Goal: Complete application form

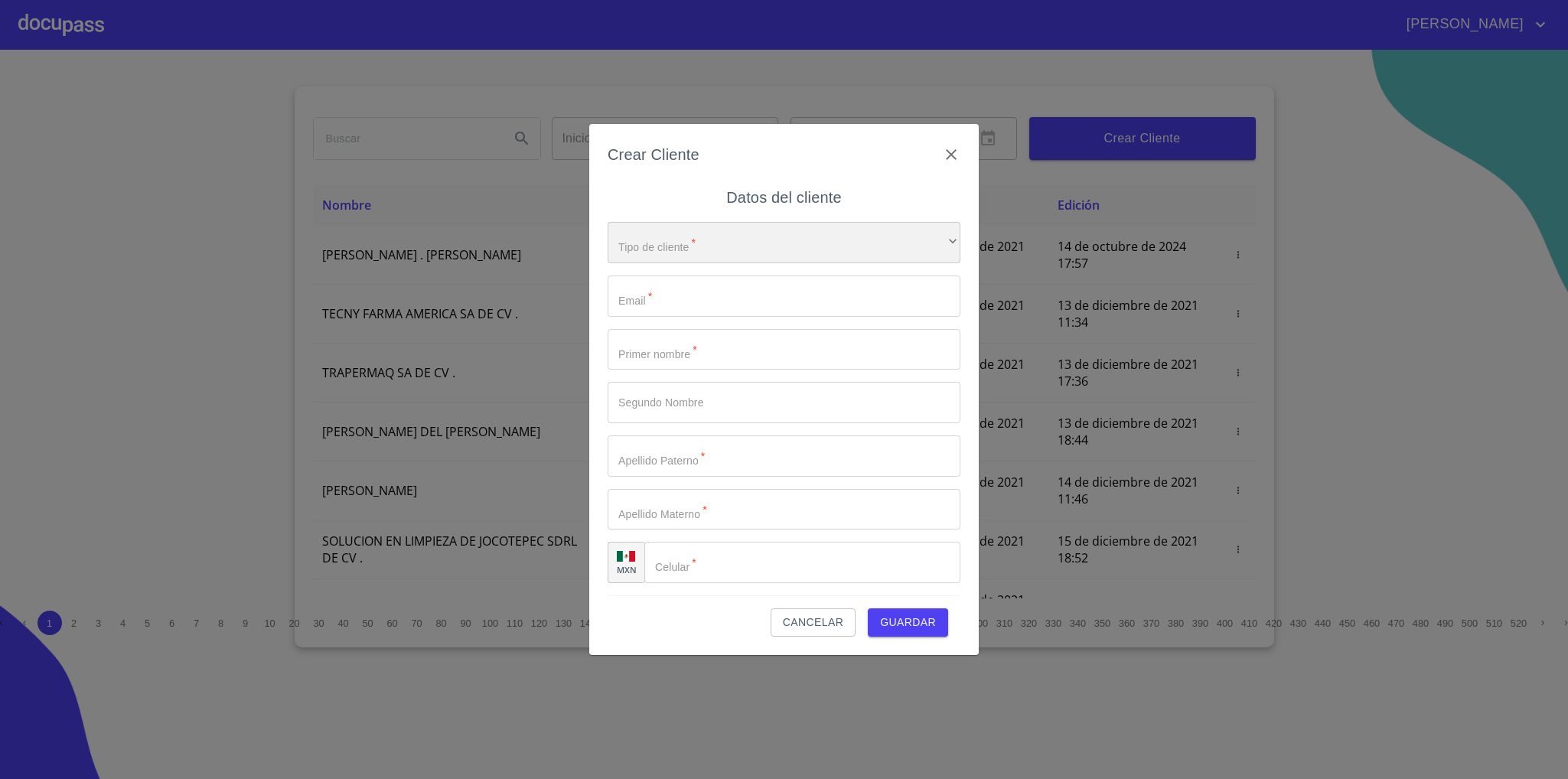
click at [655, 234] on div "​" at bounding box center [784, 243] width 353 height 41
click at [692, 255] on li "Persona Física" at bounding box center [775, 253] width 336 height 28
click at [680, 295] on input "Tipo de cliente   *" at bounding box center [784, 296] width 353 height 41
type input "J"
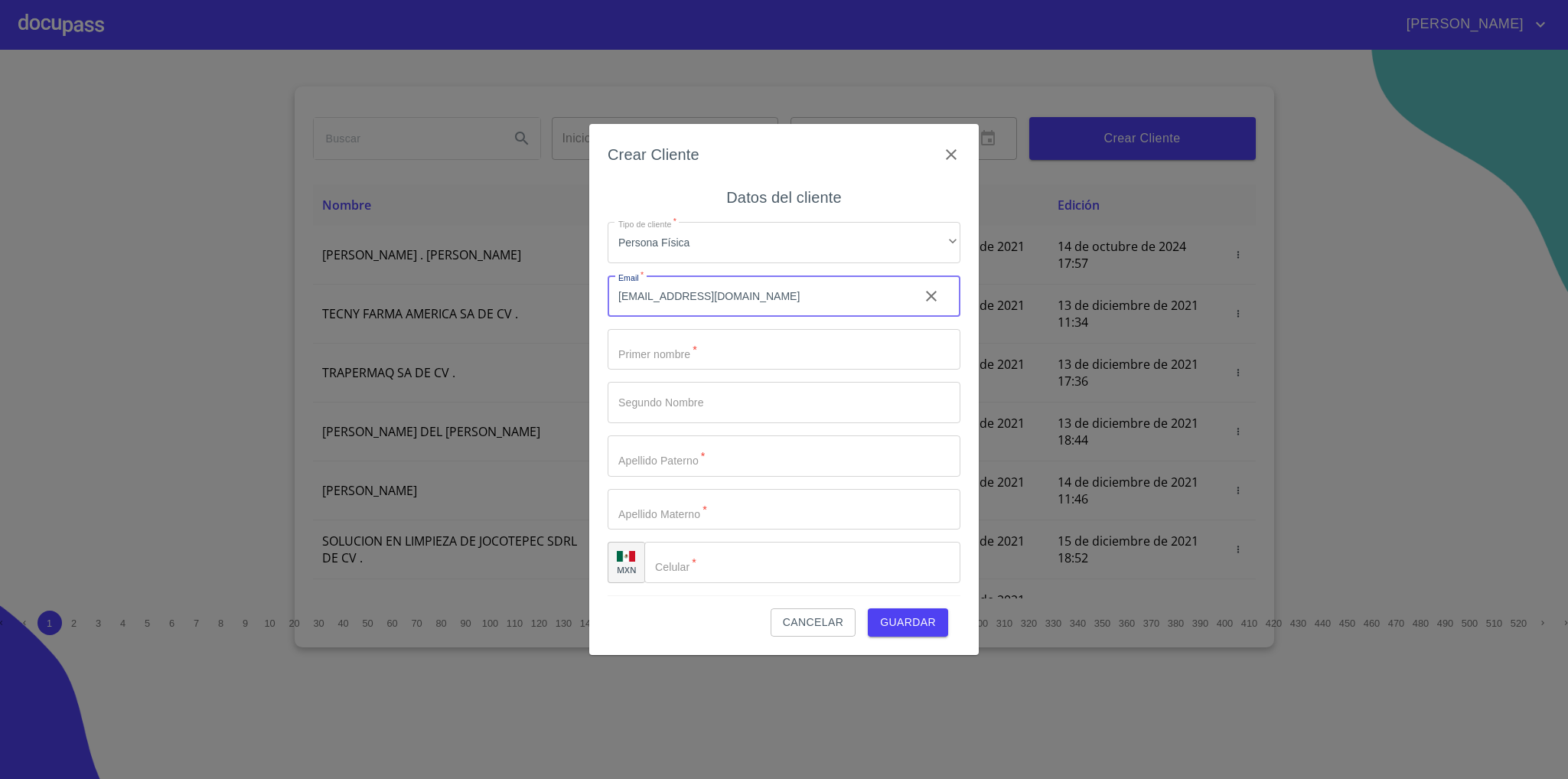
type input "[EMAIL_ADDRESS][DOMAIN_NAME]"
click at [698, 341] on input "Tipo de cliente   *" at bounding box center [784, 350] width 353 height 41
type input "[PERSON_NAME]"
click at [703, 409] on input "Tipo de cliente   *" at bounding box center [784, 403] width 353 height 41
type input "[PERSON_NAME]"
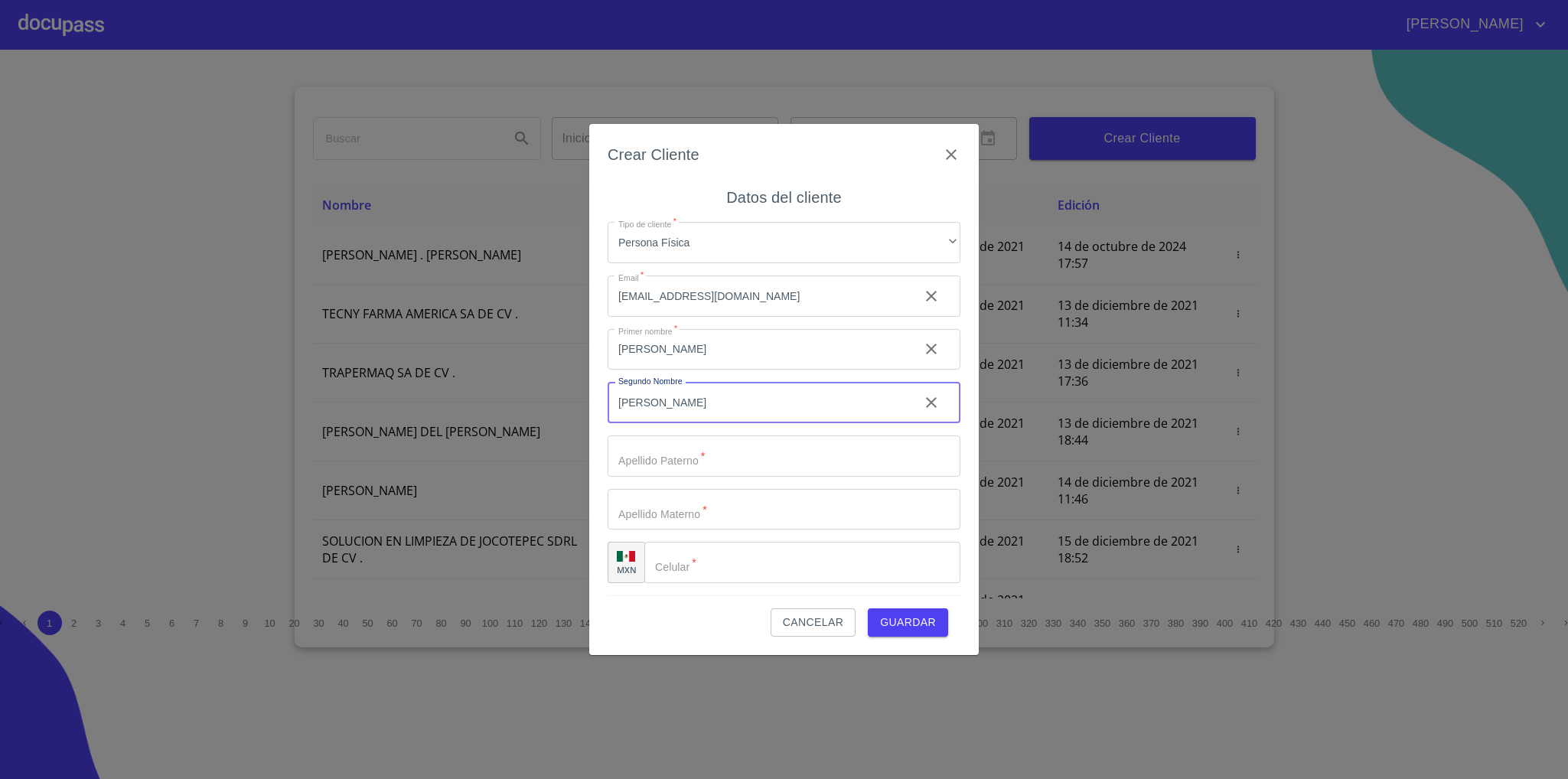
click at [703, 450] on input "Tipo de cliente   *" at bounding box center [784, 456] width 353 height 41
type input "[PERSON_NAME]"
click at [668, 562] on div "+52 ​" at bounding box center [802, 562] width 316 height 41
type input "[PHONE_NUMBER]"
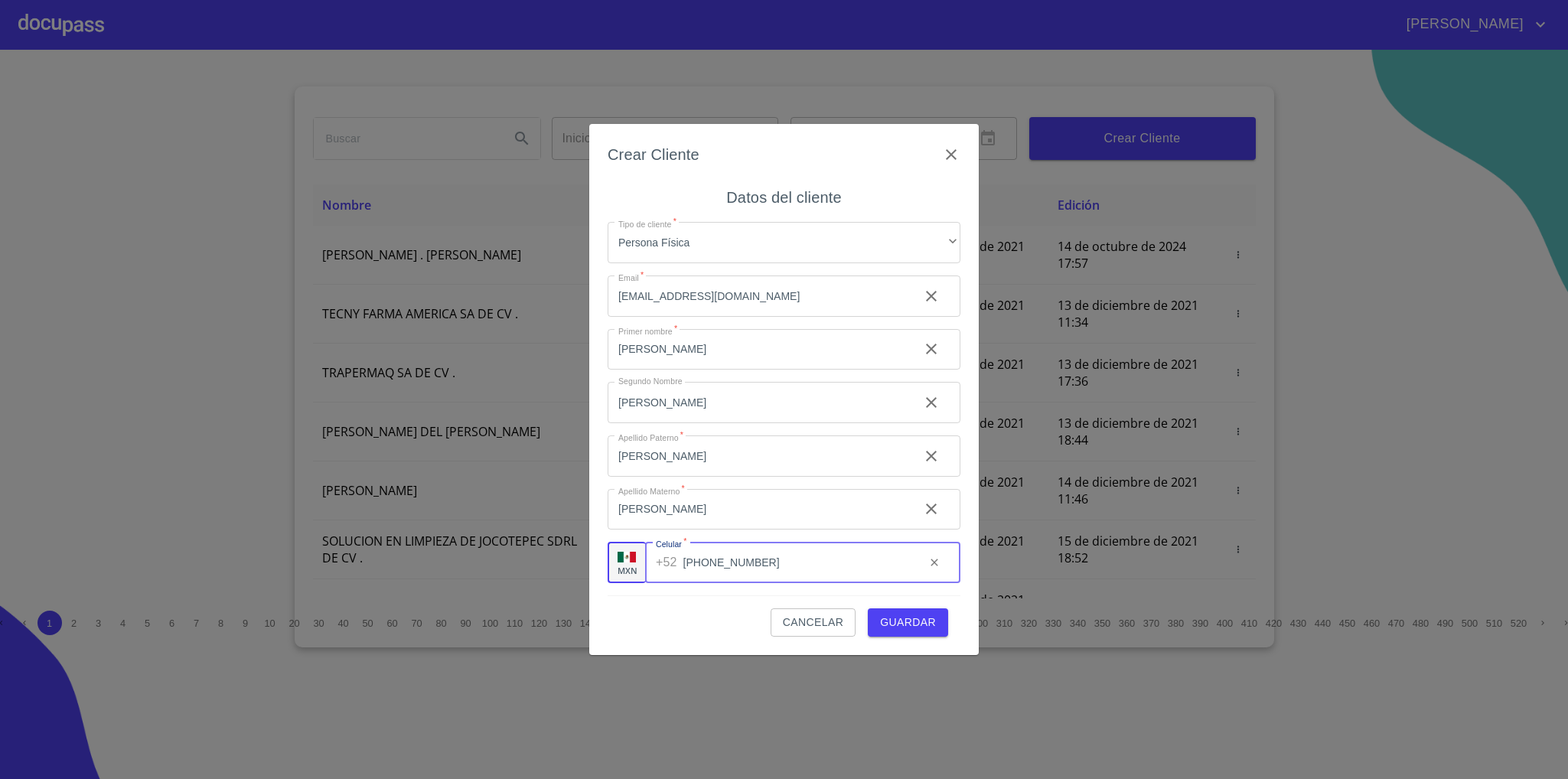
click at [916, 627] on span "Guardar" at bounding box center [908, 622] width 56 height 19
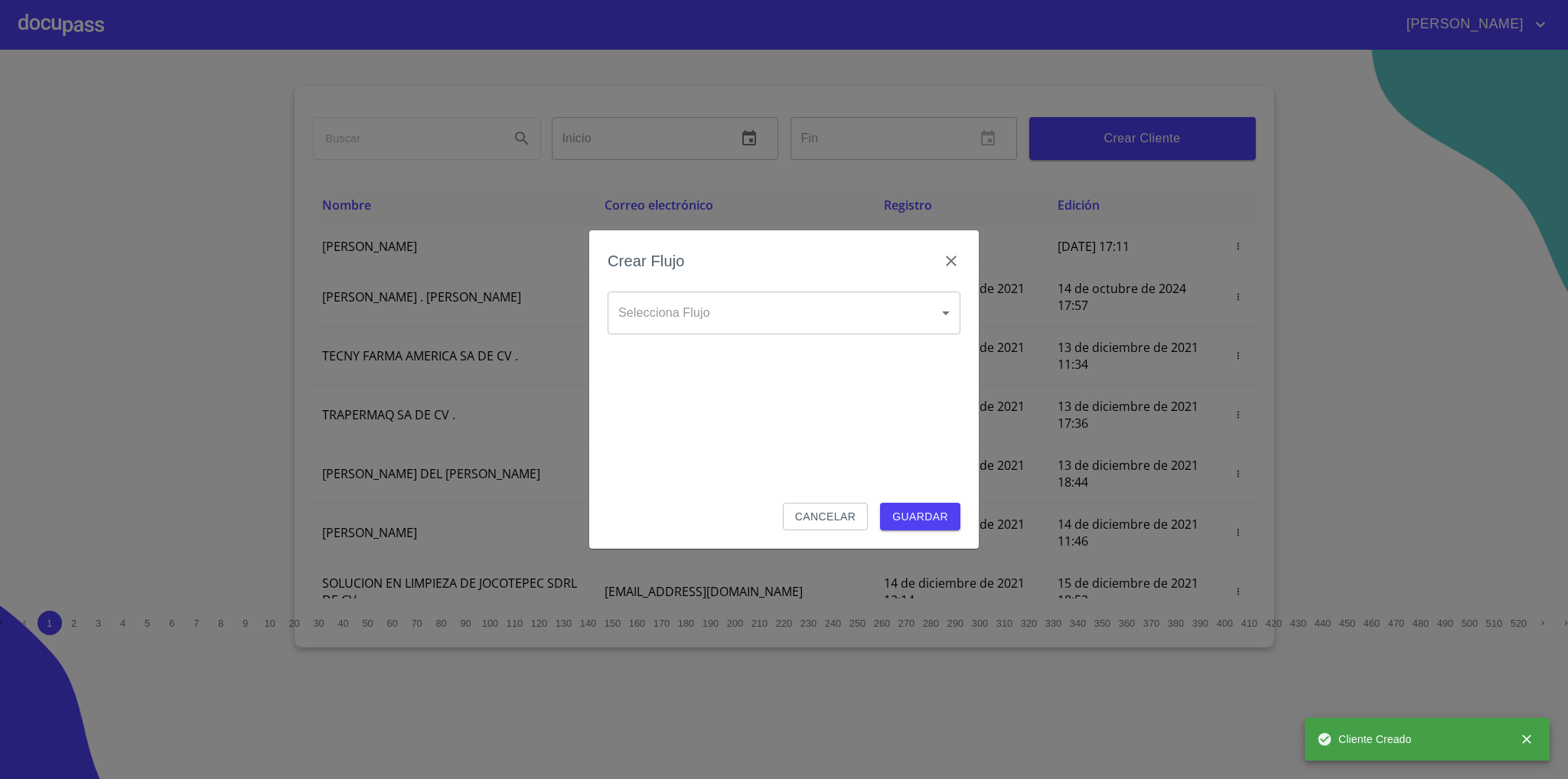
click at [844, 305] on body "[PERSON_NAME] ​ Fin ​ Crear Cliente Nombre Correo electrónico Registro Edición …" at bounding box center [784, 390] width 1568 height 779
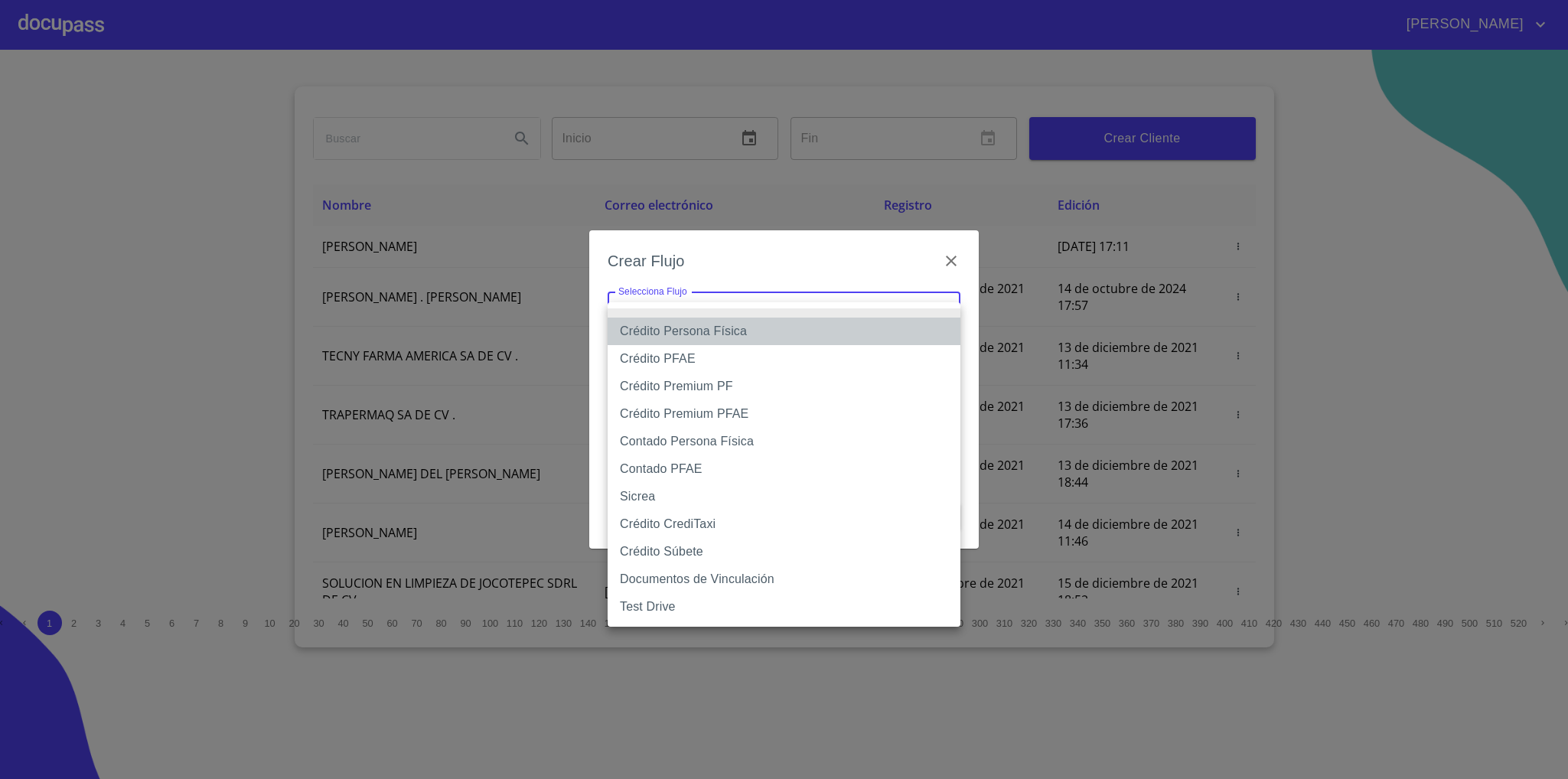
click at [719, 327] on li "Crédito Persona Física" at bounding box center [784, 331] width 353 height 28
type input "61b033e49b8c202ad5bb7912"
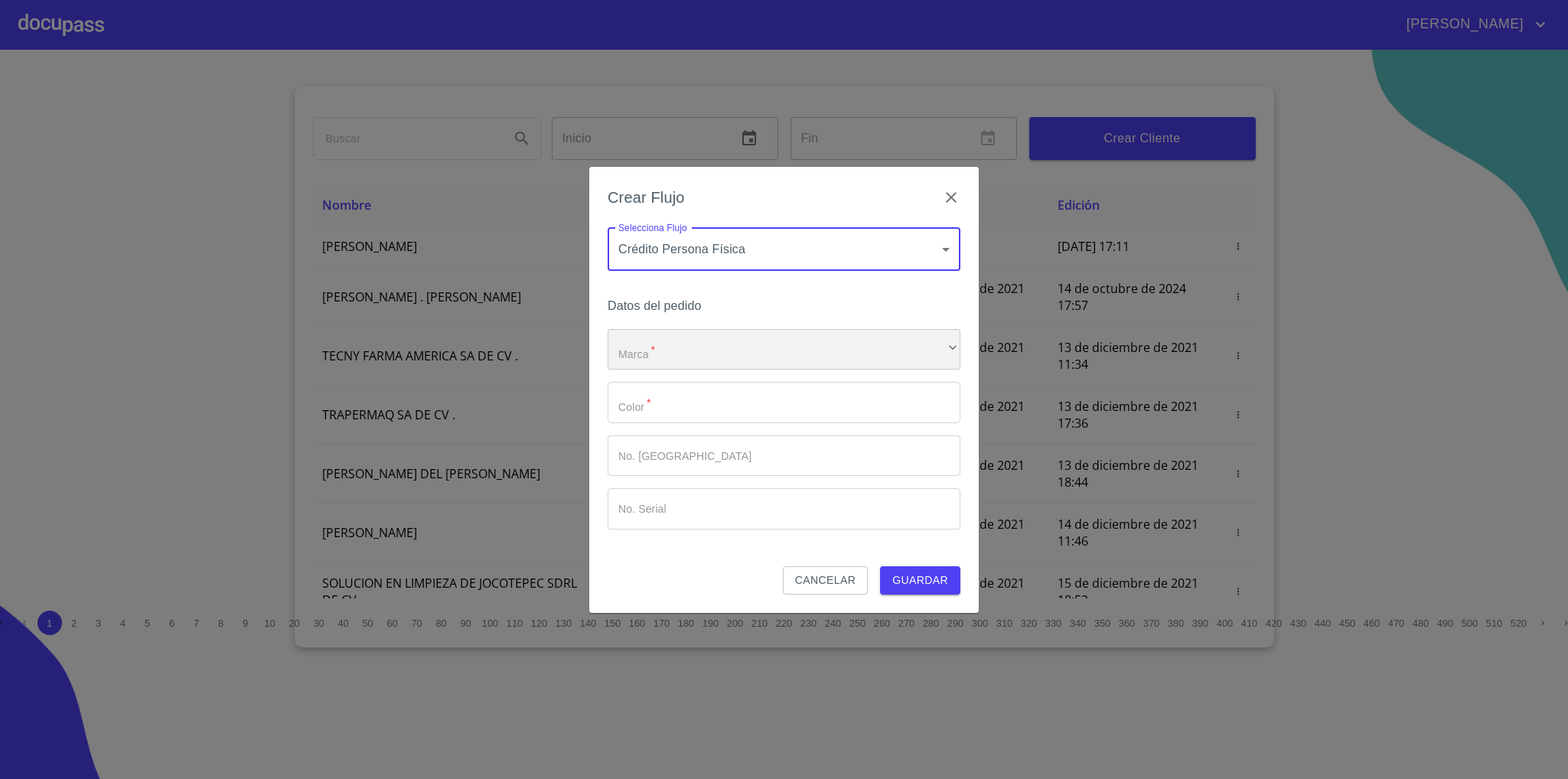
click at [729, 349] on div "​" at bounding box center [784, 350] width 353 height 41
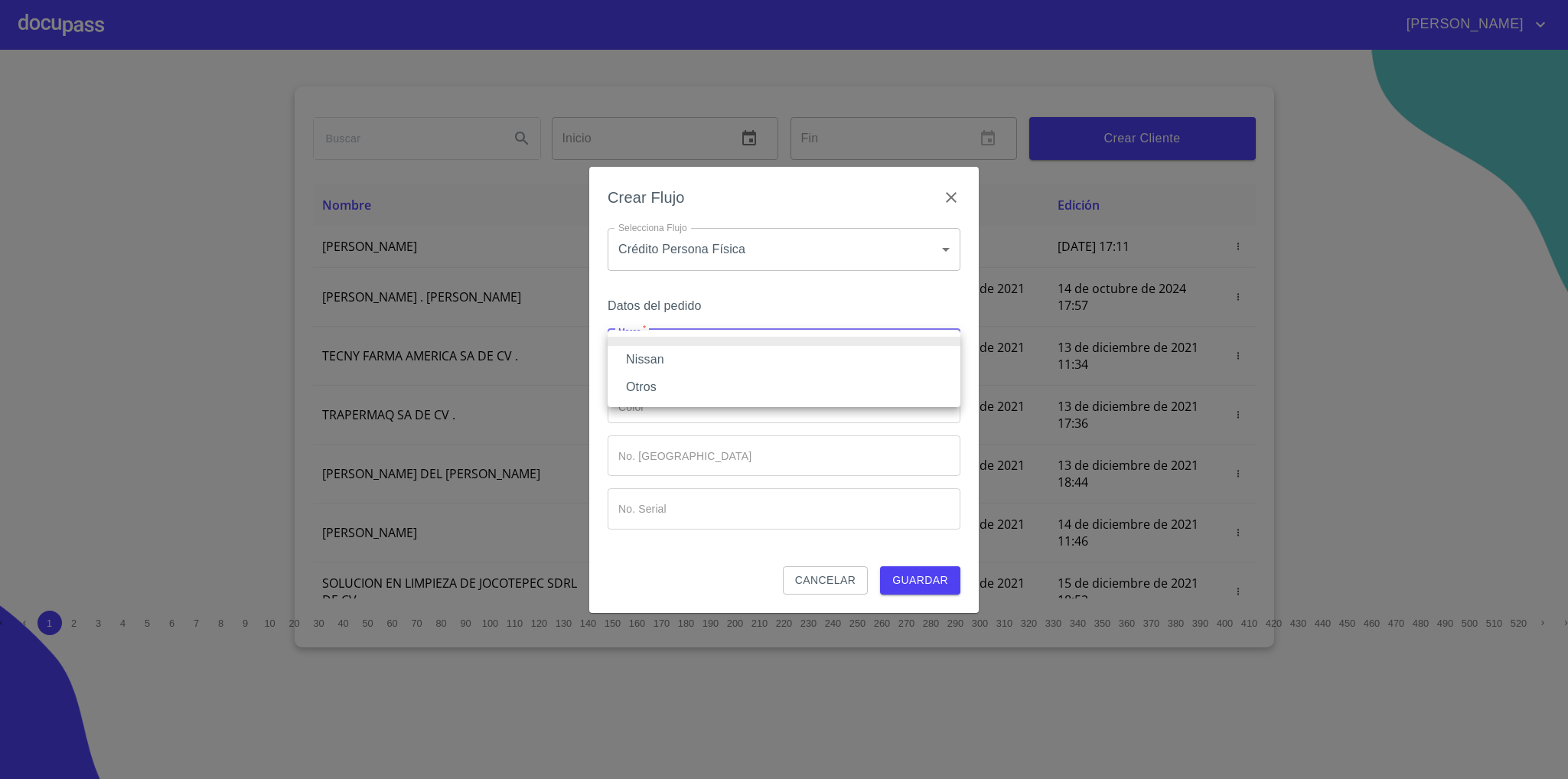
click at [705, 370] on li "Nissan" at bounding box center [784, 360] width 353 height 28
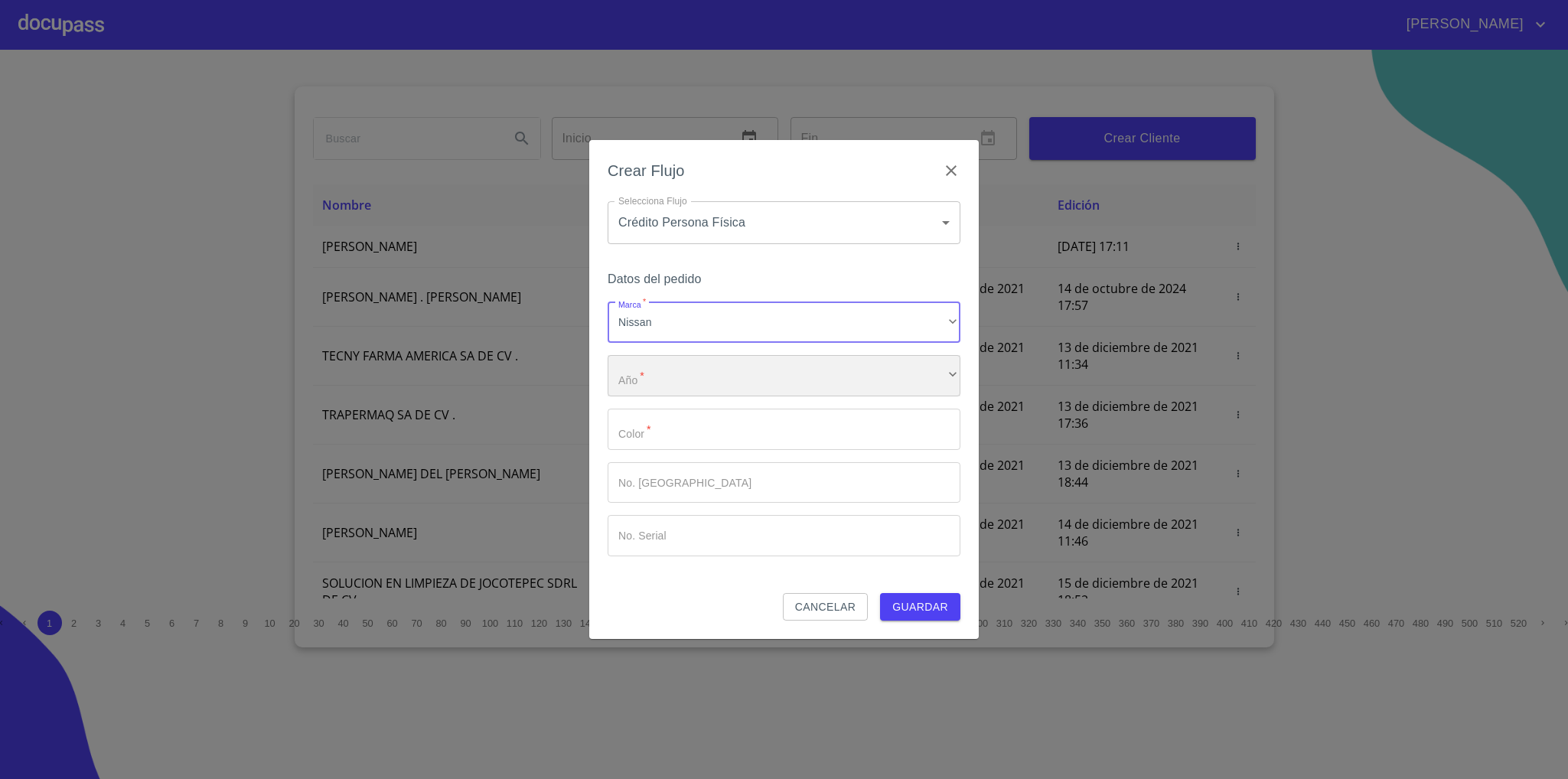
click at [678, 374] on div "​" at bounding box center [784, 376] width 353 height 41
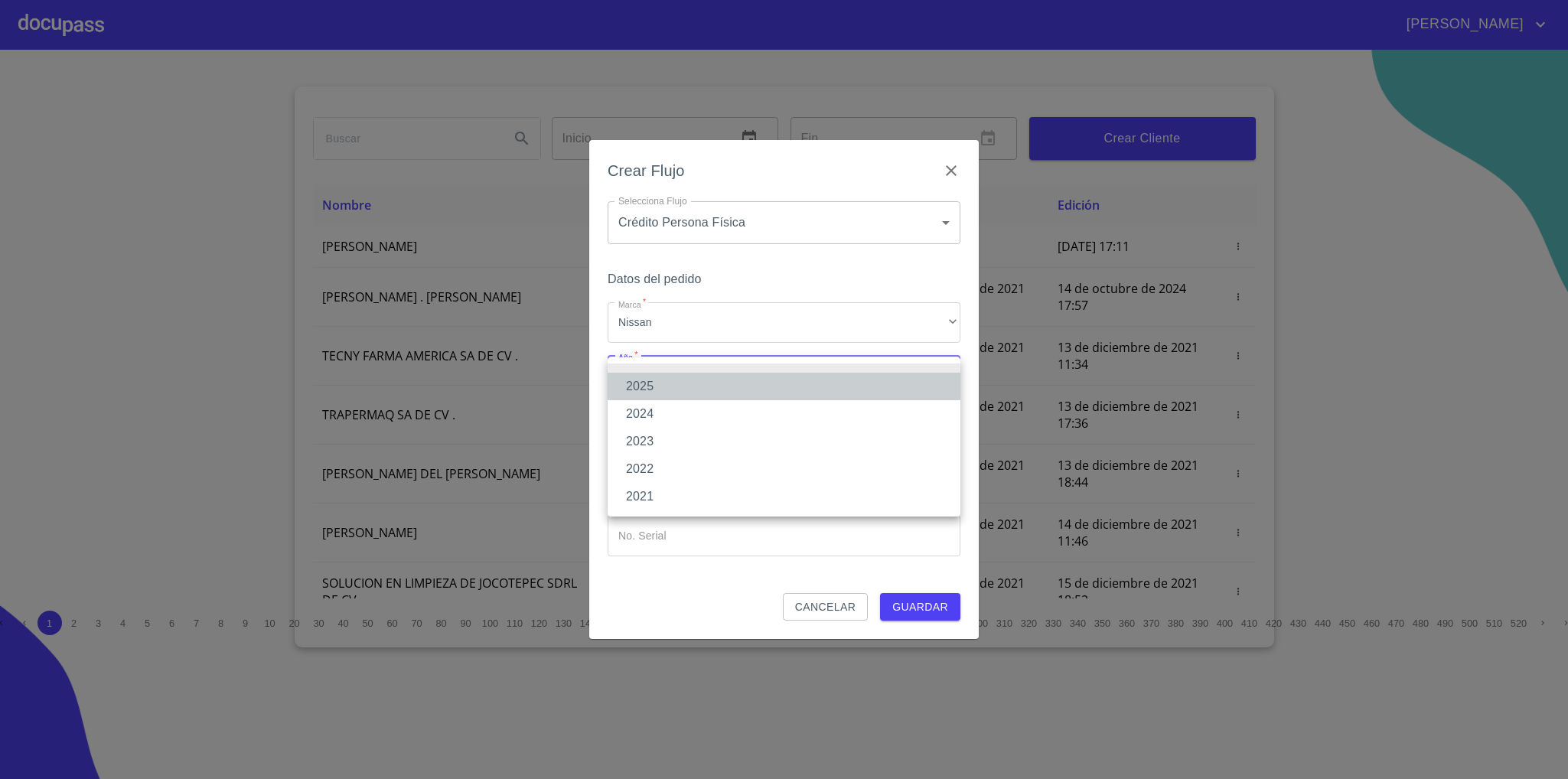
click at [679, 388] on li "2025" at bounding box center [784, 386] width 353 height 28
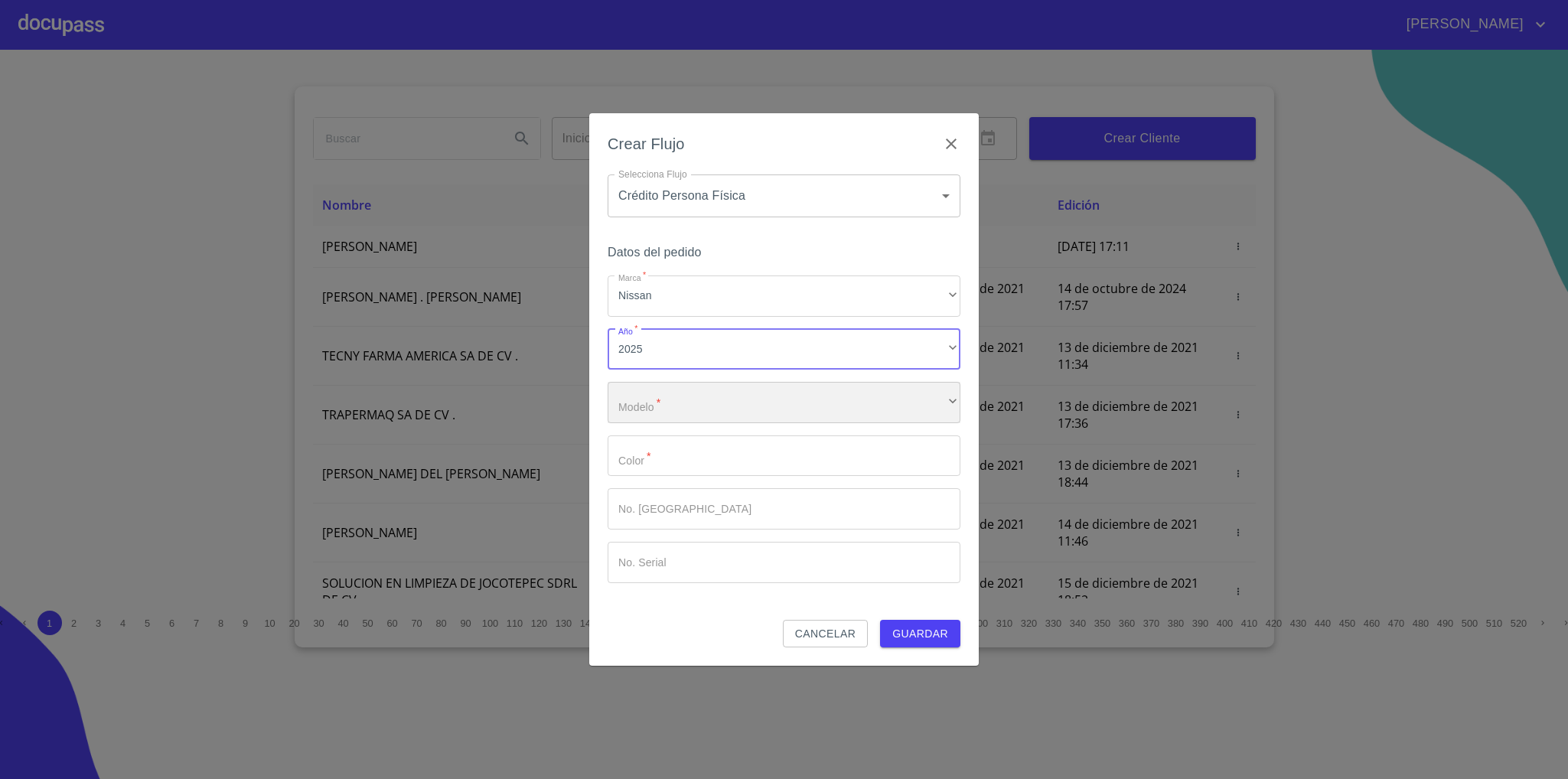
click at [707, 391] on div "​" at bounding box center [784, 403] width 353 height 41
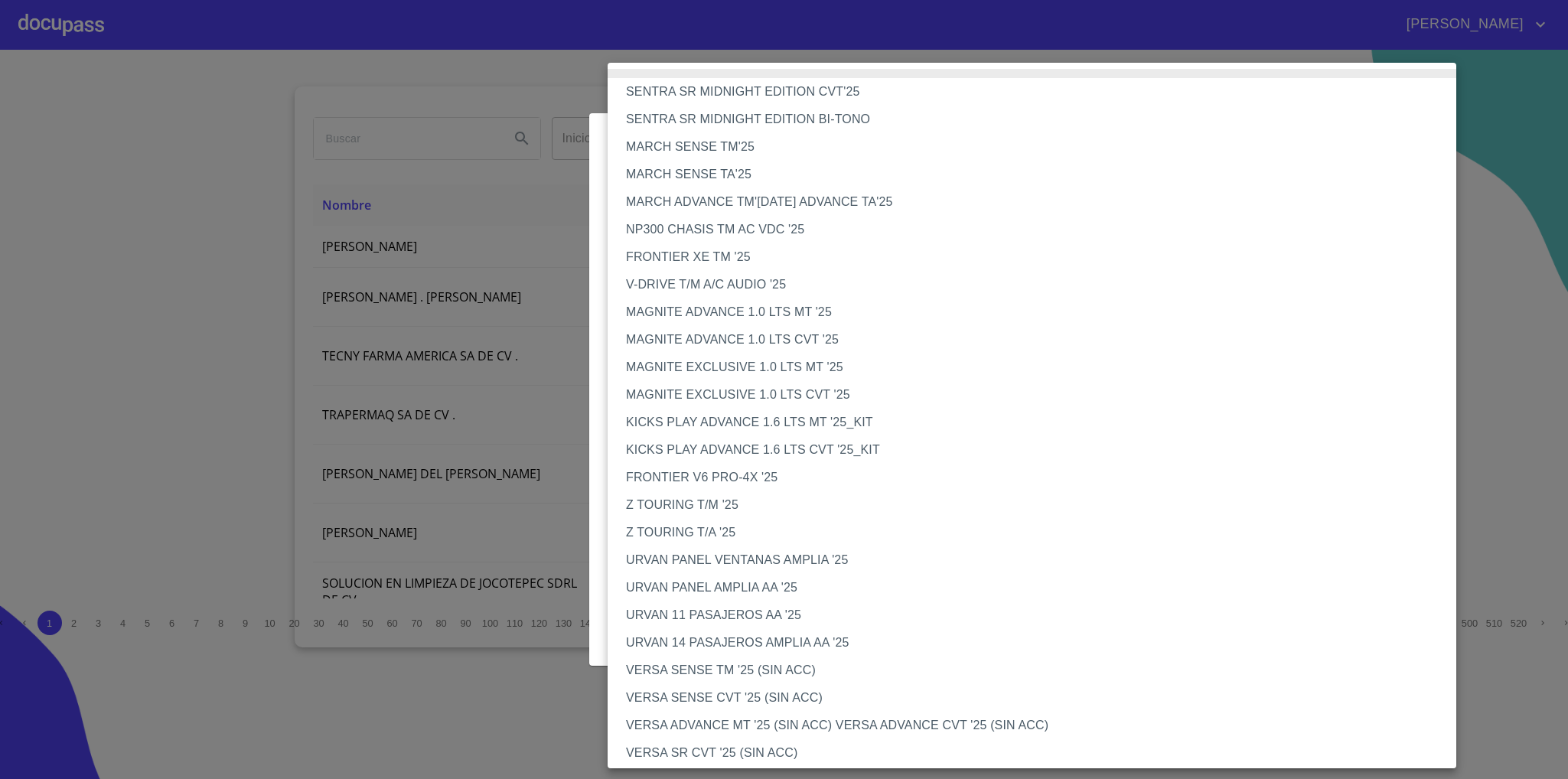
click at [829, 343] on li "MAGNITE ADVANCE 1.0 LTS CVT '25" at bounding box center [1041, 339] width 865 height 28
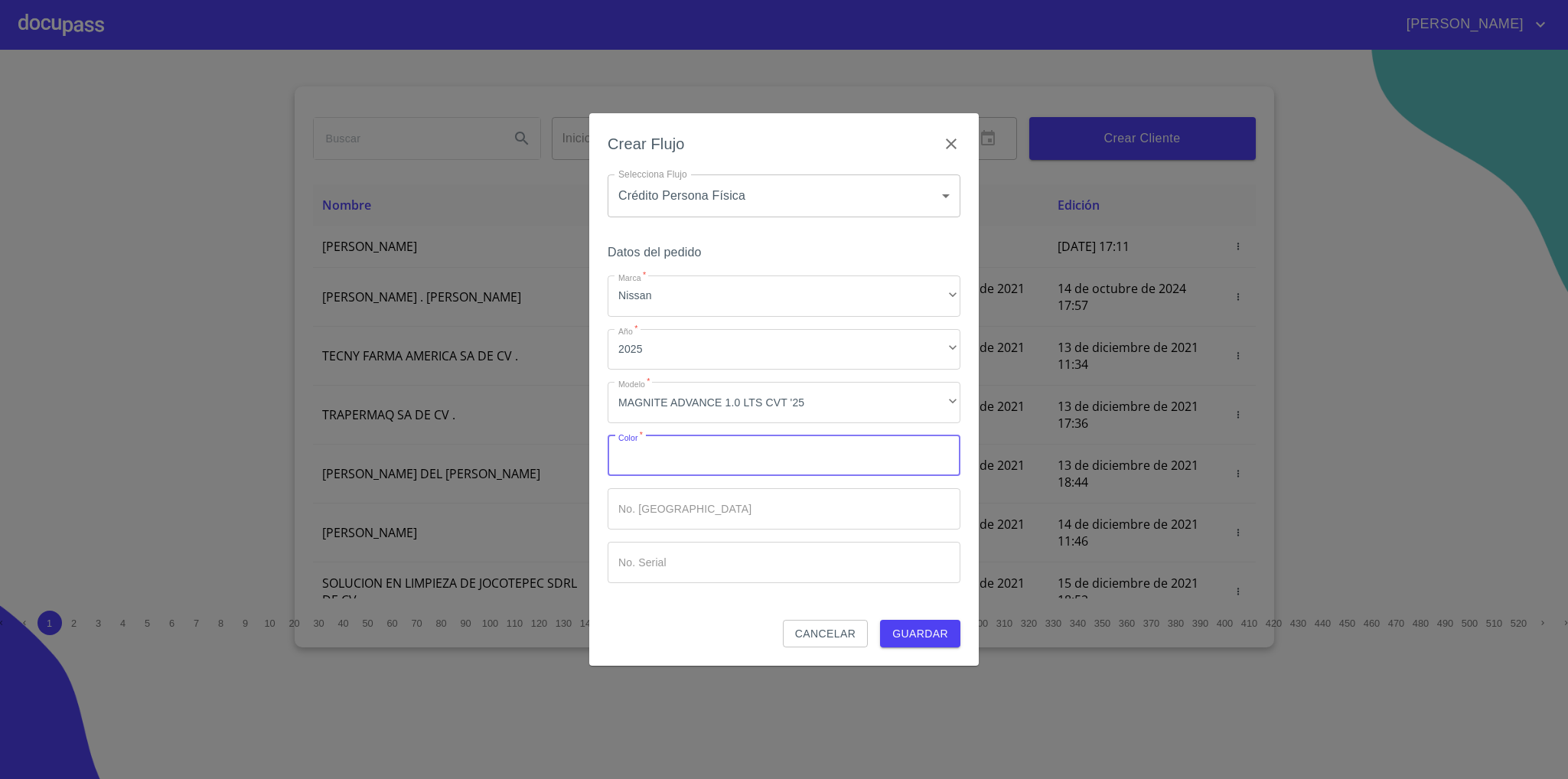
click at [751, 459] on input "Marca   *" at bounding box center [784, 456] width 353 height 41
type input "p"
type input "PLATA"
click at [741, 524] on input "Marca   *" at bounding box center [784, 509] width 353 height 41
click at [694, 577] on input "Marca   *" at bounding box center [784, 562] width 353 height 41
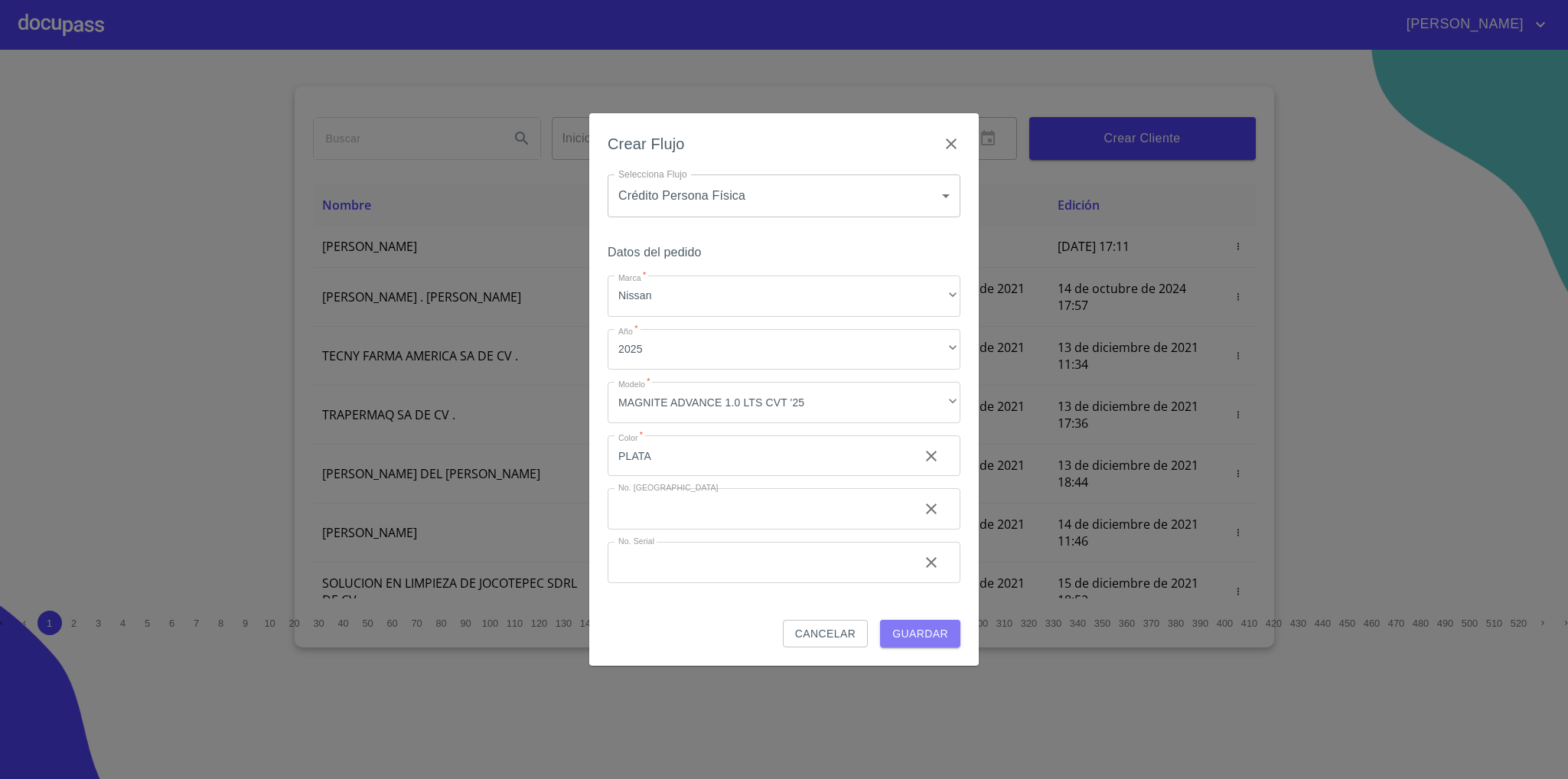
click at [902, 627] on span "Guardar" at bounding box center [920, 633] width 56 height 19
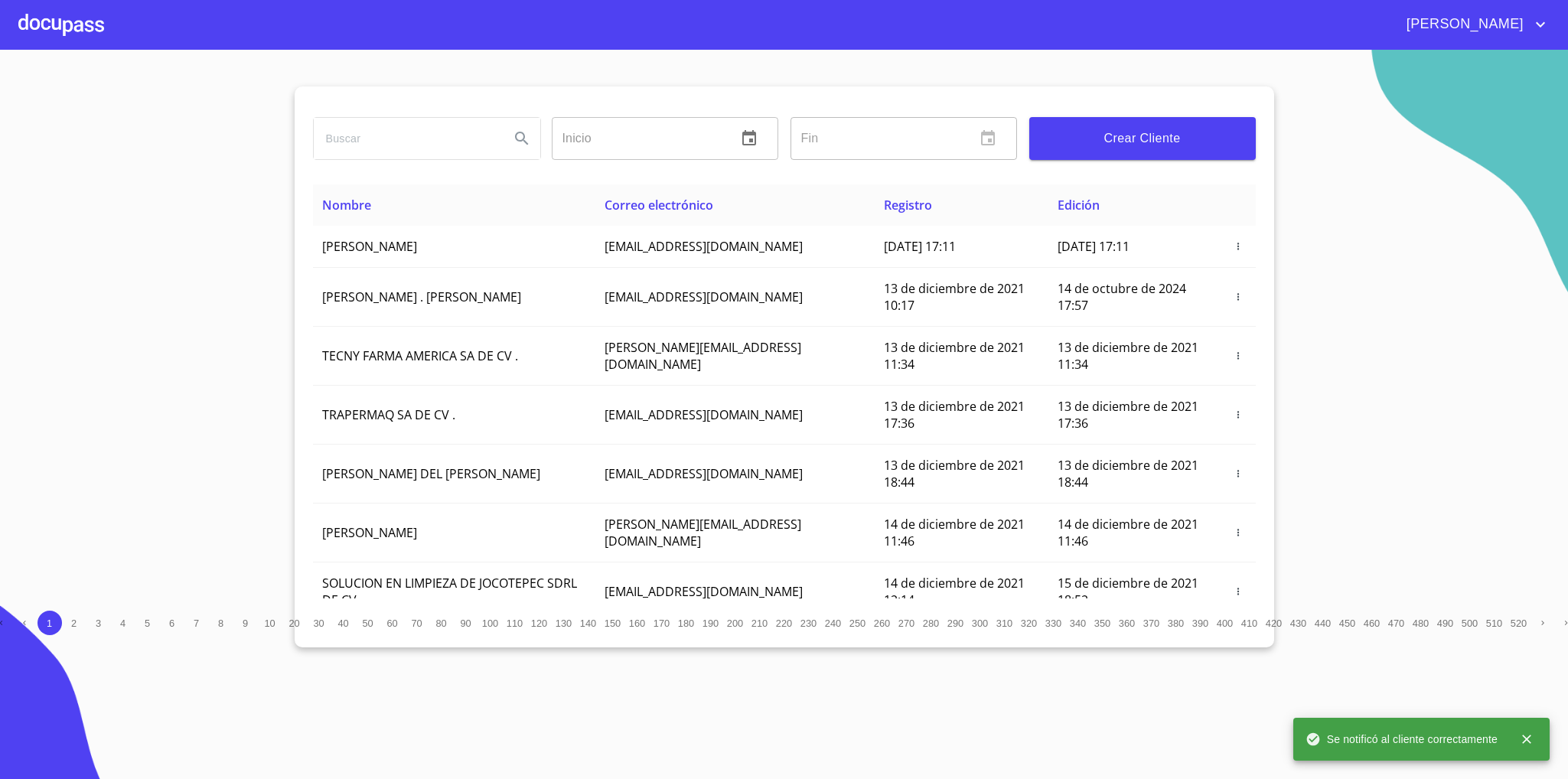
click at [72, 18] on div at bounding box center [60, 24] width 85 height 49
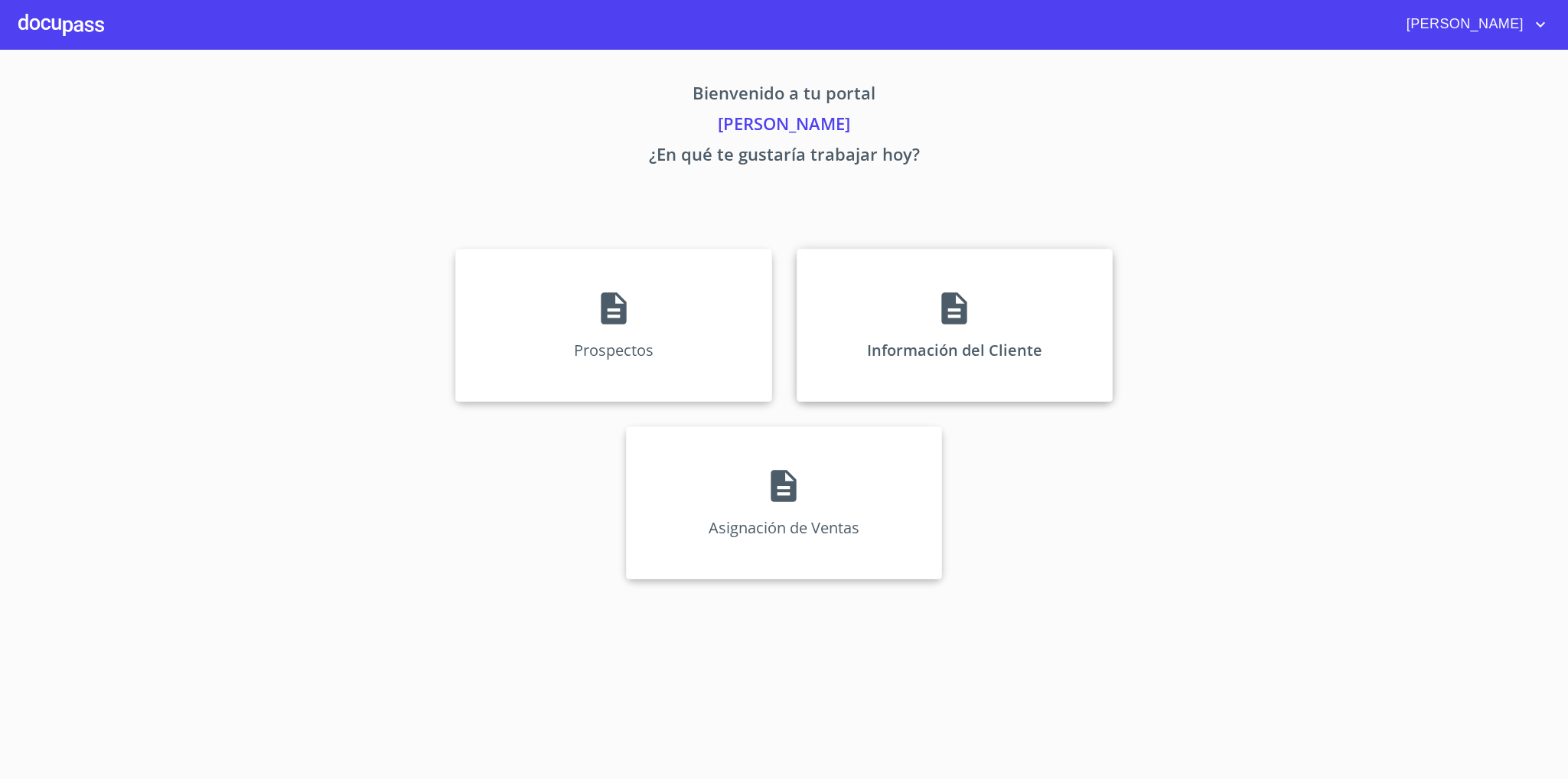
click at [958, 320] on icon at bounding box center [954, 309] width 25 height 32
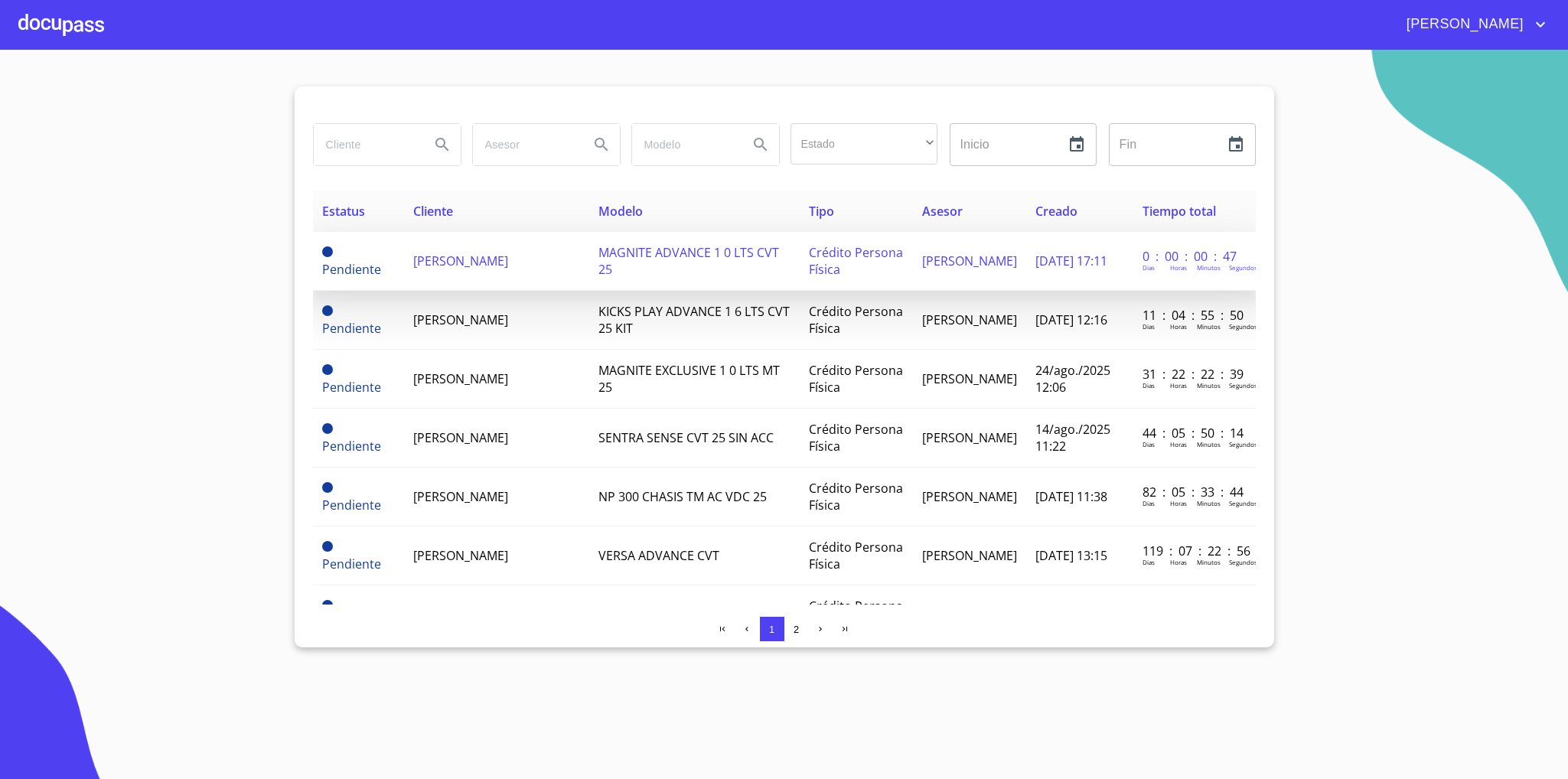
click at [469, 264] on span "[PERSON_NAME]" at bounding box center [460, 261] width 94 height 17
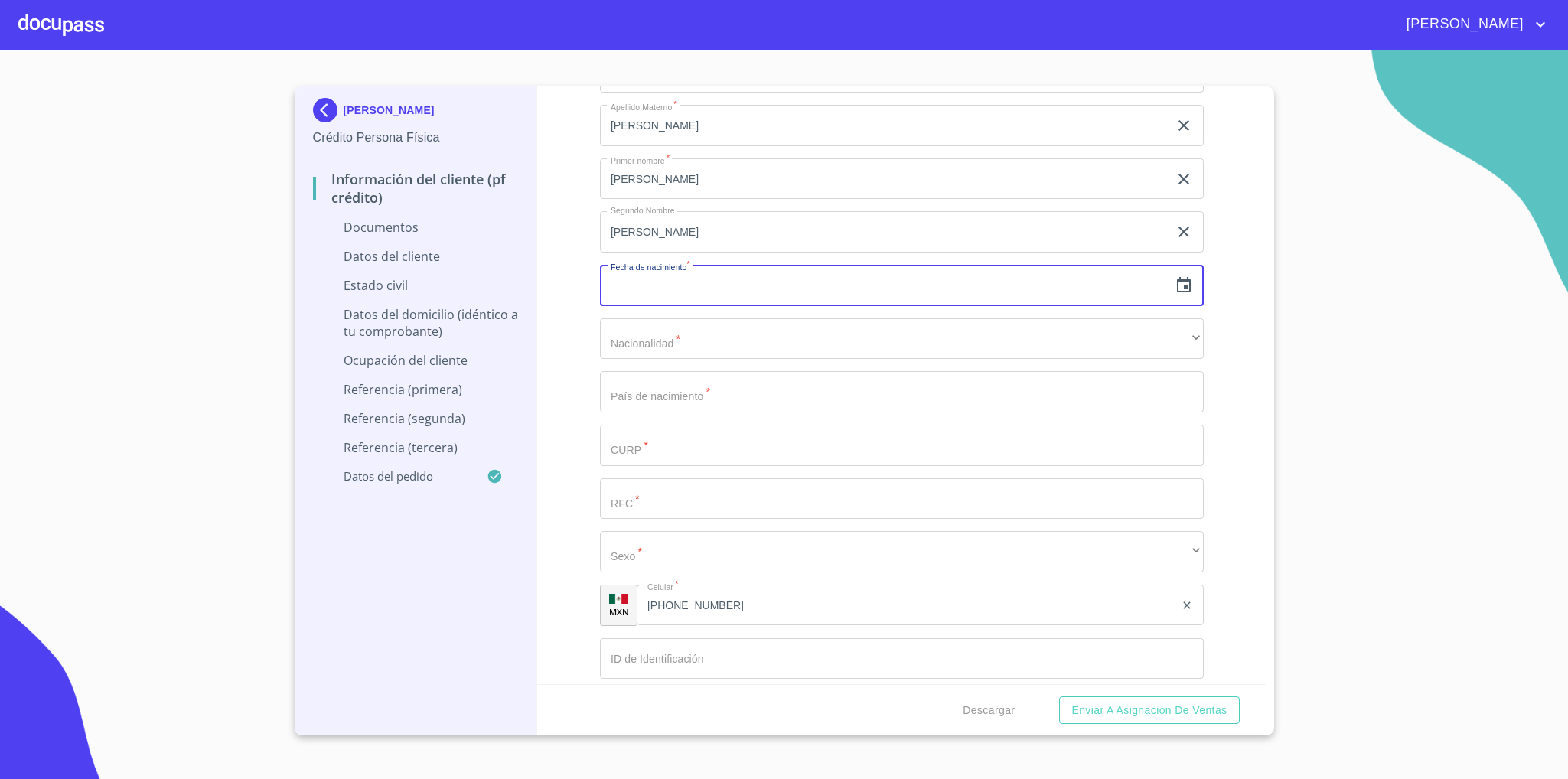
click at [1175, 294] on icon "button" at bounding box center [1184, 285] width 18 height 18
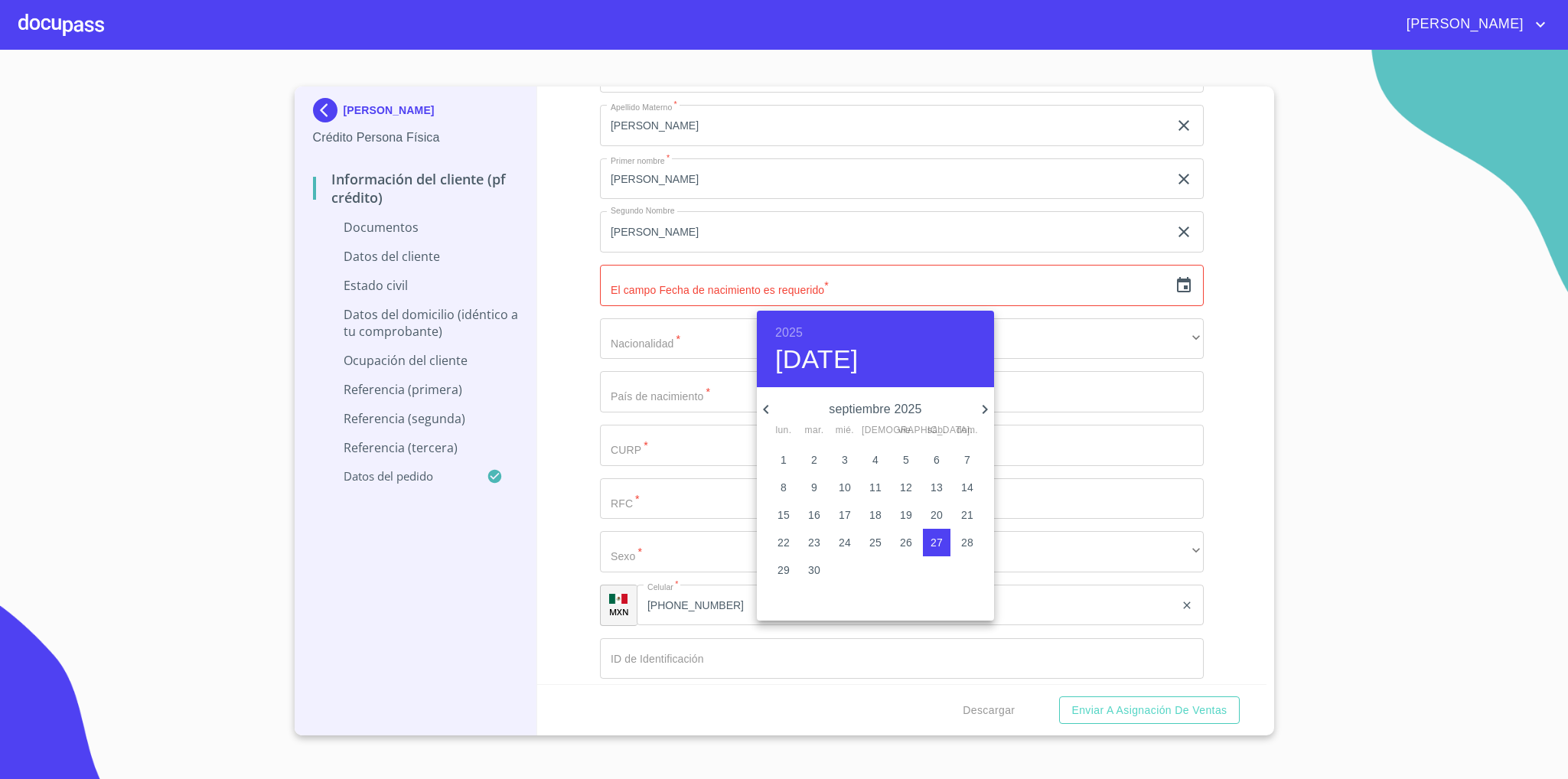
click at [786, 329] on h6 "2025" at bounding box center [789, 333] width 28 height 22
click at [874, 479] on div "1968" at bounding box center [875, 474] width 237 height 31
type input "[DATE]"
click at [630, 338] on div at bounding box center [784, 390] width 1568 height 779
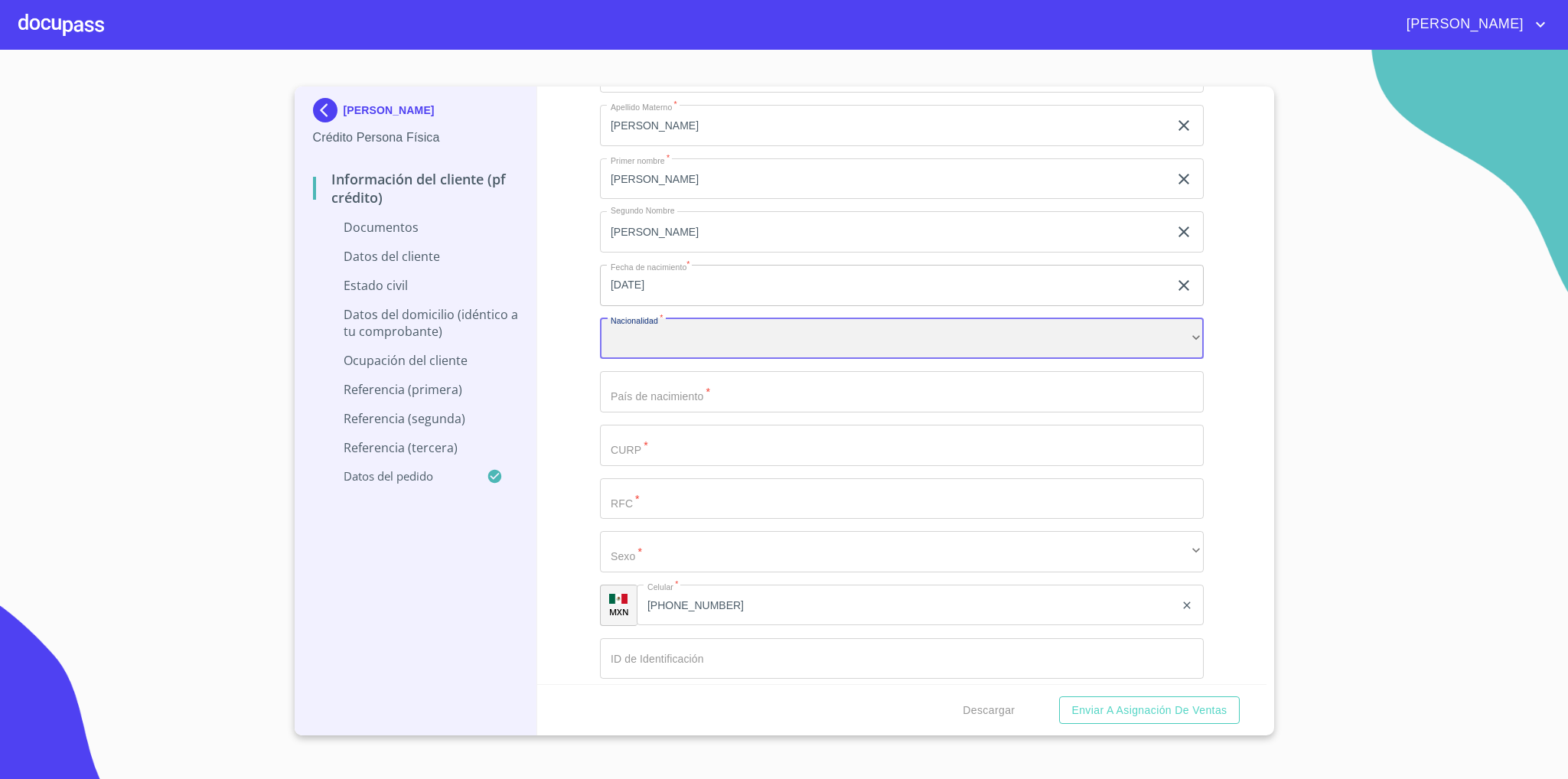
click at [714, 345] on div "​" at bounding box center [901, 339] width 604 height 41
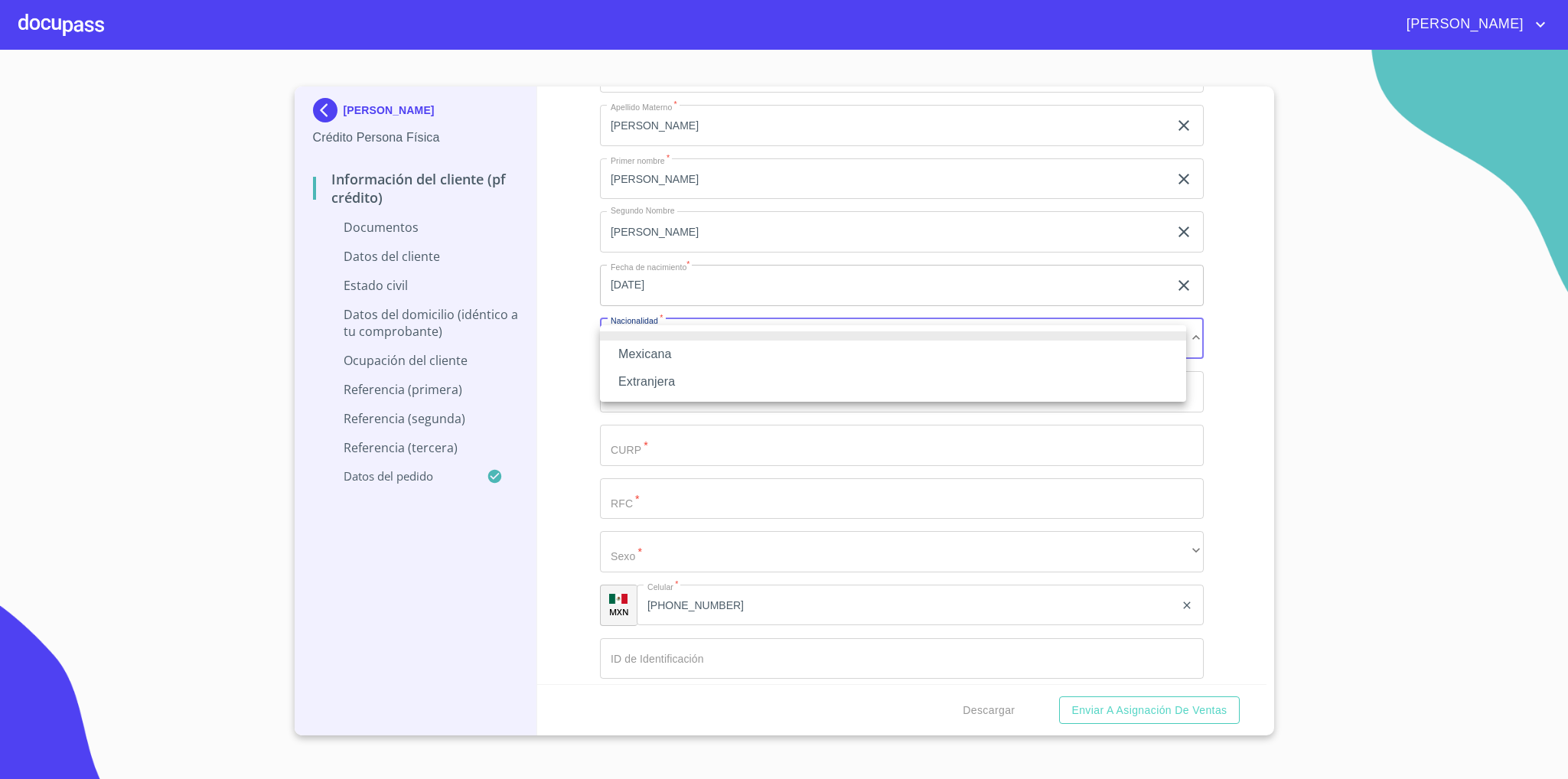
click at [669, 352] on li "Mexicana" at bounding box center [893, 354] width 587 height 28
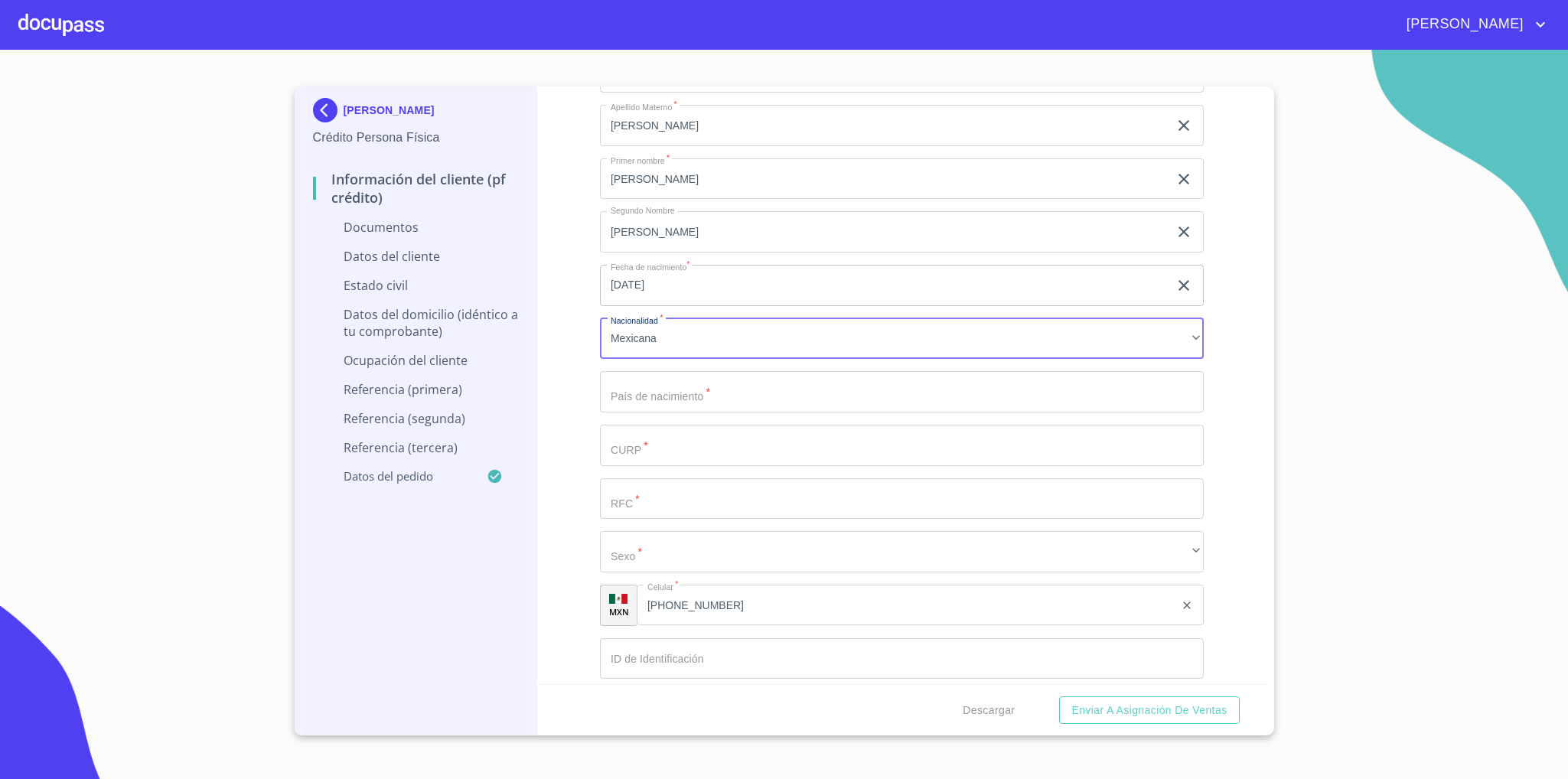
click at [694, 402] on input "Documento de identificación   *" at bounding box center [901, 392] width 604 height 41
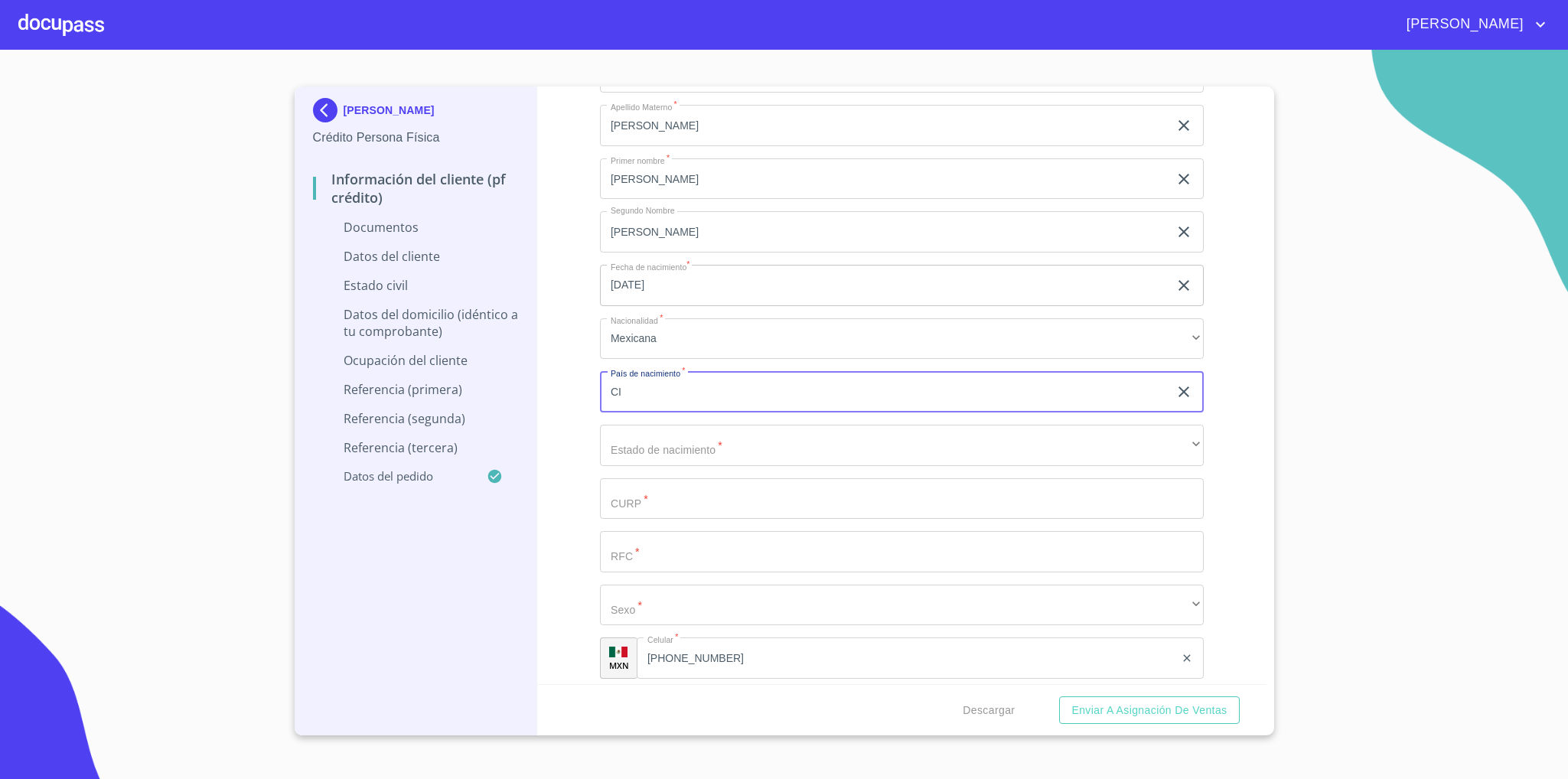
type input "C"
type input "[GEOGRAPHIC_DATA]"
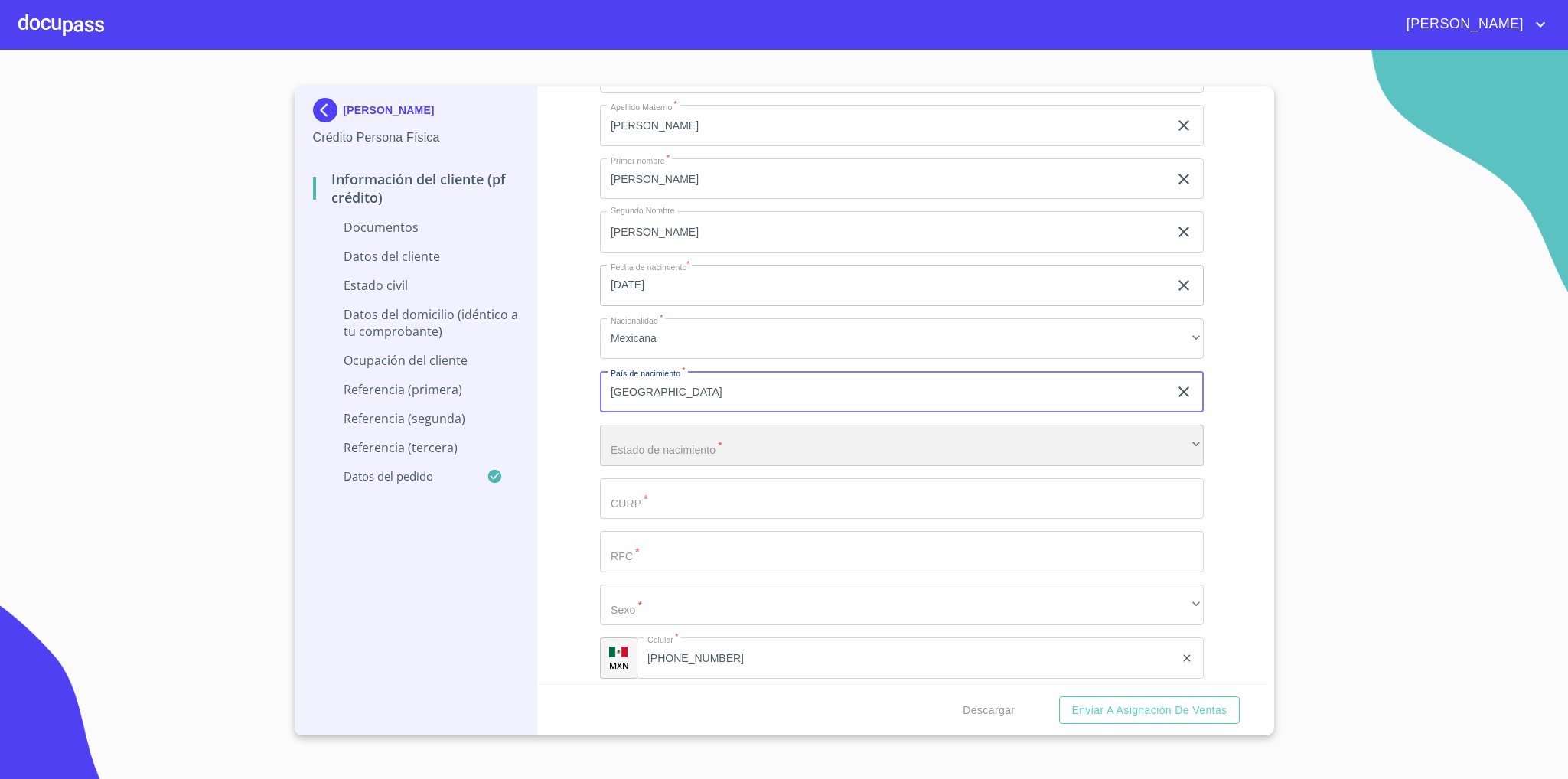
click at [641, 448] on div "​" at bounding box center [901, 445] width 604 height 41
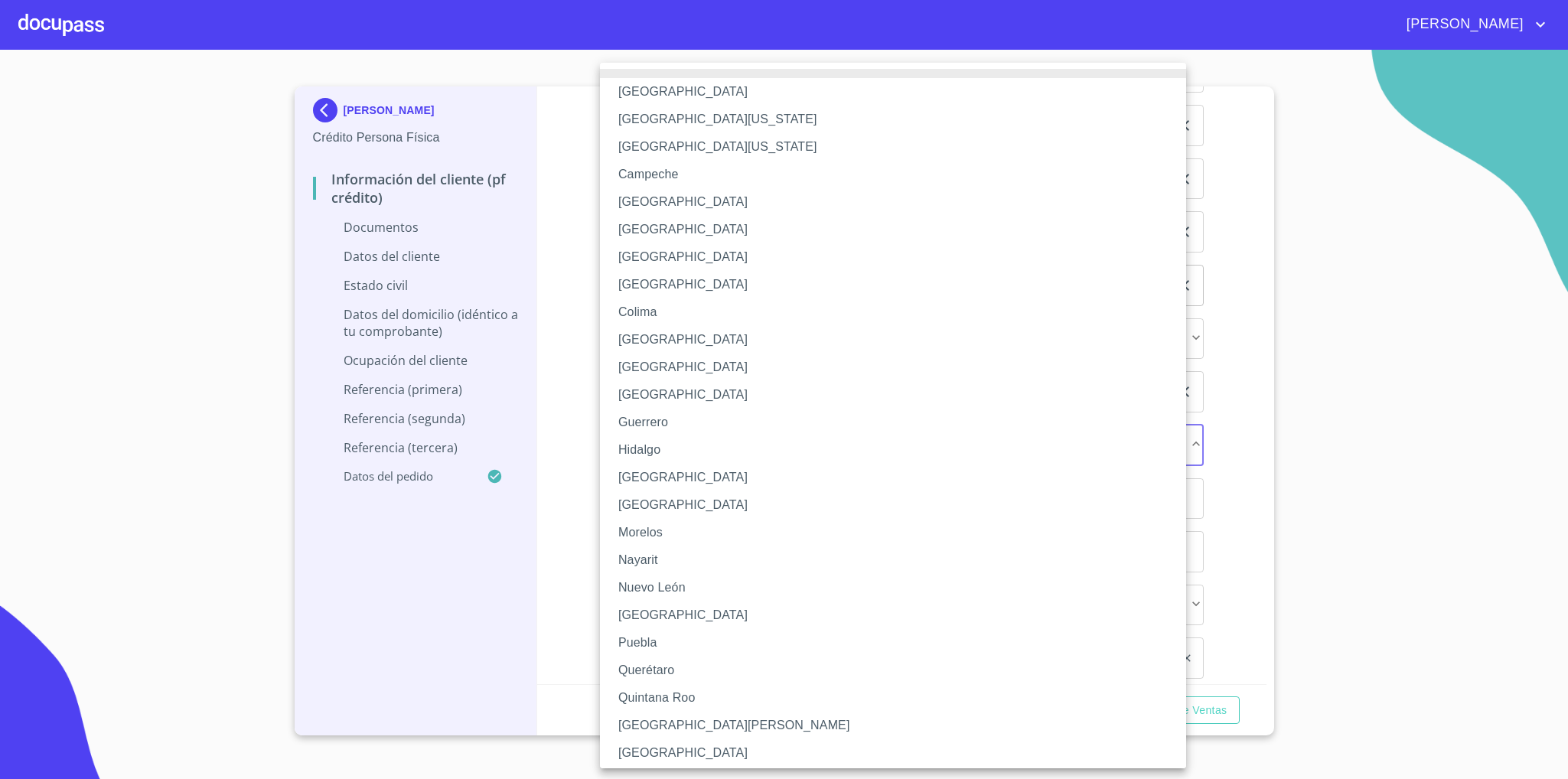
click at [542, 434] on div at bounding box center [784, 390] width 1568 height 779
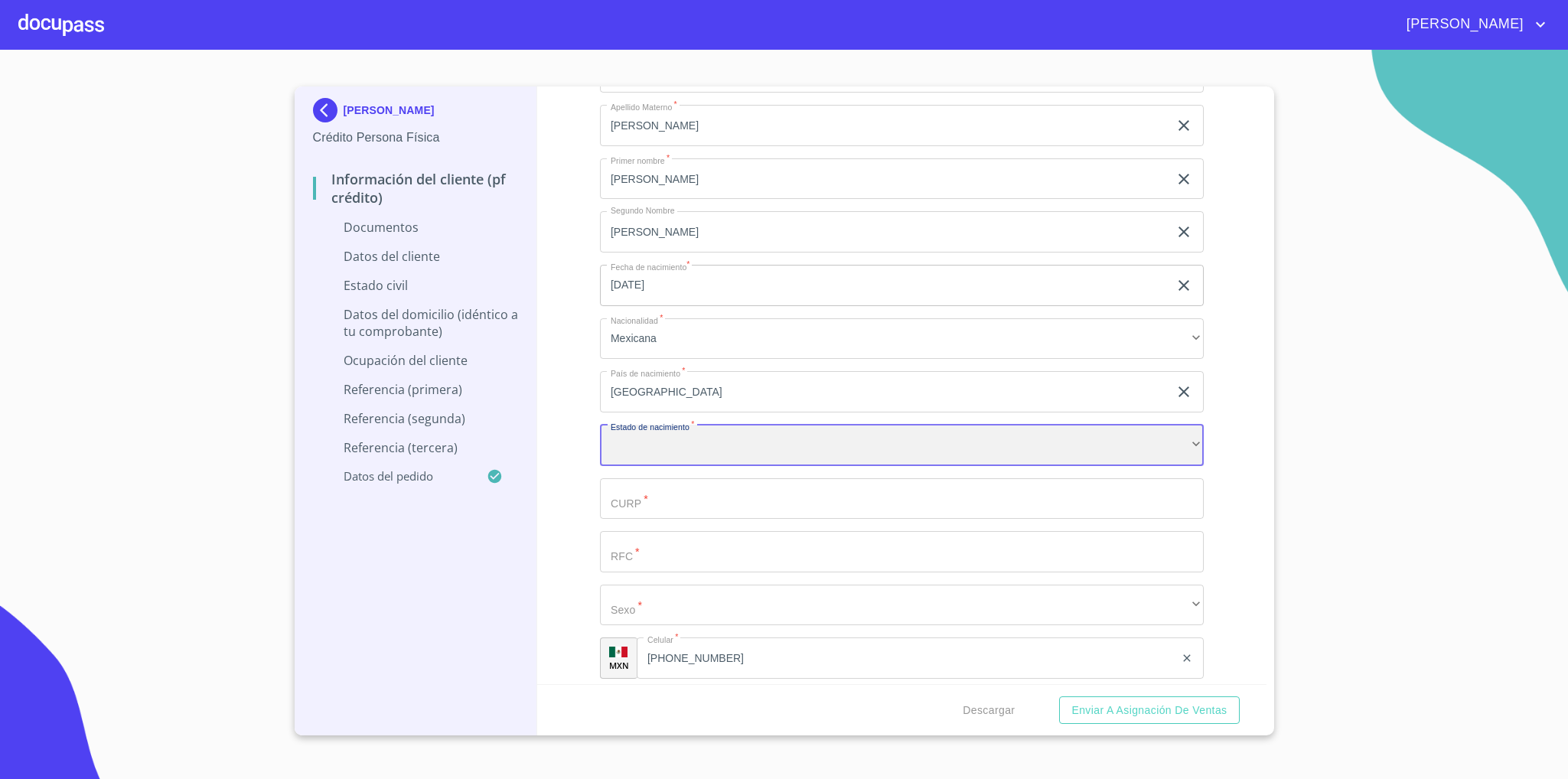
click at [719, 453] on div "​" at bounding box center [901, 445] width 604 height 41
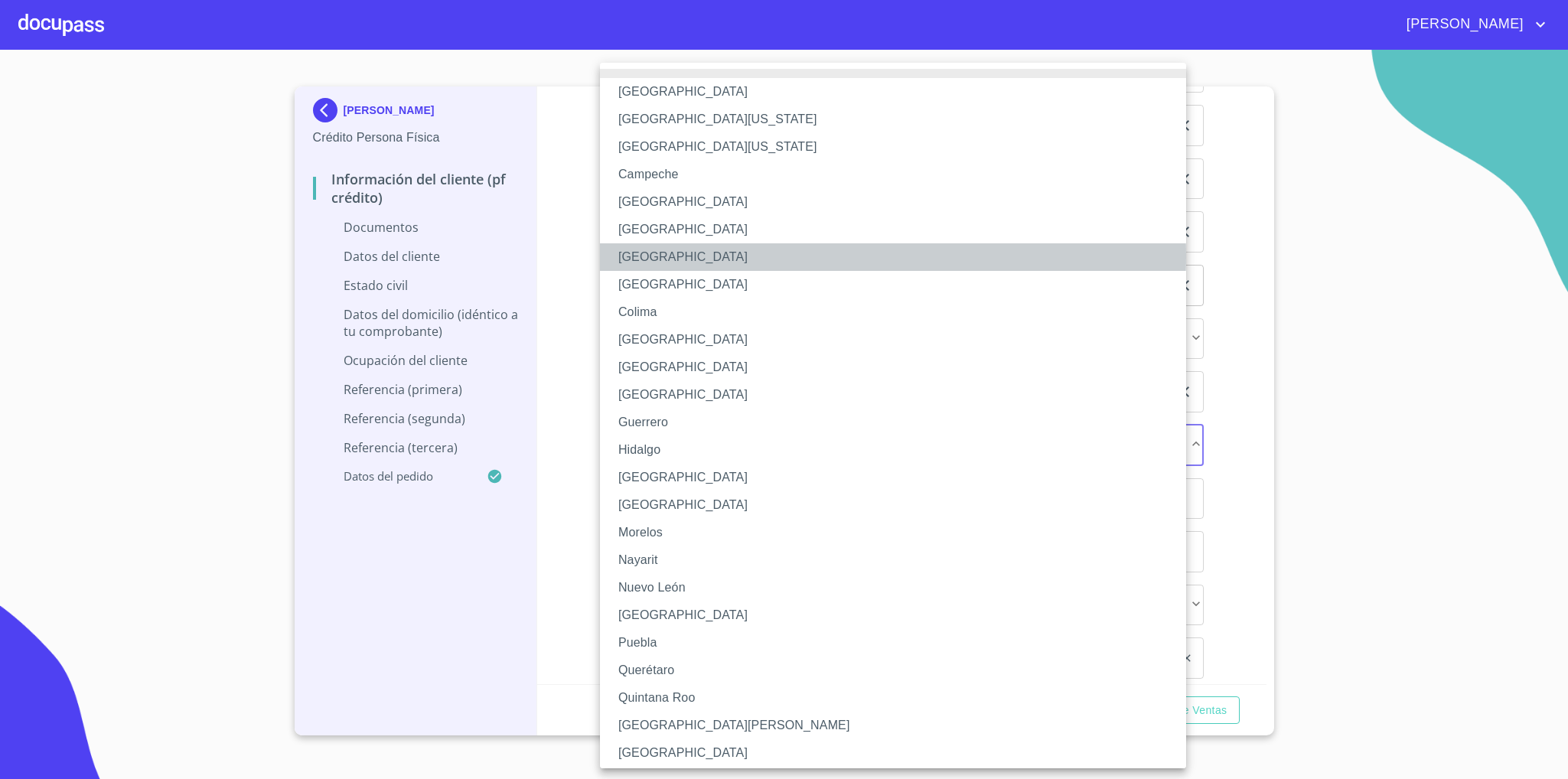
click at [701, 255] on li "[GEOGRAPHIC_DATA]" at bounding box center [901, 257] width 603 height 28
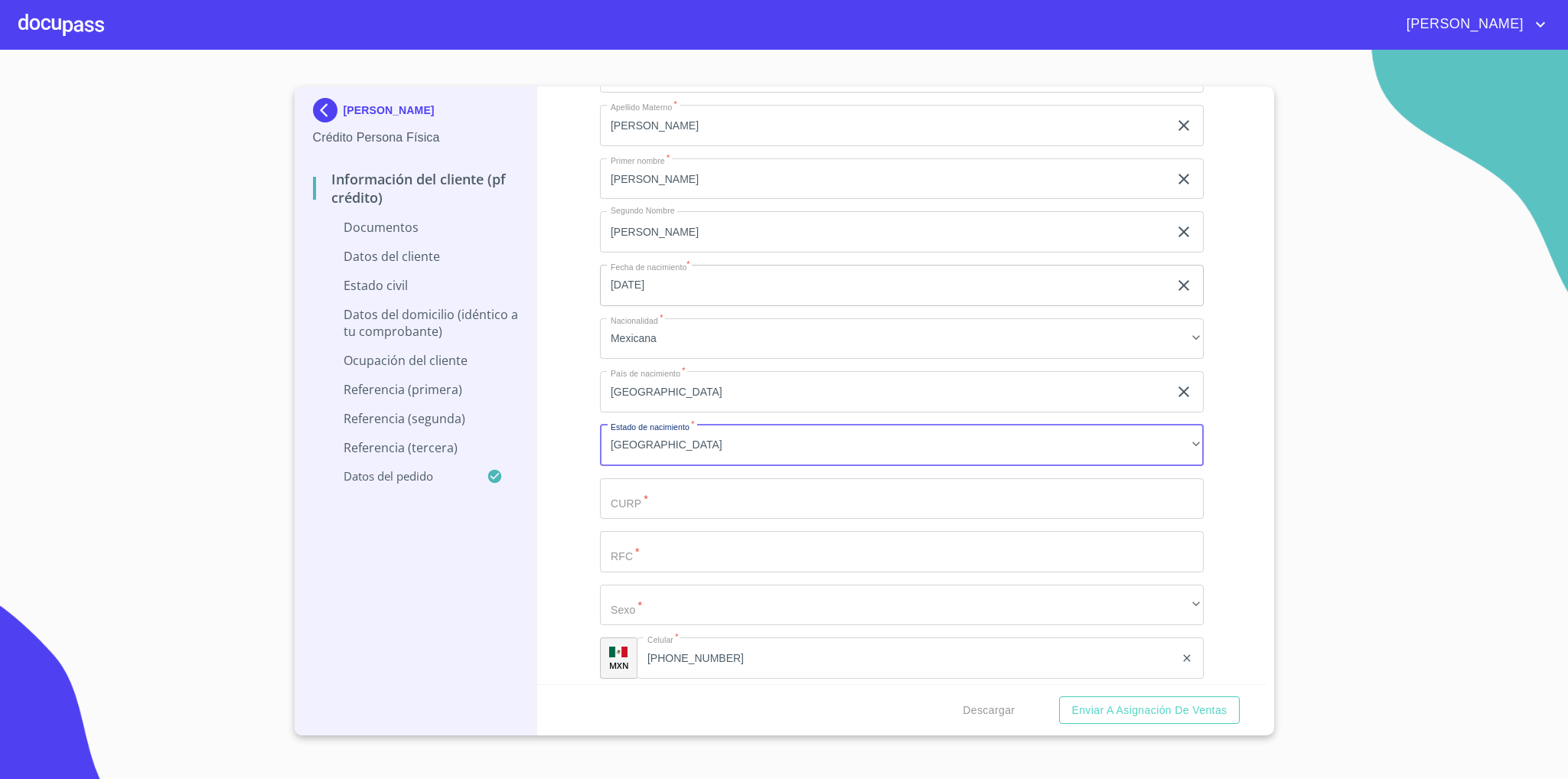
click at [670, 506] on input "Documento de identificación   *" at bounding box center [901, 499] width 604 height 41
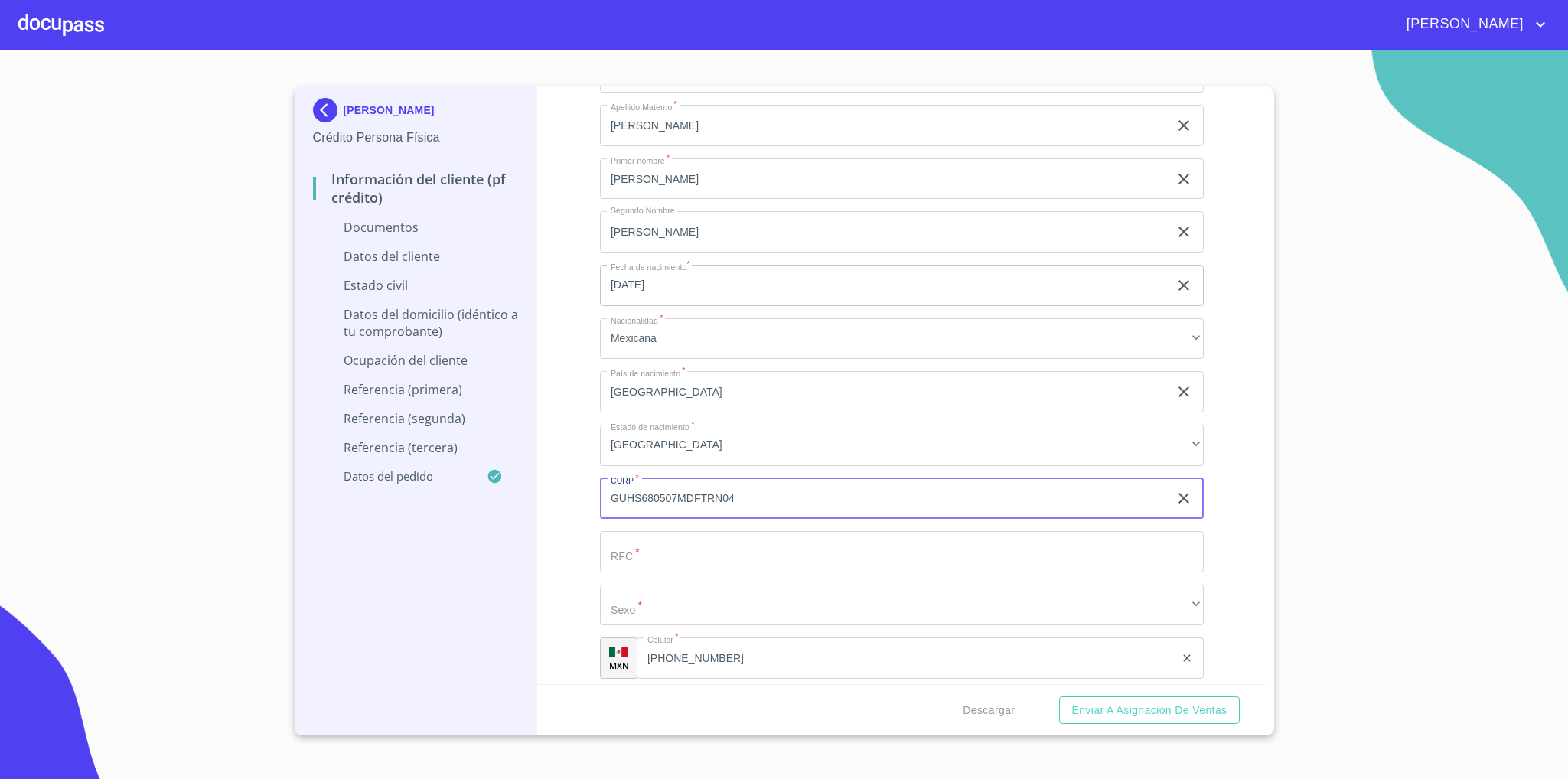
type input "GUHS680507MDFTRN04"
click at [675, 567] on input "Documento de identificación   *" at bounding box center [901, 551] width 604 height 41
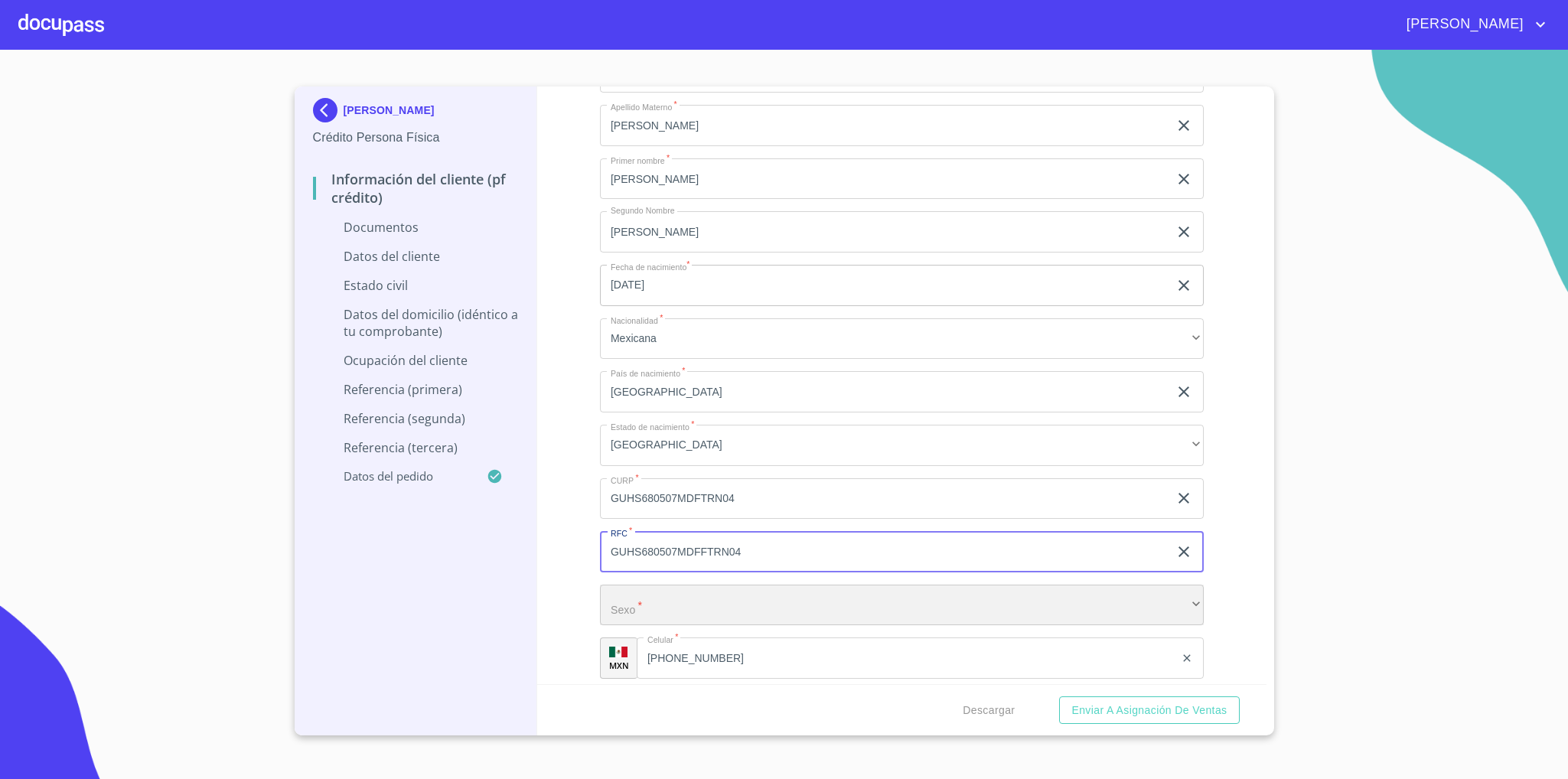
click at [675, 595] on div "​" at bounding box center [901, 605] width 604 height 41
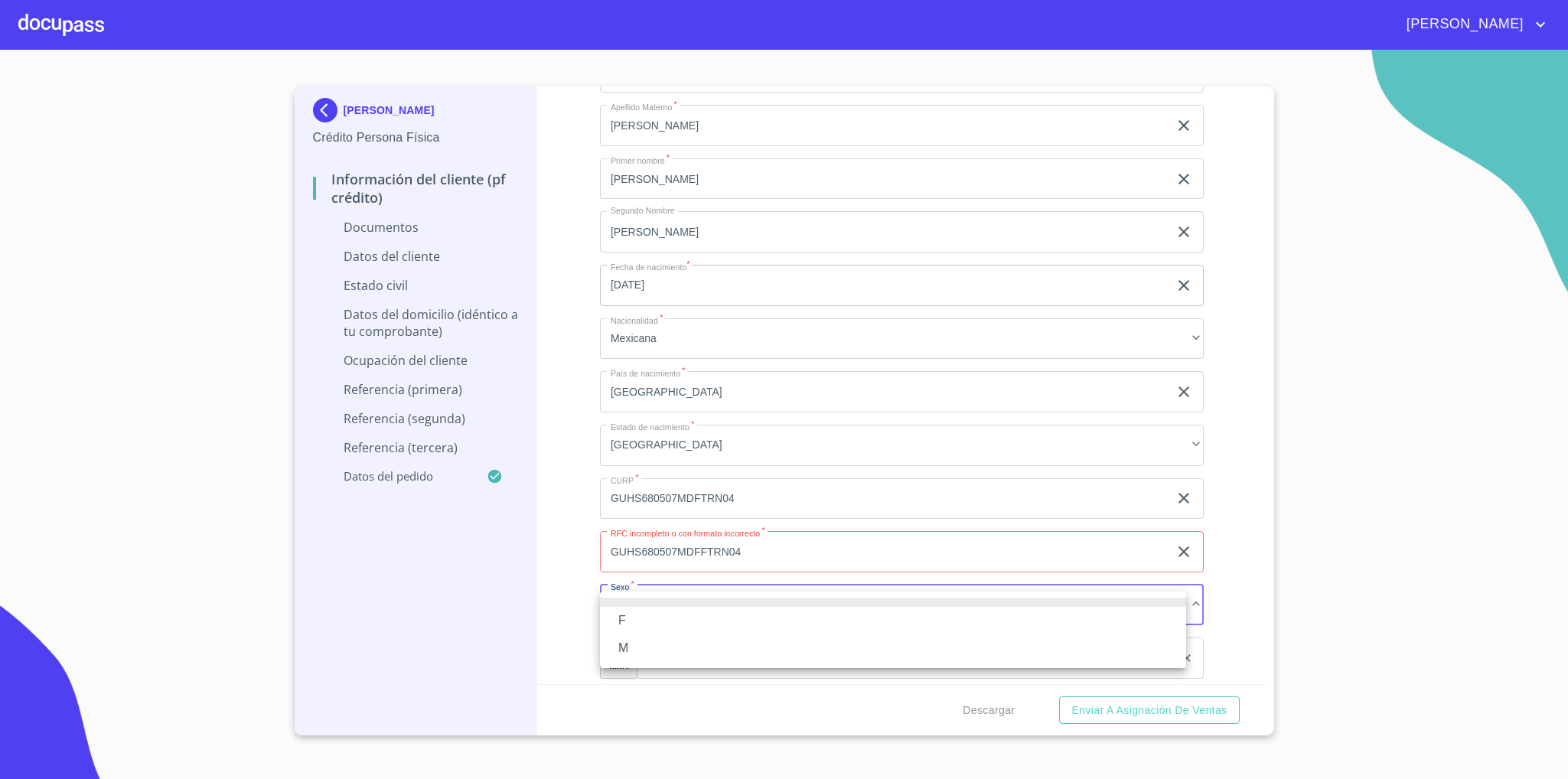
click at [779, 558] on div at bounding box center [784, 390] width 1568 height 779
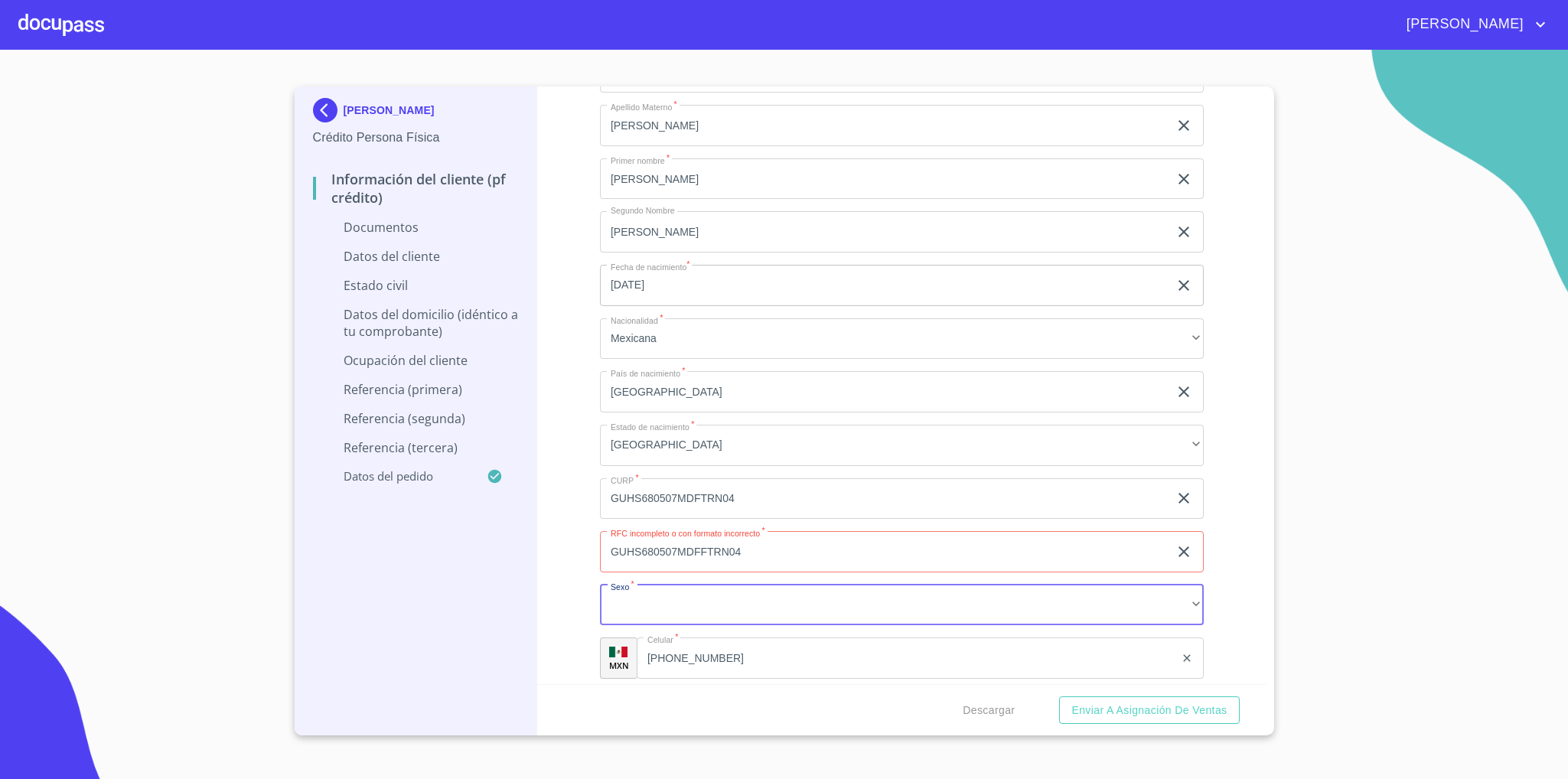
click at [779, 558] on input "GUHS680507MDFFTRN04" at bounding box center [884, 551] width 569 height 41
type input "GUHS680507M50"
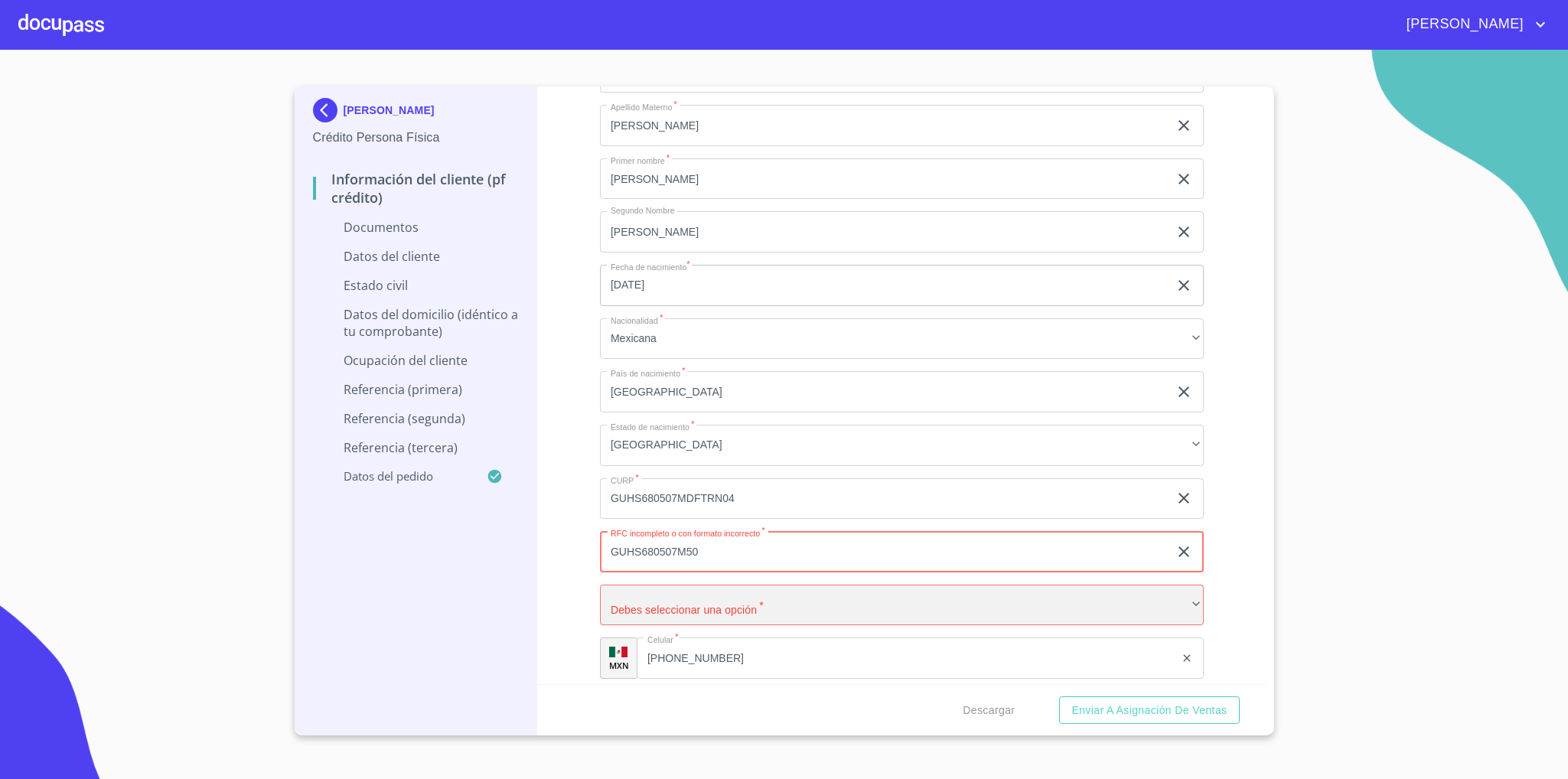
click at [682, 622] on div "​" at bounding box center [901, 605] width 604 height 41
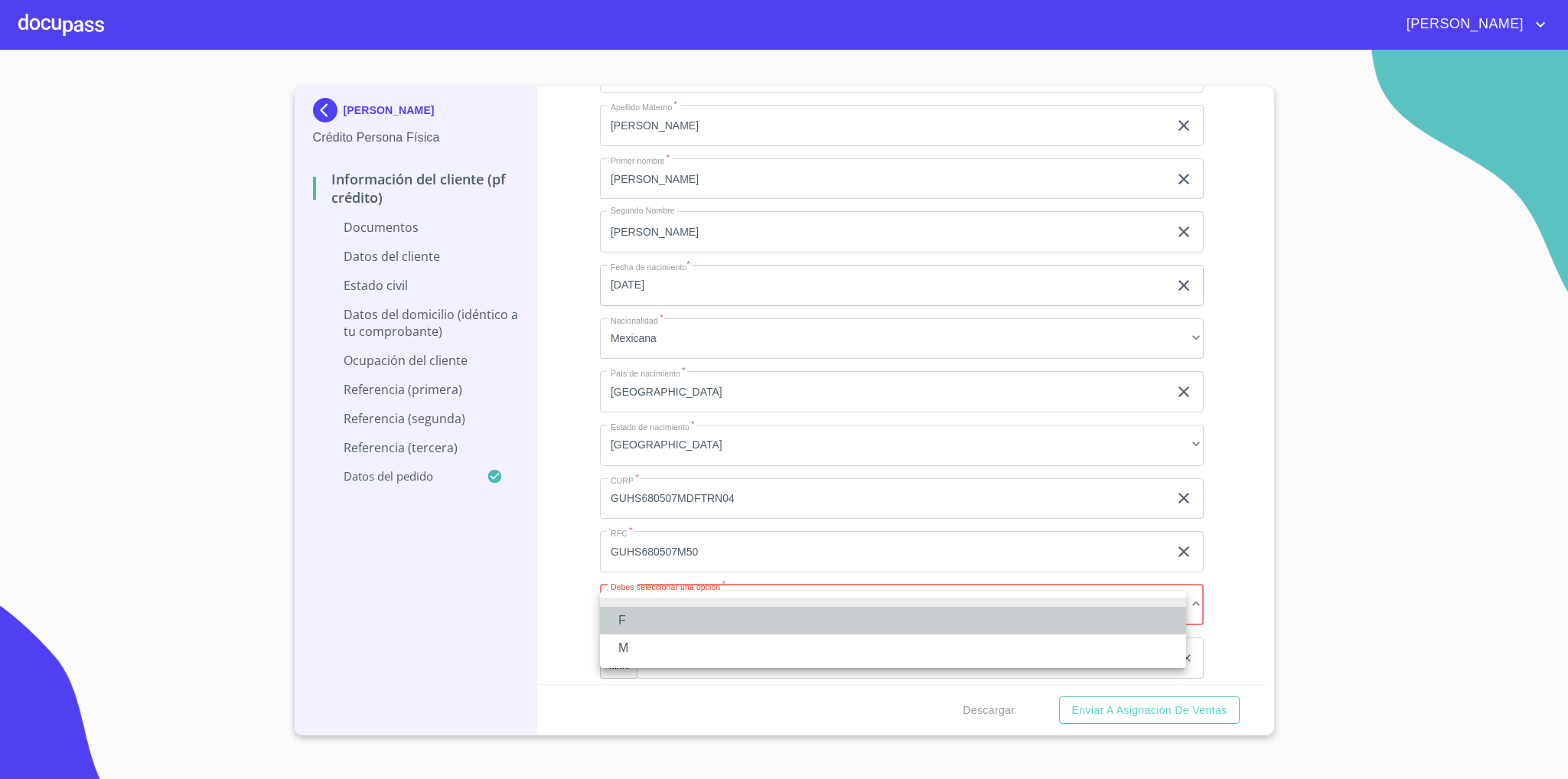
click at [664, 620] on li "F" at bounding box center [893, 621] width 587 height 28
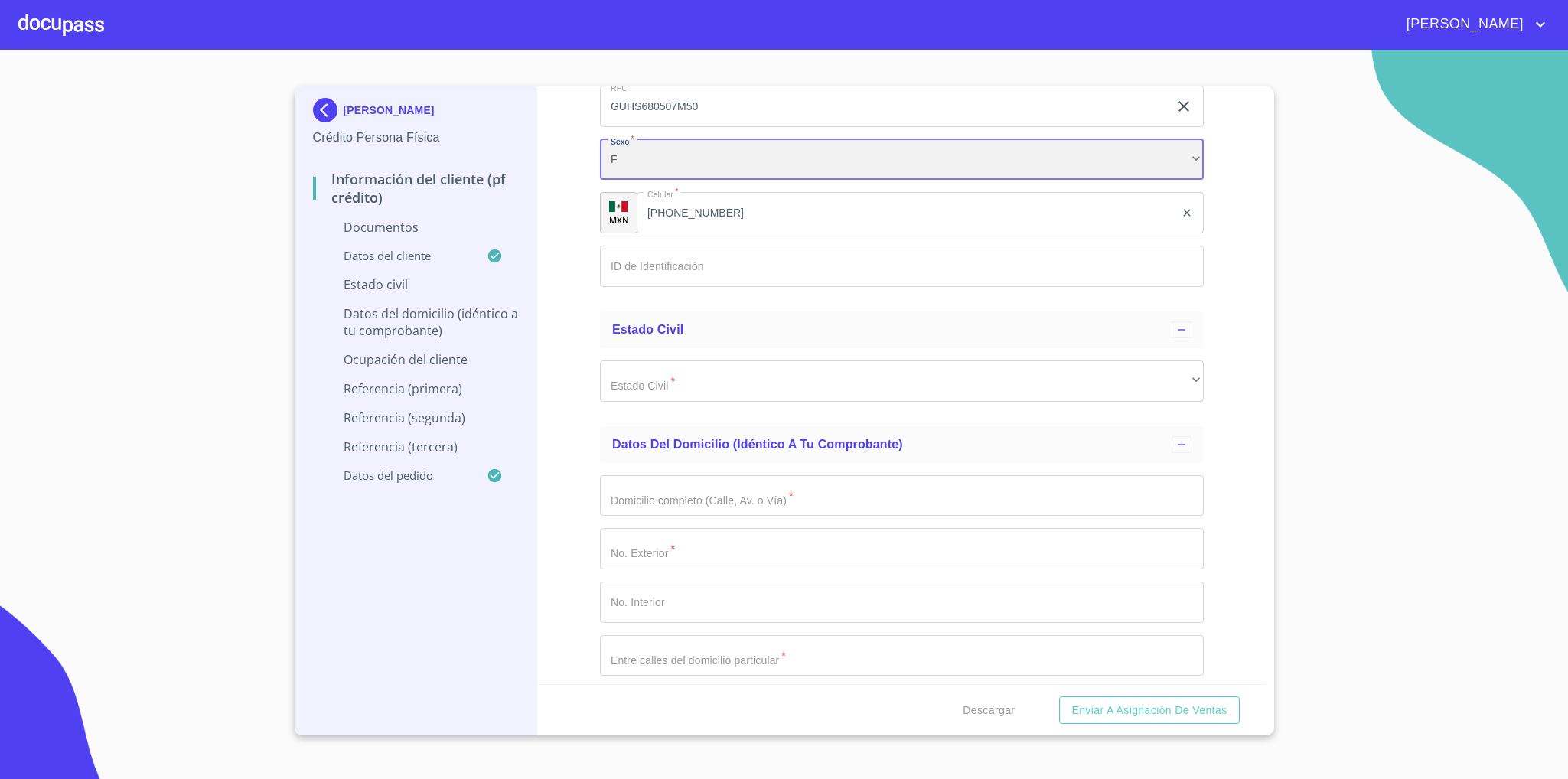
scroll to position [2411, 0]
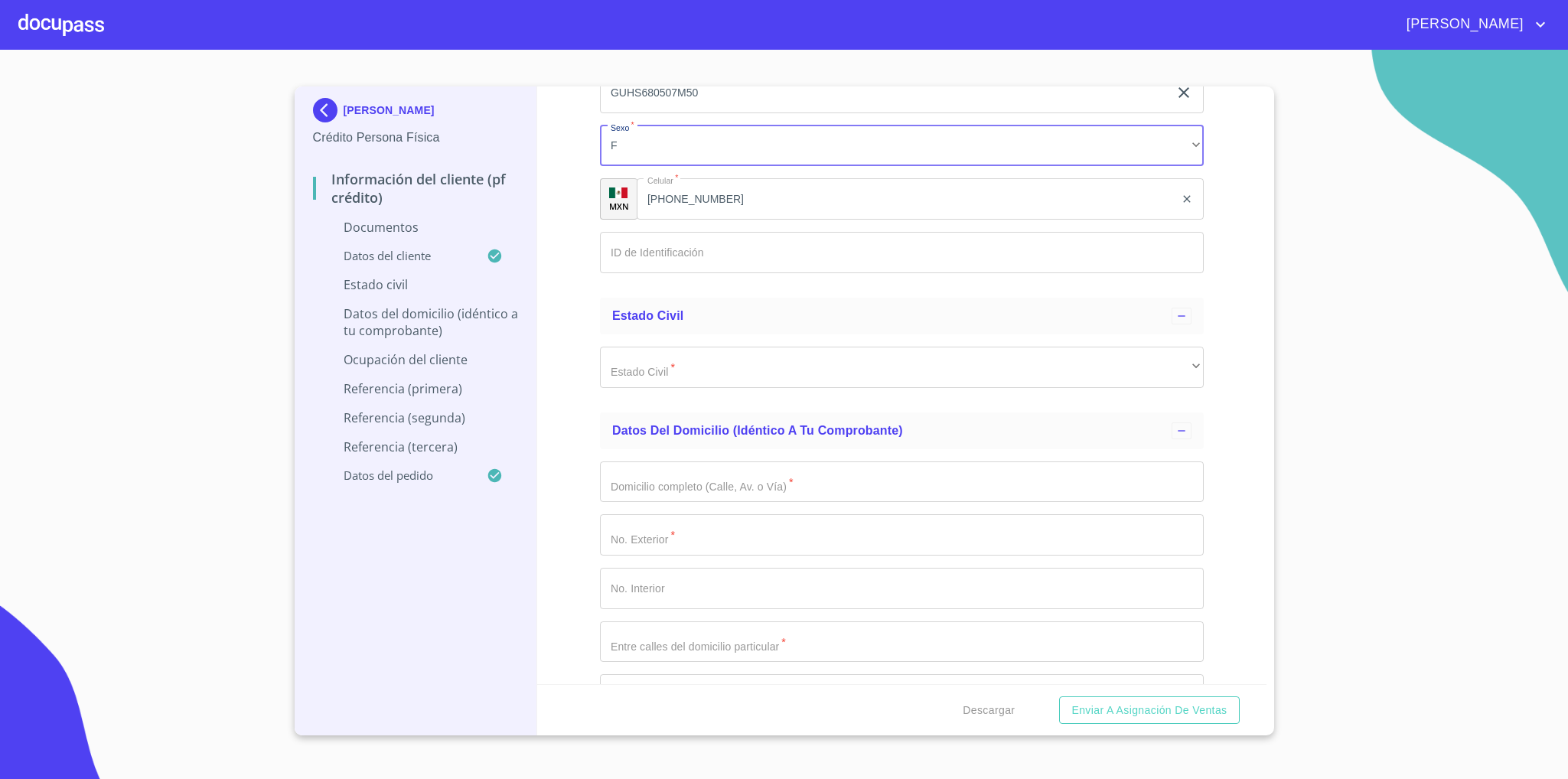
click at [694, 251] on input "Documento de identificación   *" at bounding box center [901, 253] width 604 height 41
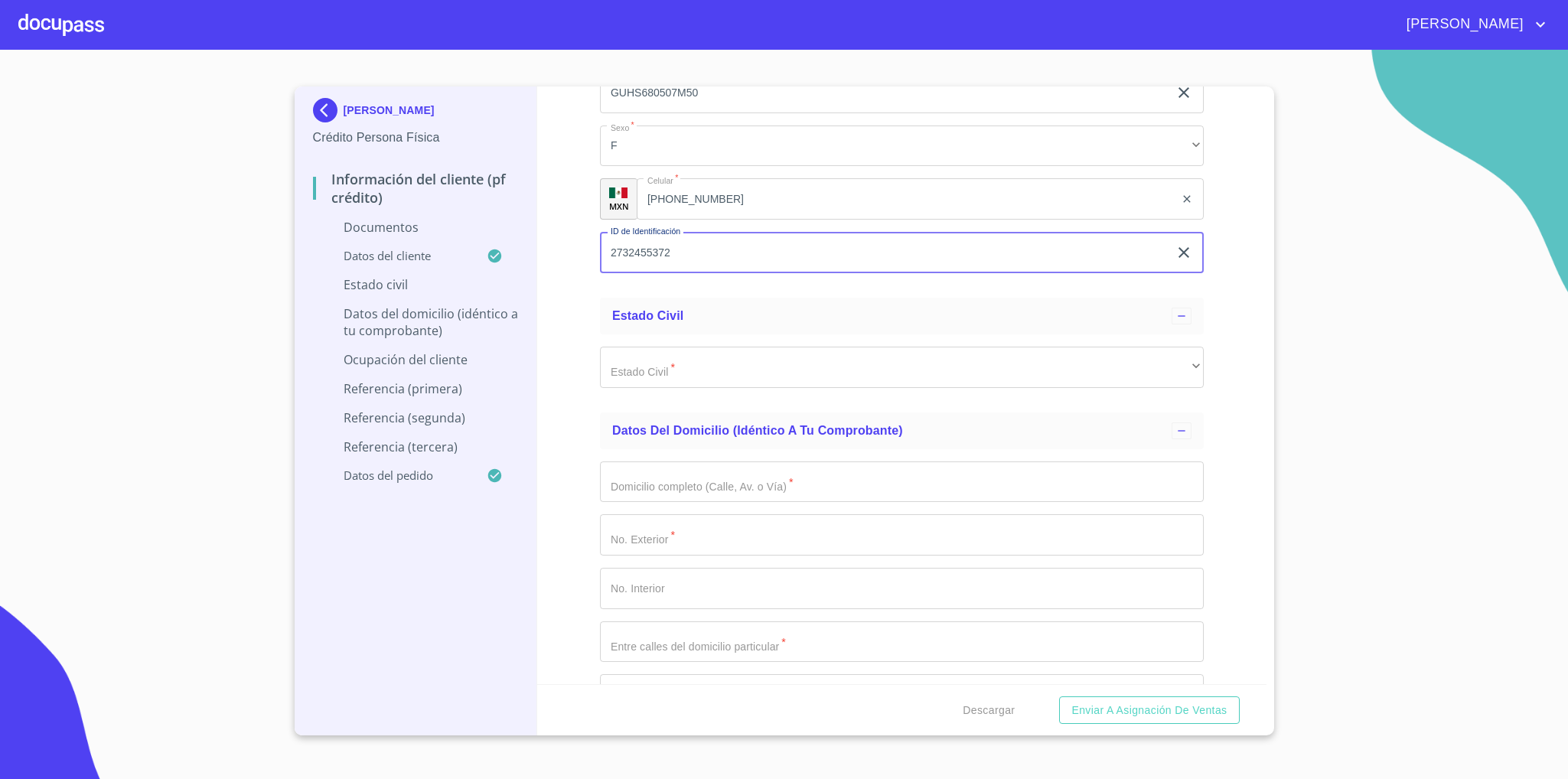
type input "2732455372"
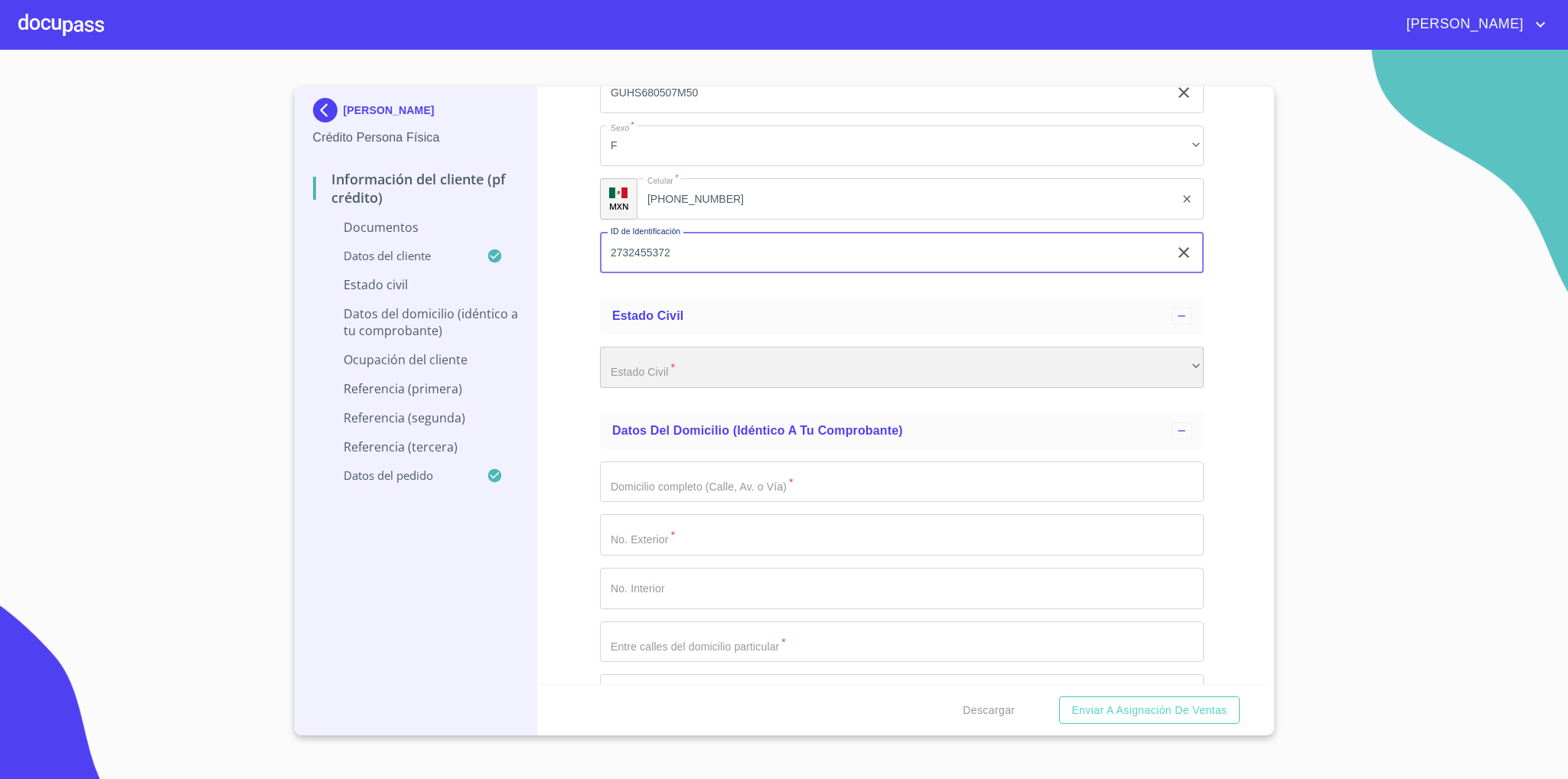
click at [716, 366] on div "​" at bounding box center [901, 367] width 604 height 41
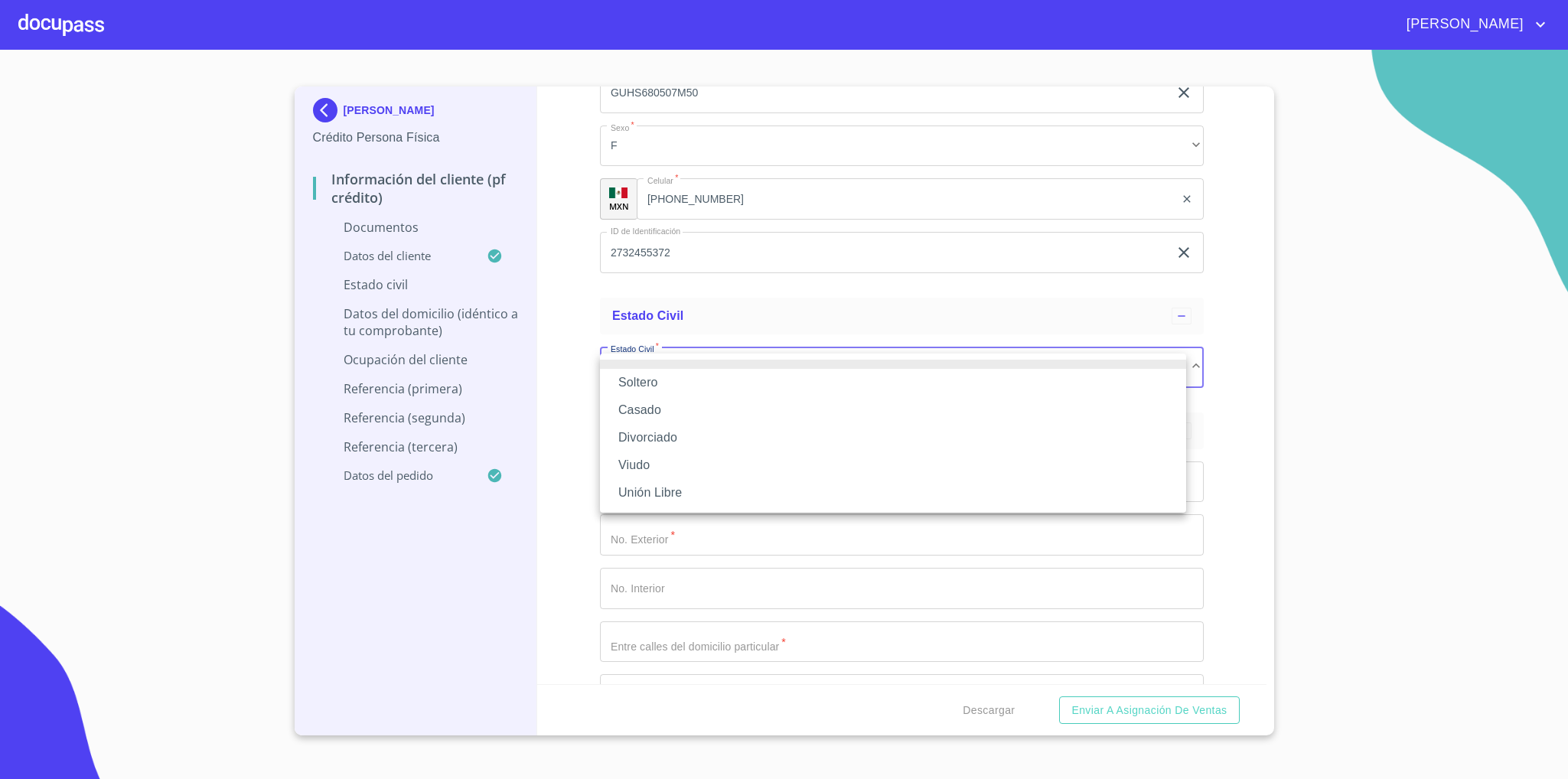
click at [668, 416] on li "Casado" at bounding box center [893, 410] width 587 height 28
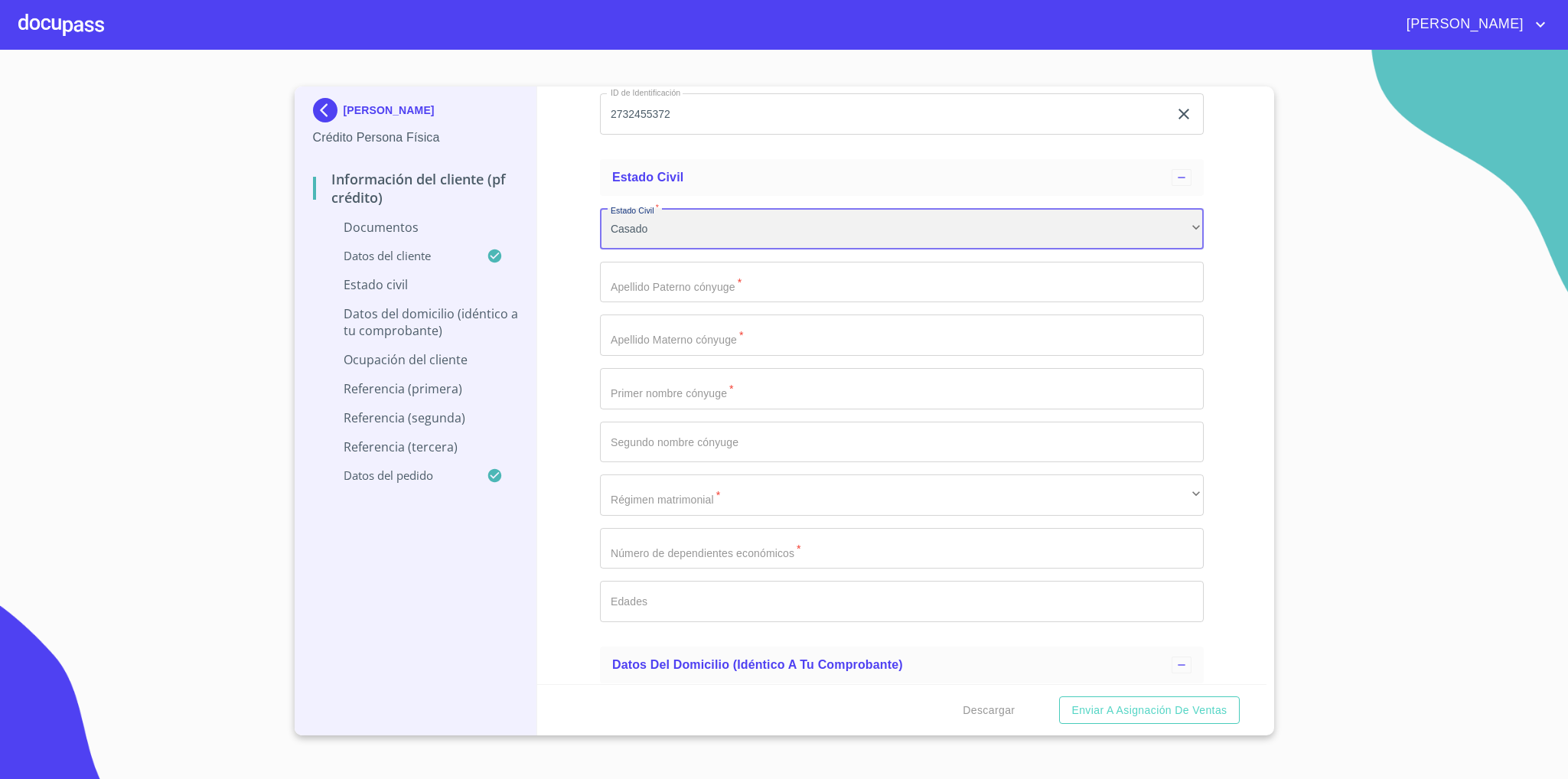
scroll to position [2640, 0]
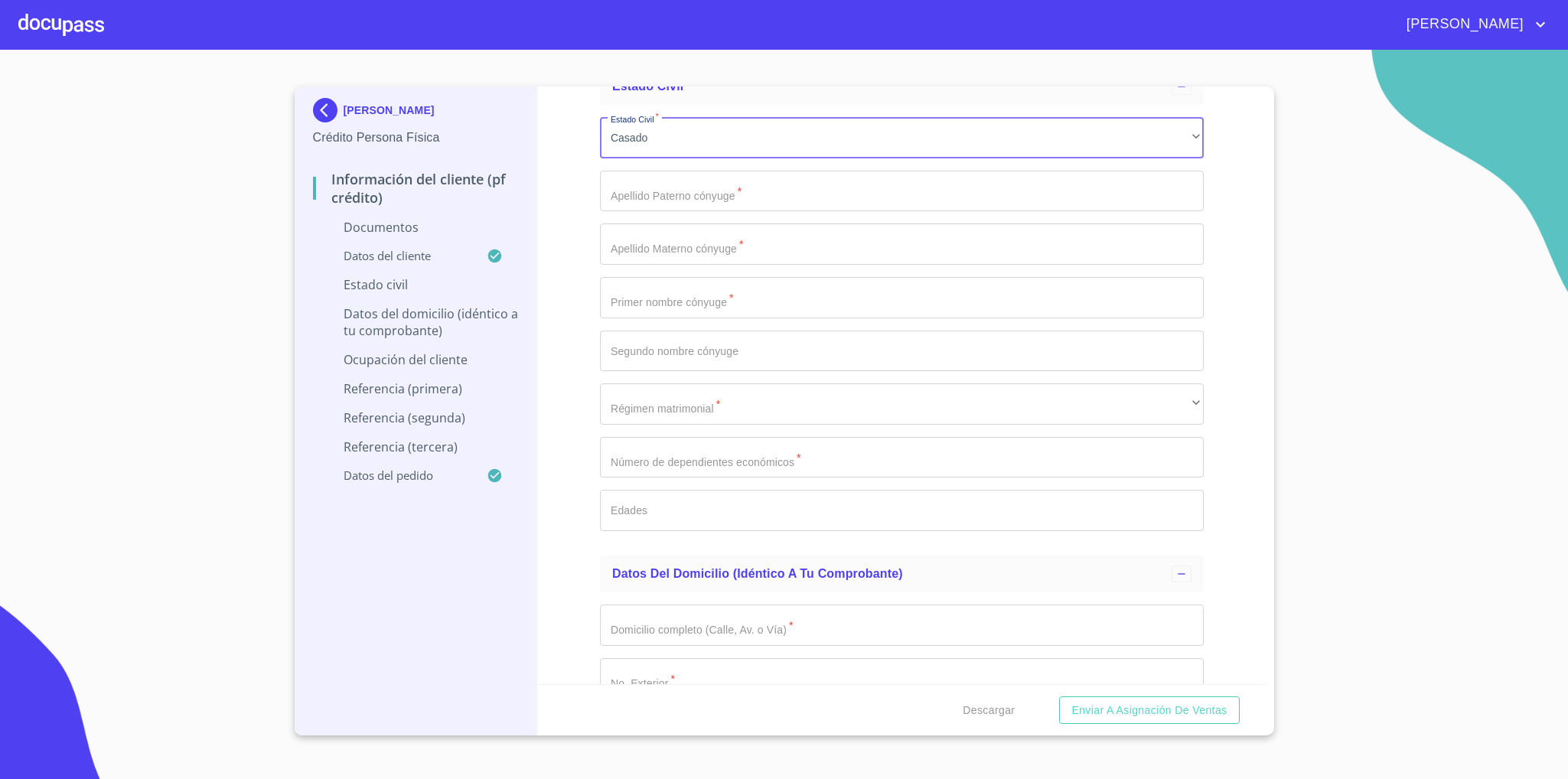
click at [730, 308] on input "Documento de identificación   *" at bounding box center [901, 298] width 604 height 41
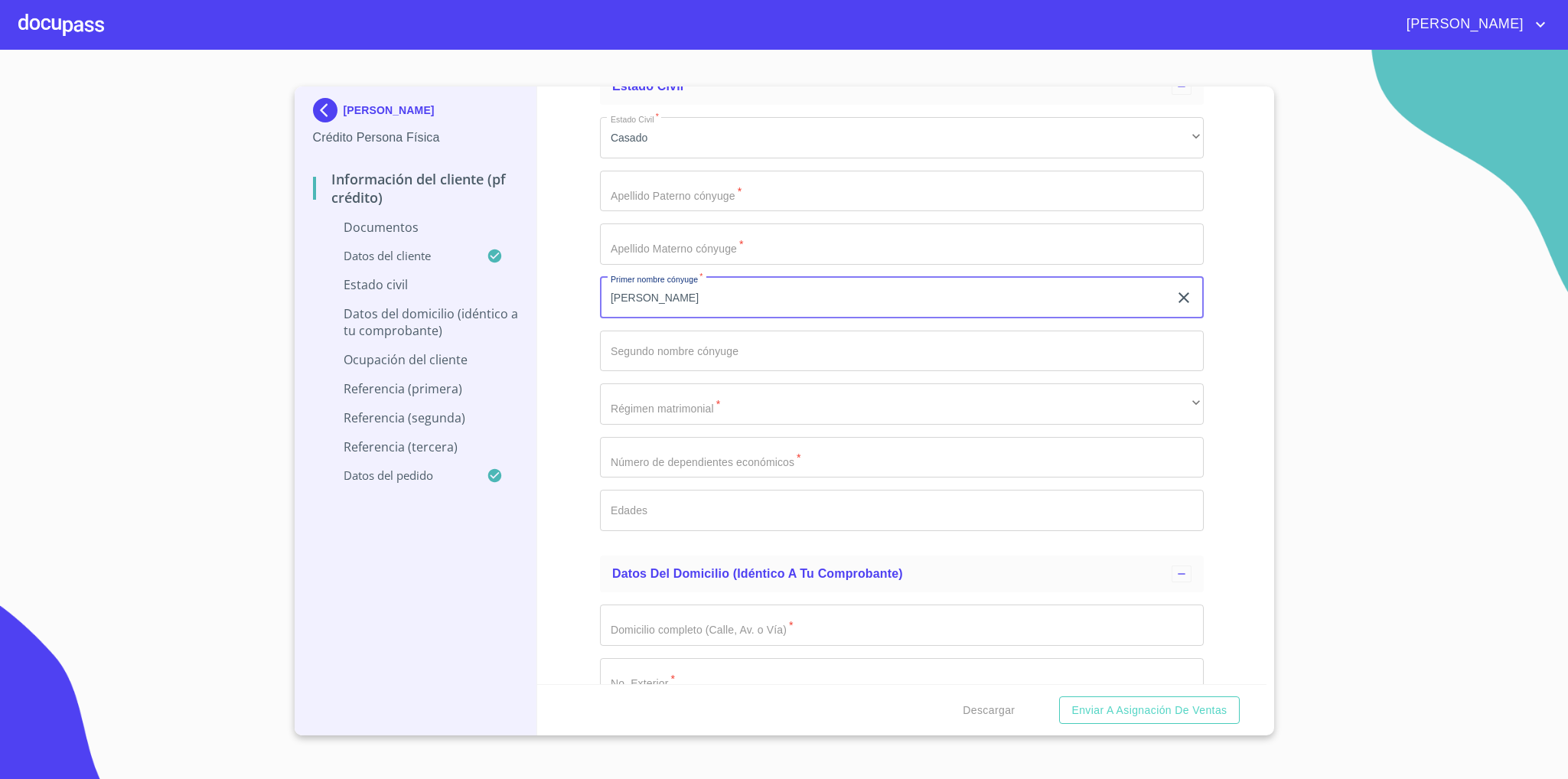
type input "[PERSON_NAME]"
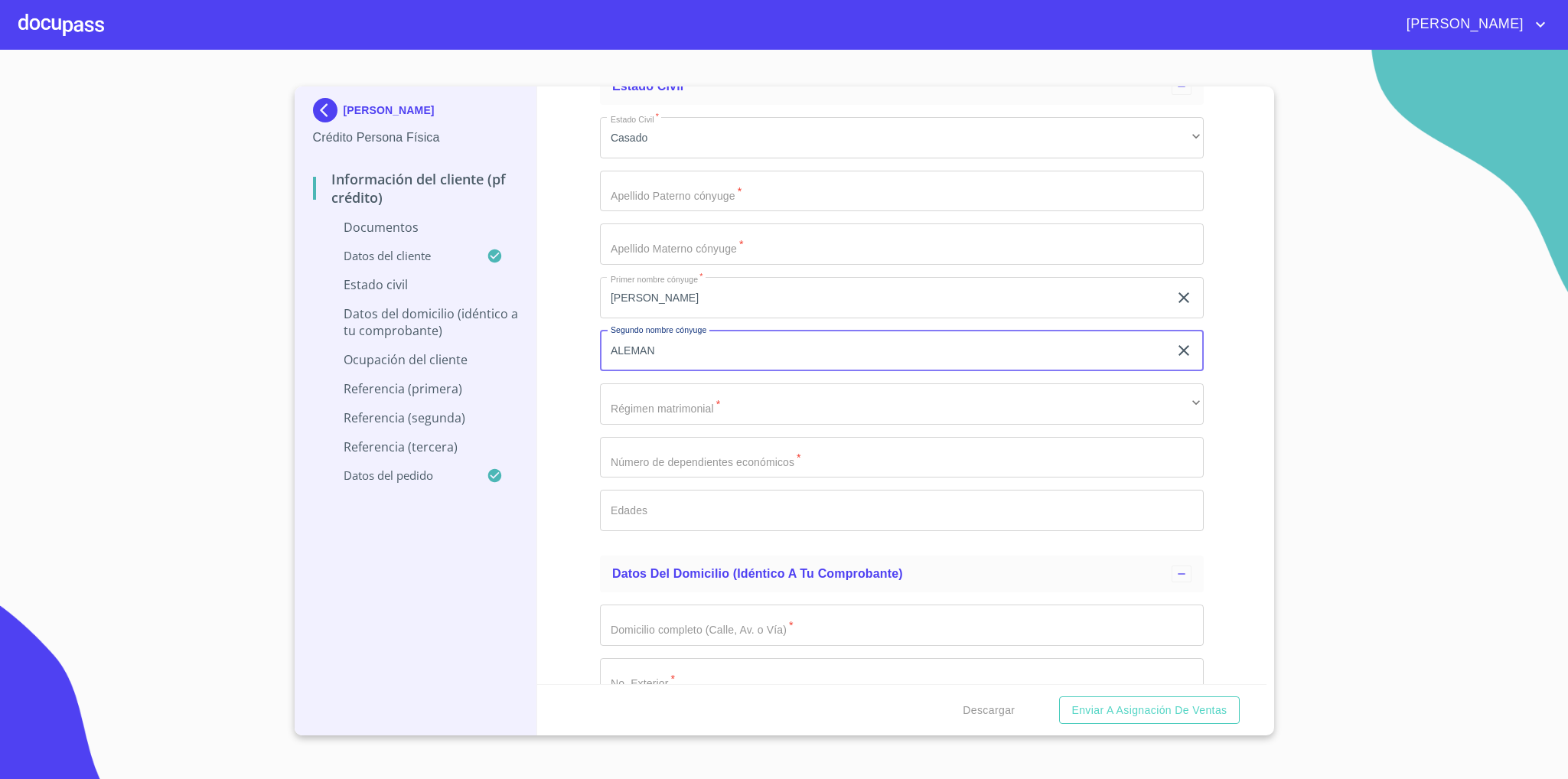
type input "ALEMAN"
click at [723, 191] on input "Documento de identificación   *" at bounding box center [901, 192] width 604 height 41
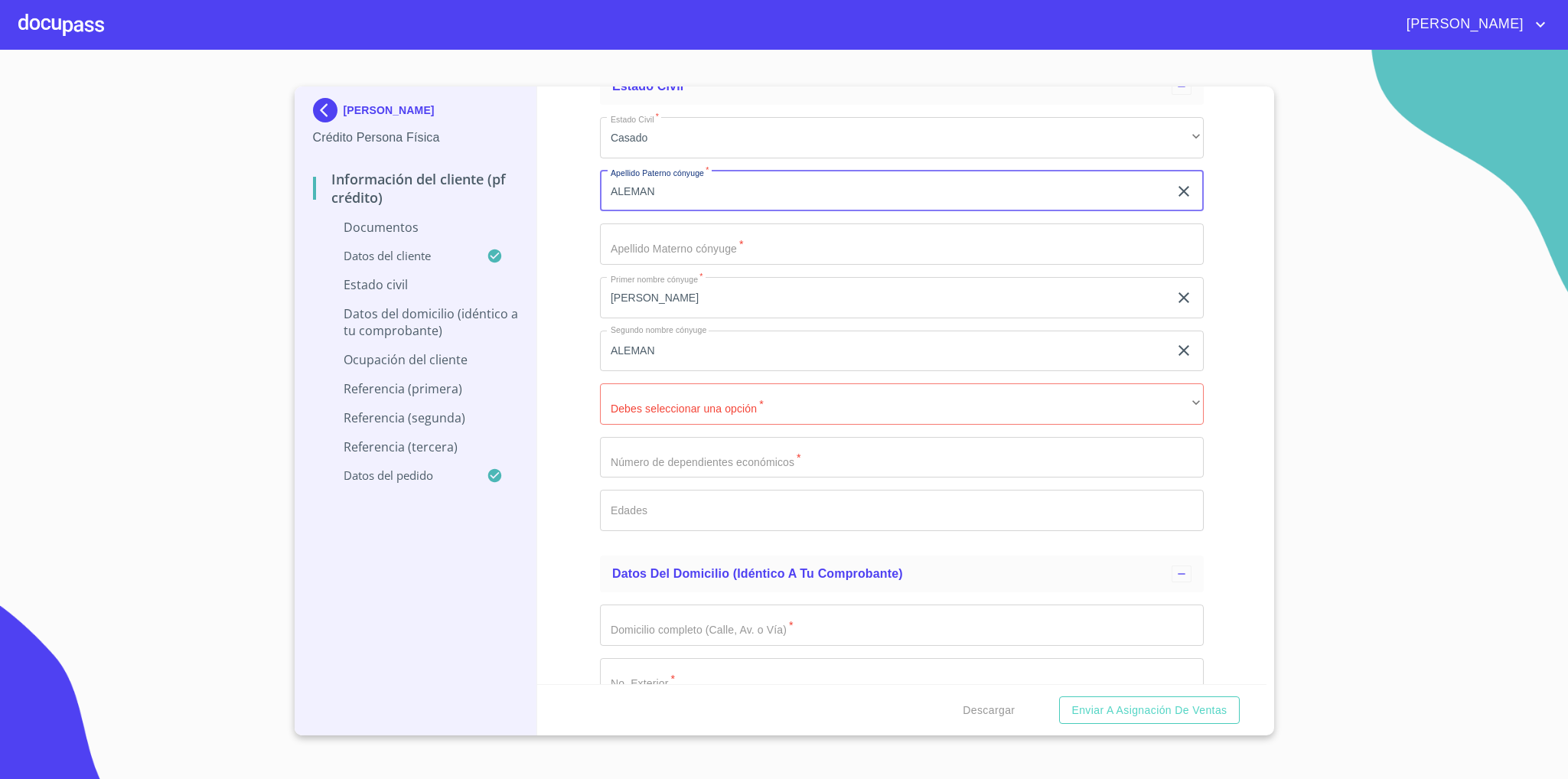
type input "ALEMAN"
click at [803, 250] on input "Documento de identificación   *" at bounding box center [901, 244] width 604 height 41
type input "P"
type input "[PERSON_NAME]"
click at [710, 377] on div "Estado Civil   * [DEMOGRAPHIC_DATA] ​ Apellido Paterno cónyuge   * ALEMAN ​ Ape…" at bounding box center [901, 324] width 604 height 438
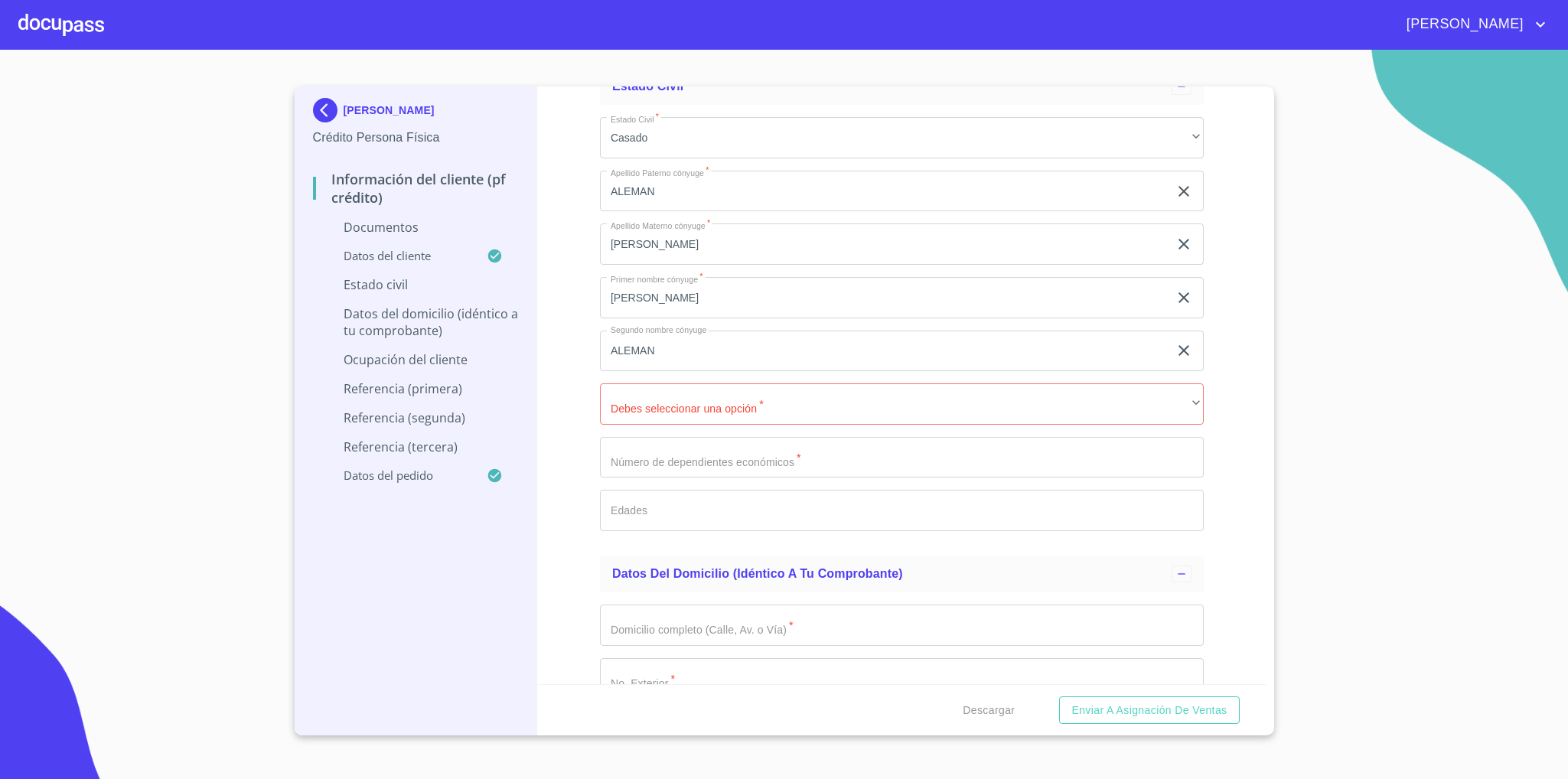
click at [710, 377] on div "Estado Civil   * [DEMOGRAPHIC_DATA] ​ Apellido Paterno cónyuge   * ALEMAN ​ Ape…" at bounding box center [901, 324] width 604 height 438
click at [703, 363] on input "ALEMAN" at bounding box center [884, 352] width 569 height 41
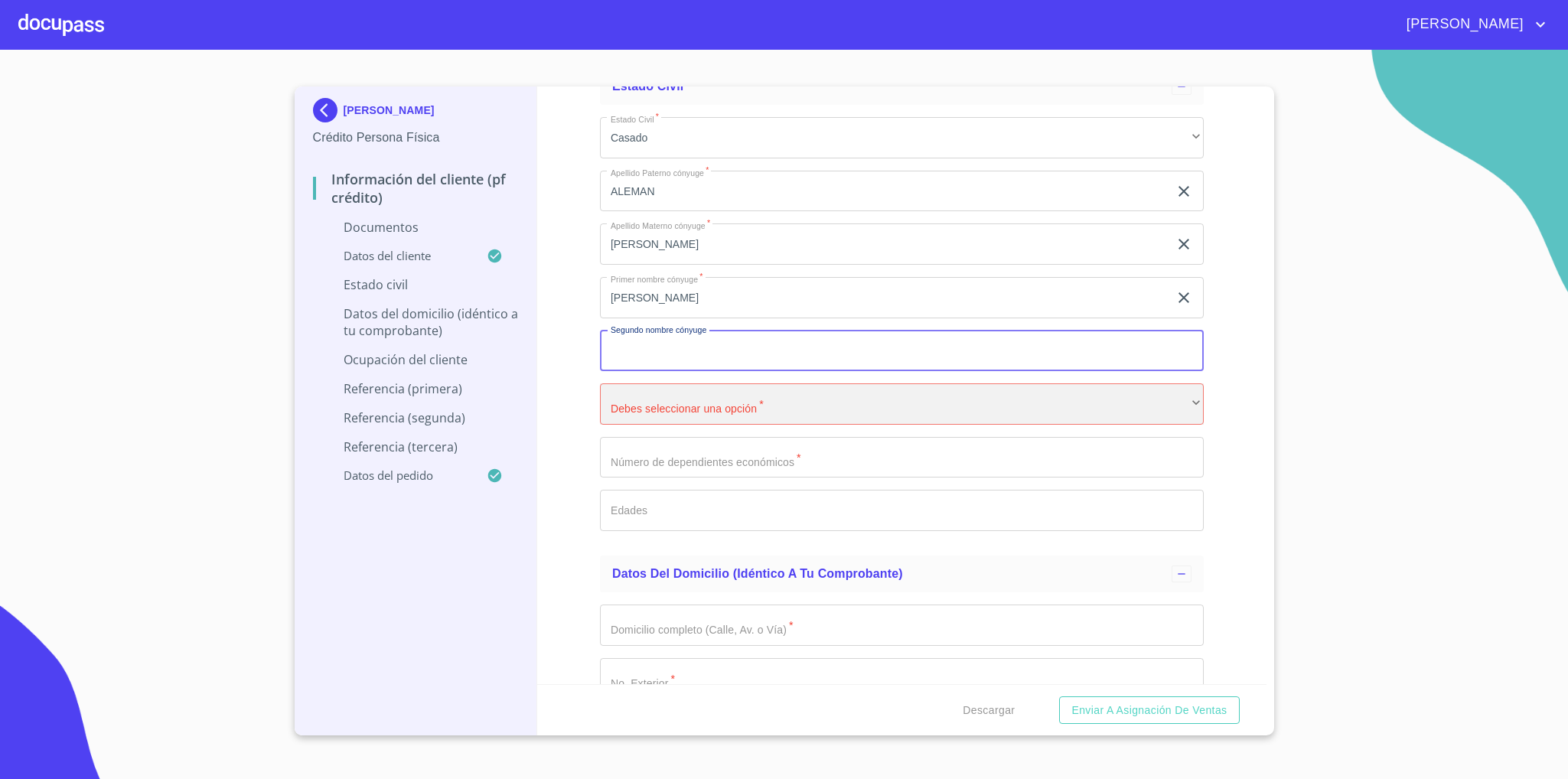
click at [700, 402] on div "​" at bounding box center [901, 404] width 604 height 41
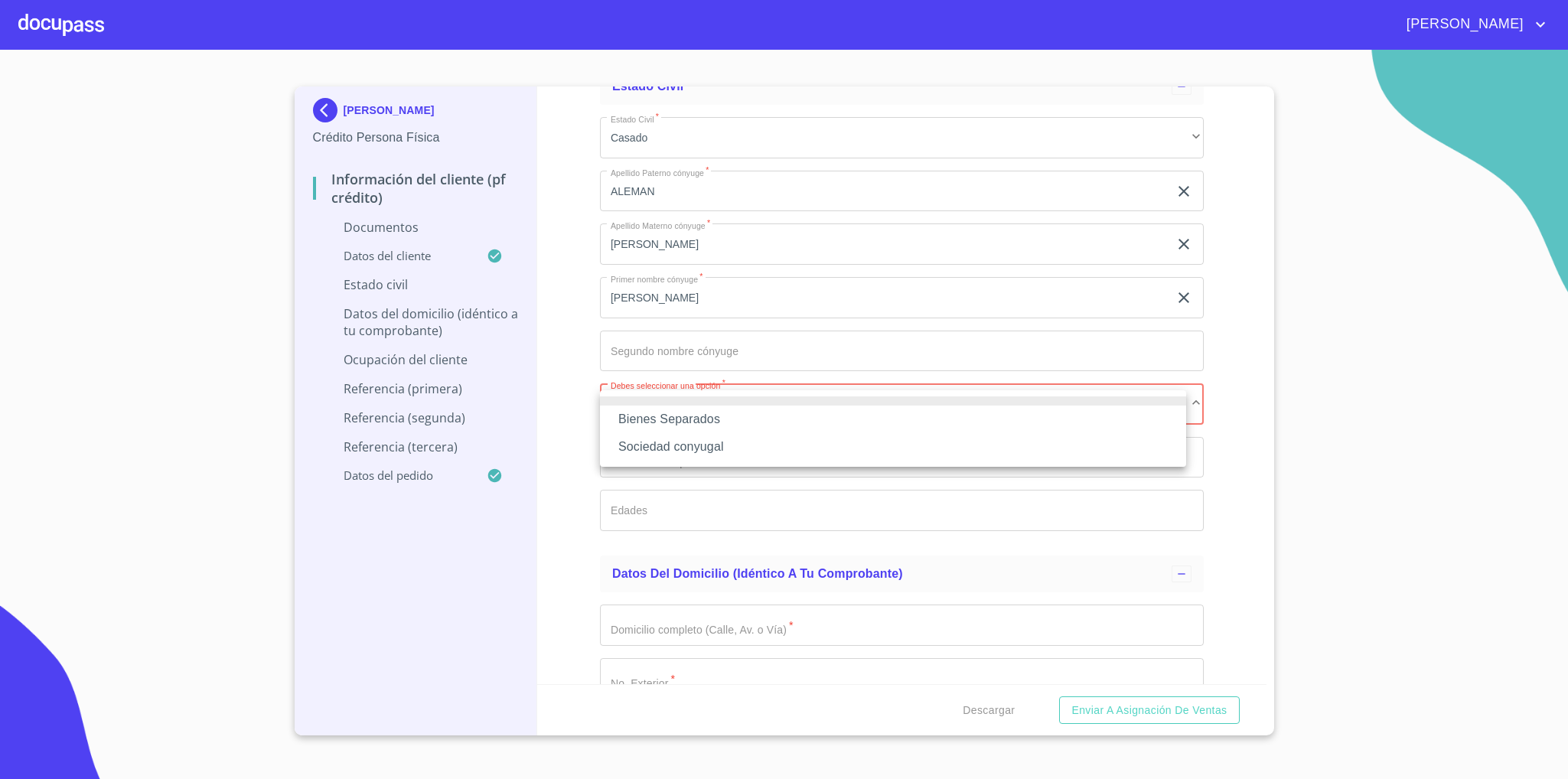
click at [721, 439] on li "Sociedad conyugal" at bounding box center [893, 447] width 587 height 28
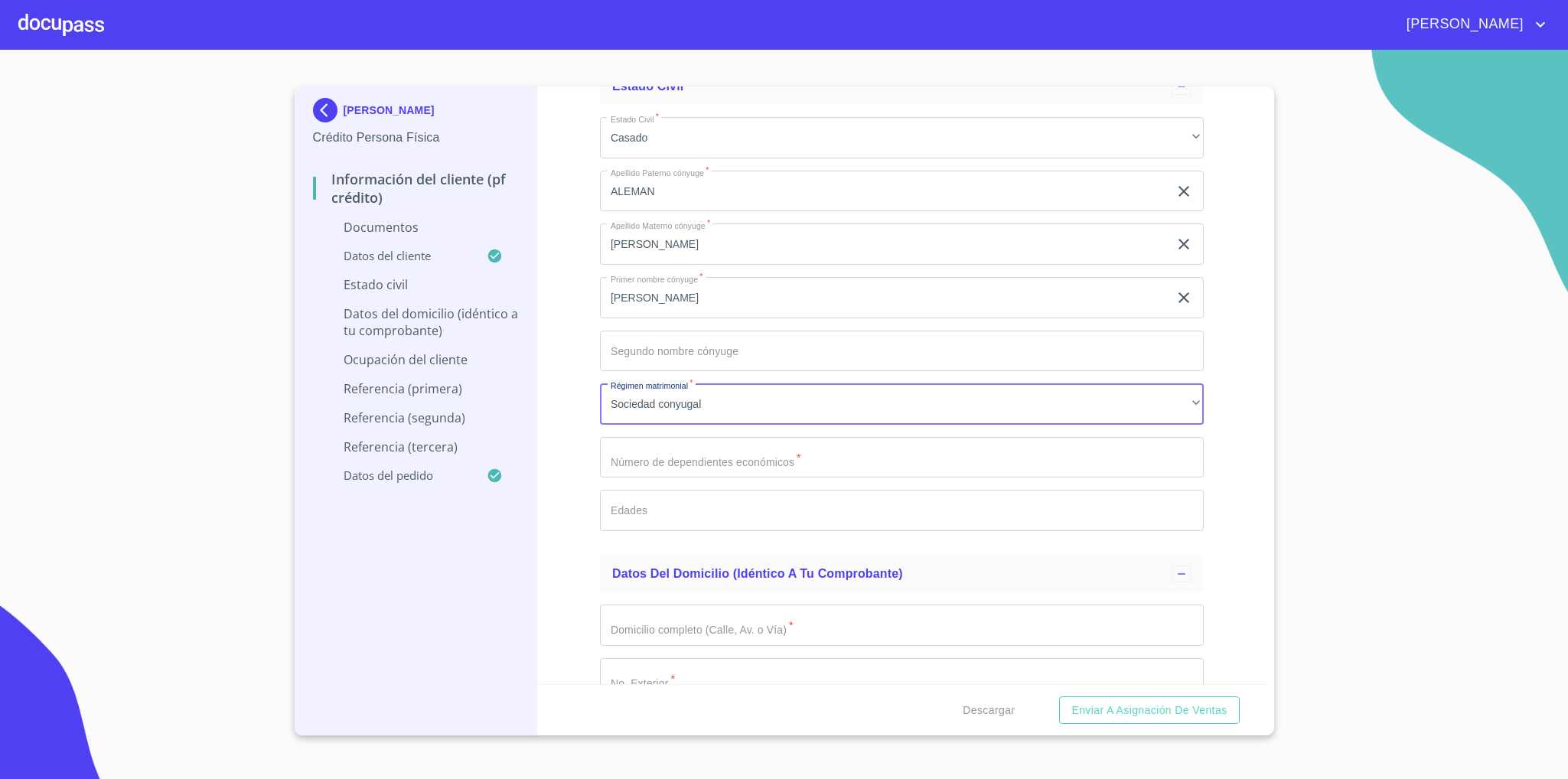
click at [728, 478] on input "Documento de identificación   *" at bounding box center [901, 458] width 604 height 41
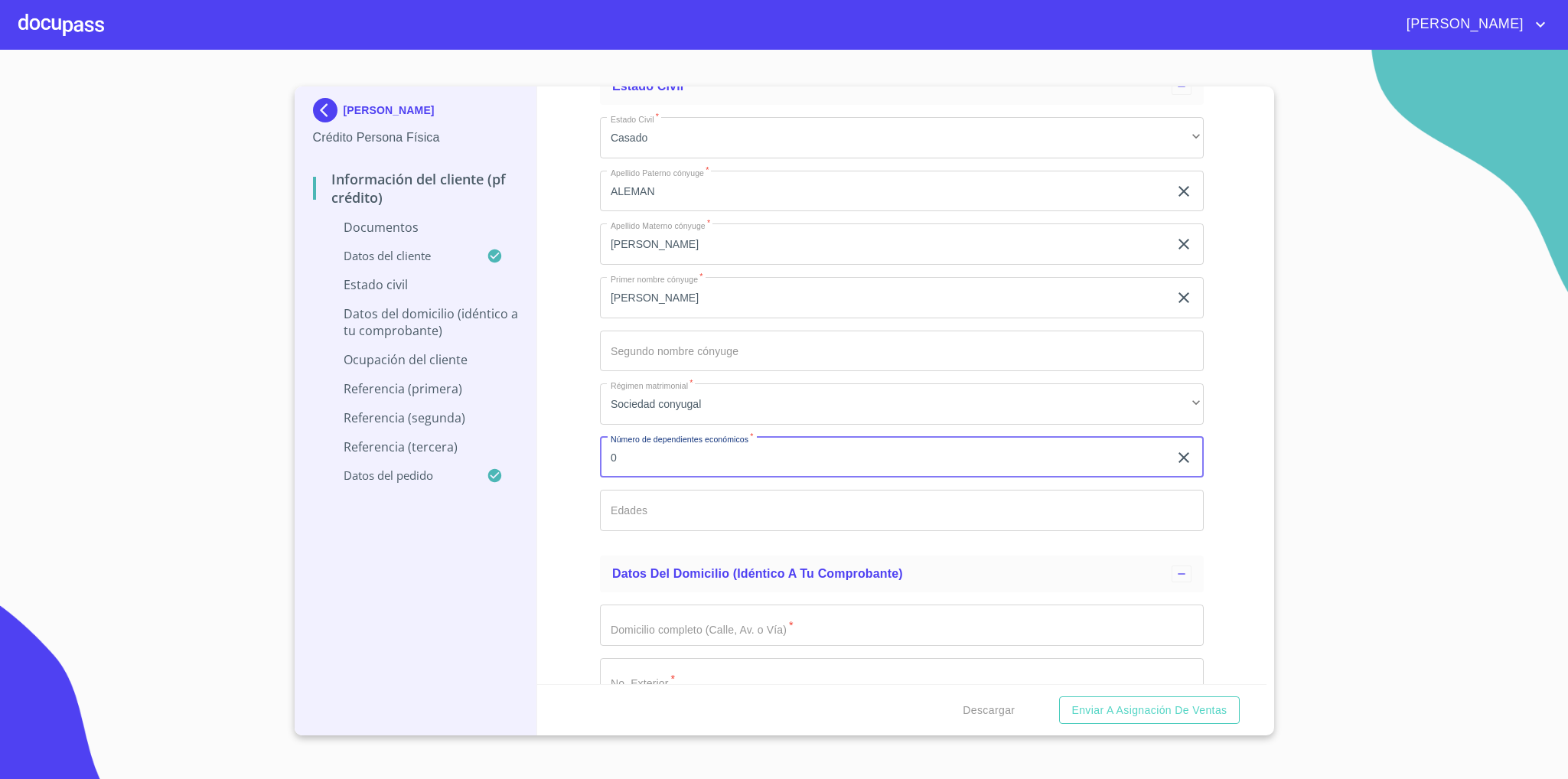
type input "0"
click at [1204, 536] on div "Información del cliente (PF crédito) Documentos Documento de identificación   *…" at bounding box center [901, 385] width 730 height 597
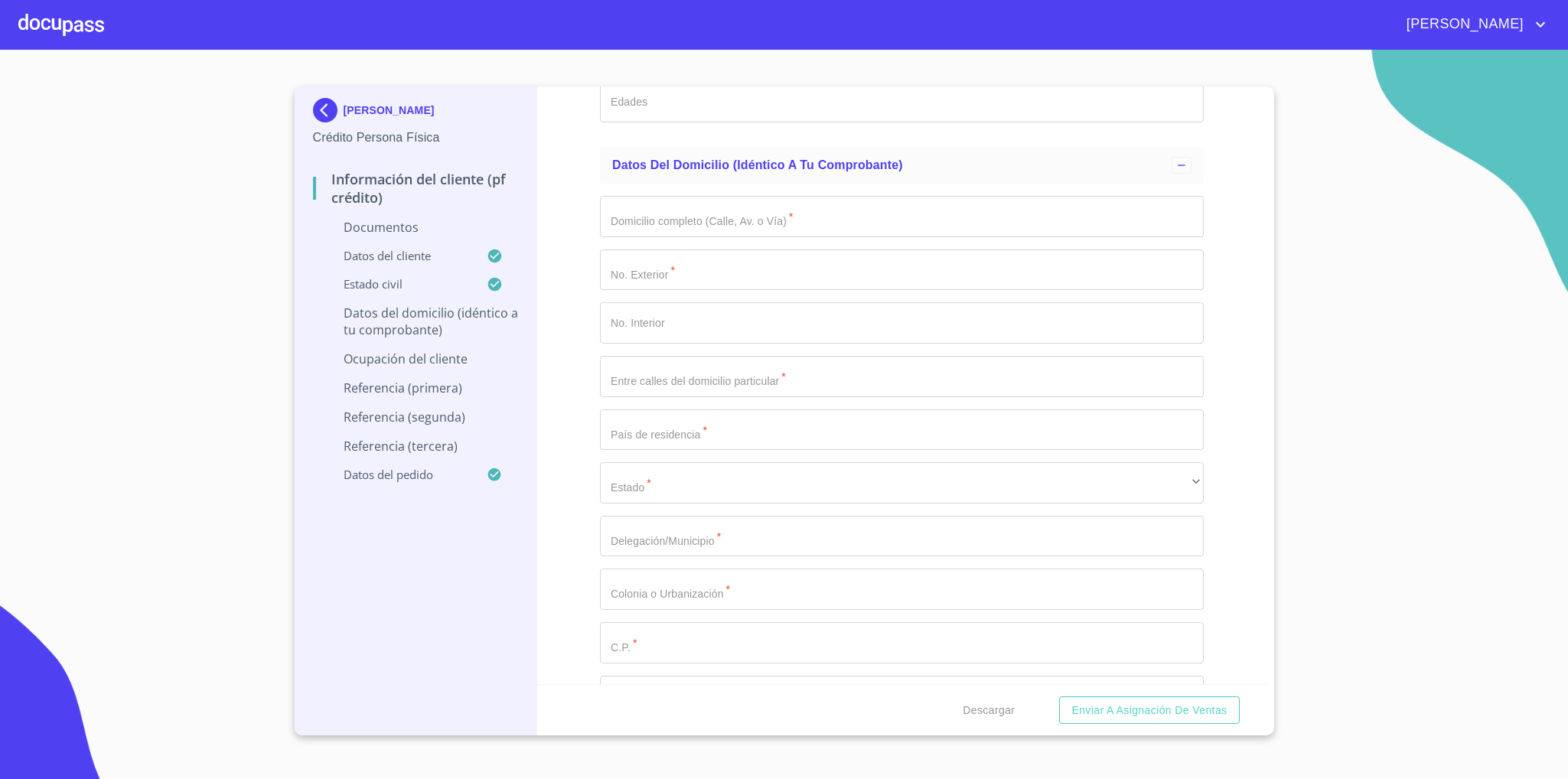
scroll to position [3100, 0]
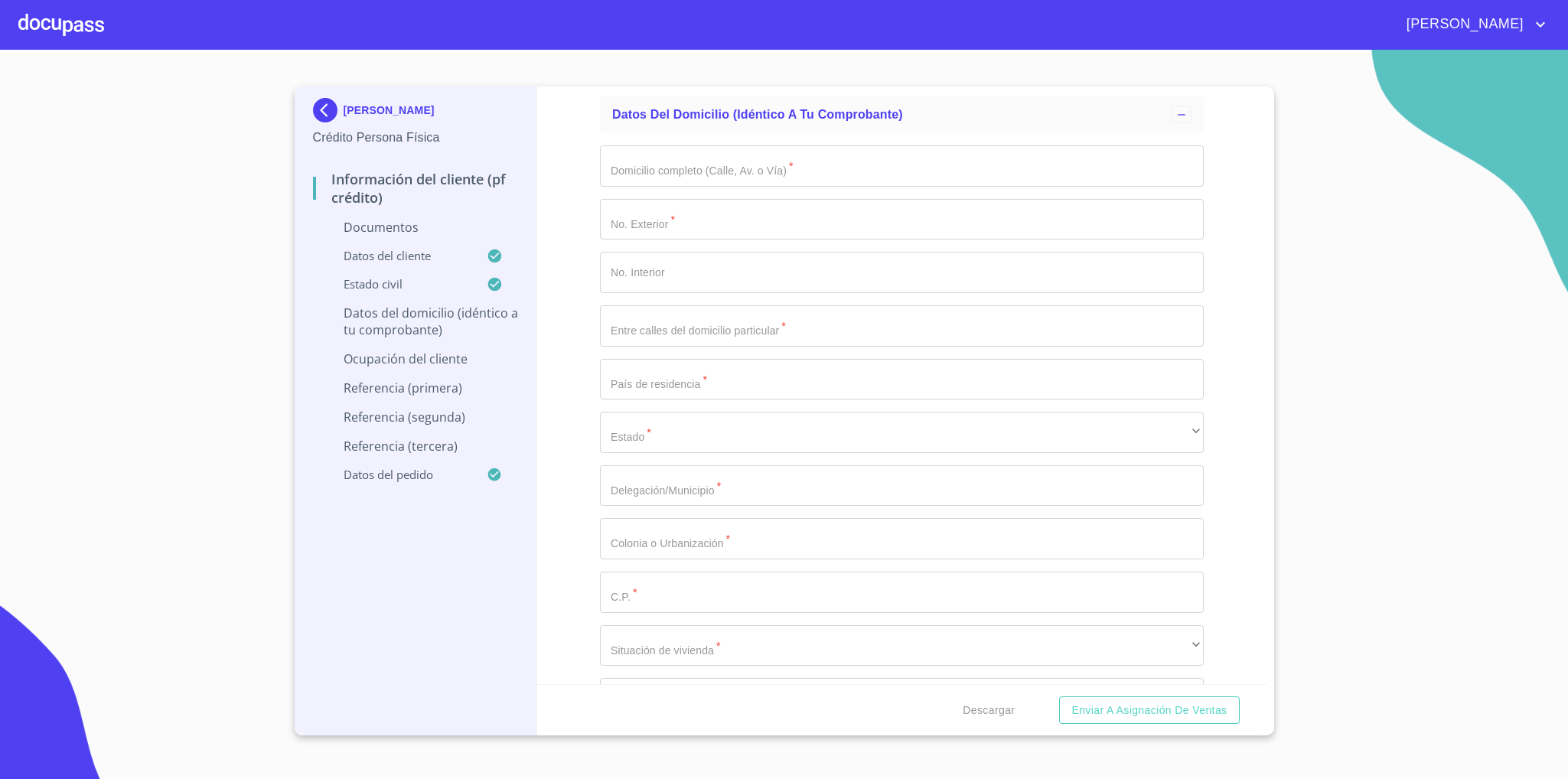
click at [749, 172] on input "Documento de identificación   *" at bounding box center [901, 166] width 604 height 41
type input "PALMILLAS"
type input "108"
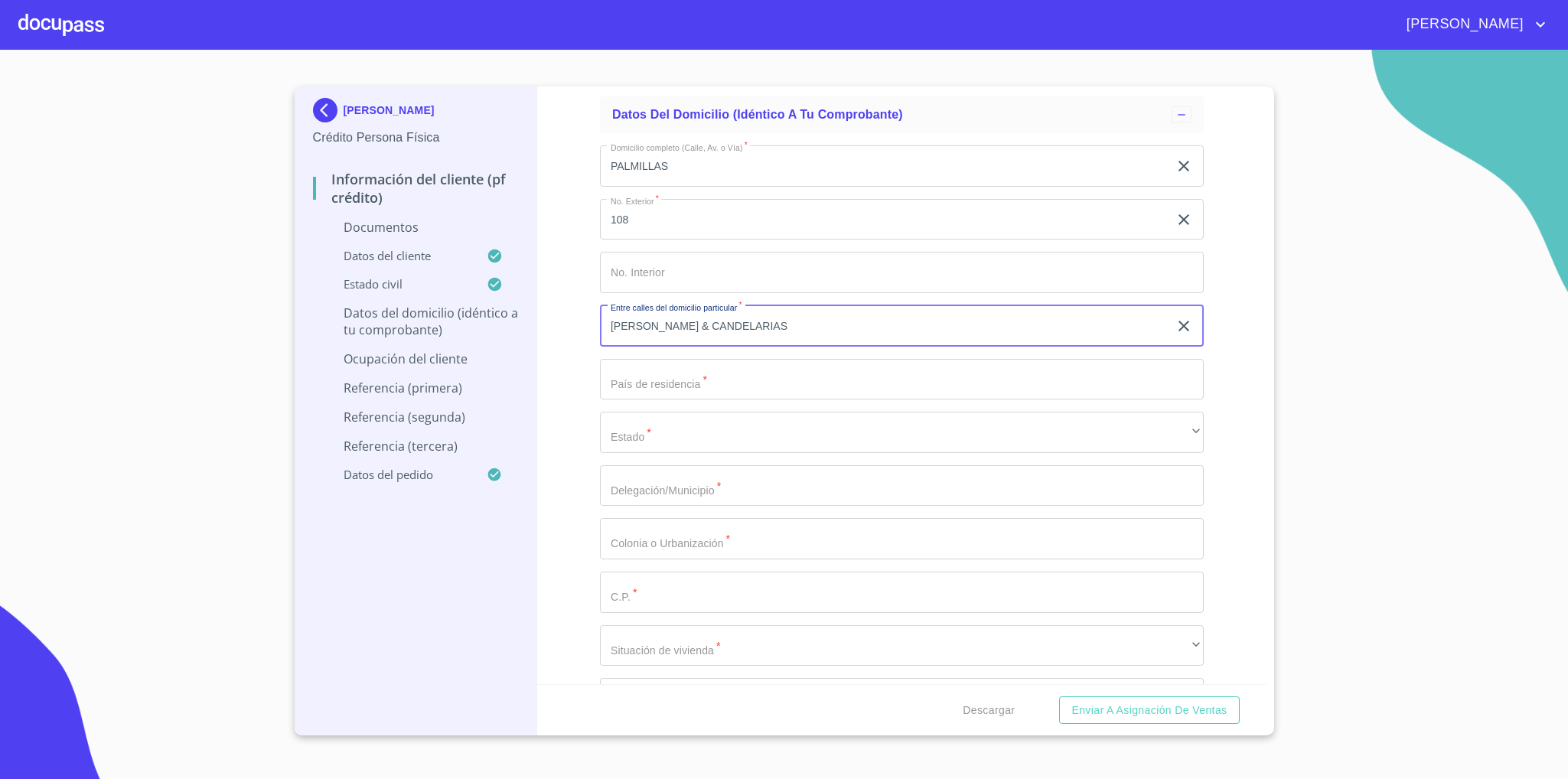
type input "[PERSON_NAME] & CANDELARIAS"
click at [748, 370] on input "Documento de identificación   *" at bounding box center [901, 380] width 604 height 41
type input "[GEOGRAPHIC_DATA]"
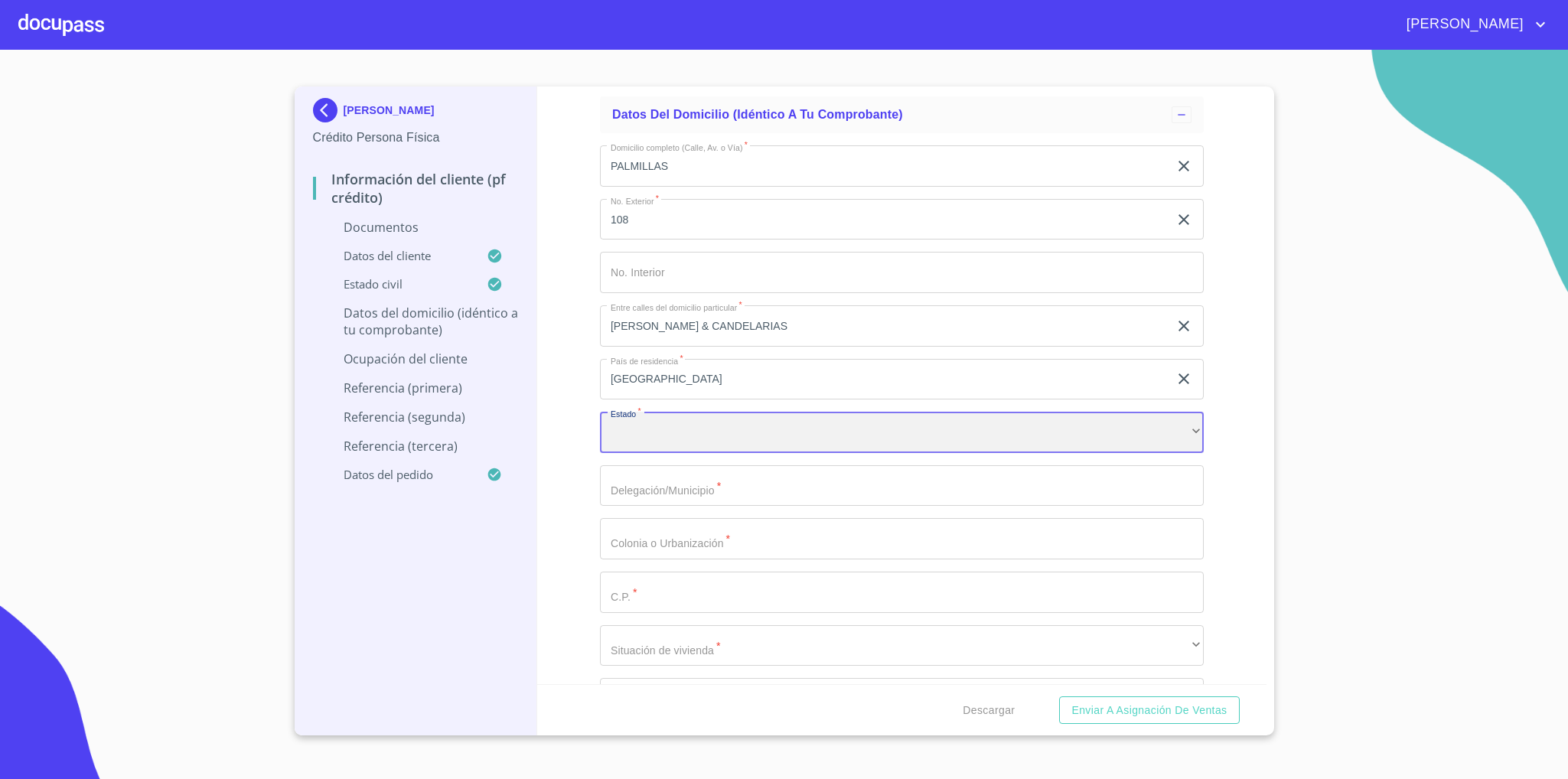
click at [813, 432] on div "​" at bounding box center [901, 433] width 604 height 41
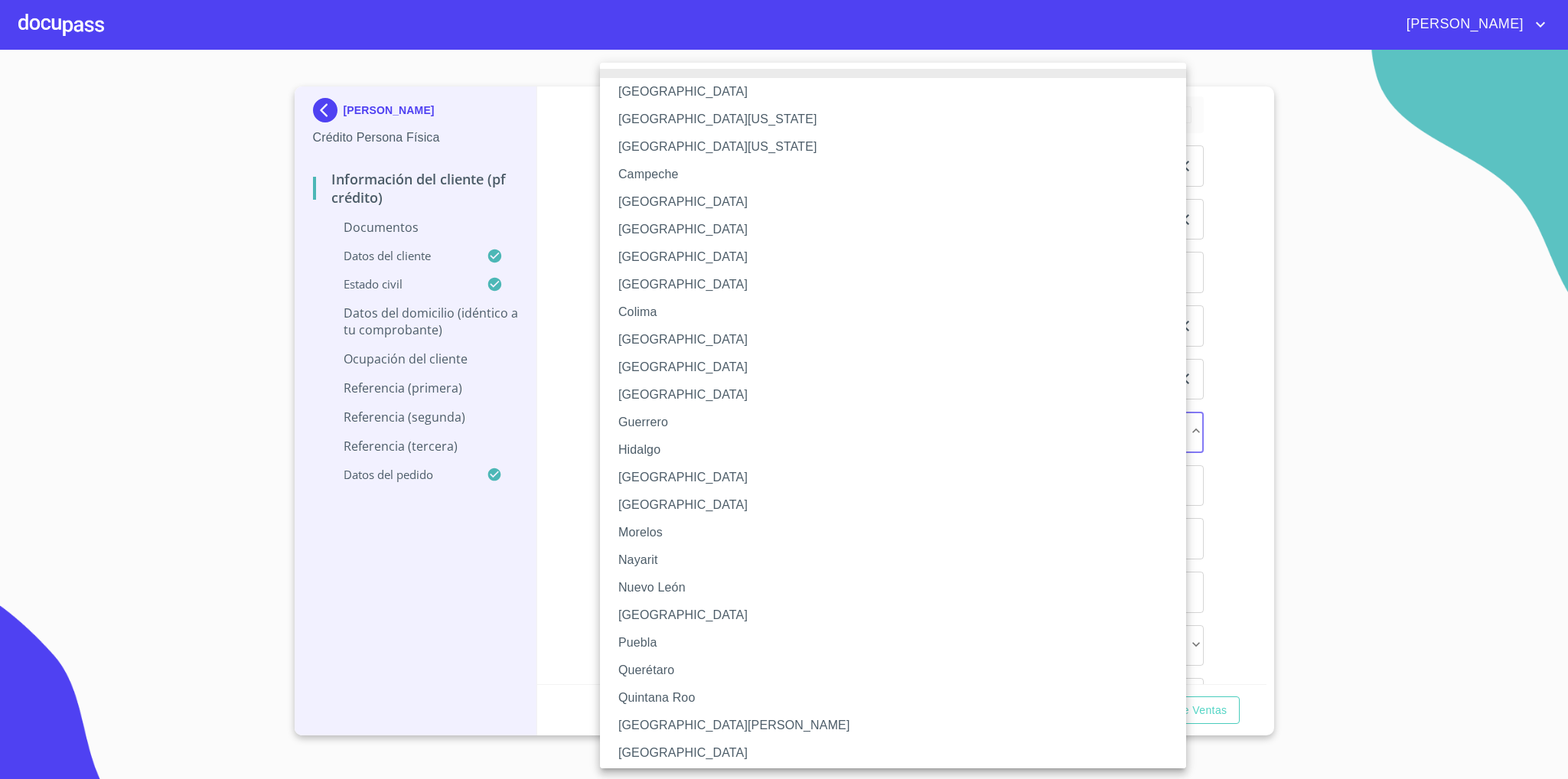
click at [703, 473] on li "[GEOGRAPHIC_DATA]" at bounding box center [901, 478] width 603 height 28
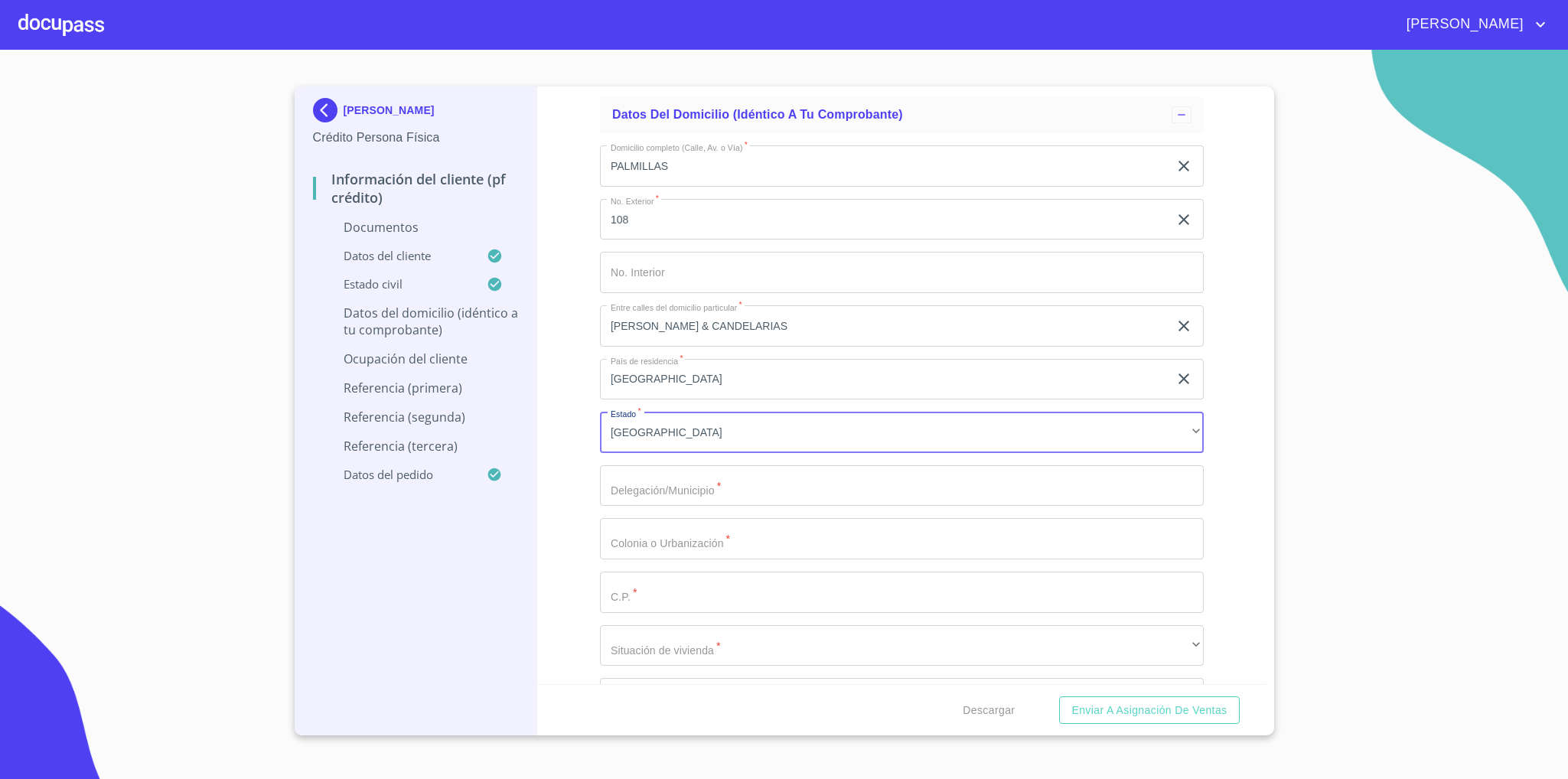
click at [703, 488] on input "Documento de identificación   *" at bounding box center [901, 486] width 604 height 41
type input "SAN [PERSON_NAME] TLAQUEPAQUE"
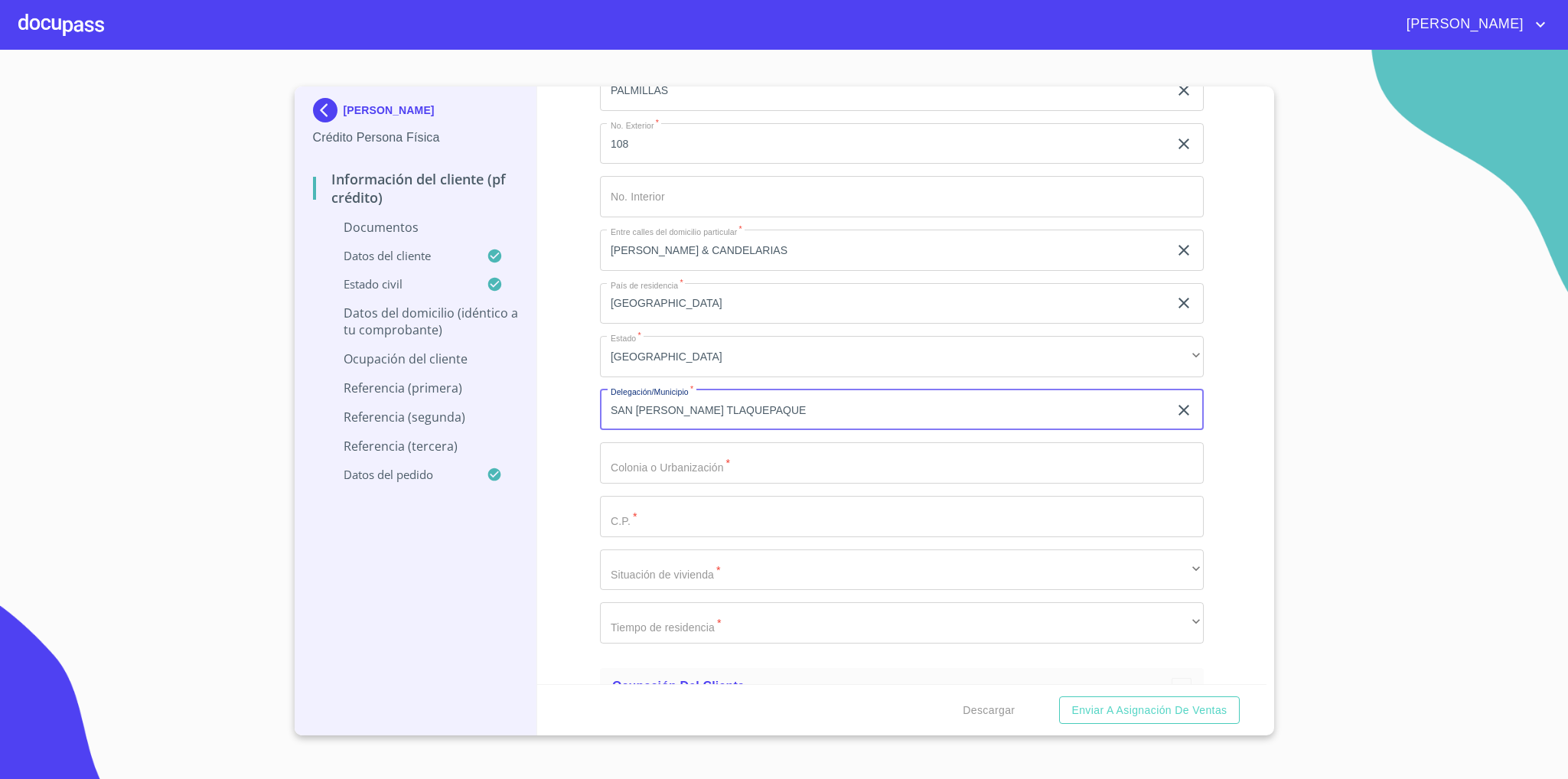
scroll to position [3214, 0]
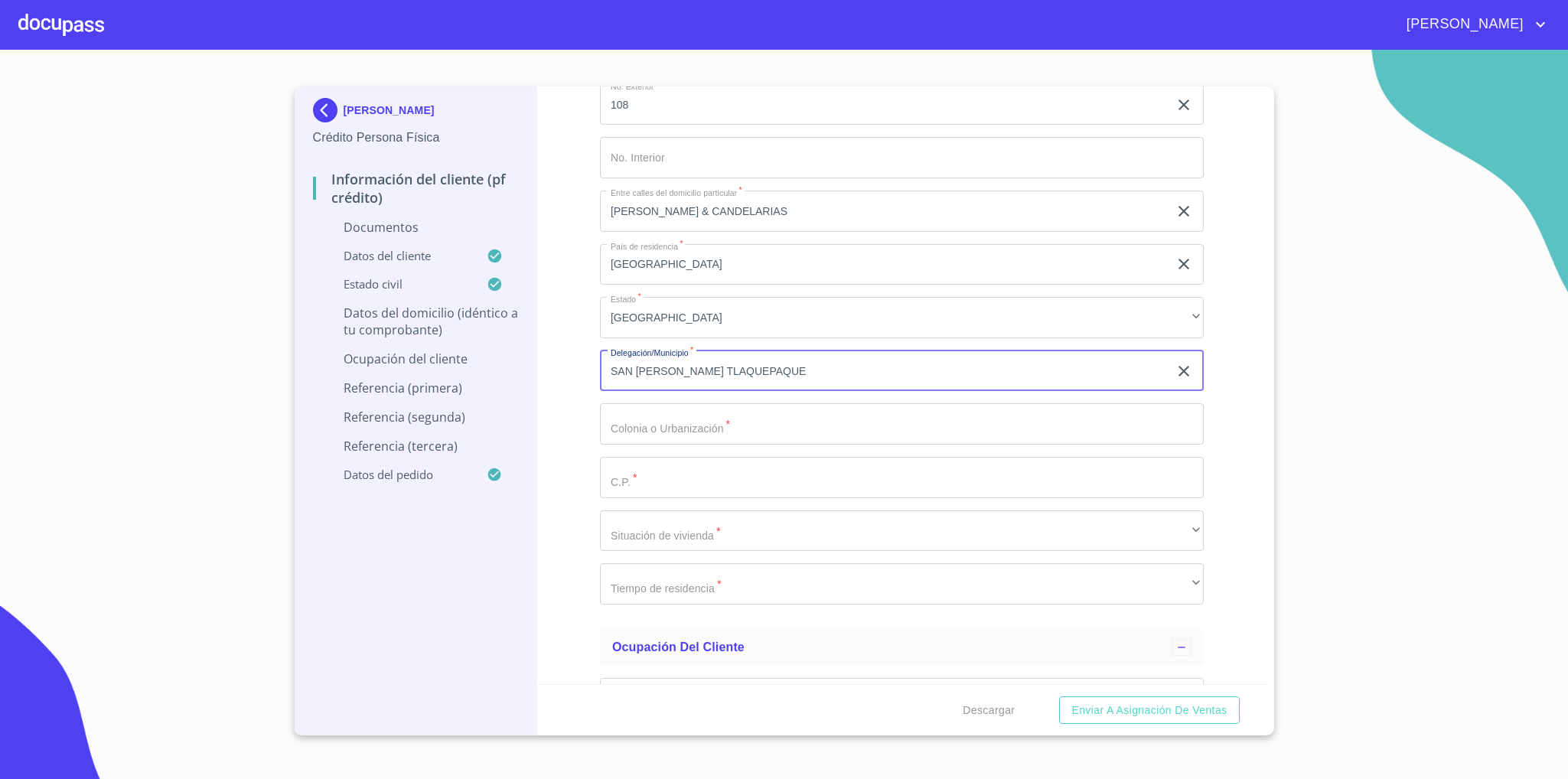
click at [726, 429] on input "Documento de identificación   *" at bounding box center [901, 424] width 604 height 41
type input "FRACC [PERSON_NAME]"
click at [717, 473] on input "Documento de identificación   *" at bounding box center [901, 478] width 604 height 41
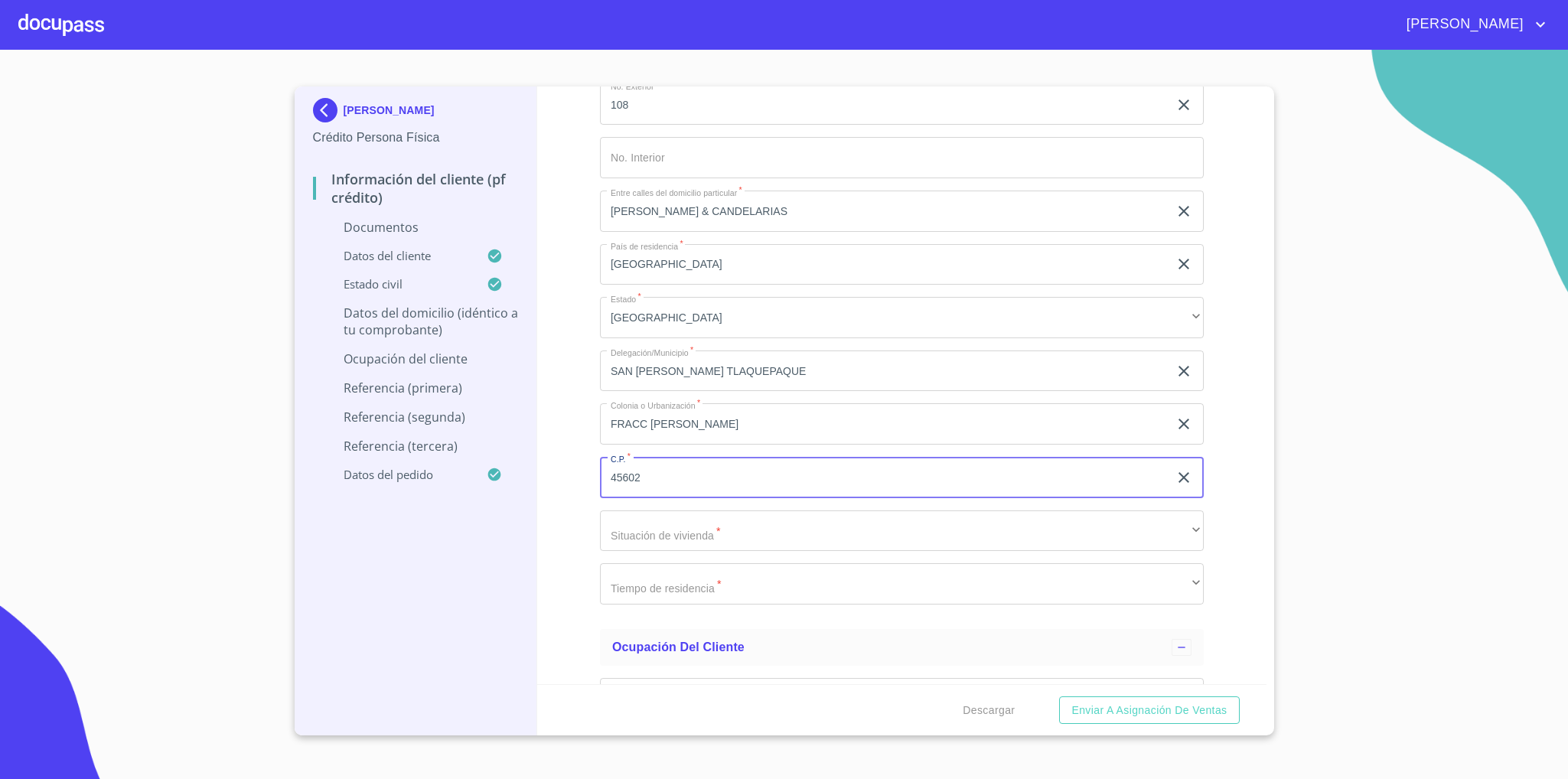
type input "45602"
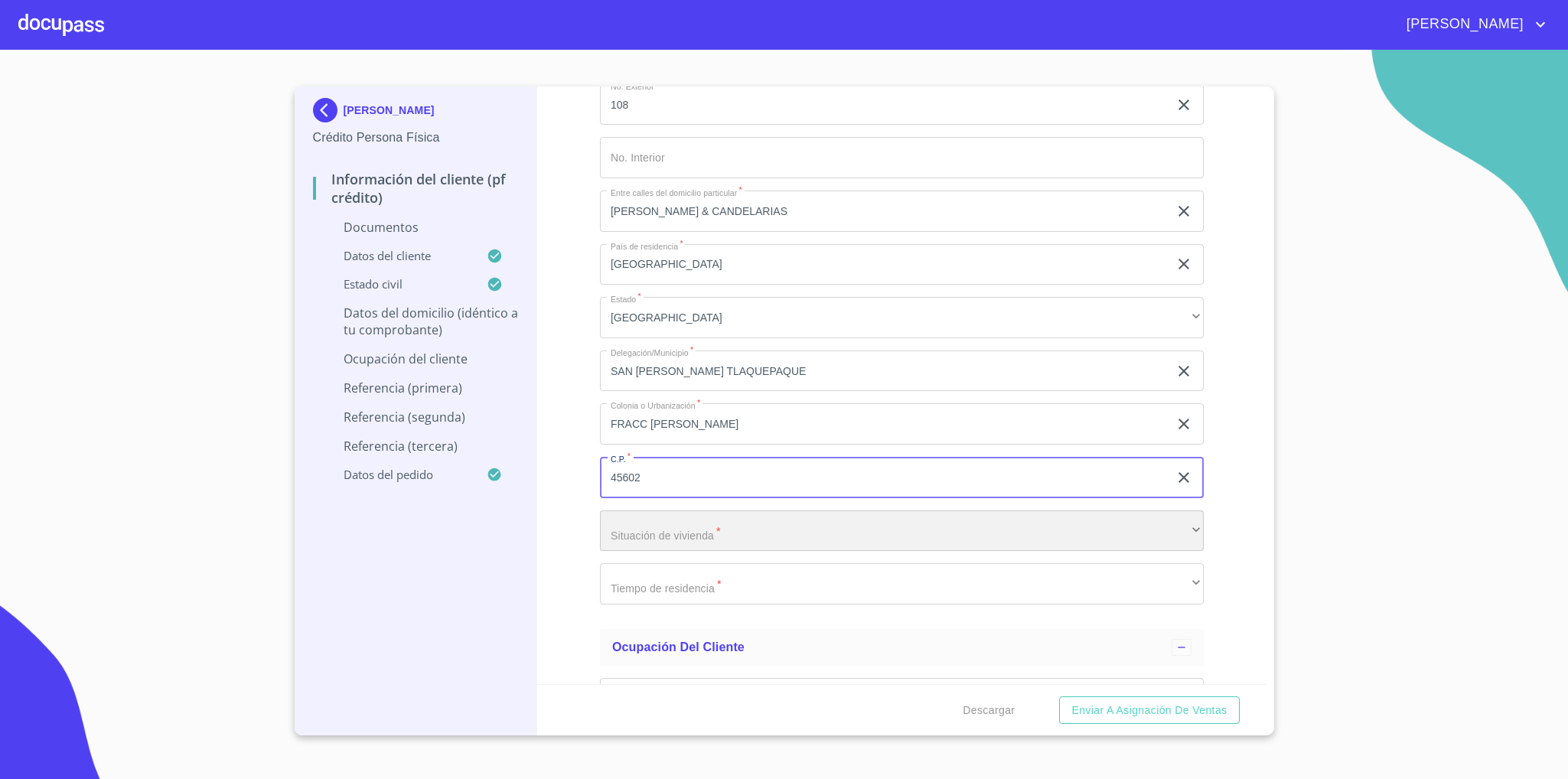
click at [701, 524] on div "​" at bounding box center [901, 531] width 604 height 41
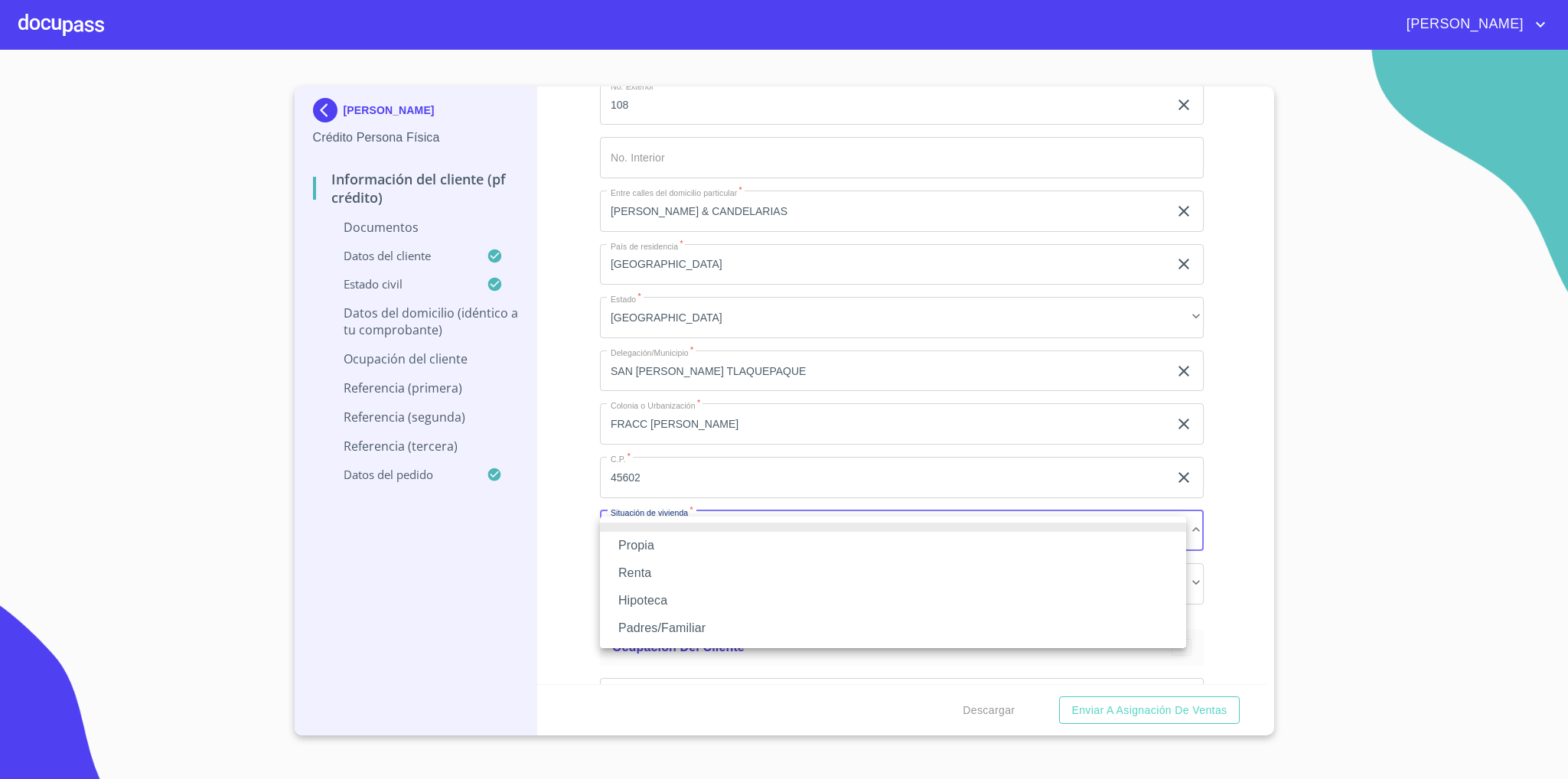
click at [675, 544] on li "Propia" at bounding box center [893, 545] width 587 height 28
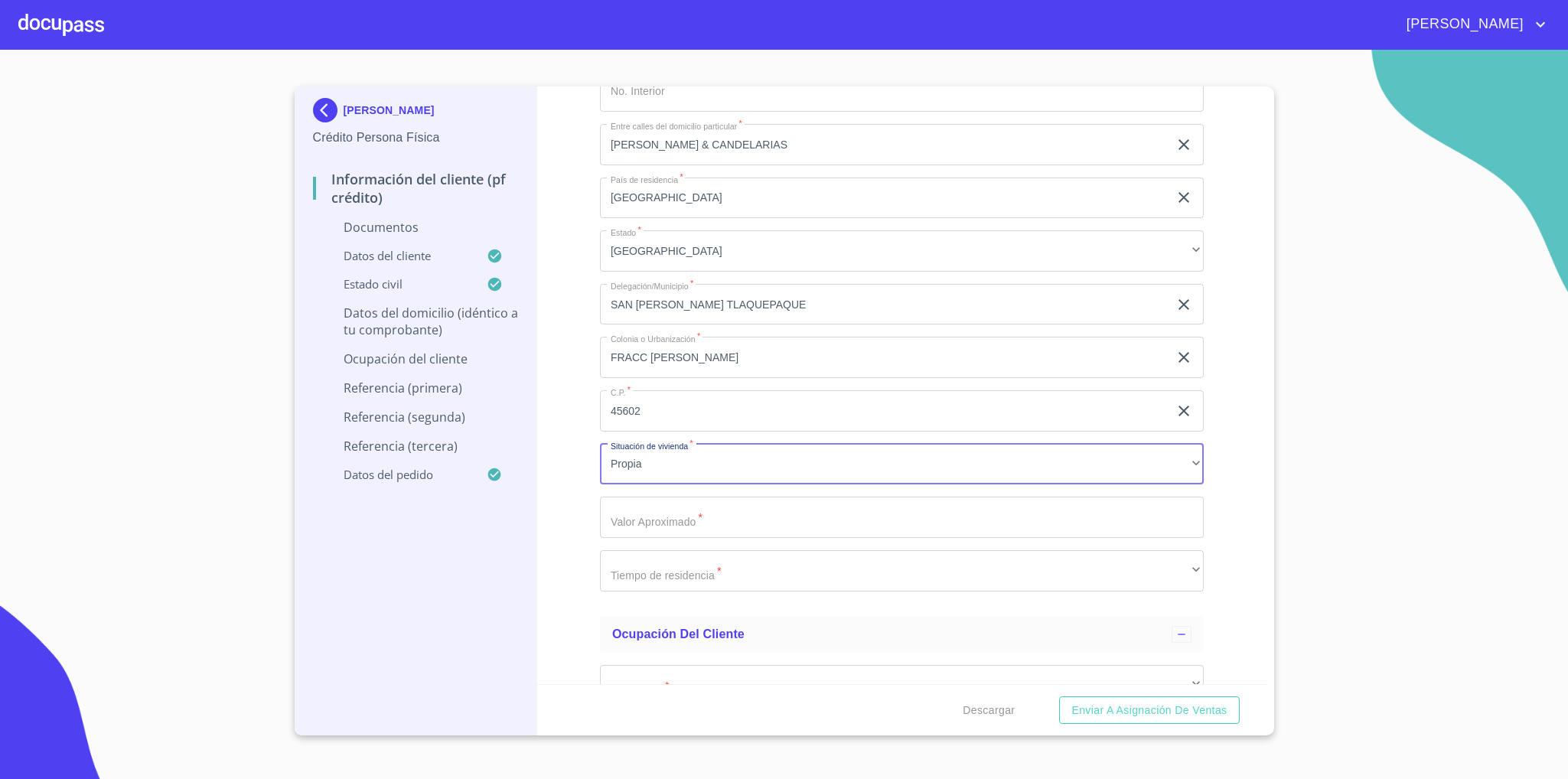
scroll to position [3329, 0]
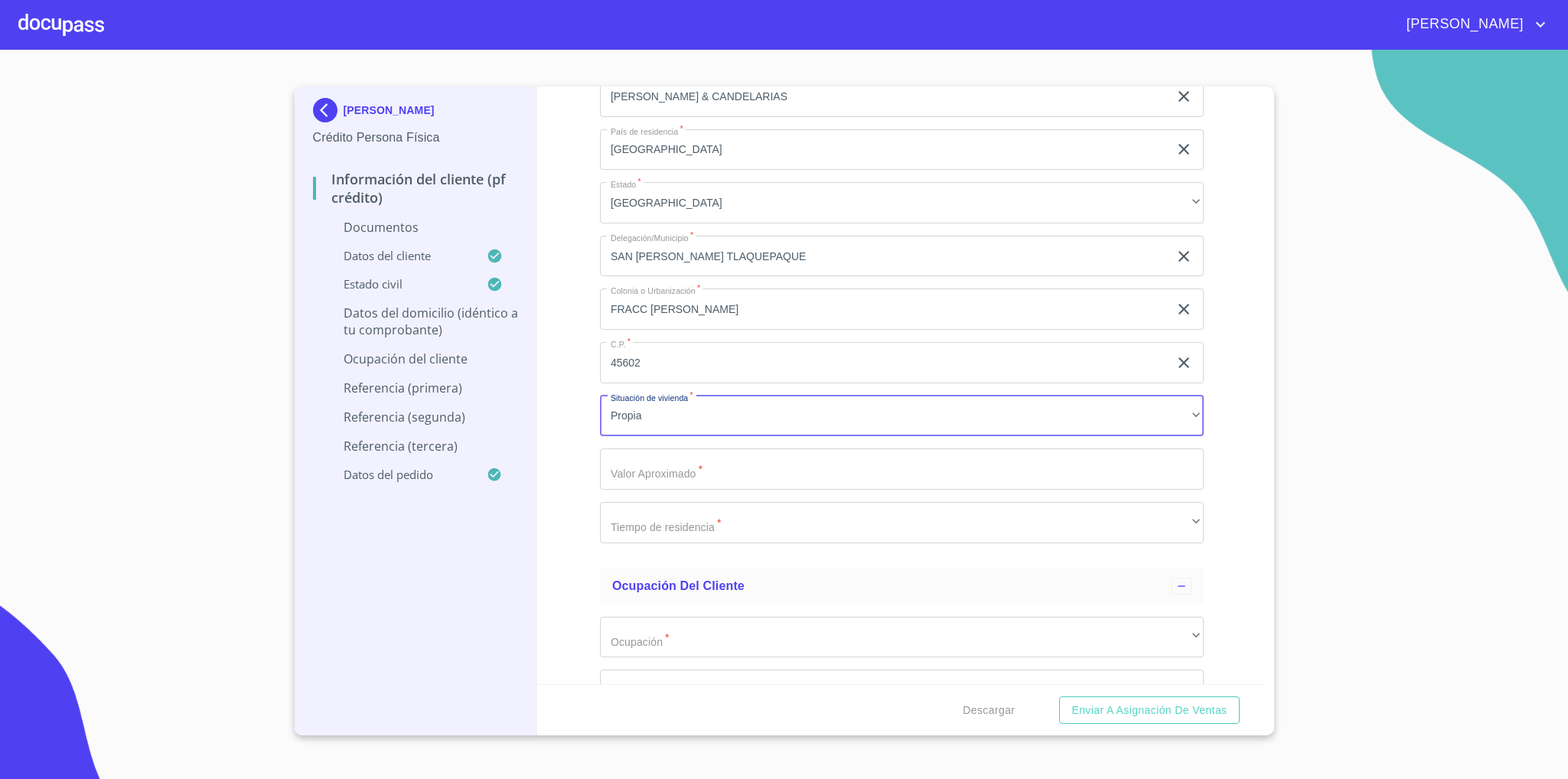
click at [719, 485] on input "Documento de identificación   *" at bounding box center [901, 470] width 604 height 41
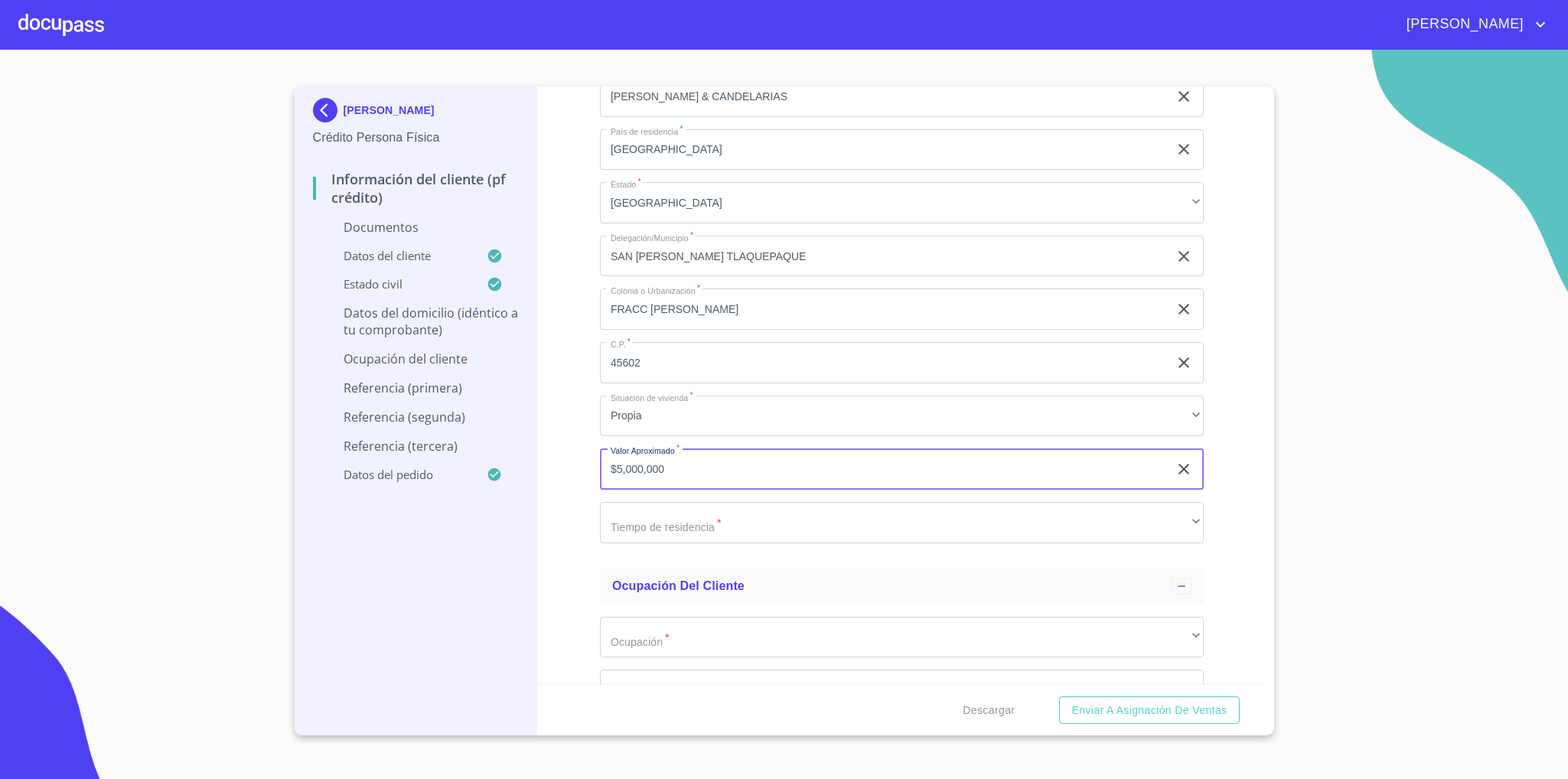
type input "$5,000,000"
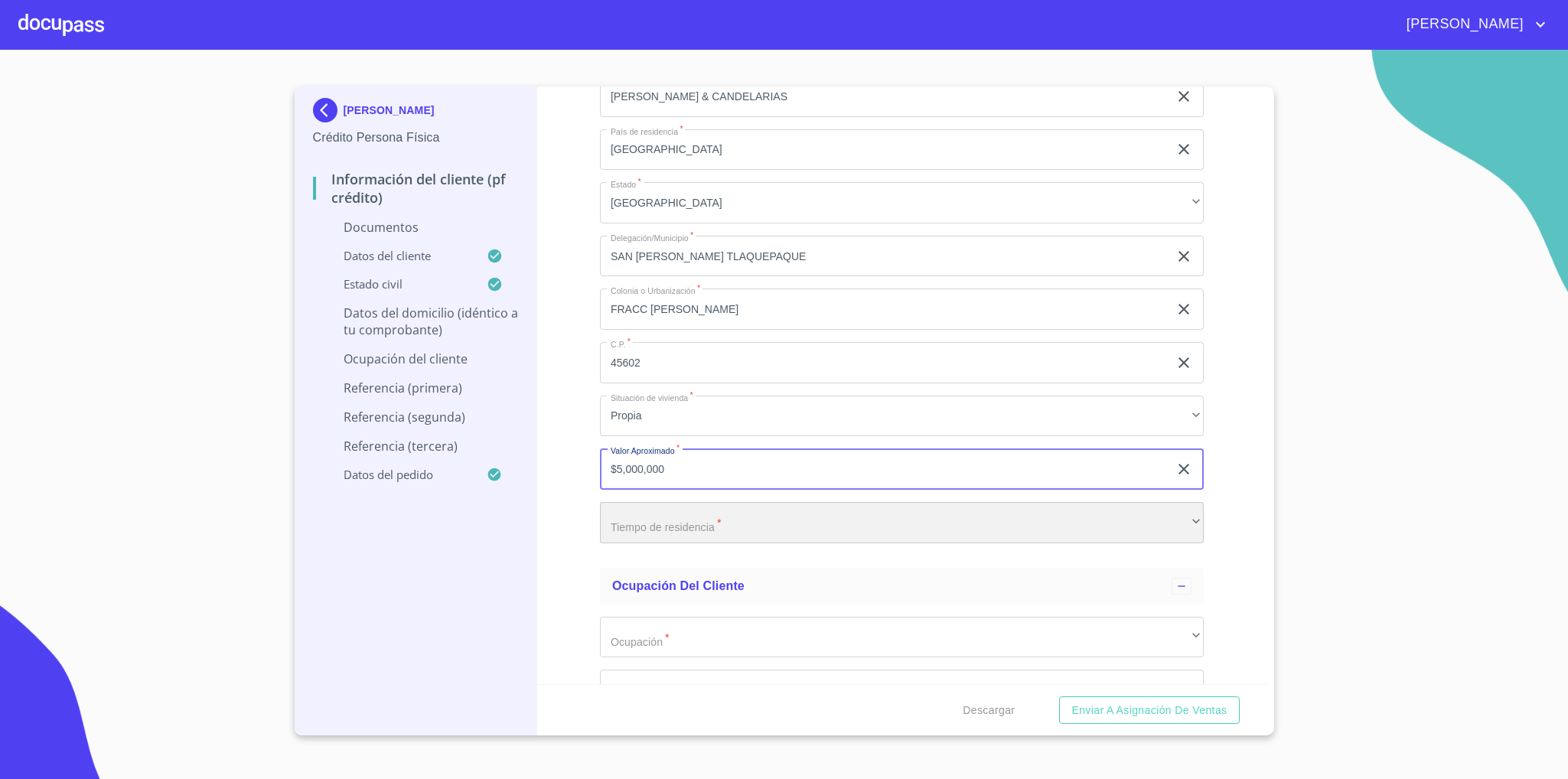
click at [716, 515] on div "​" at bounding box center [901, 523] width 604 height 41
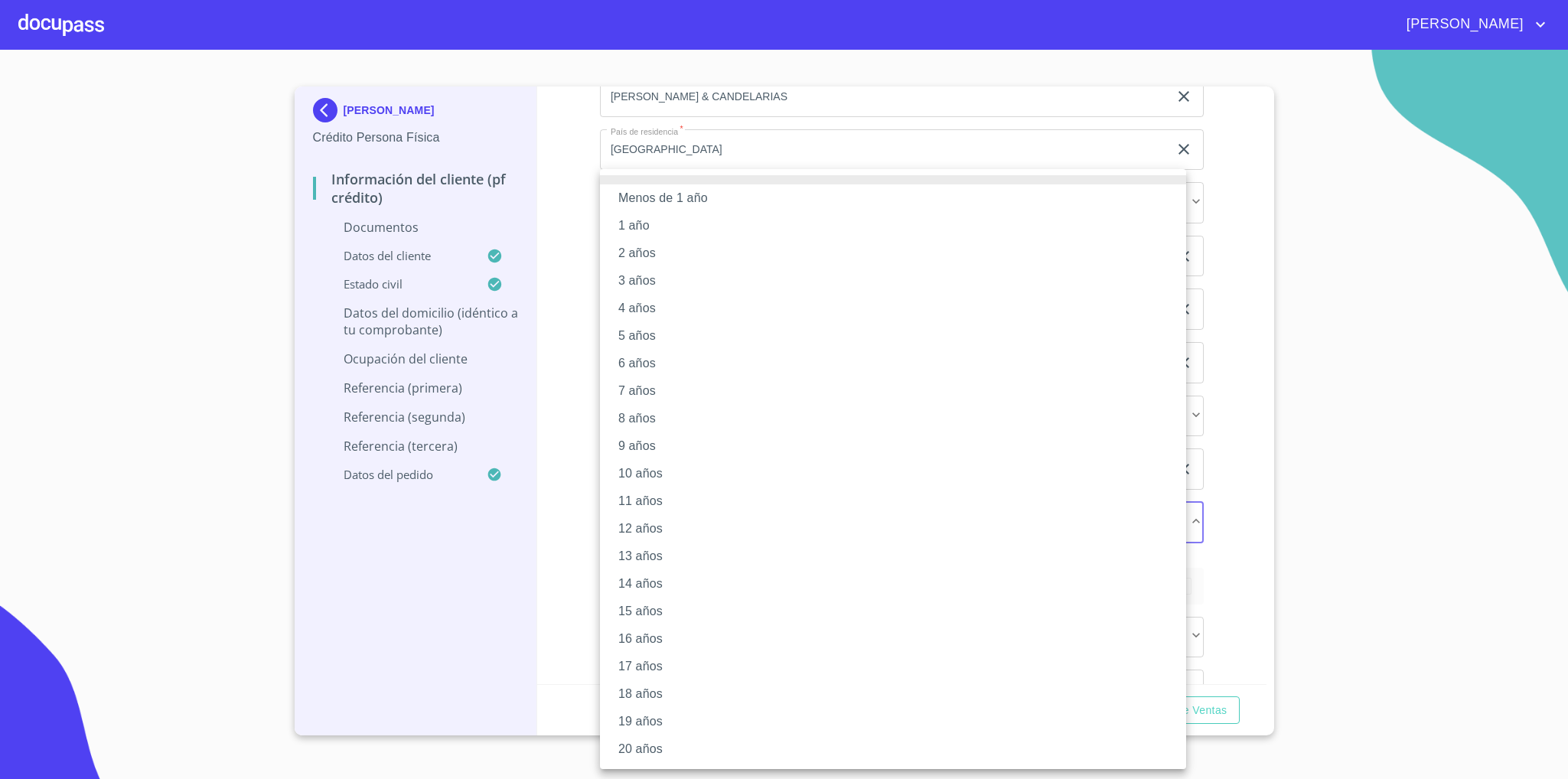
click at [670, 342] on li "5 años" at bounding box center [893, 336] width 587 height 28
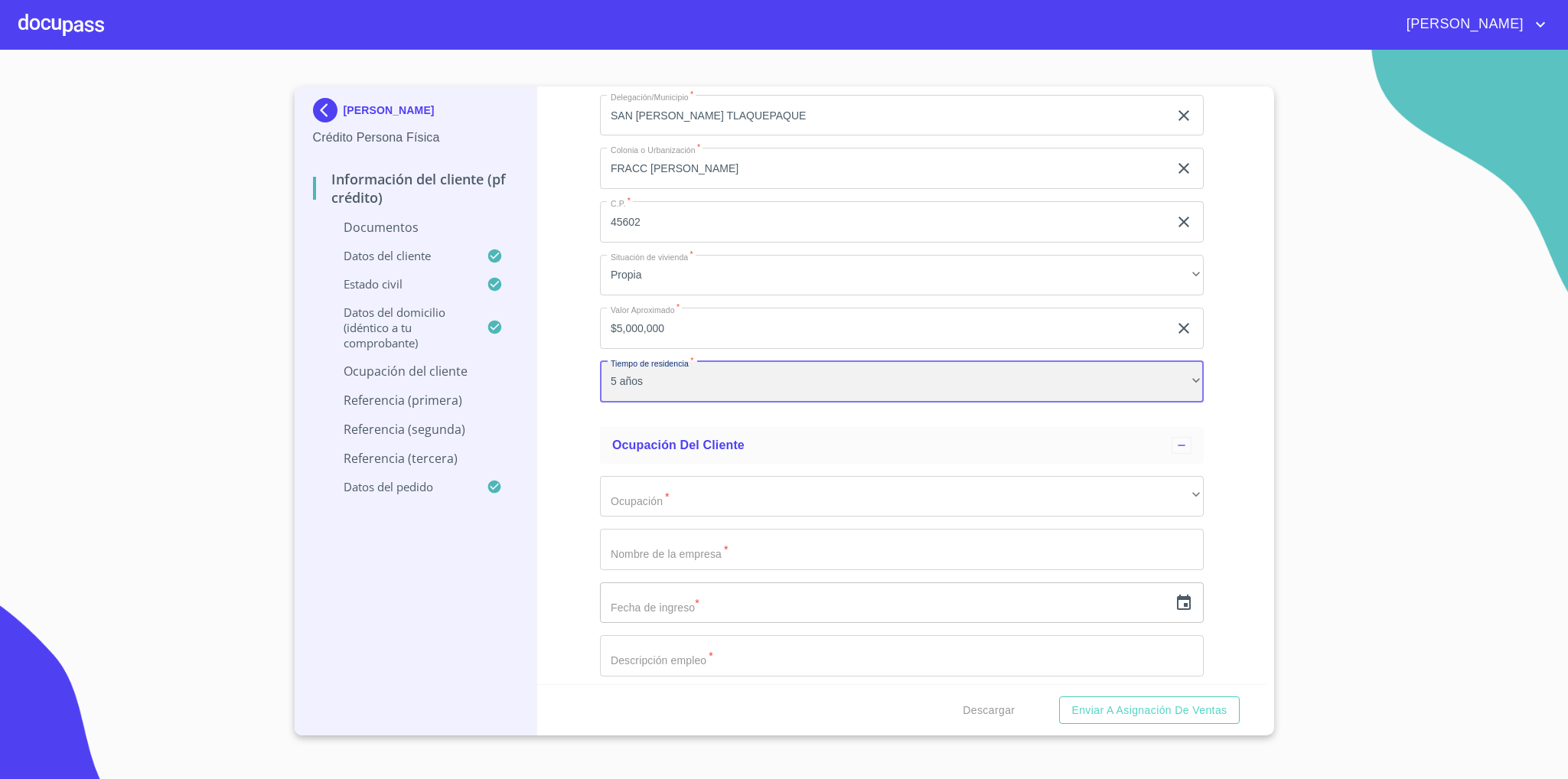
scroll to position [3788, 0]
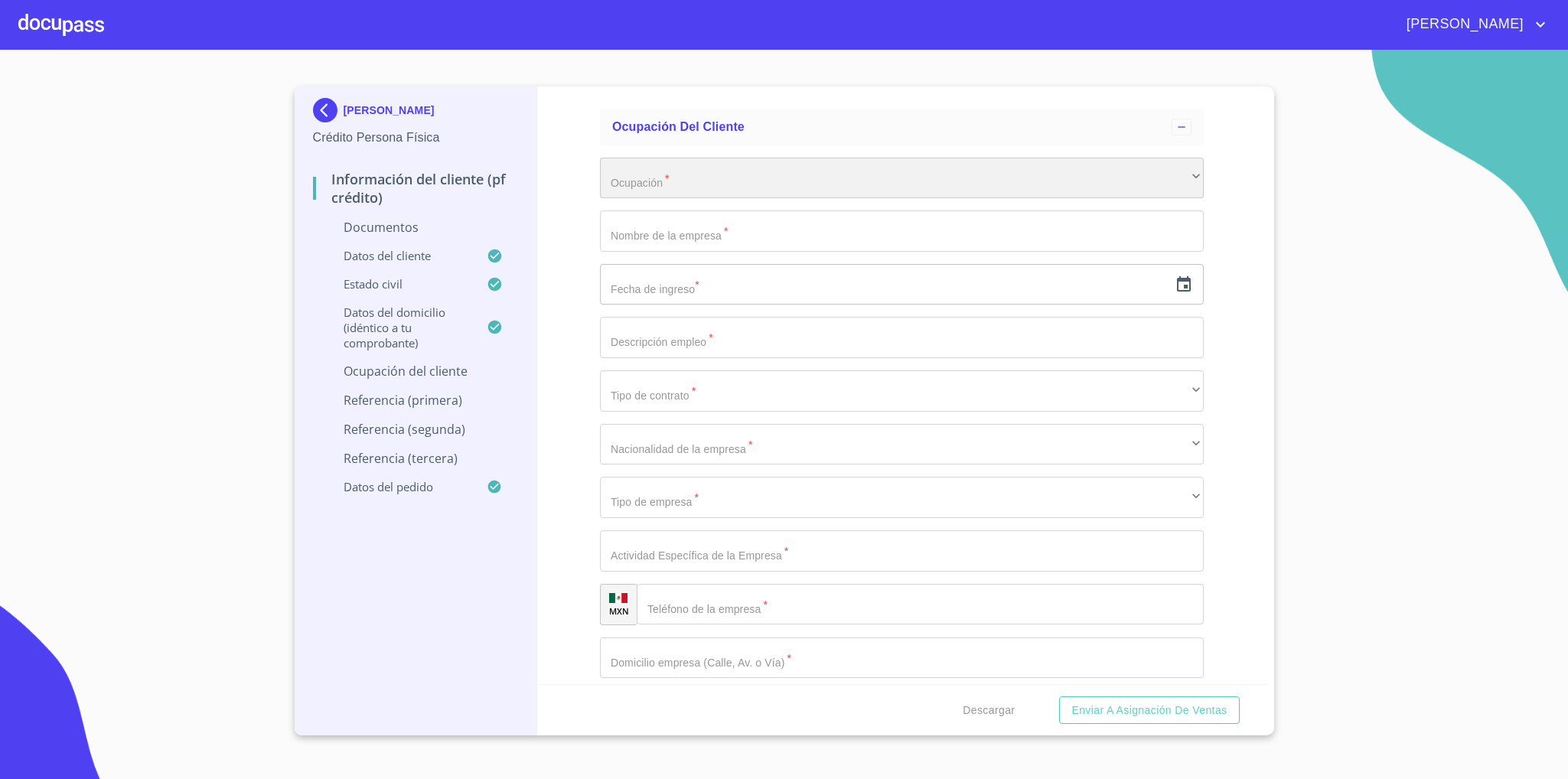
click at [753, 180] on div "​" at bounding box center [901, 178] width 604 height 41
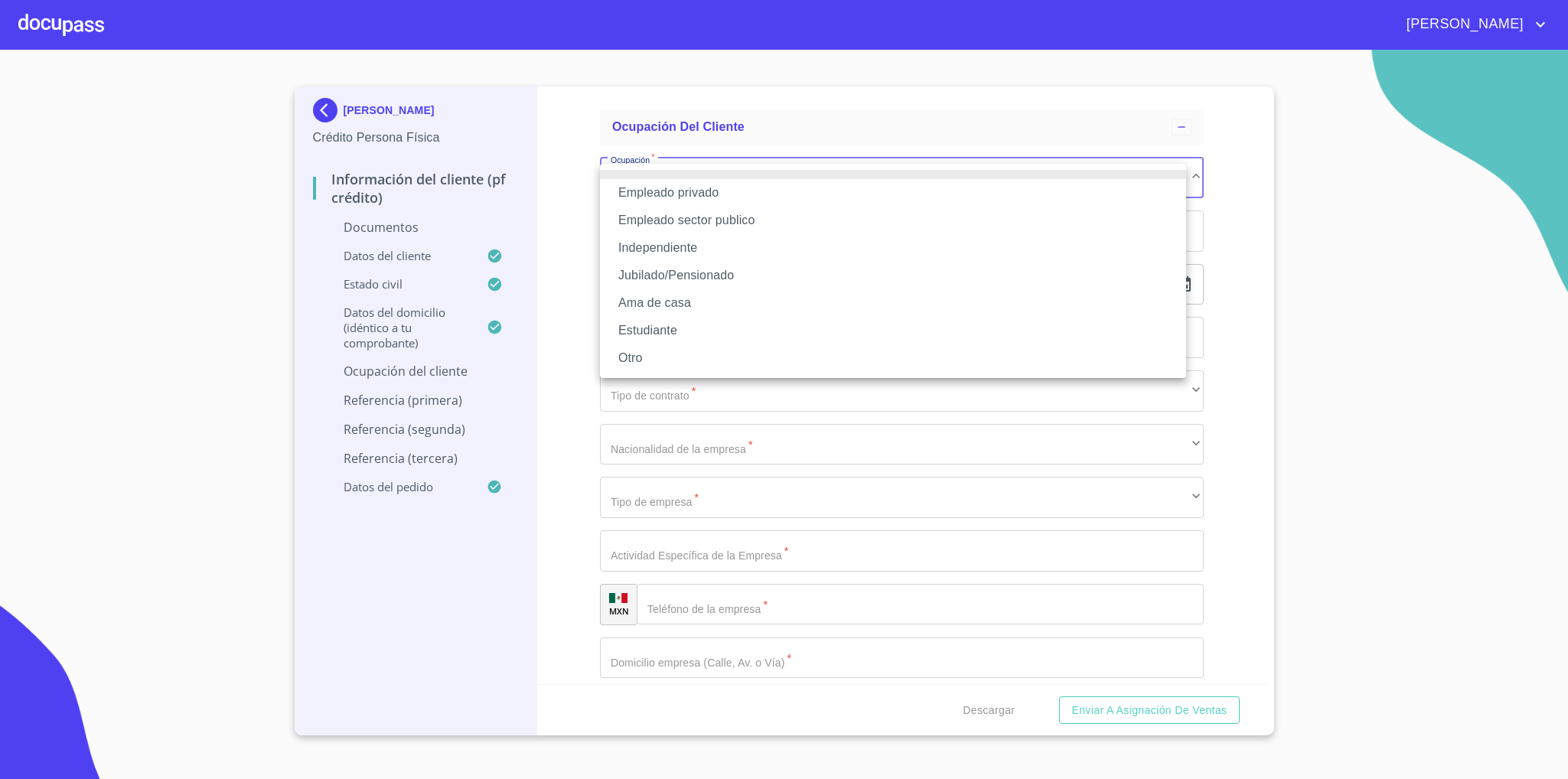
click at [740, 193] on li "Empleado privado" at bounding box center [893, 193] width 587 height 28
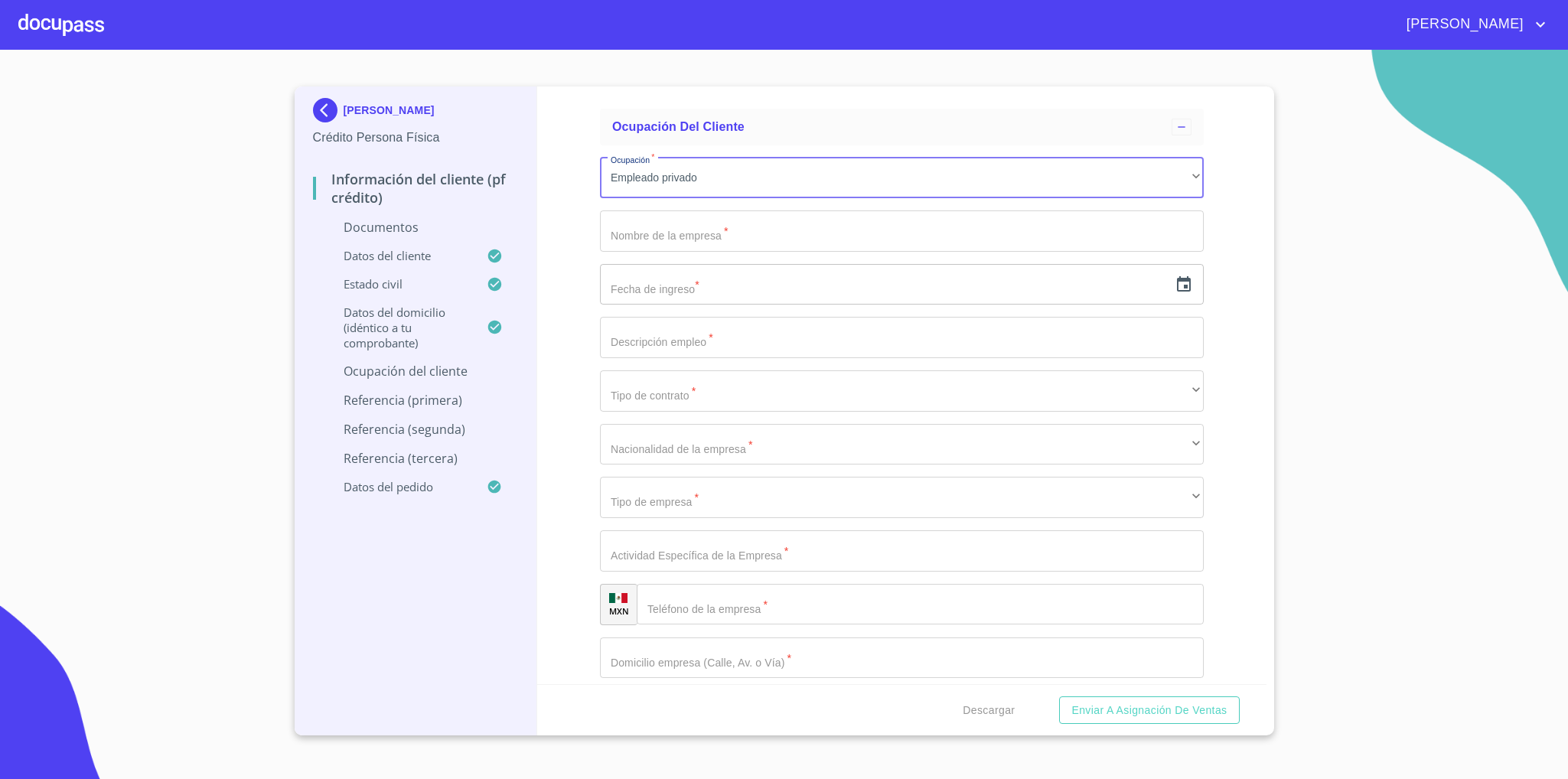
click at [705, 237] on input "Documento de identificación   *" at bounding box center [901, 231] width 604 height 41
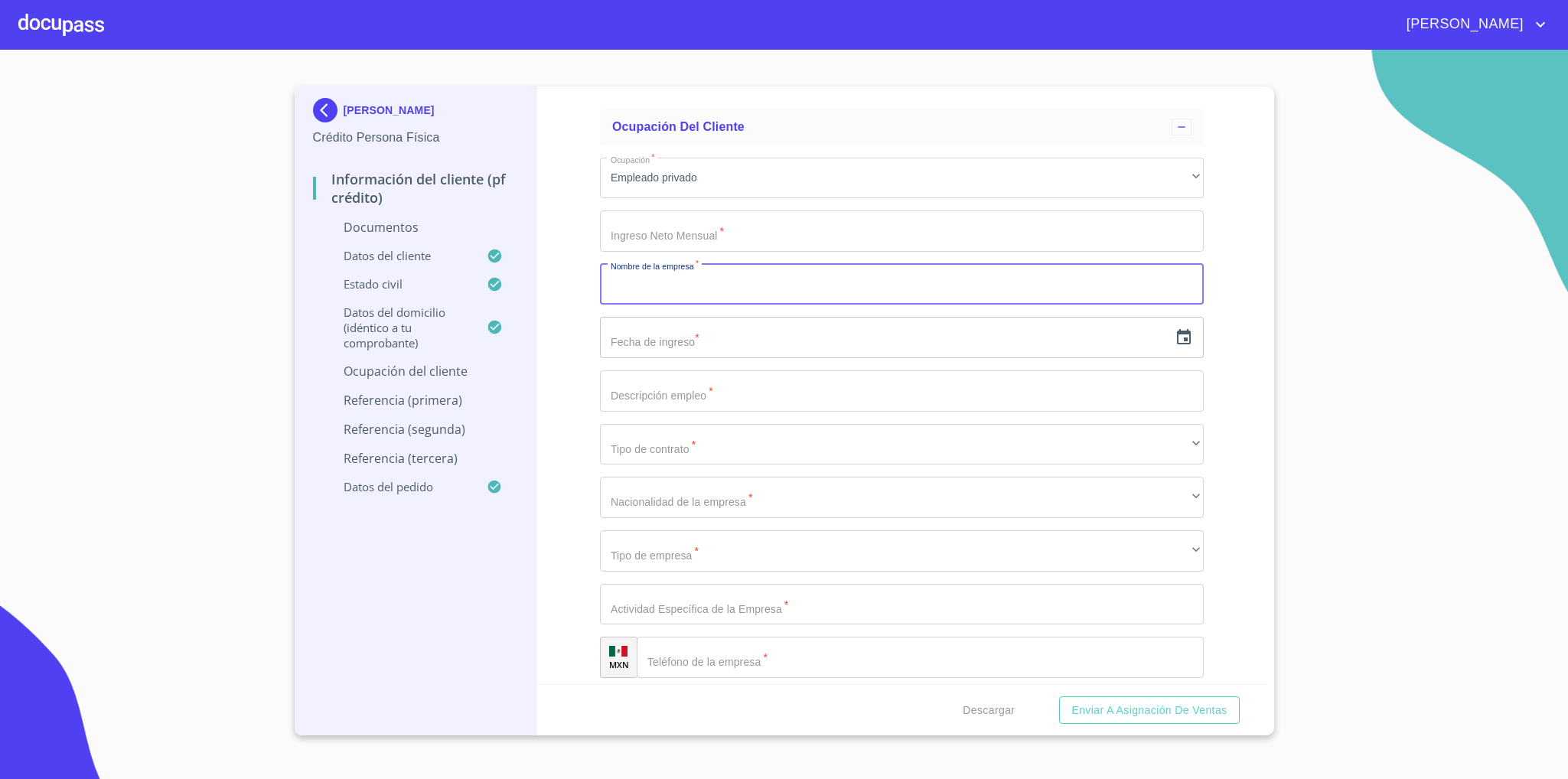
click at [696, 290] on input "Documento de identificación   *" at bounding box center [901, 285] width 604 height 41
type input "D"
type input "BUFETE JURIDICO MEDICO"
click at [711, 340] on input "text" at bounding box center [884, 337] width 569 height 41
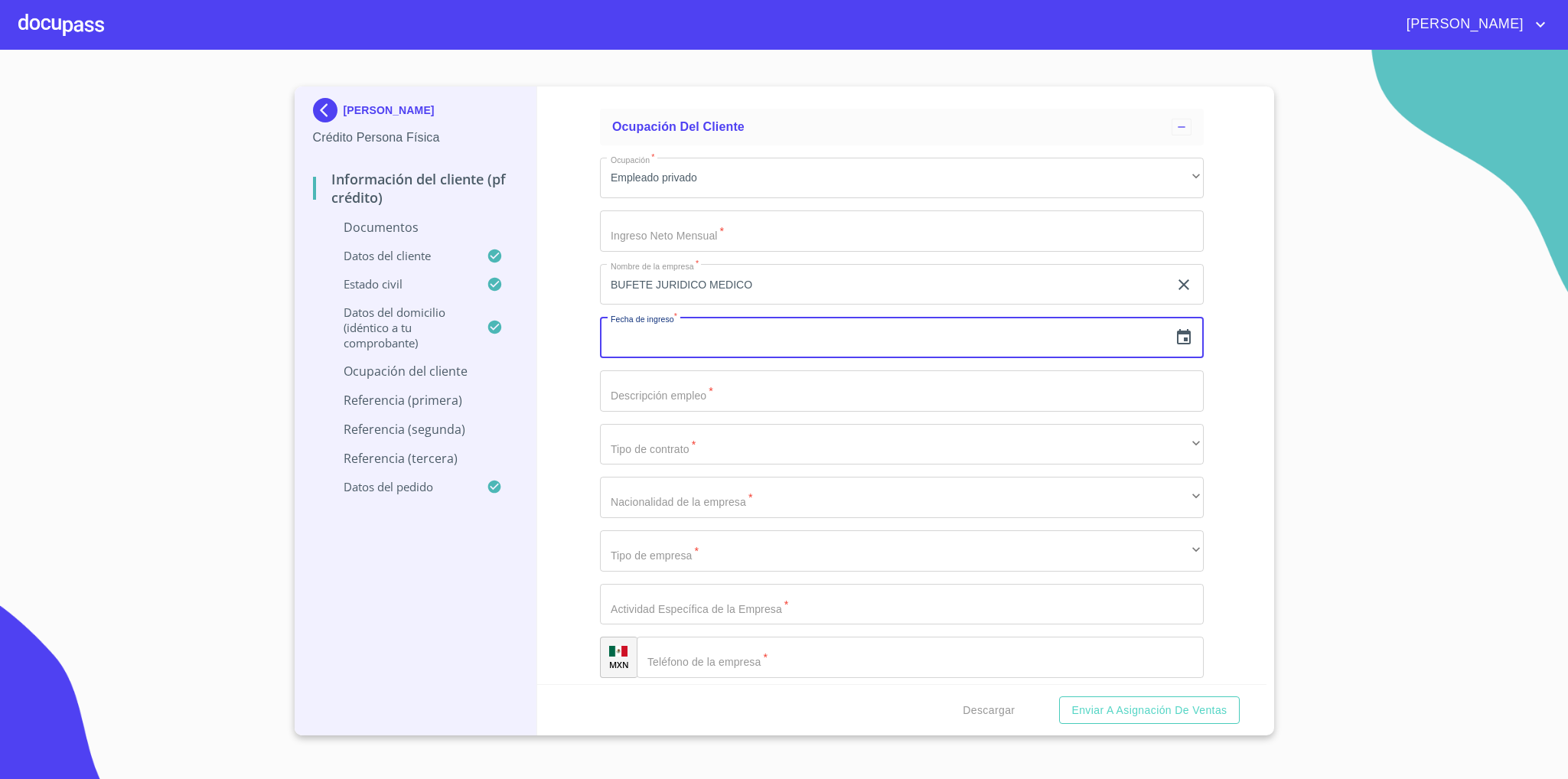
click at [1177, 337] on icon "button" at bounding box center [1183, 336] width 13 height 15
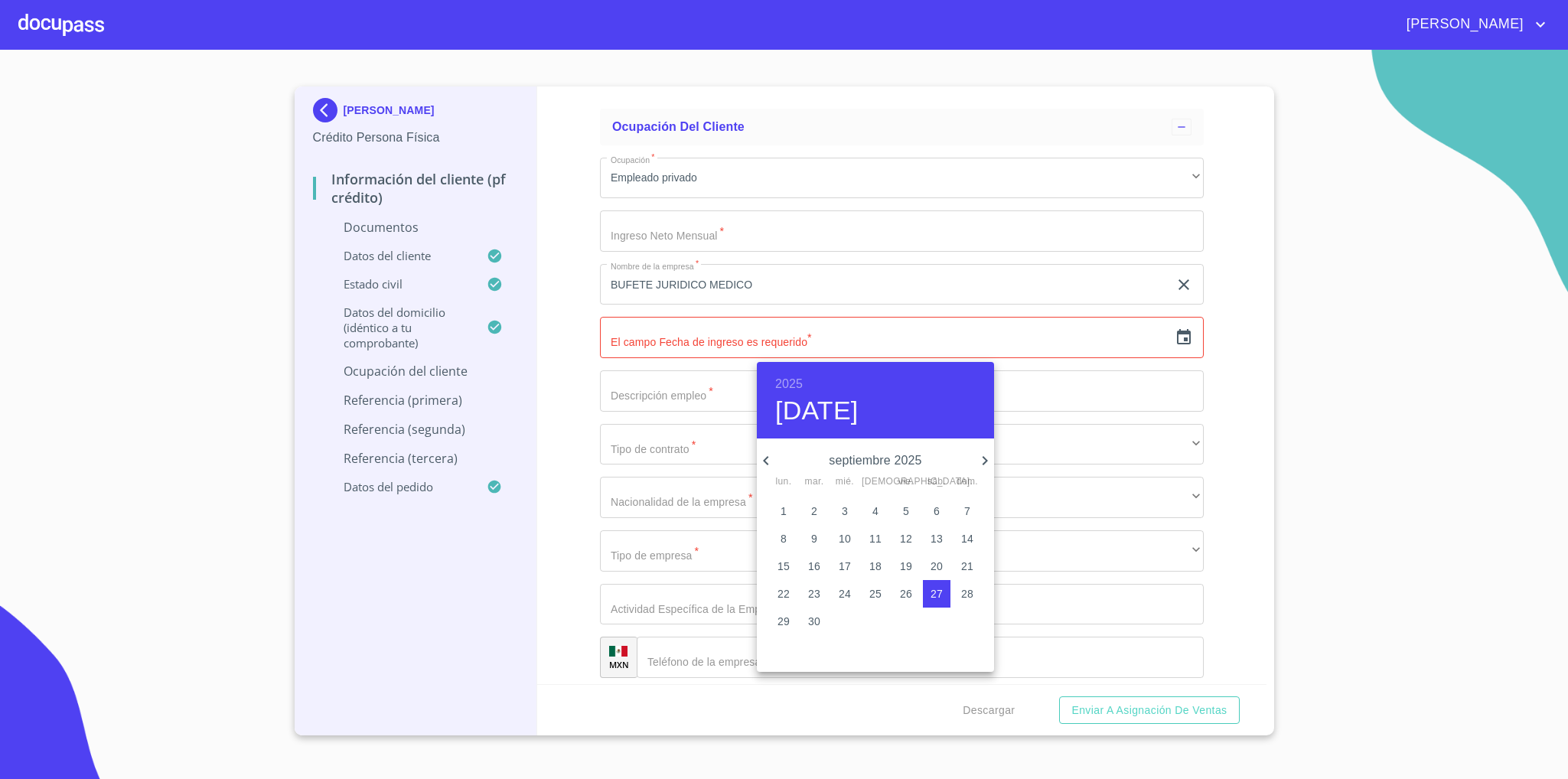
click at [790, 377] on h6 "2025" at bounding box center [789, 384] width 28 height 22
click at [873, 497] on div "2020" at bounding box center [875, 510] width 237 height 31
click at [772, 458] on icon "button" at bounding box center [766, 461] width 18 height 18
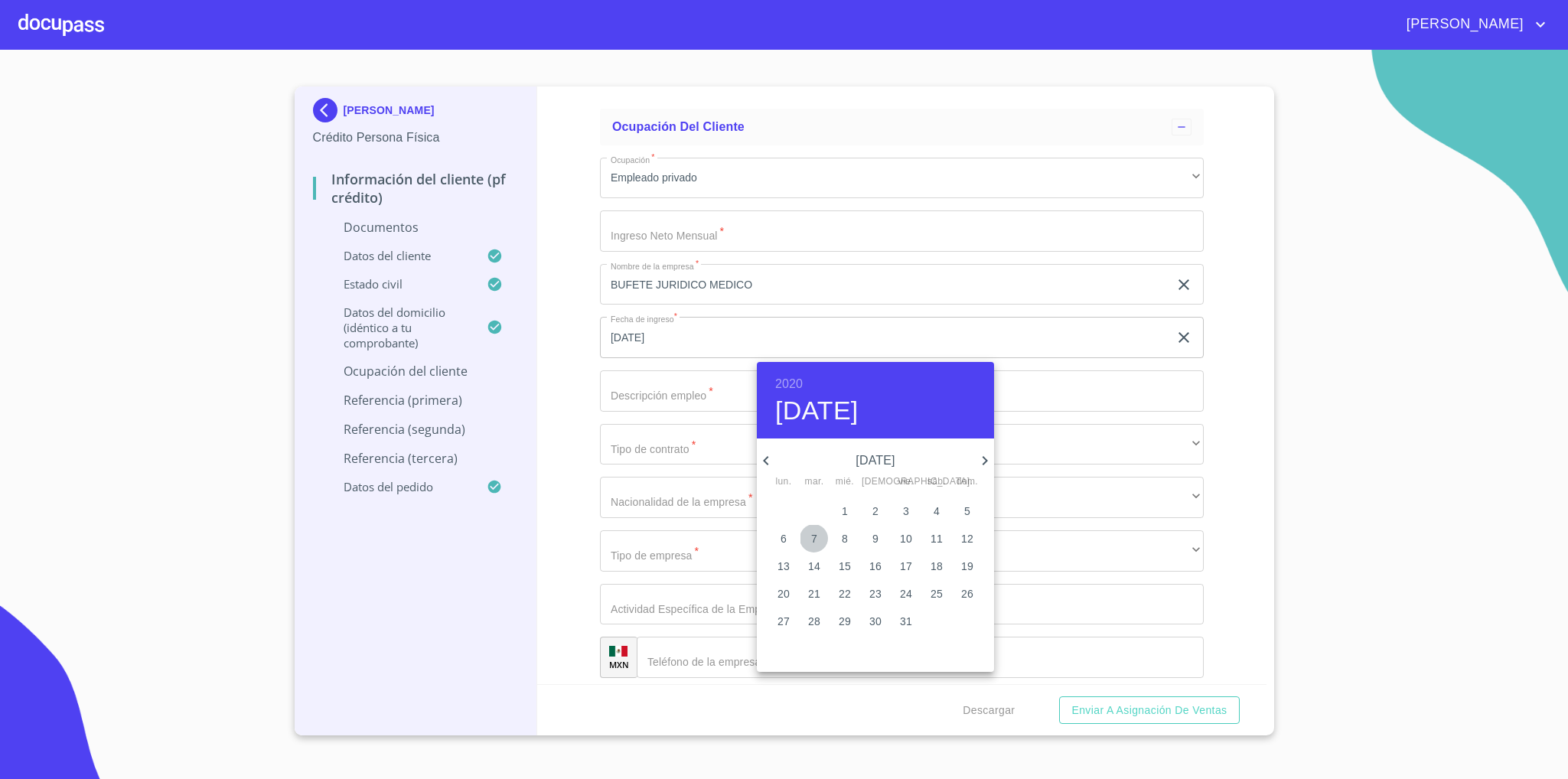
click at [813, 535] on p "7" at bounding box center [814, 538] width 6 height 15
type input "[DATE]"
click at [1236, 381] on div at bounding box center [784, 390] width 1568 height 779
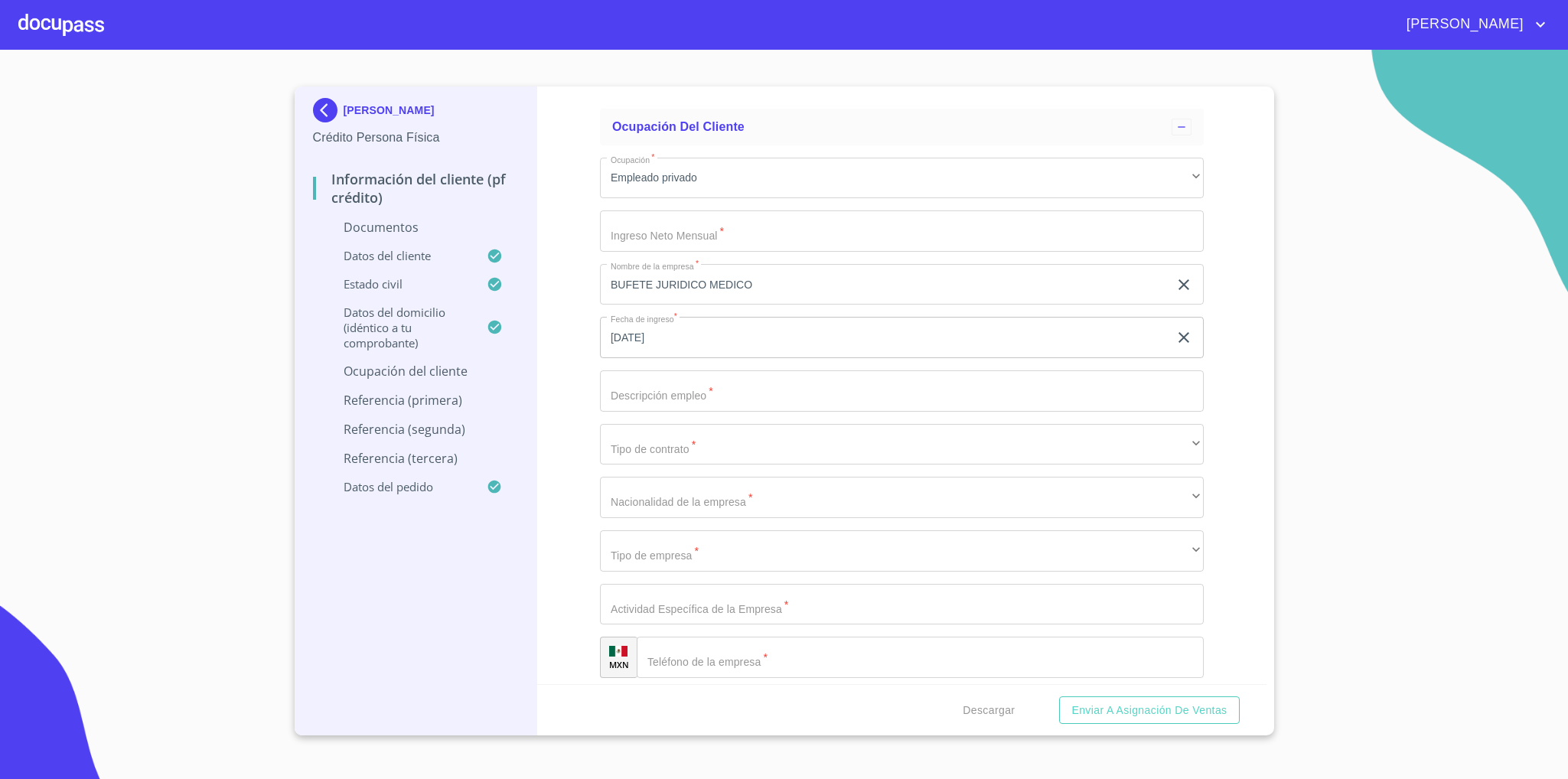
click at [800, 396] on input "Documento de identificación   *" at bounding box center [901, 391] width 604 height 41
type input "ASISTENTE DE [PERSON_NAME]"
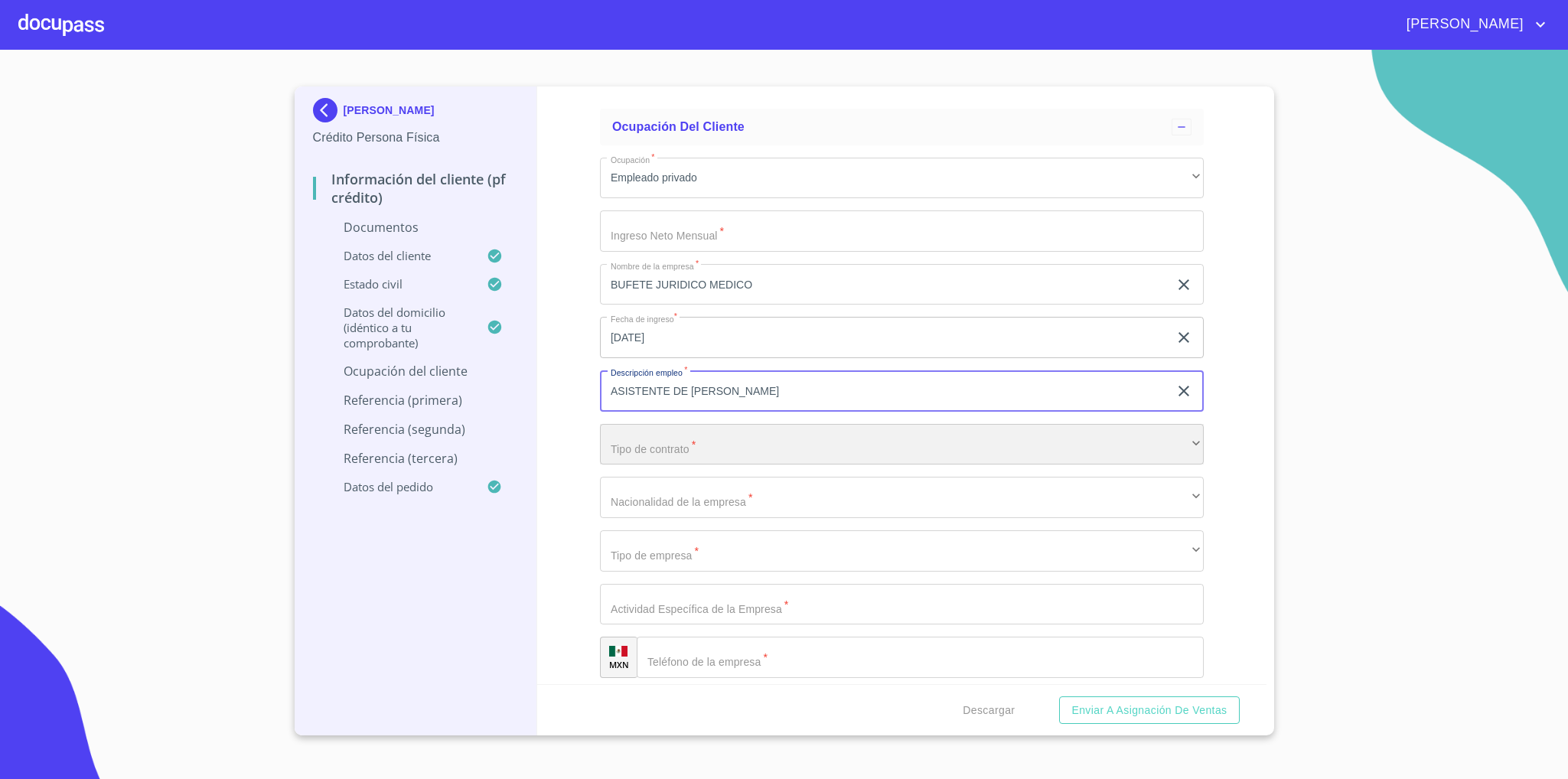
click at [748, 458] on div "​" at bounding box center [901, 444] width 604 height 41
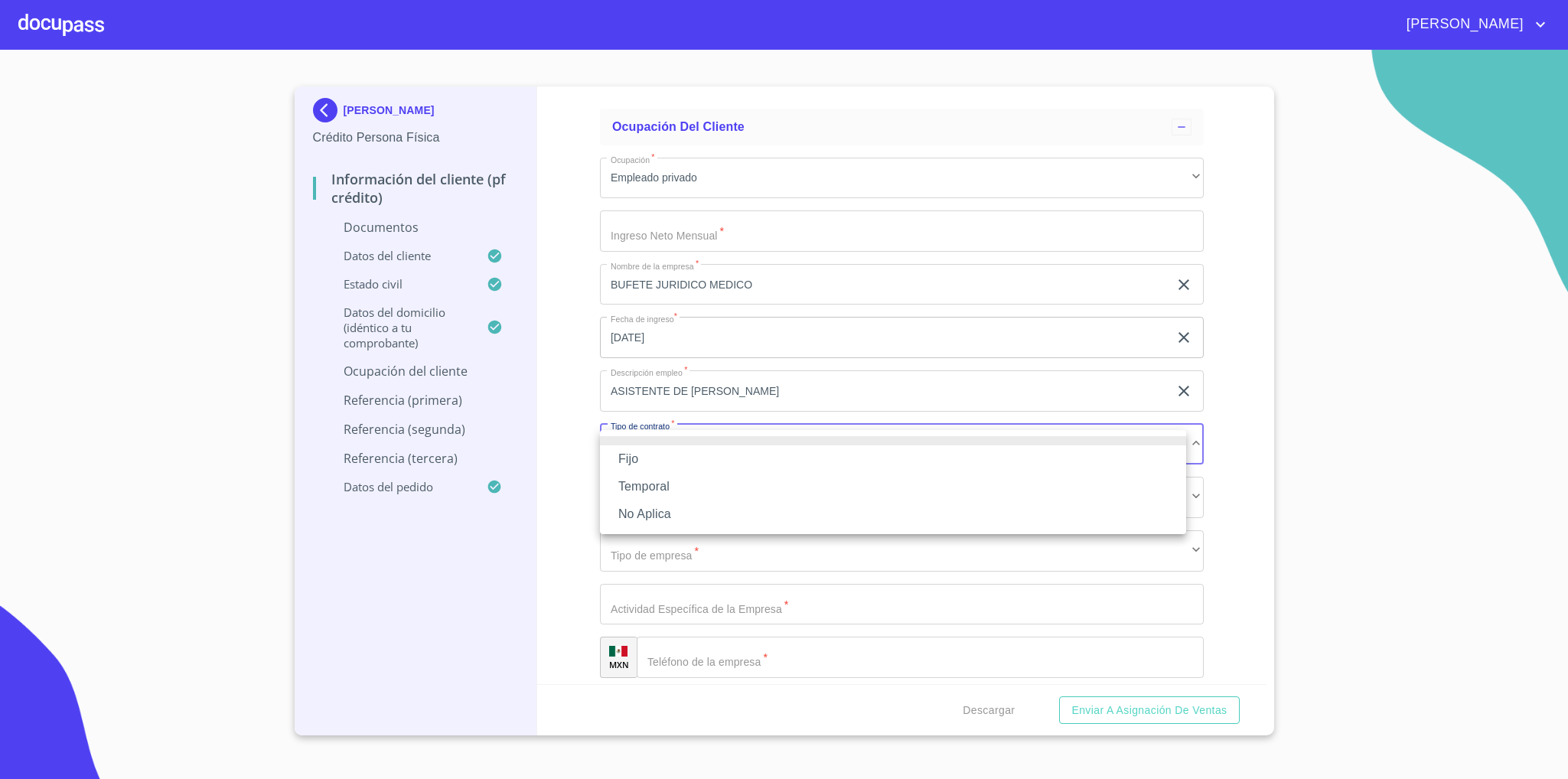
click at [673, 464] on li "Fijo" at bounding box center [893, 459] width 587 height 28
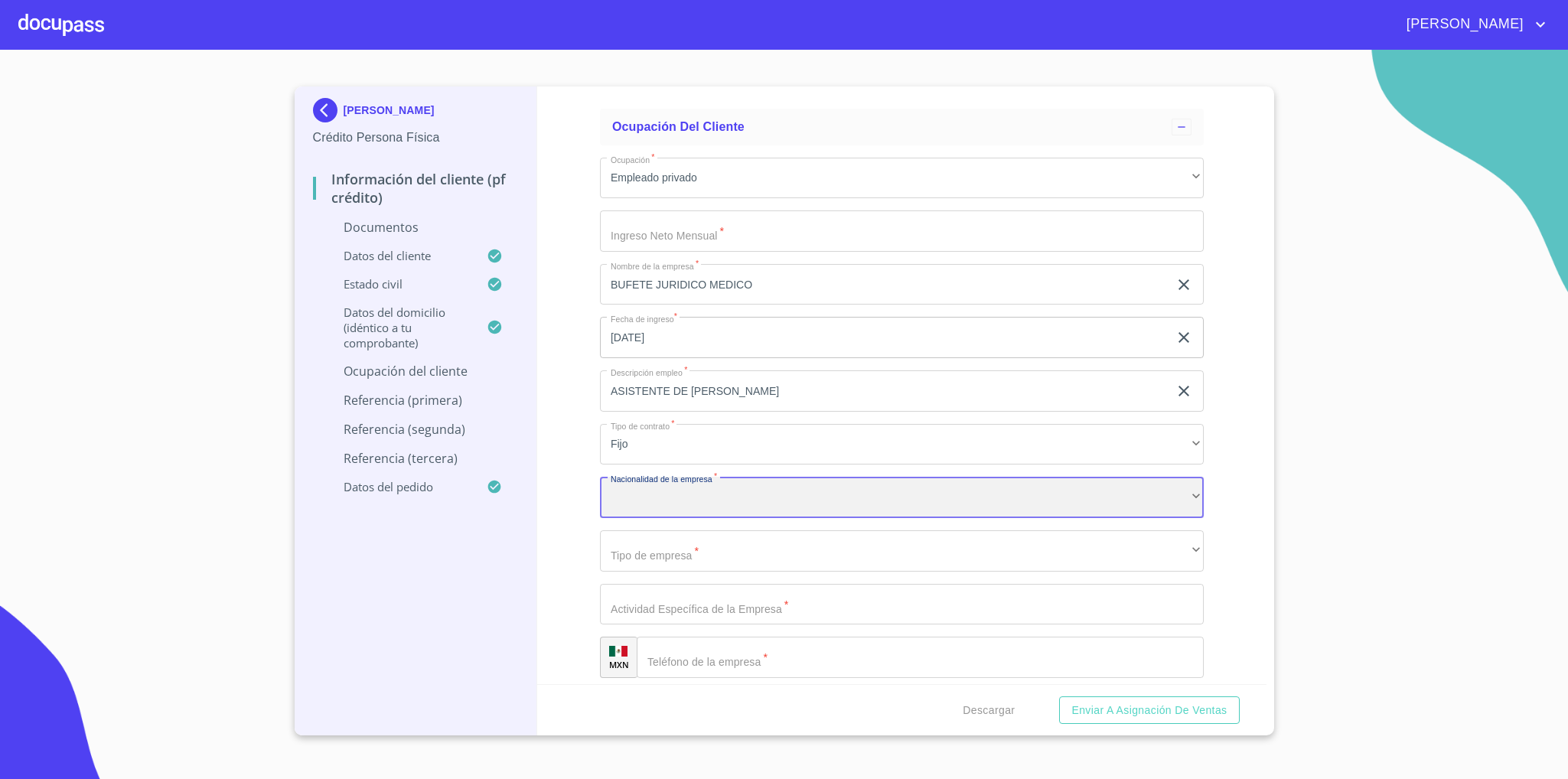
click at [673, 506] on div "​" at bounding box center [901, 497] width 604 height 41
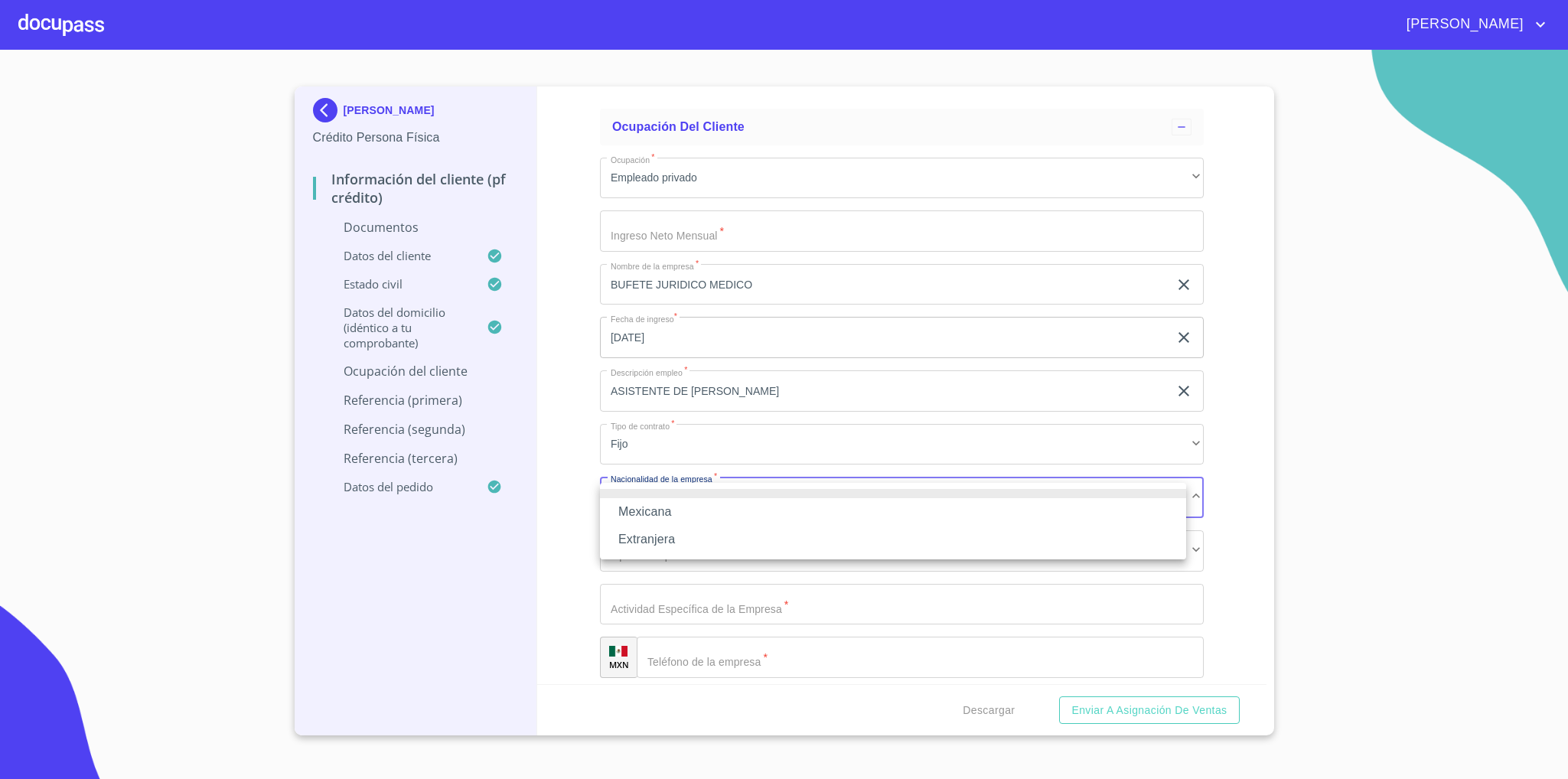
click at [701, 515] on li "Mexicana" at bounding box center [893, 512] width 587 height 28
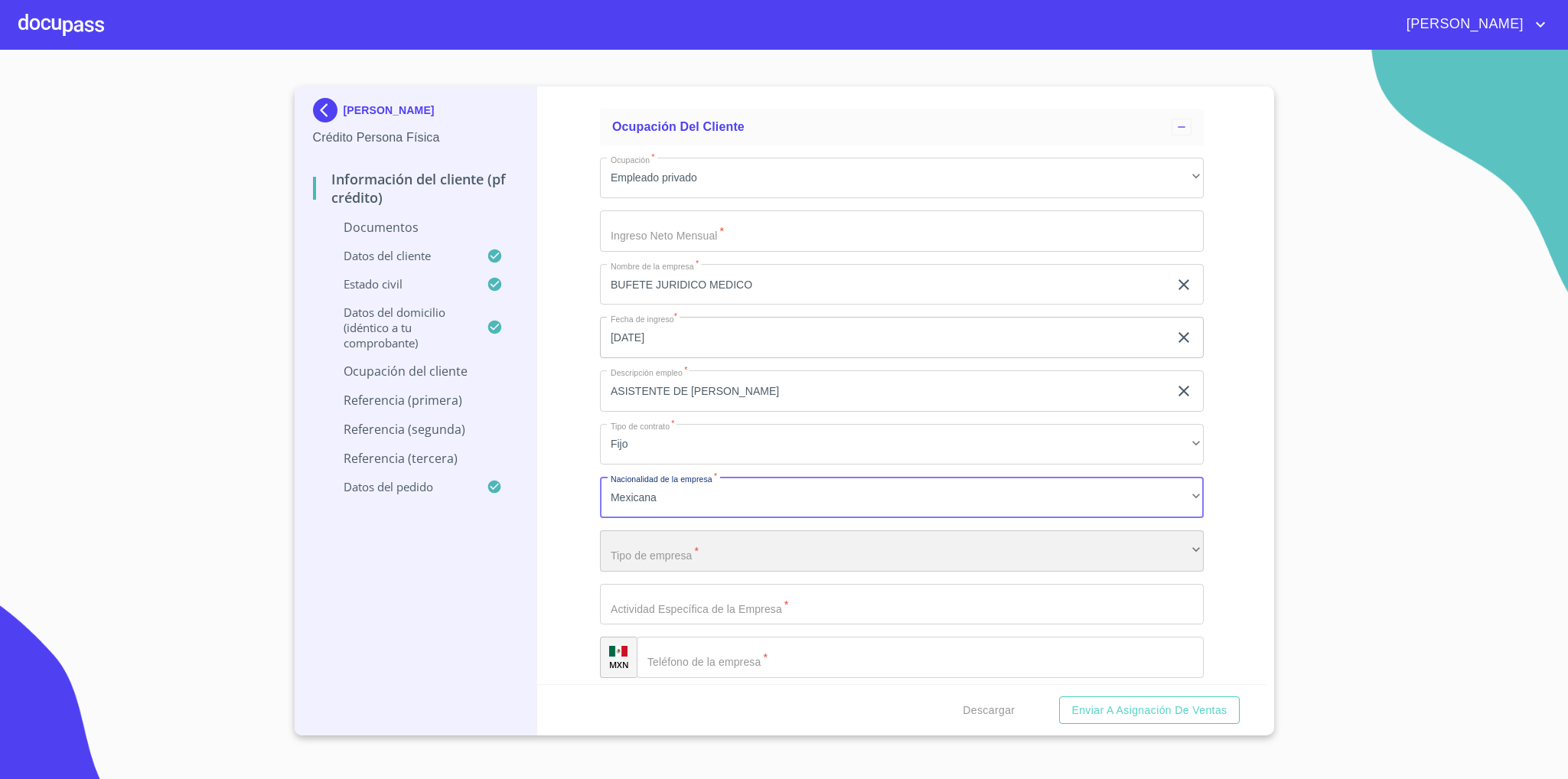
click at [682, 553] on div "​" at bounding box center [901, 551] width 604 height 41
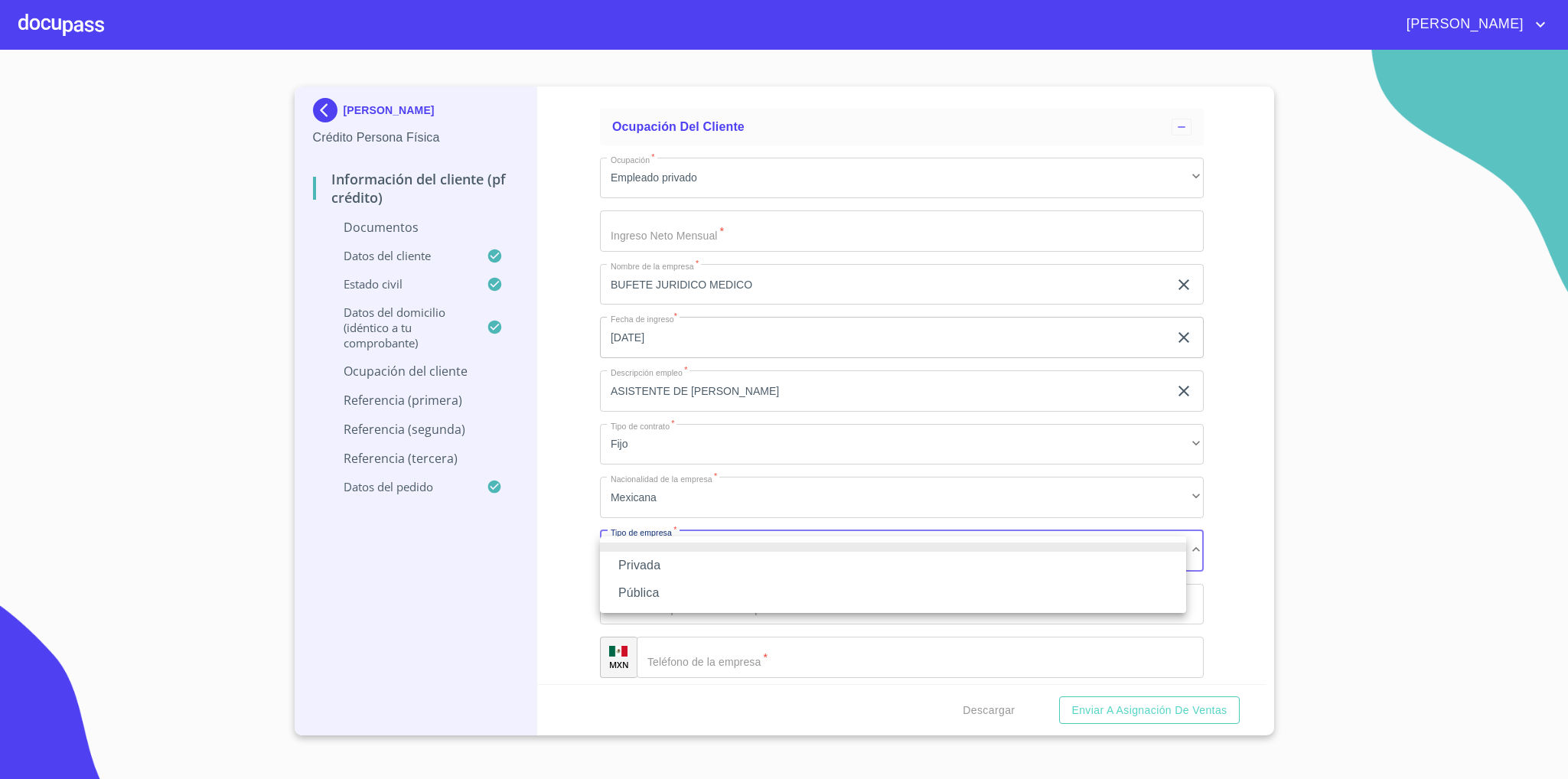
click at [680, 569] on li "Privada" at bounding box center [893, 565] width 587 height 28
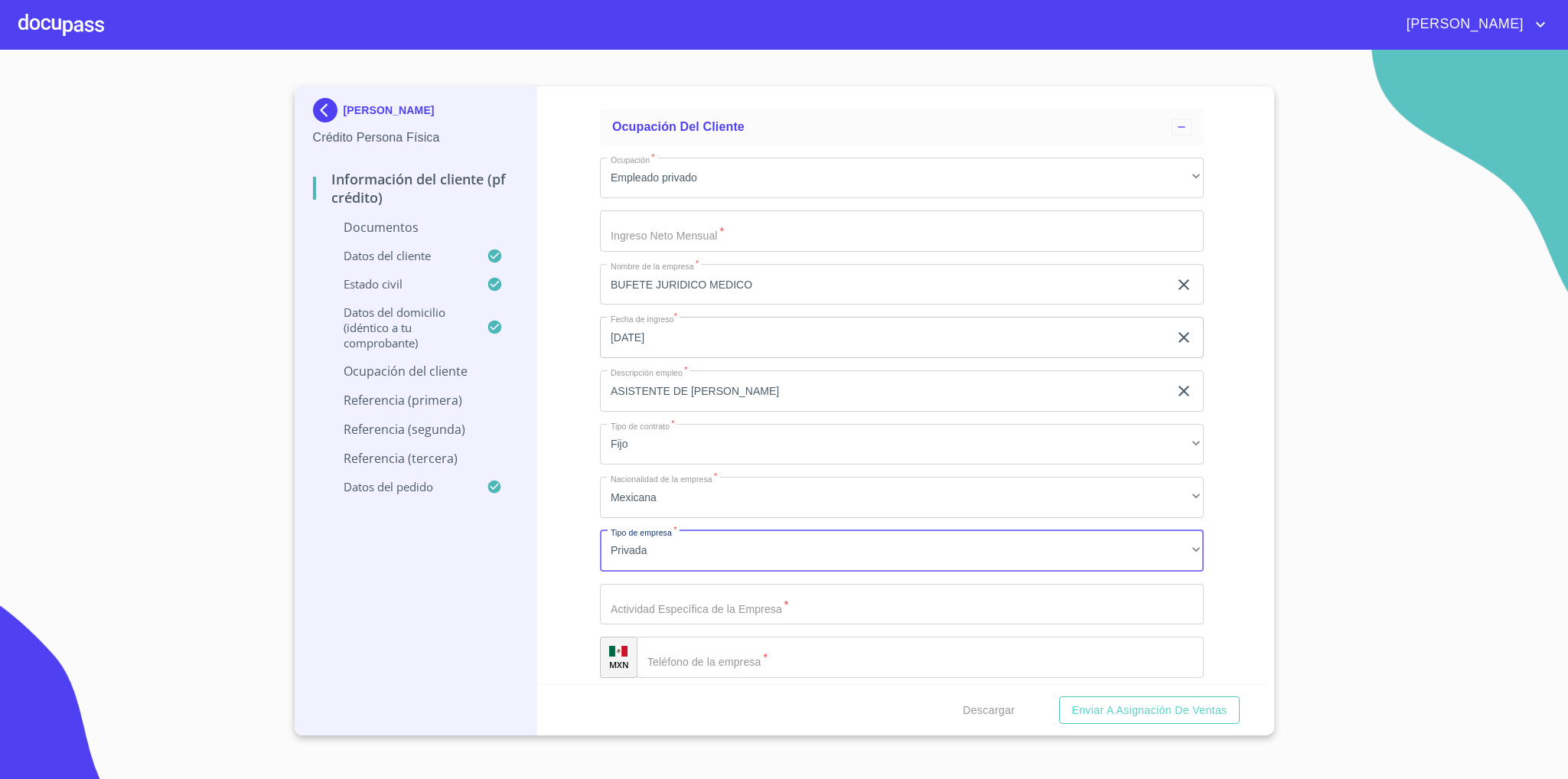
click at [745, 604] on input "Documento de identificación   *" at bounding box center [901, 604] width 604 height 41
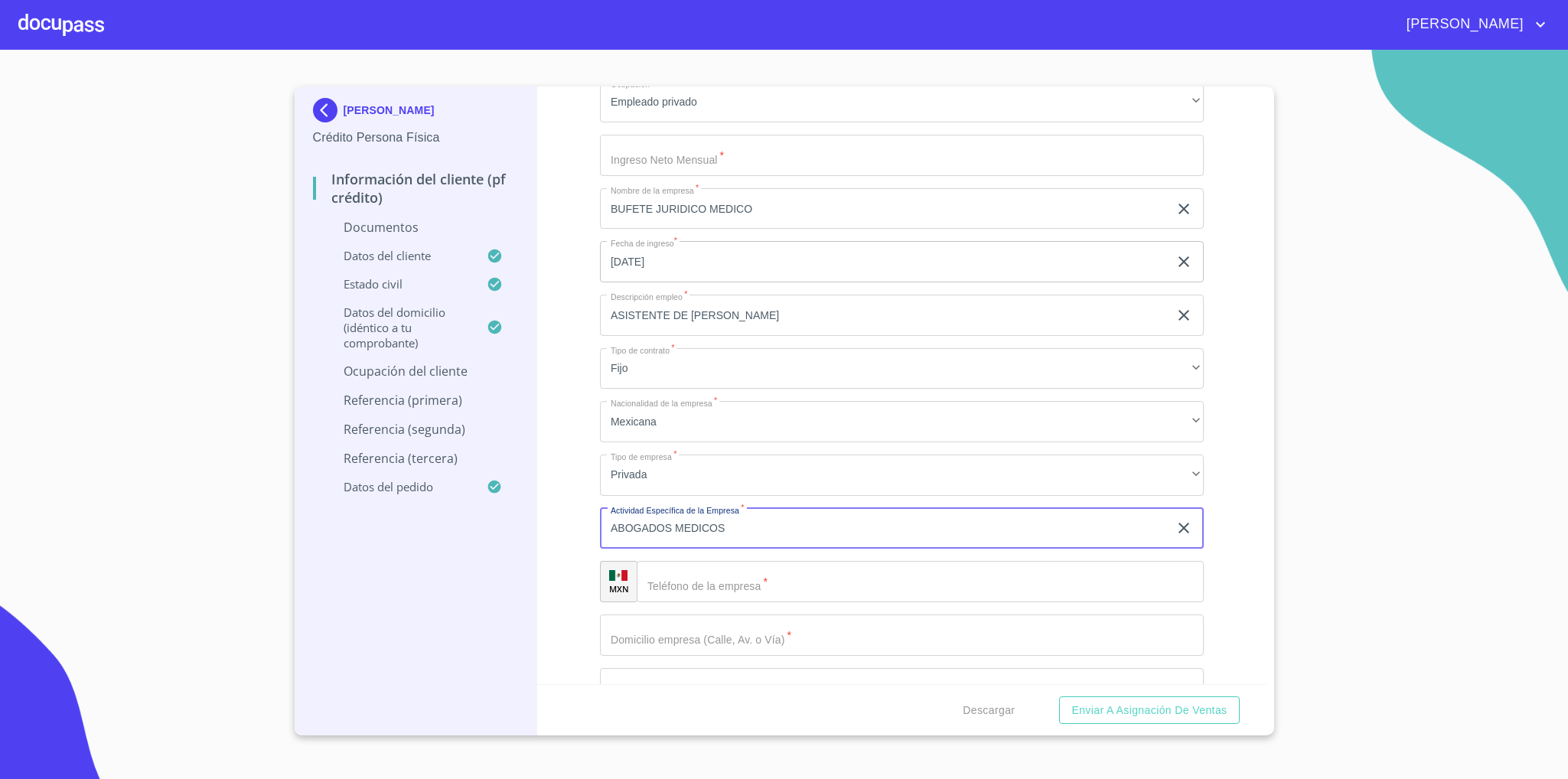
scroll to position [4018, 0]
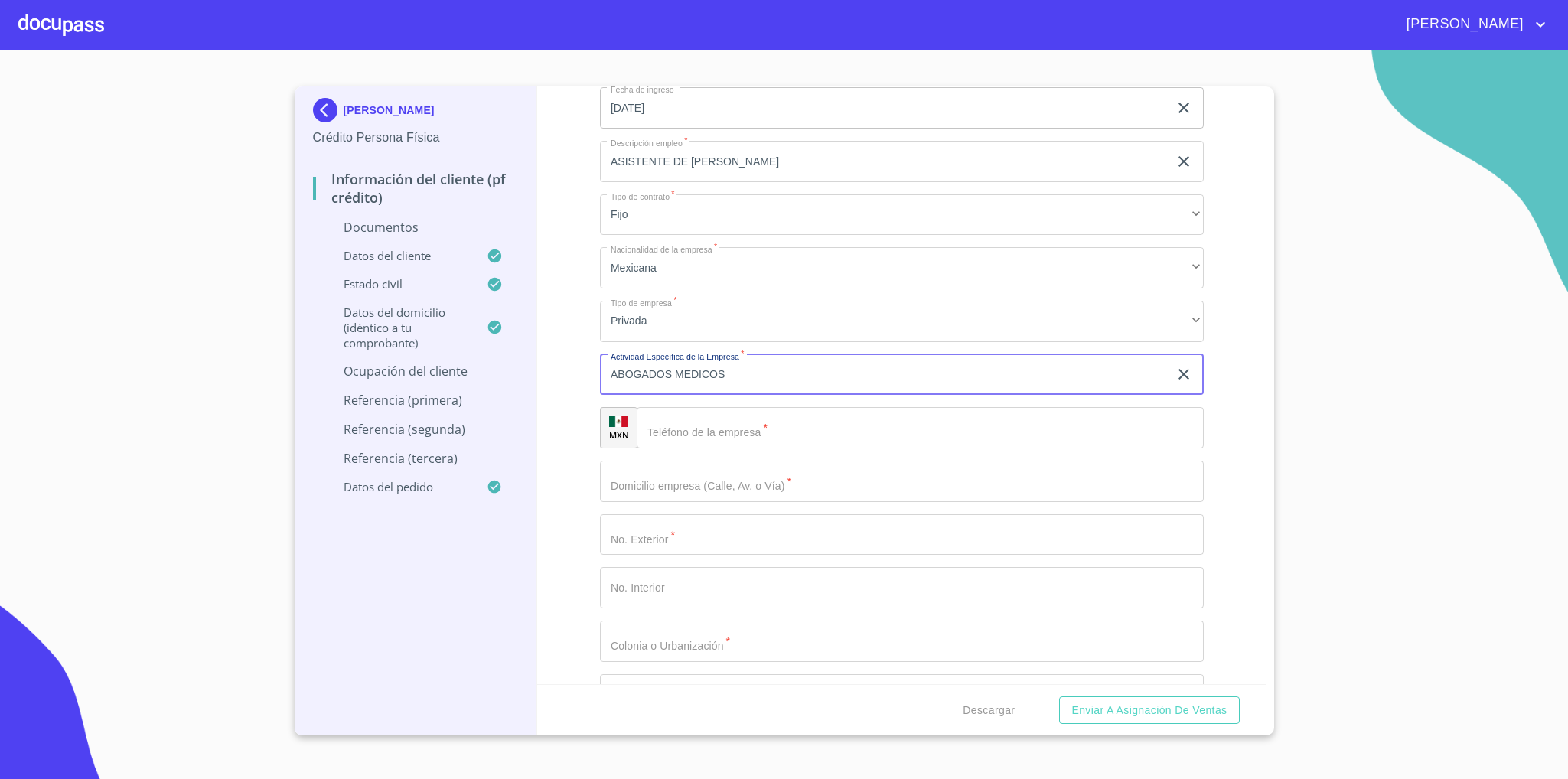
type input "ABOGADOS MEDICOS"
click at [802, 421] on input "Documento de identificación   *" at bounding box center [920, 428] width 567 height 41
type input "5"
type input "[PHONE_NUMBER]"
click at [791, 479] on input "Documento de identificación   *" at bounding box center [901, 481] width 604 height 41
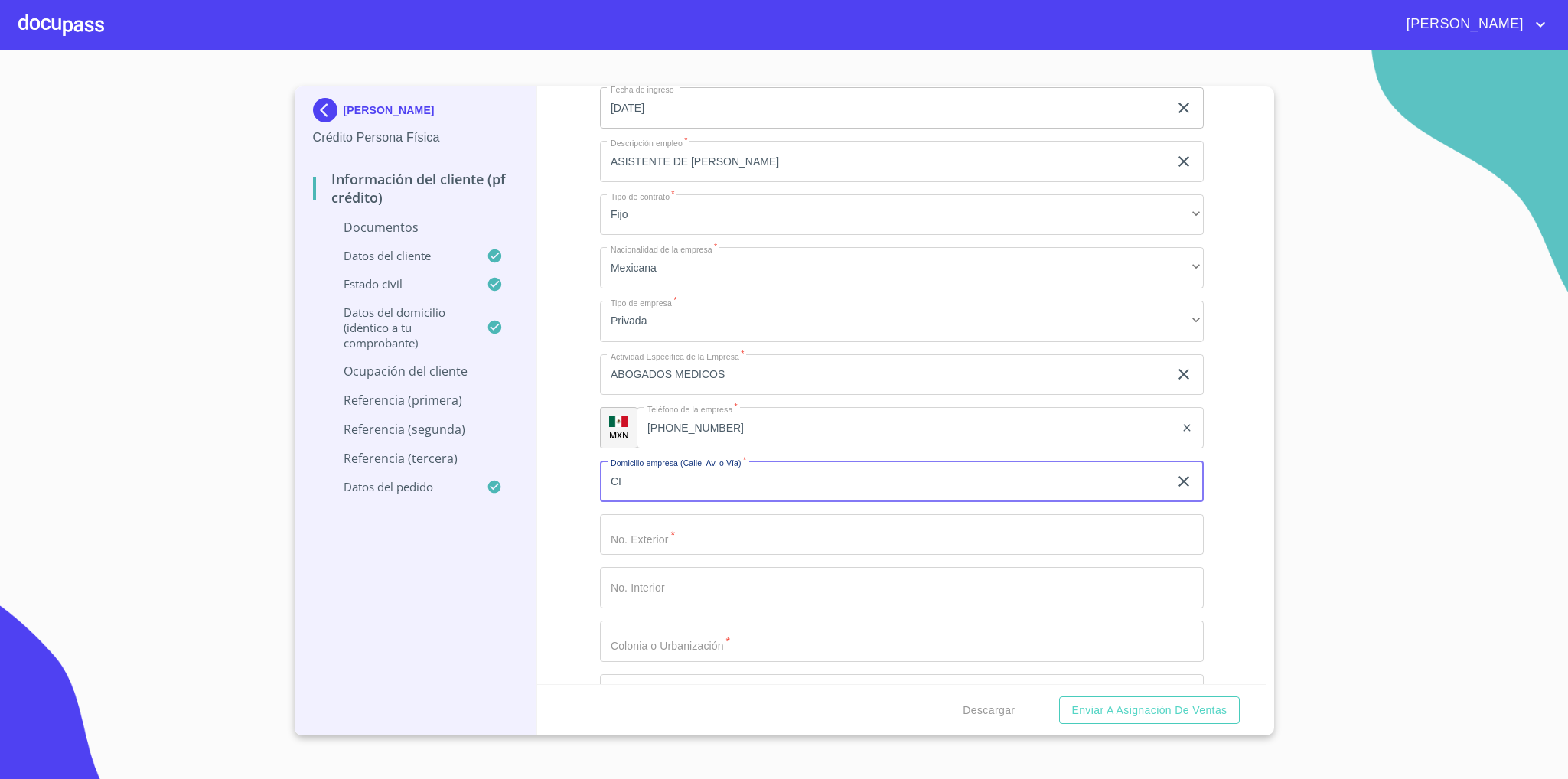
type input "C"
type input "PALMILLAS"
type input "108"
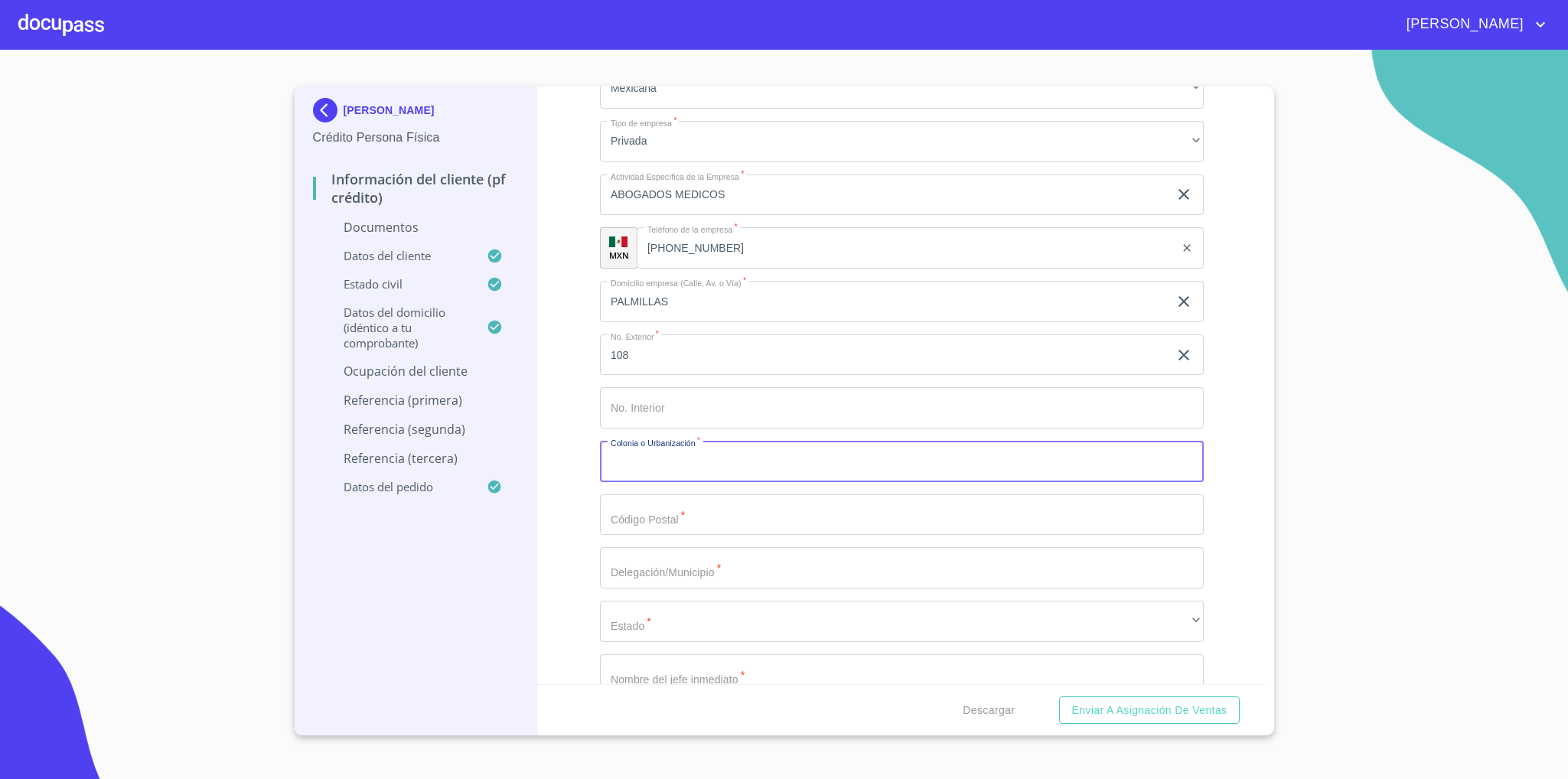
scroll to position [4248, 0]
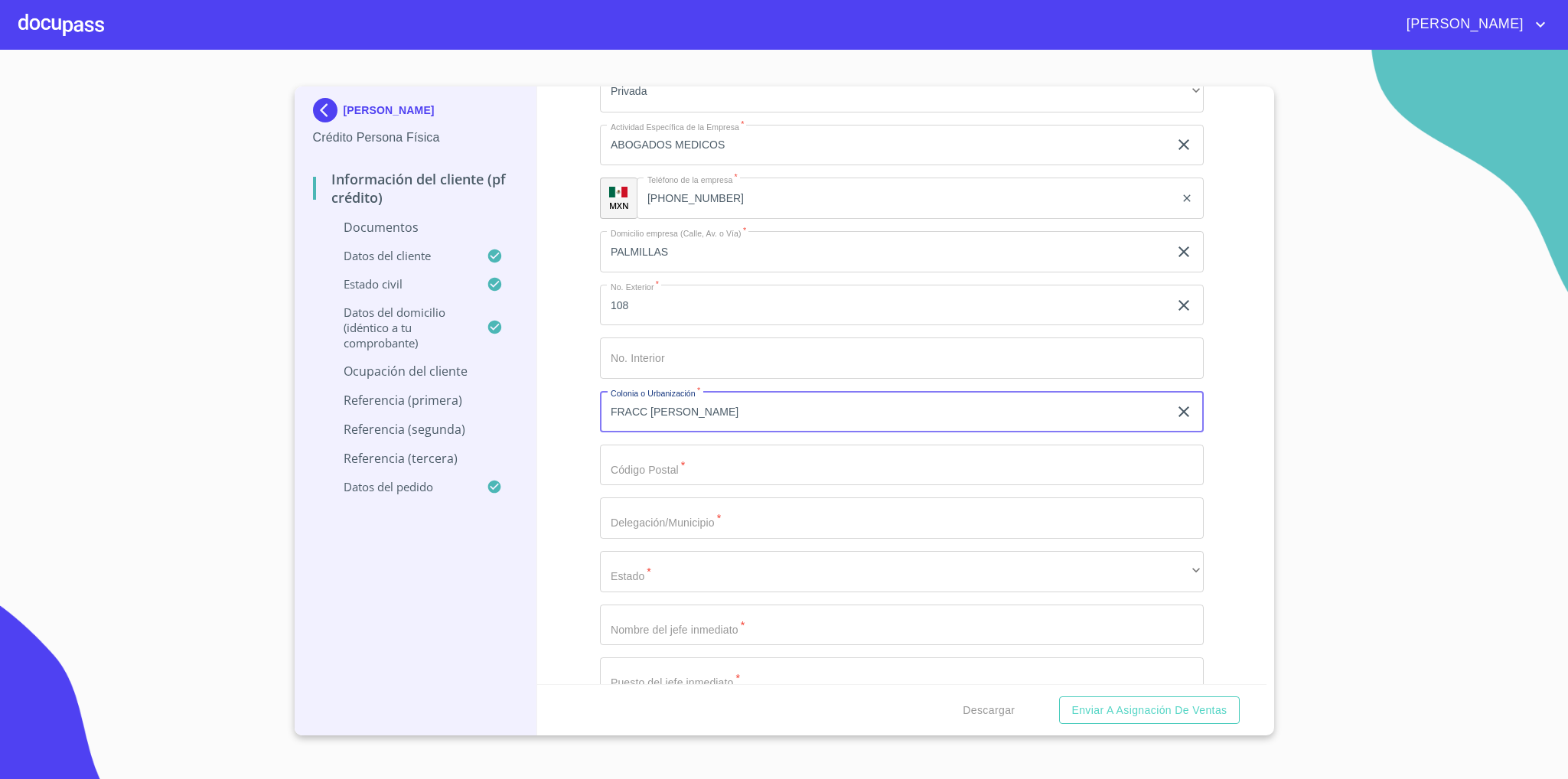
type input "FRACC [PERSON_NAME]"
click at [788, 486] on input "Documento de identificación   *" at bounding box center [901, 465] width 604 height 41
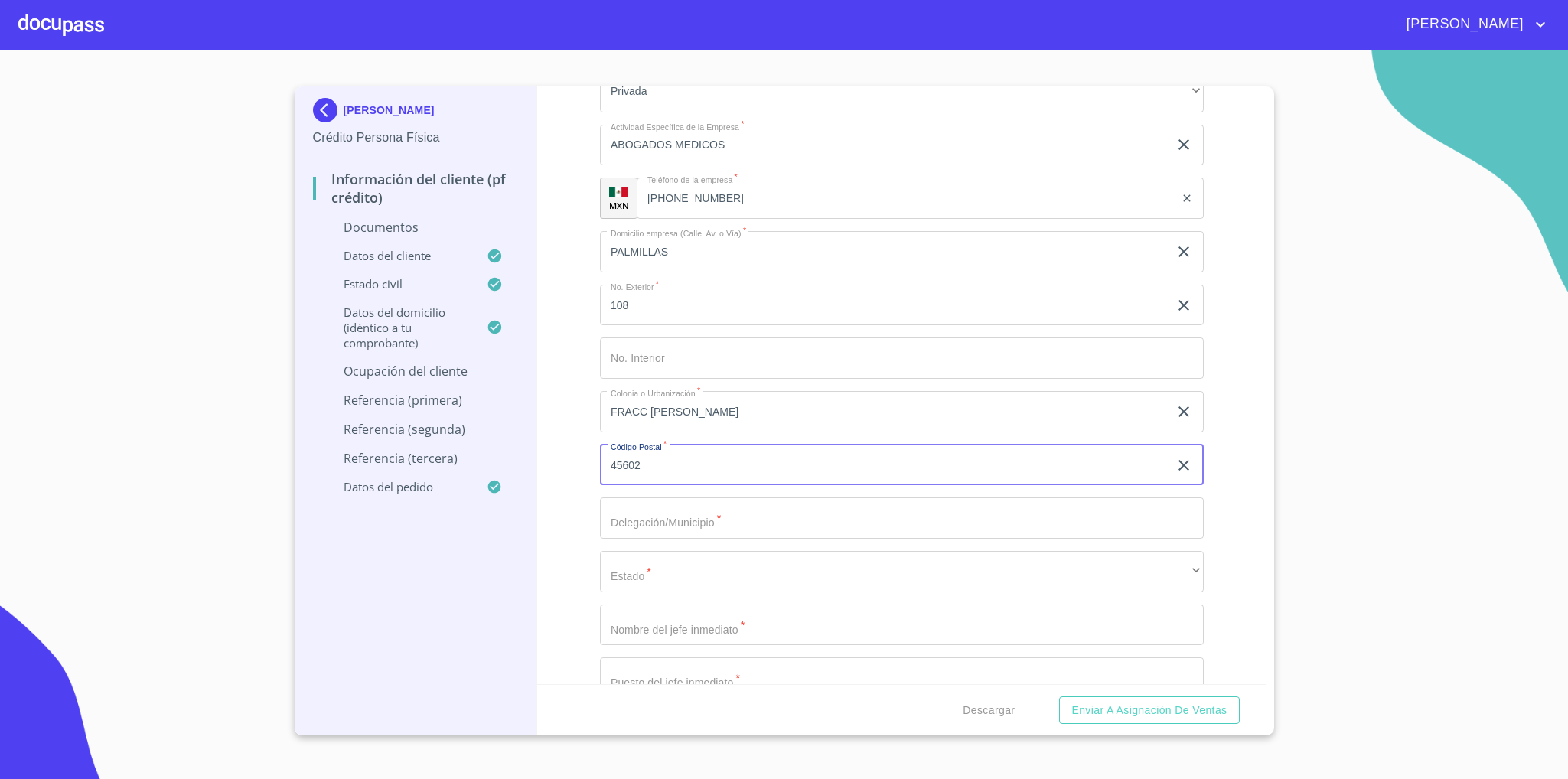
type input "45602"
click at [698, 517] on input "Documento de identificación   *" at bounding box center [901, 518] width 604 height 41
type input "SAN [PERSON_NAME] TLAQUEPAQUE"
click at [769, 149] on input "ABOGADOS MEDICOS" at bounding box center [884, 146] width 569 height 41
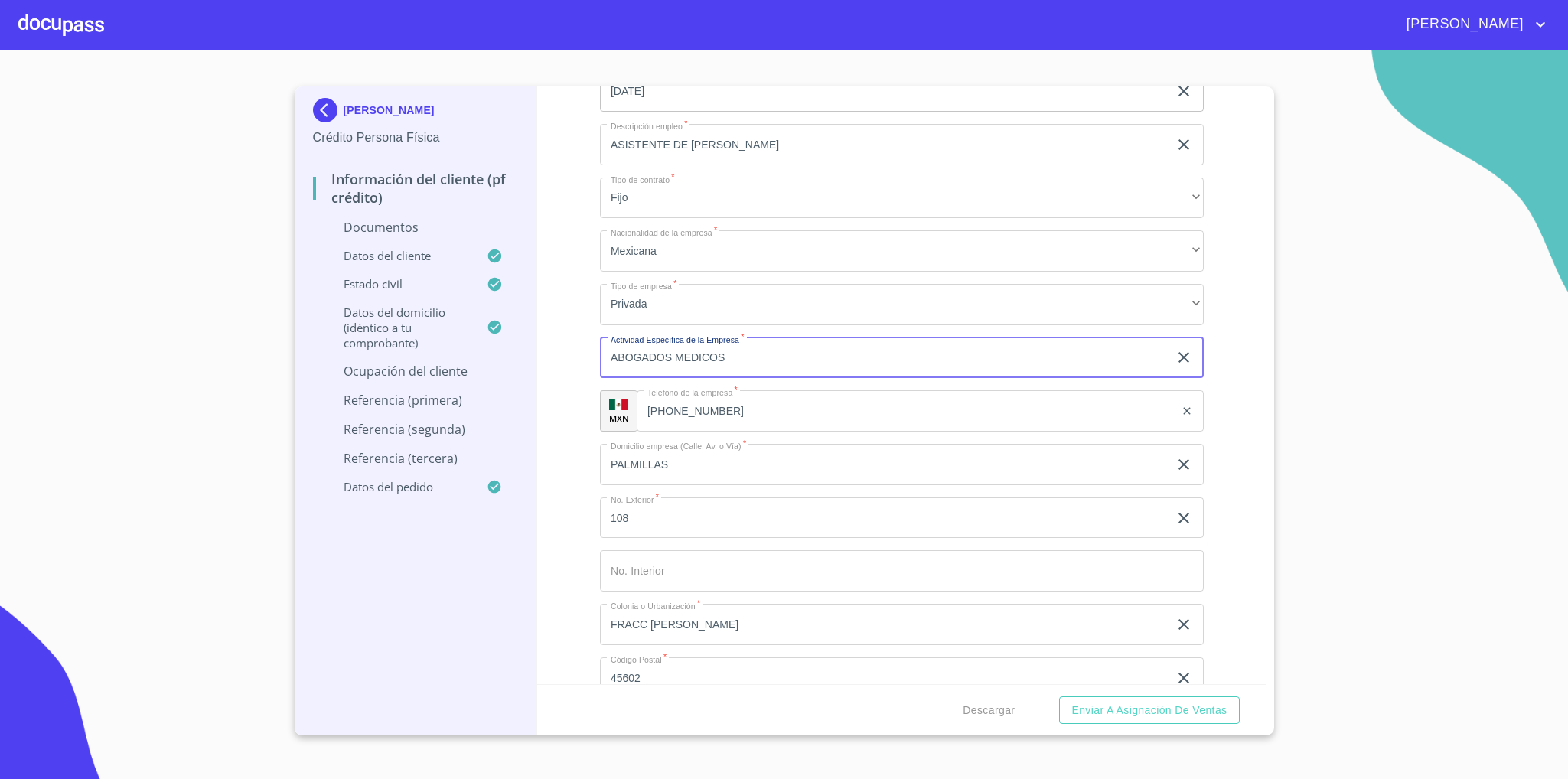
scroll to position [4018, 0]
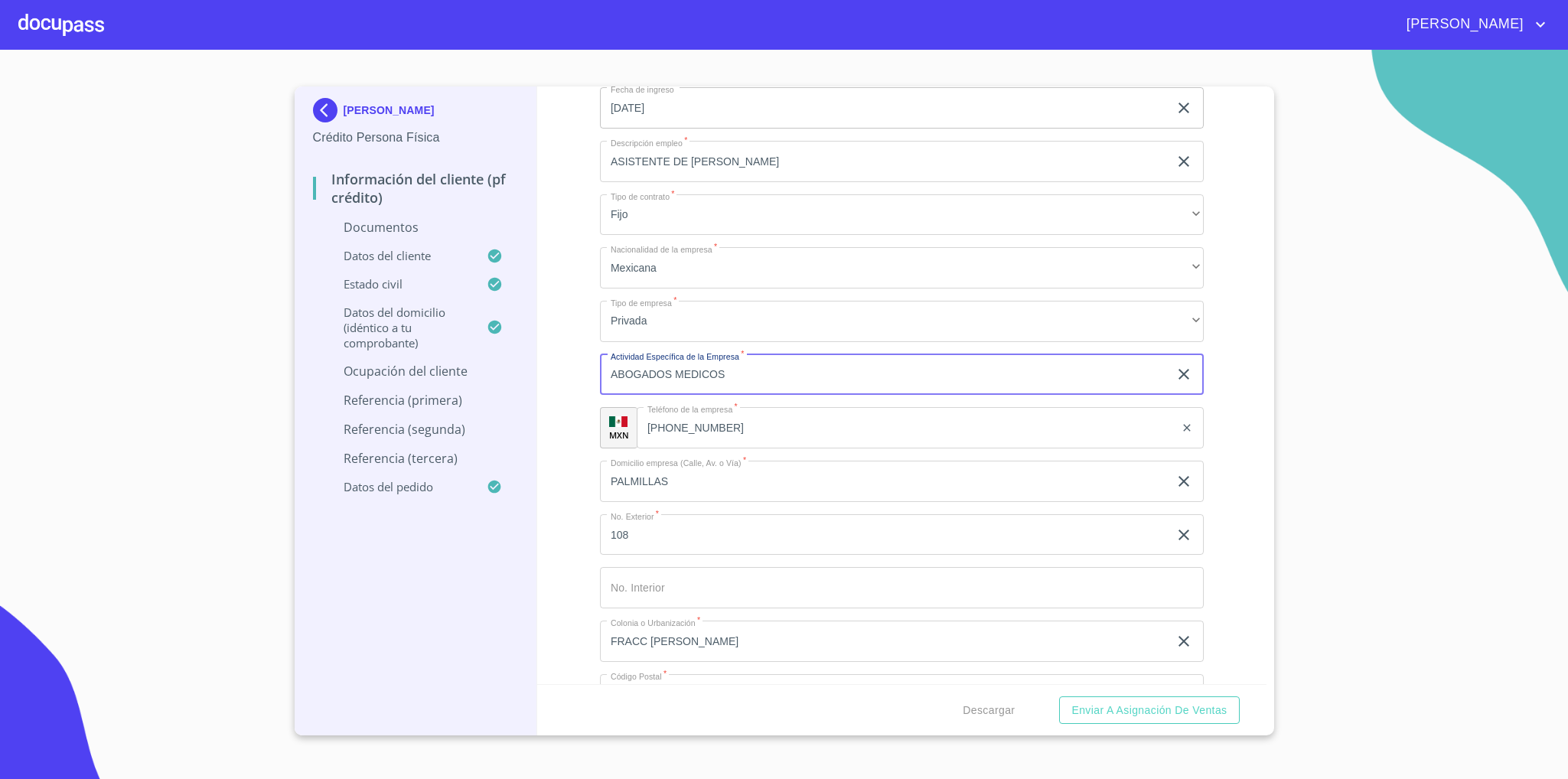
click at [781, 166] on input "ASISTENTE DE [PERSON_NAME]" at bounding box center [884, 162] width 569 height 41
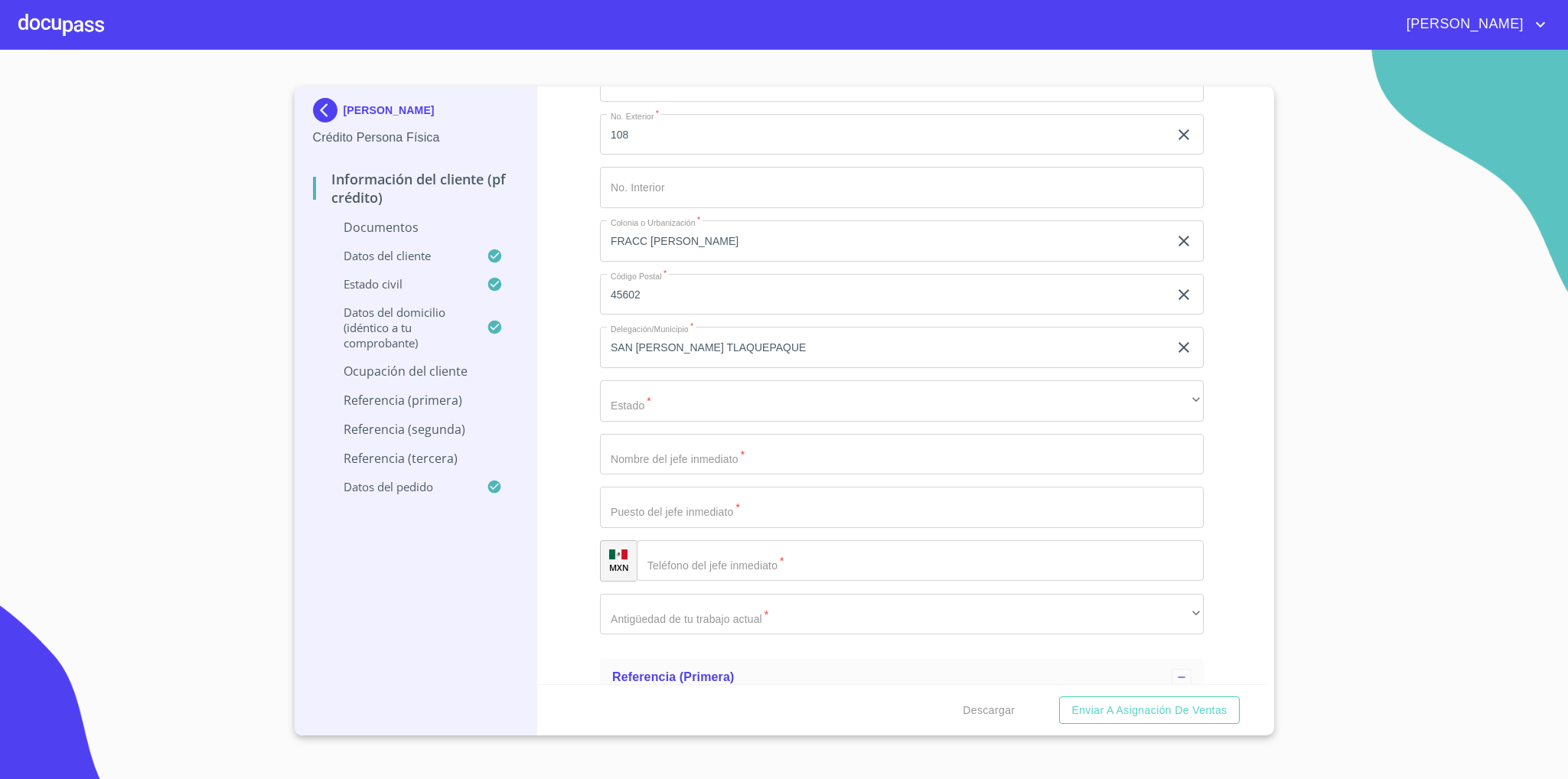
scroll to position [4477, 0]
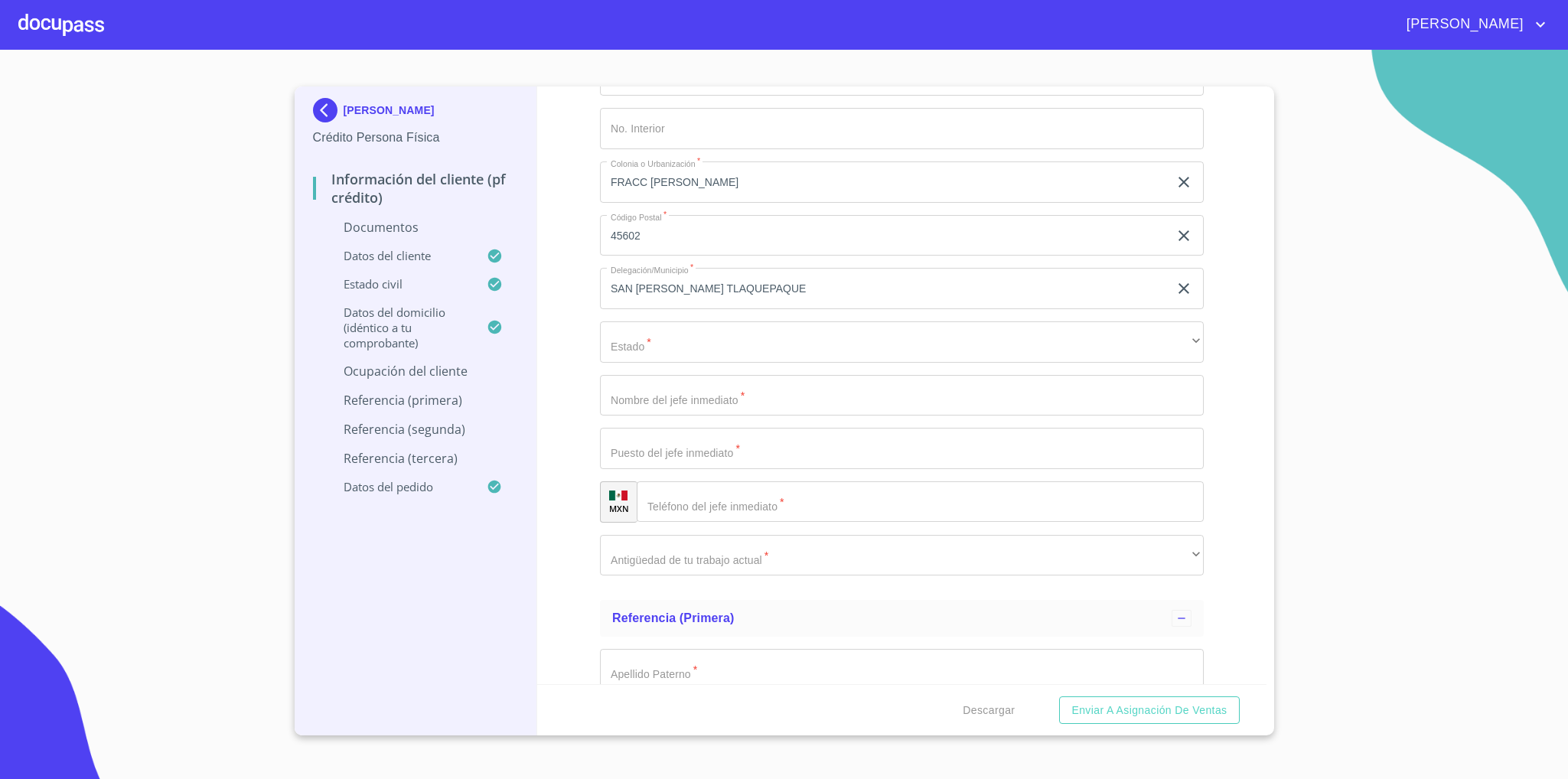
type input "ASISTENTE DE [PERSON_NAME] / HOME OFICE"
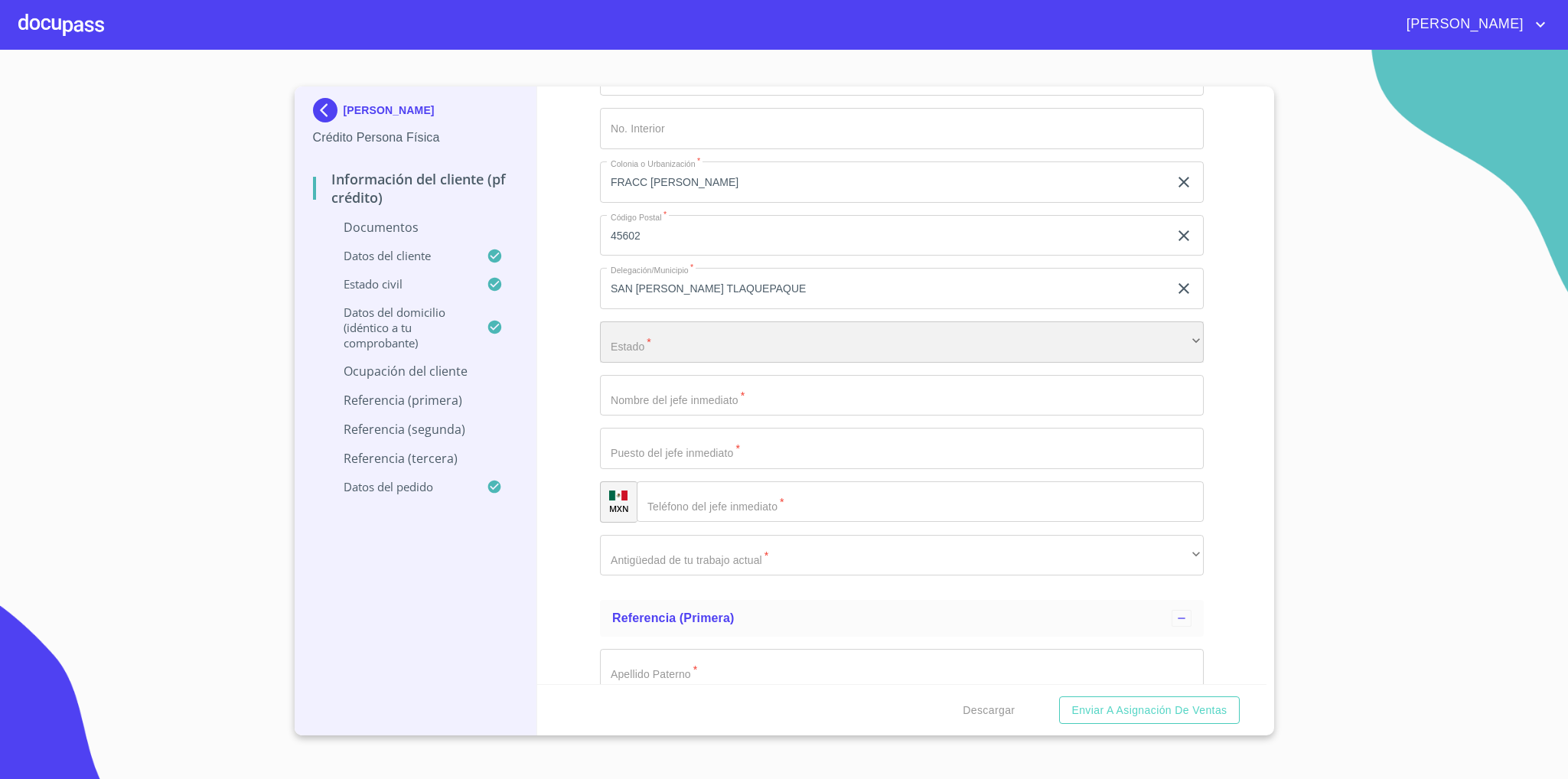
click at [687, 349] on div "​" at bounding box center [901, 342] width 604 height 41
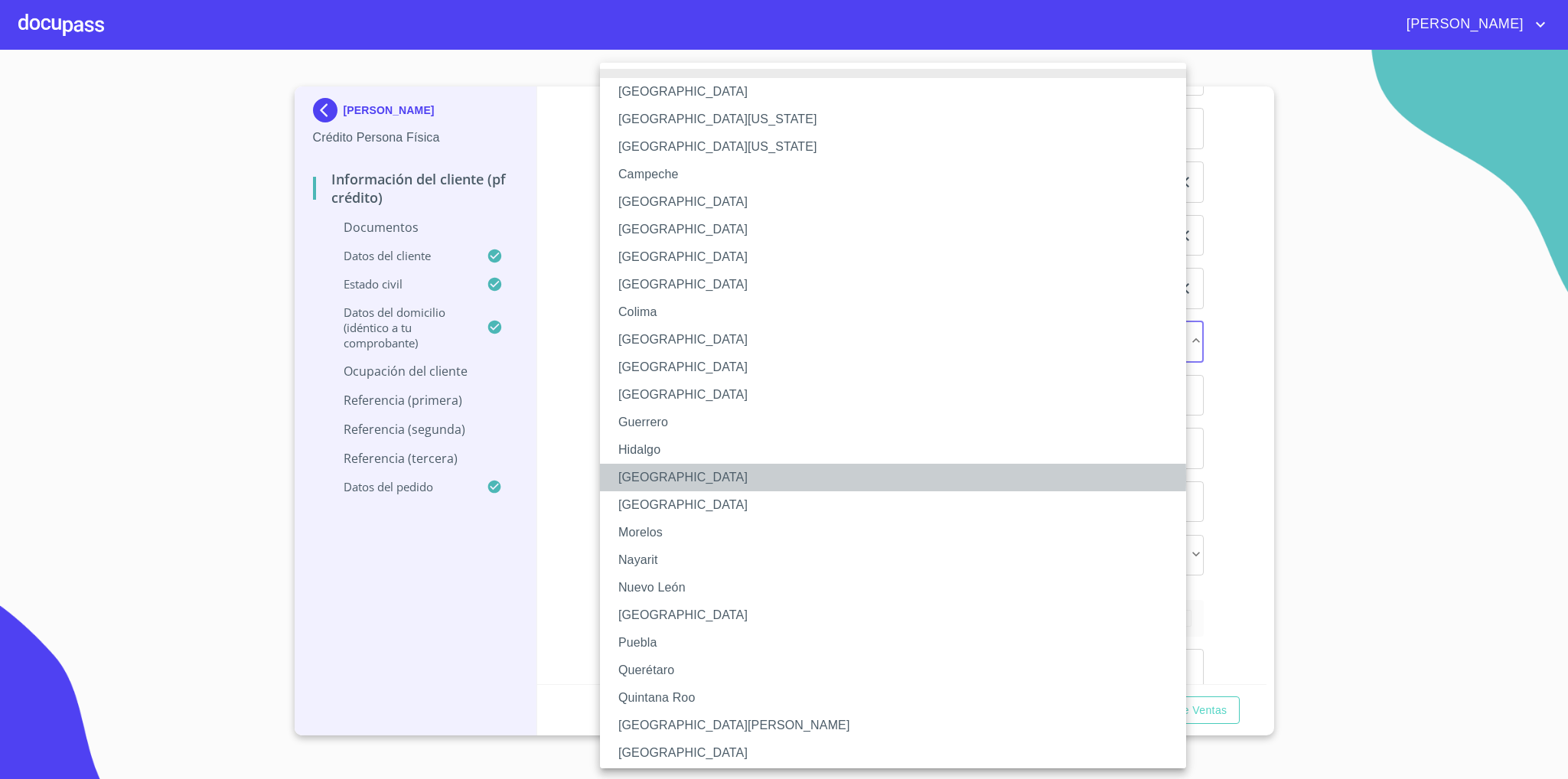
click at [670, 478] on li "[GEOGRAPHIC_DATA]" at bounding box center [901, 478] width 603 height 28
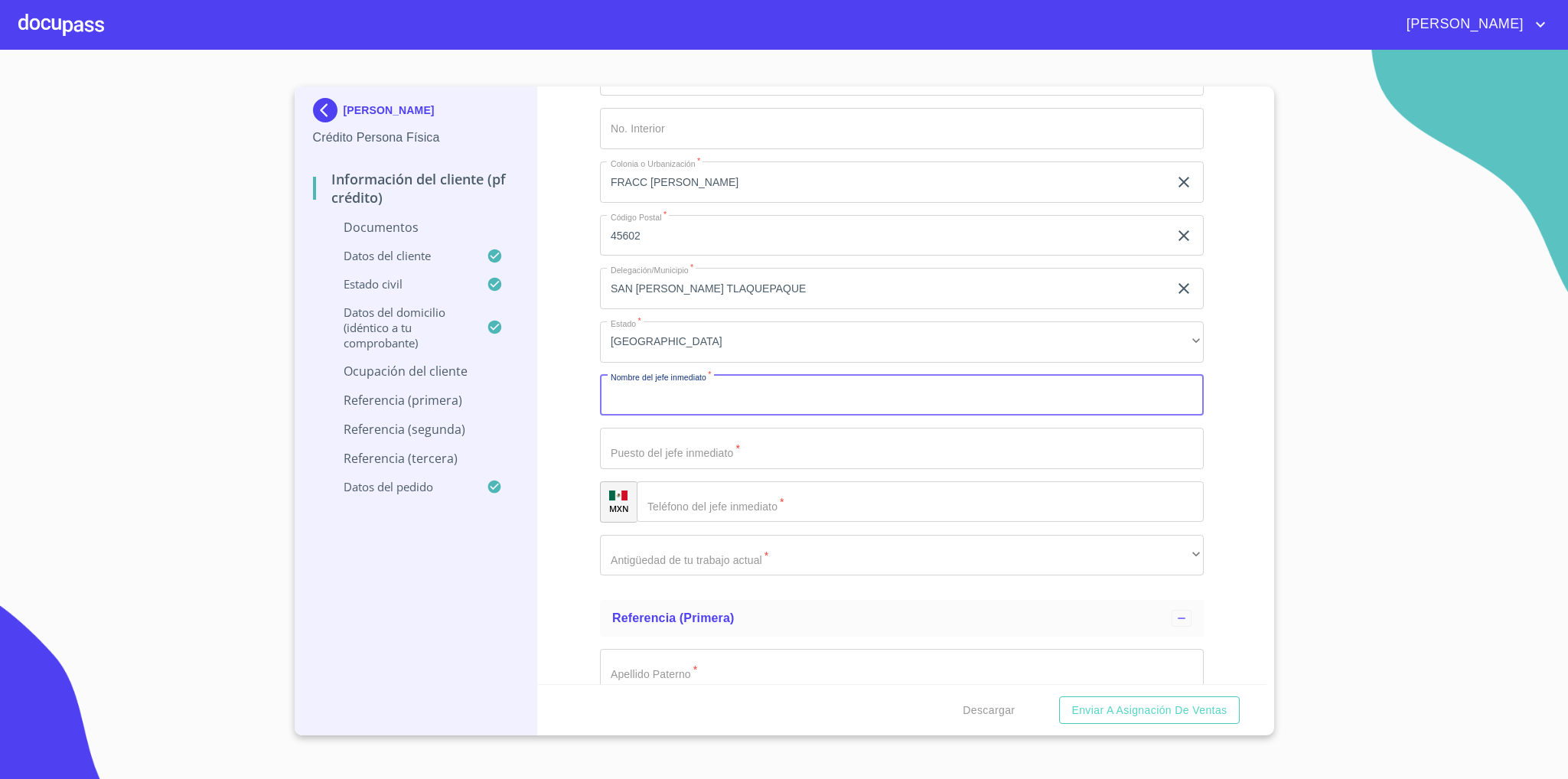
click at [710, 403] on input "Documento de identificación   *" at bounding box center [901, 396] width 604 height 41
type input "[PERSON_NAME]"
click at [714, 451] on input "Documento de identificación   *" at bounding box center [901, 449] width 604 height 41
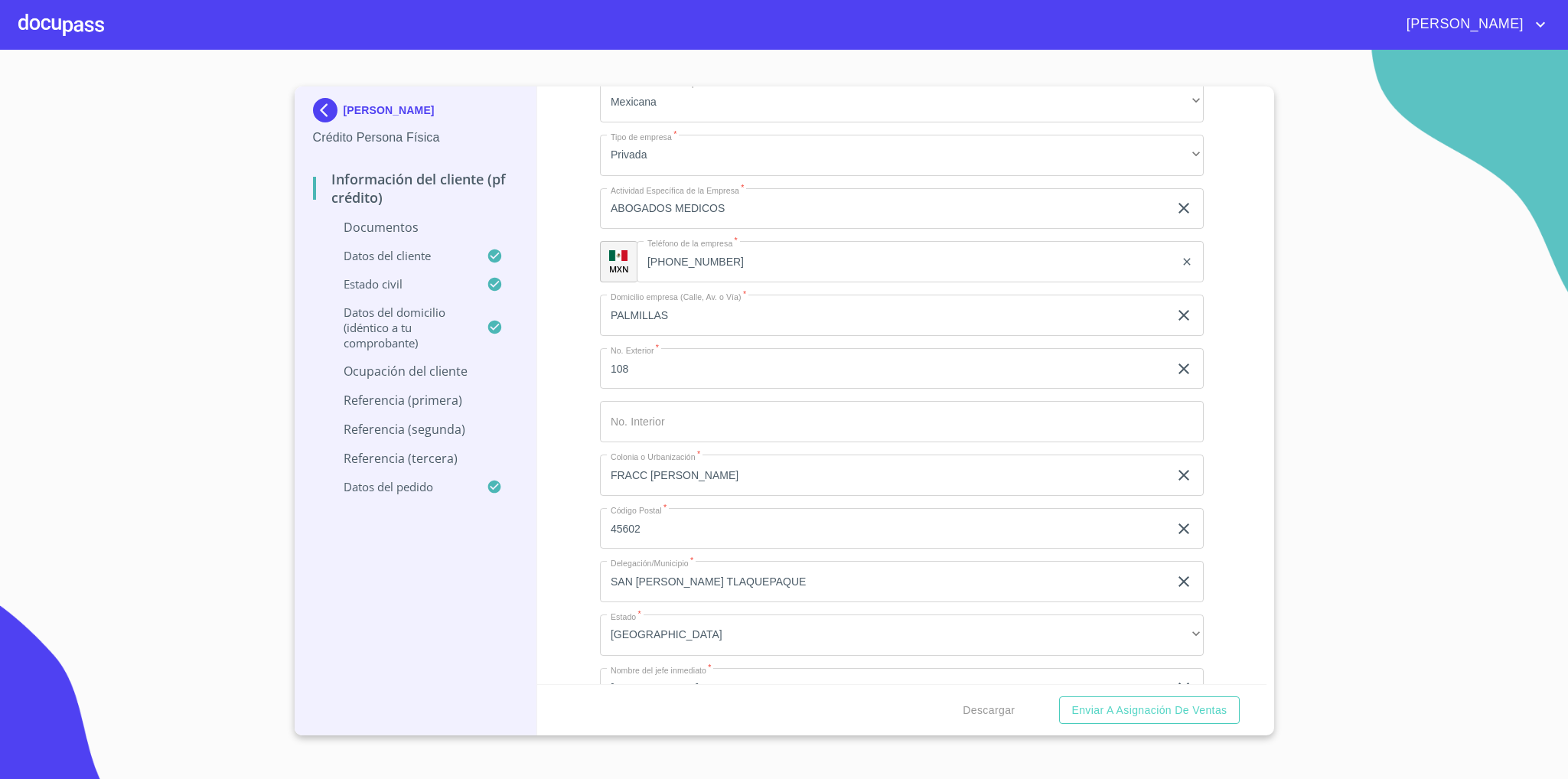
scroll to position [4132, 0]
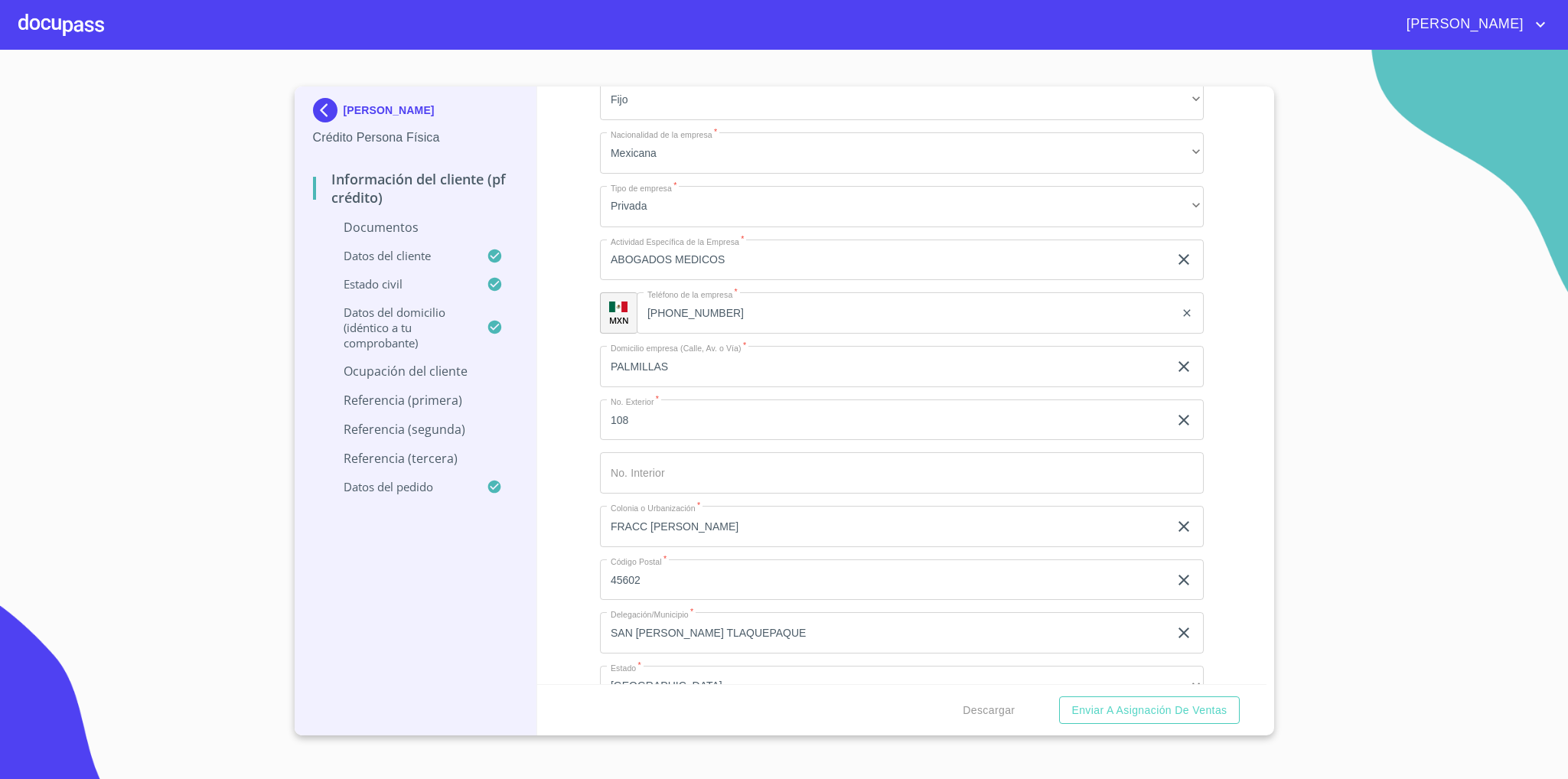
type input "ABOGADO PRINCIPAL"
click at [765, 264] on input "ABOGADOS MEDICOS" at bounding box center [884, 260] width 569 height 41
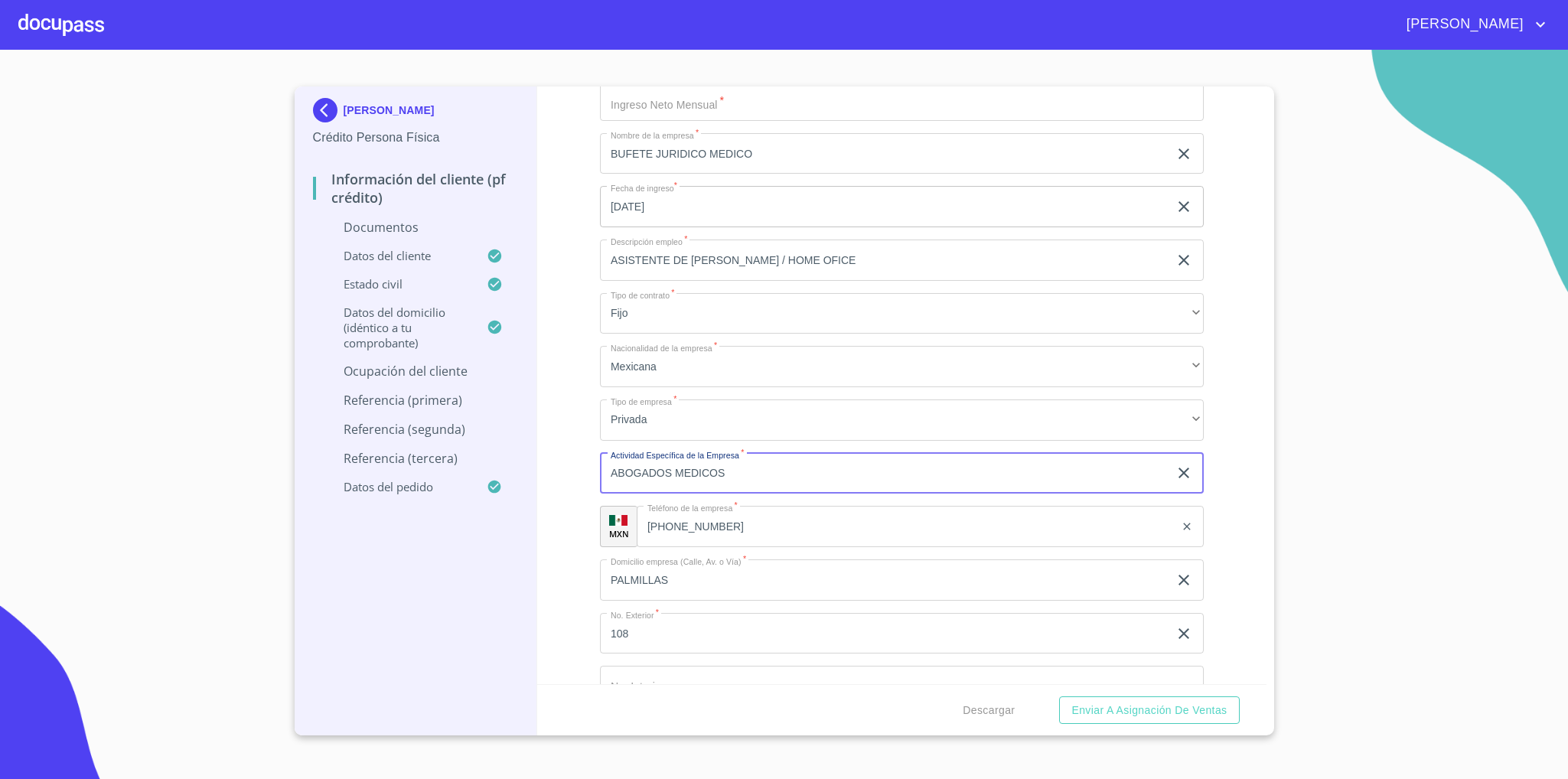
scroll to position [3903, 0]
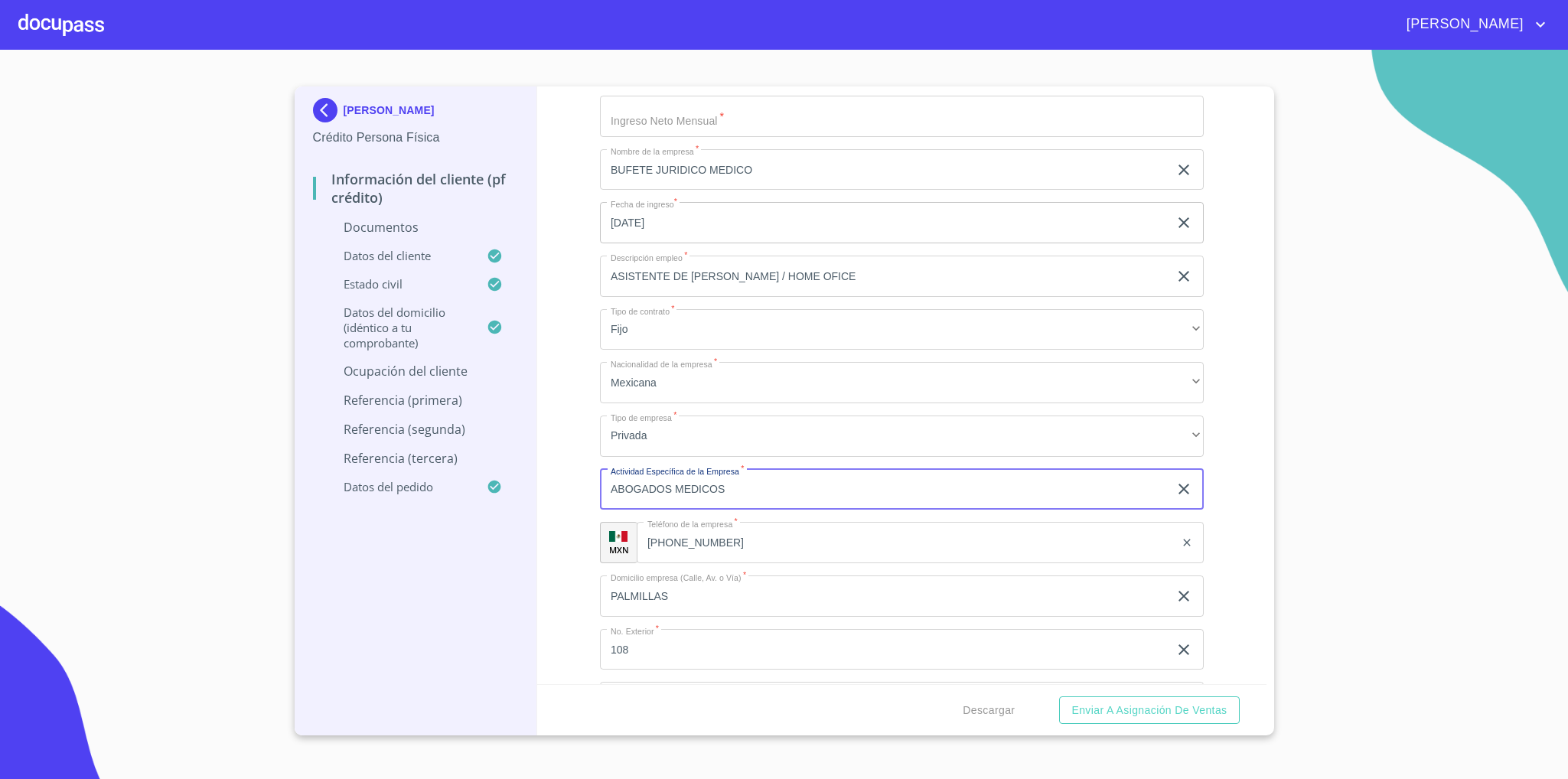
click at [849, 281] on input "ASISTENTE DE [PERSON_NAME] / HOME OFICE" at bounding box center [884, 276] width 569 height 41
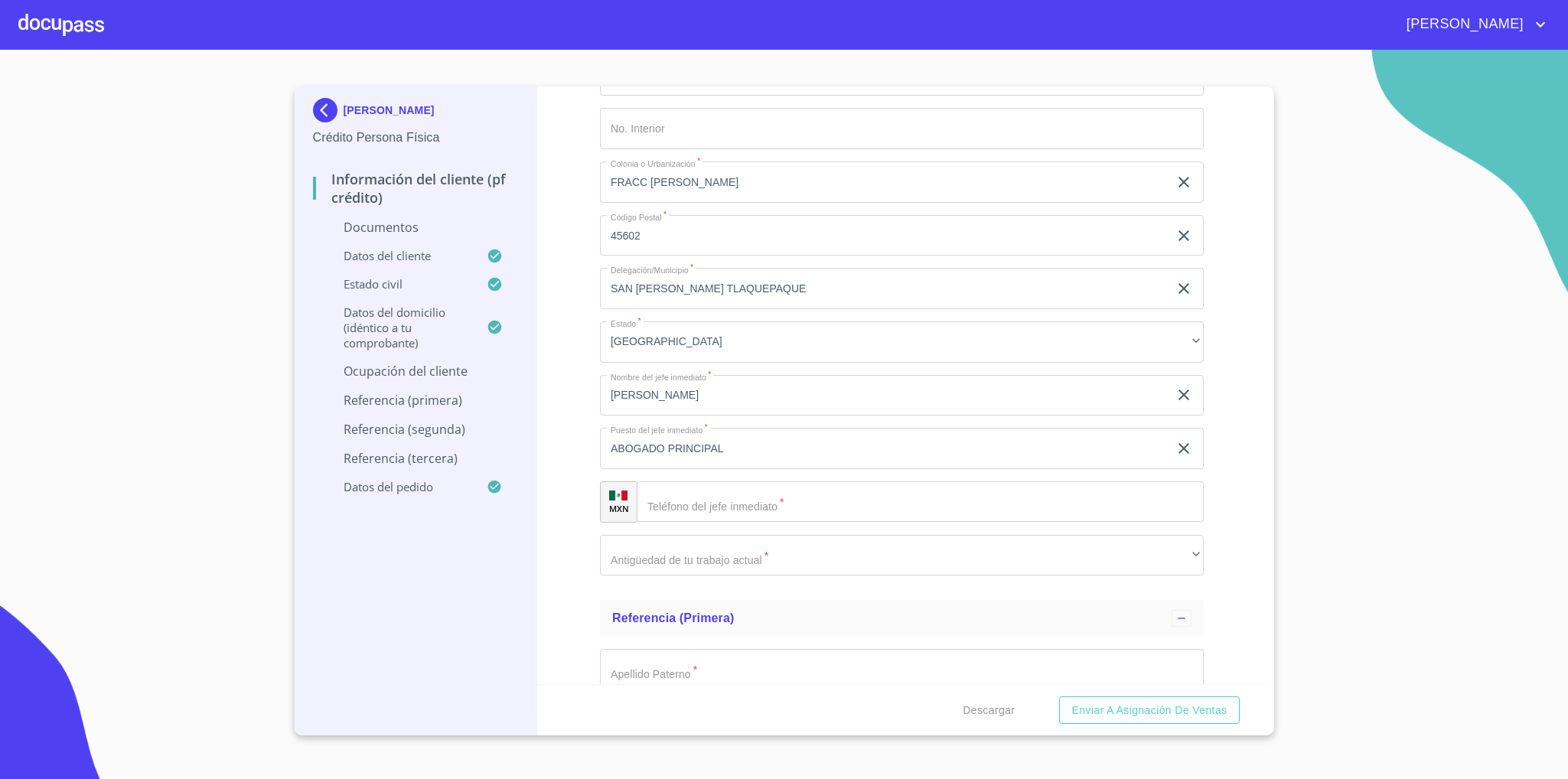
scroll to position [4592, 0]
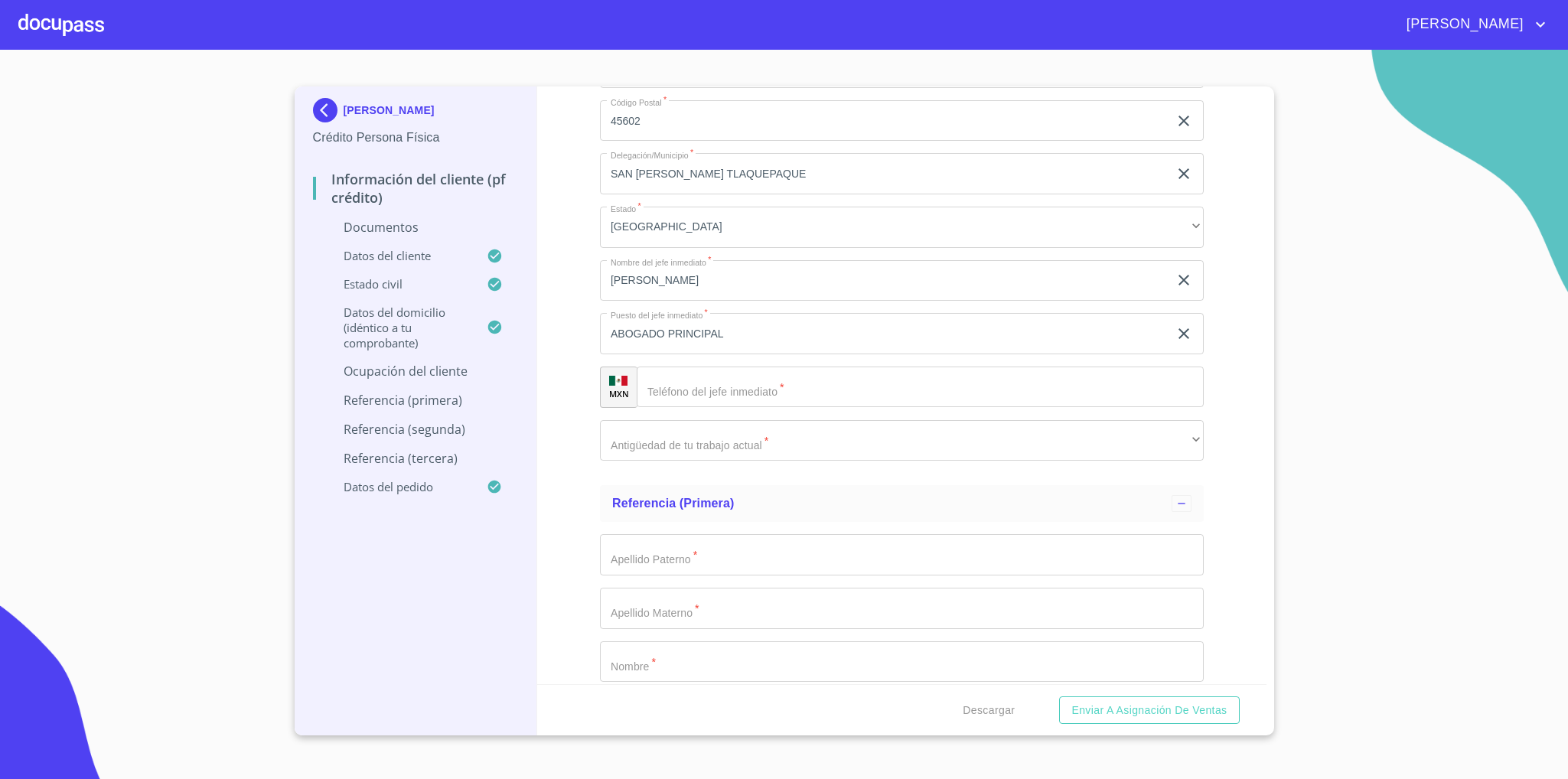
type input "ASISTENTE DE [PERSON_NAME] / HOME OFICE /"
click at [741, 395] on input "Documento de identificación   *" at bounding box center [920, 388] width 567 height 41
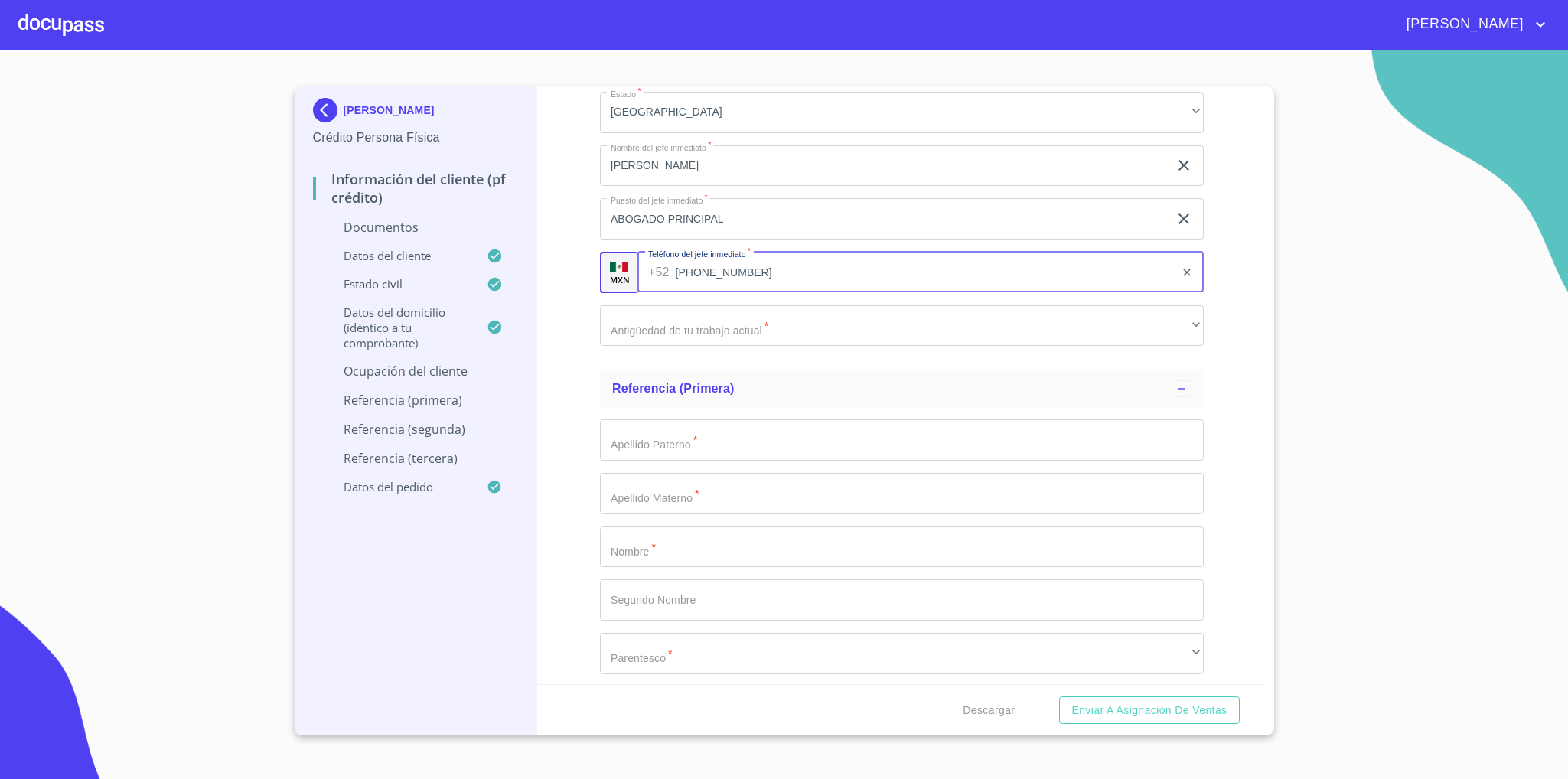
type input "[PHONE_NUMBER]"
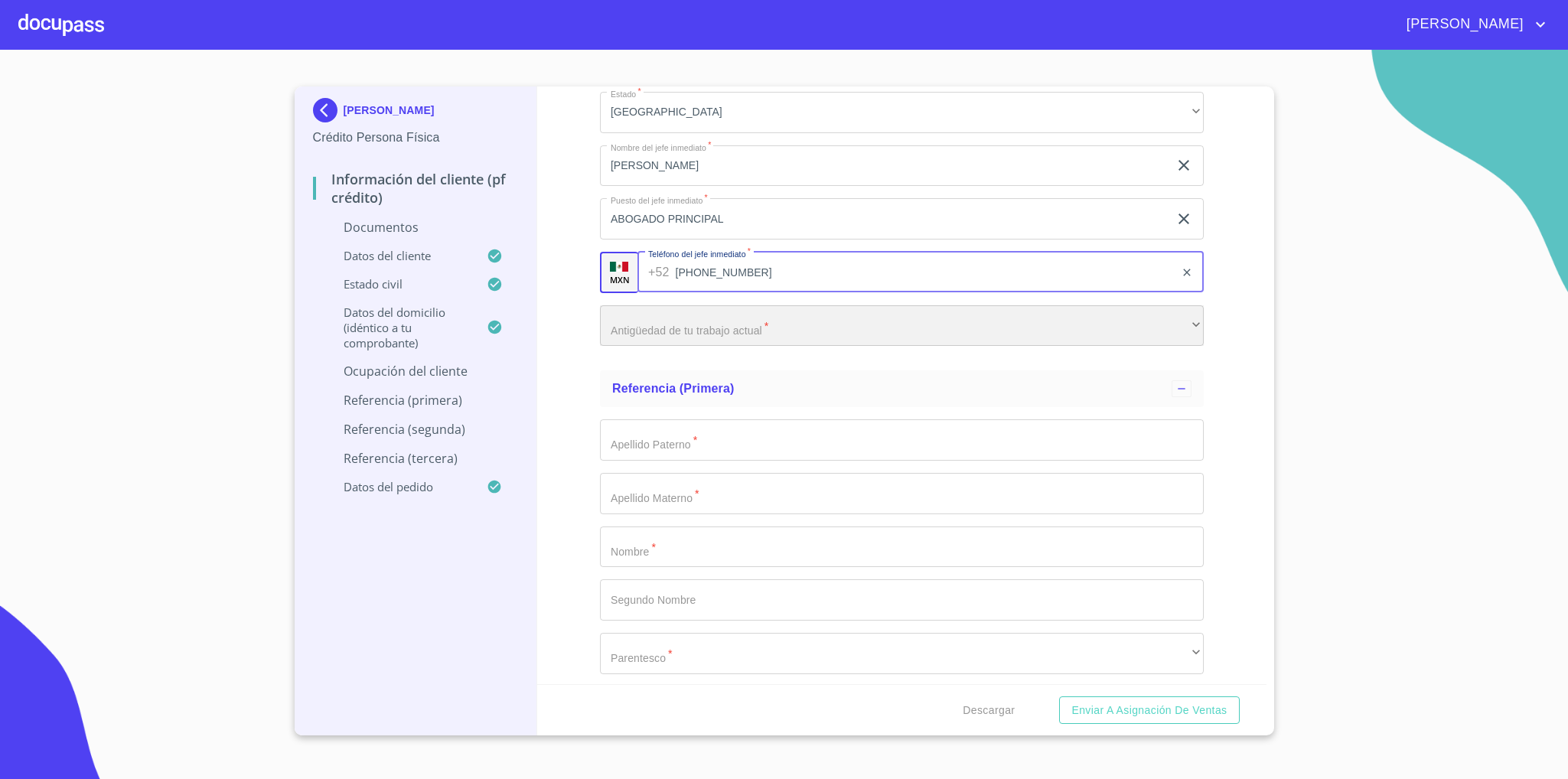
click at [772, 333] on div "​" at bounding box center [901, 326] width 604 height 41
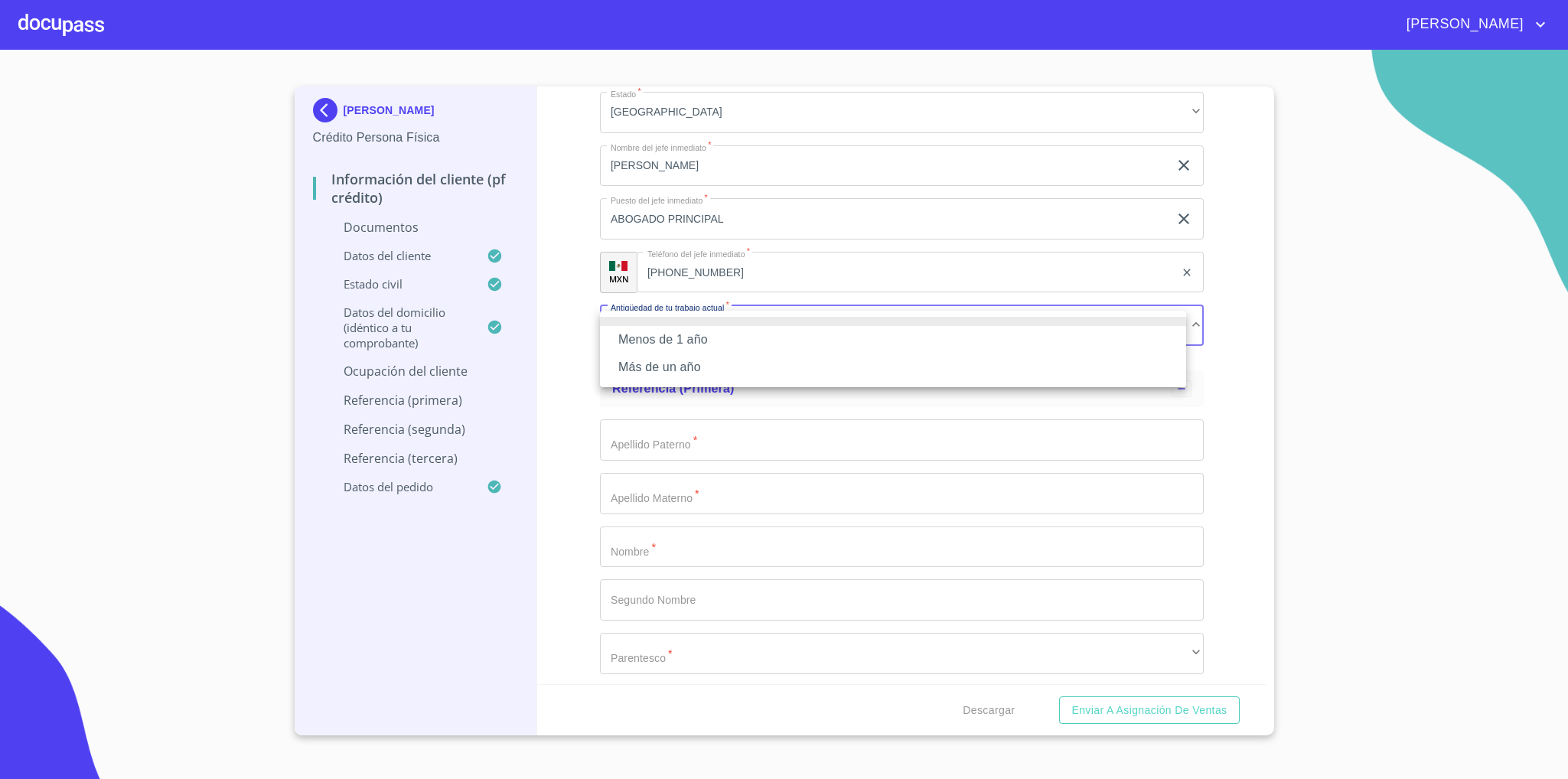
click at [699, 363] on li "Más de un año" at bounding box center [893, 367] width 587 height 28
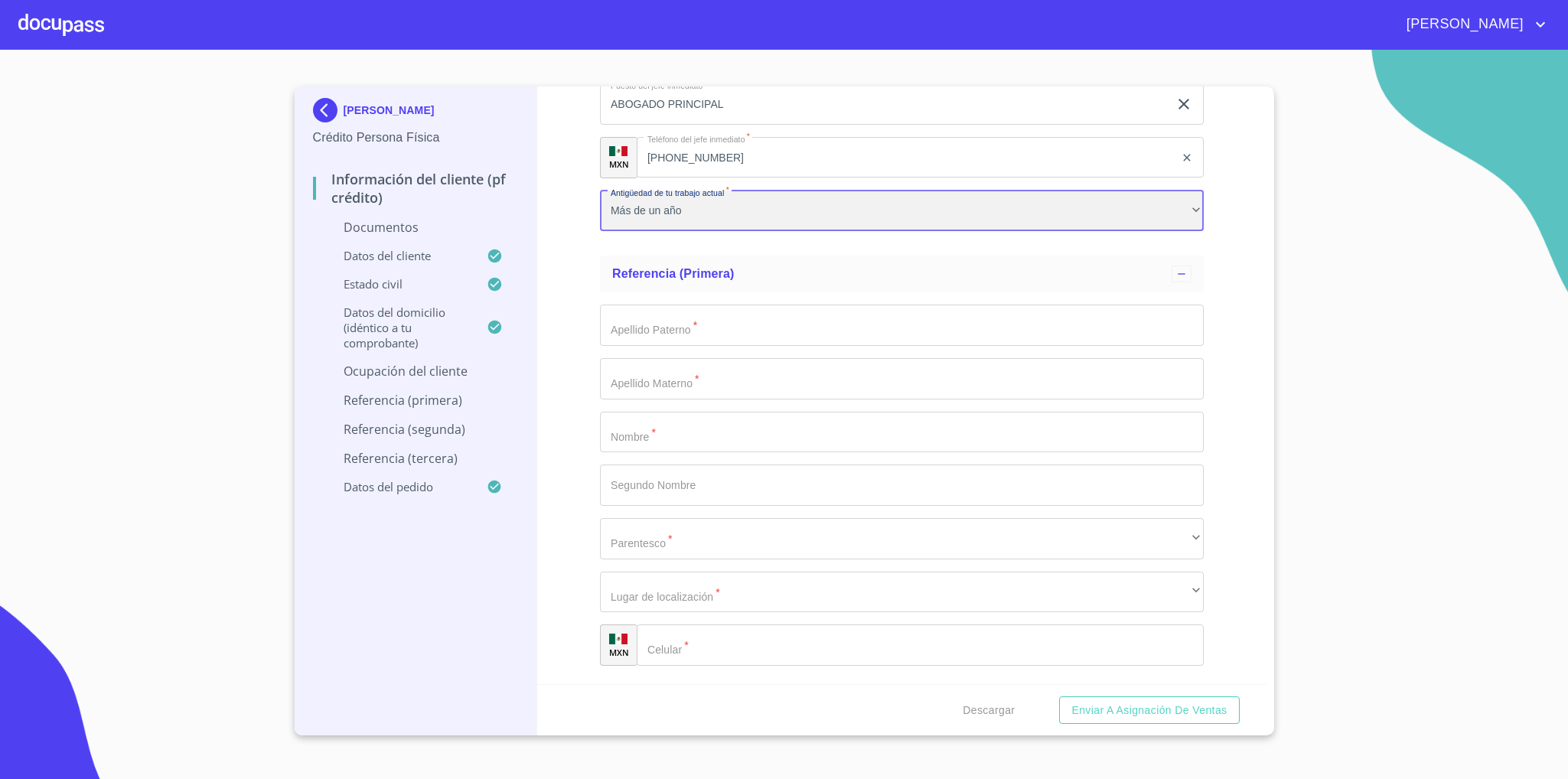
scroll to position [4936, 0]
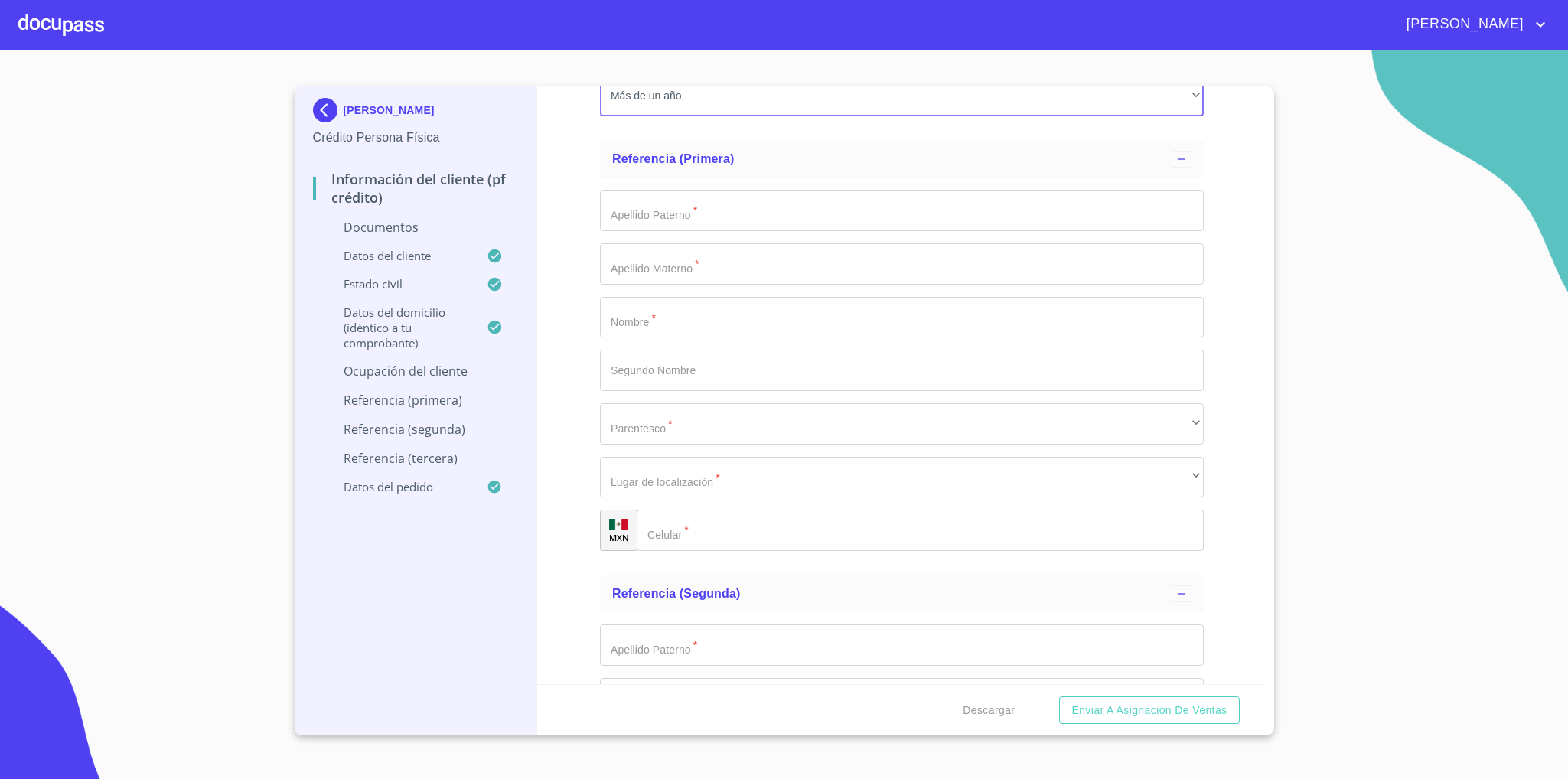
click at [695, 220] on input "Documento de identificación   *" at bounding box center [901, 210] width 604 height 41
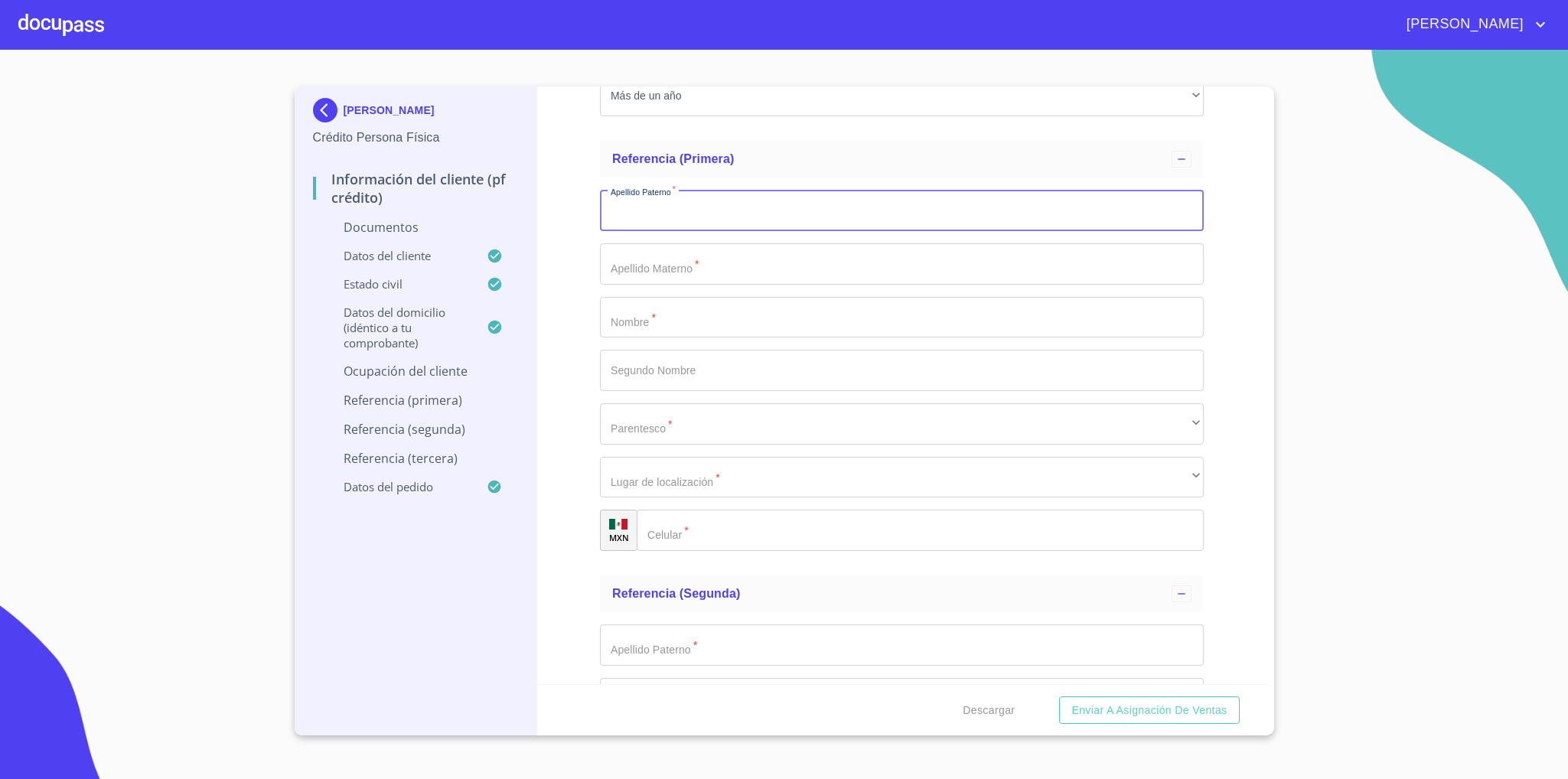
click at [698, 214] on input "Documento de identificación   *" at bounding box center [901, 210] width 604 height 41
click at [670, 309] on input "Documento de identificación   *" at bounding box center [901, 318] width 604 height 41
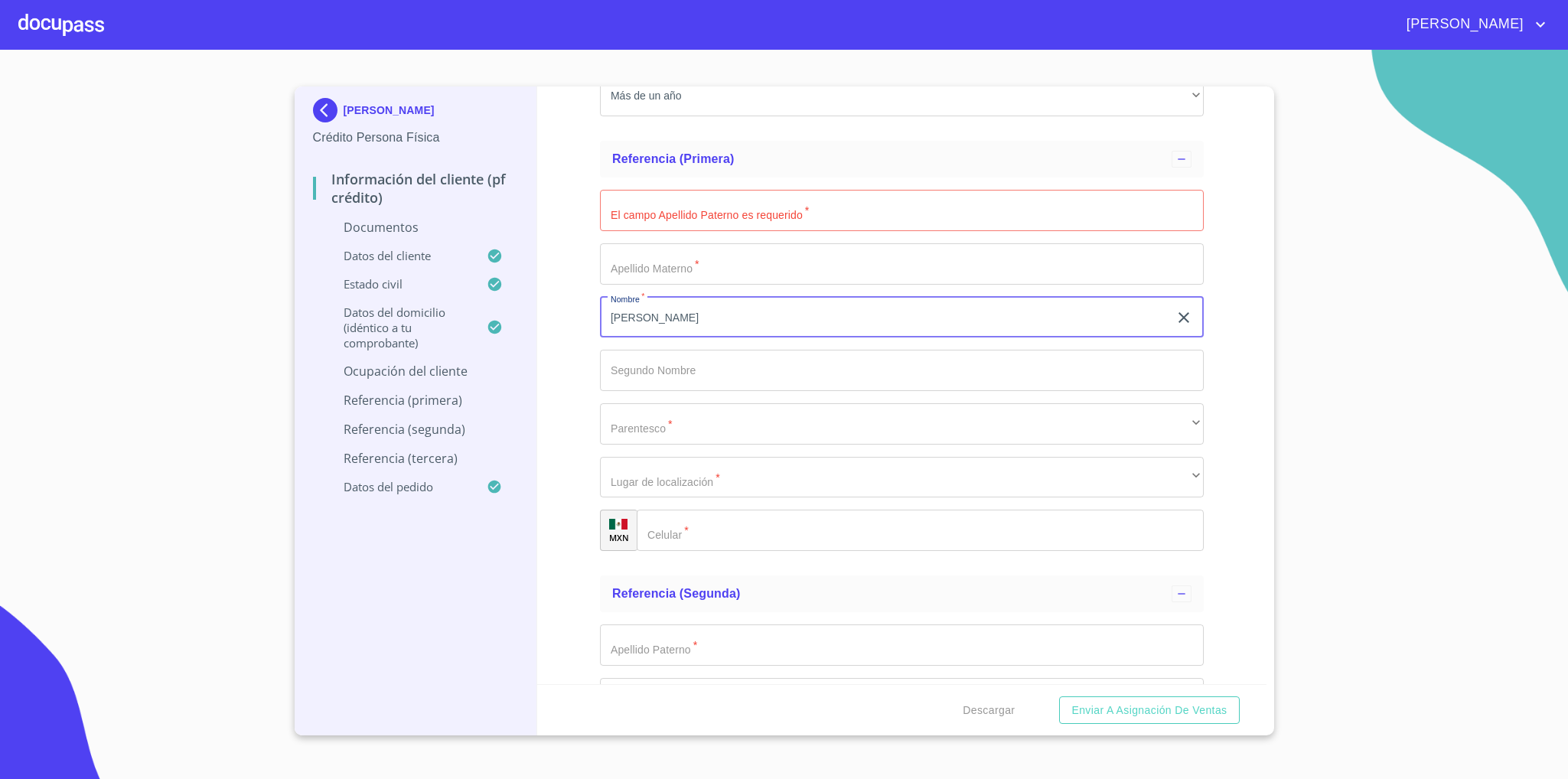
type input "[PERSON_NAME]"
click at [685, 228] on input "Documento de identificación   *" at bounding box center [901, 210] width 604 height 41
type input "C"
type input "[GEOGRAPHIC_DATA]"
type input "[PERSON_NAME]"
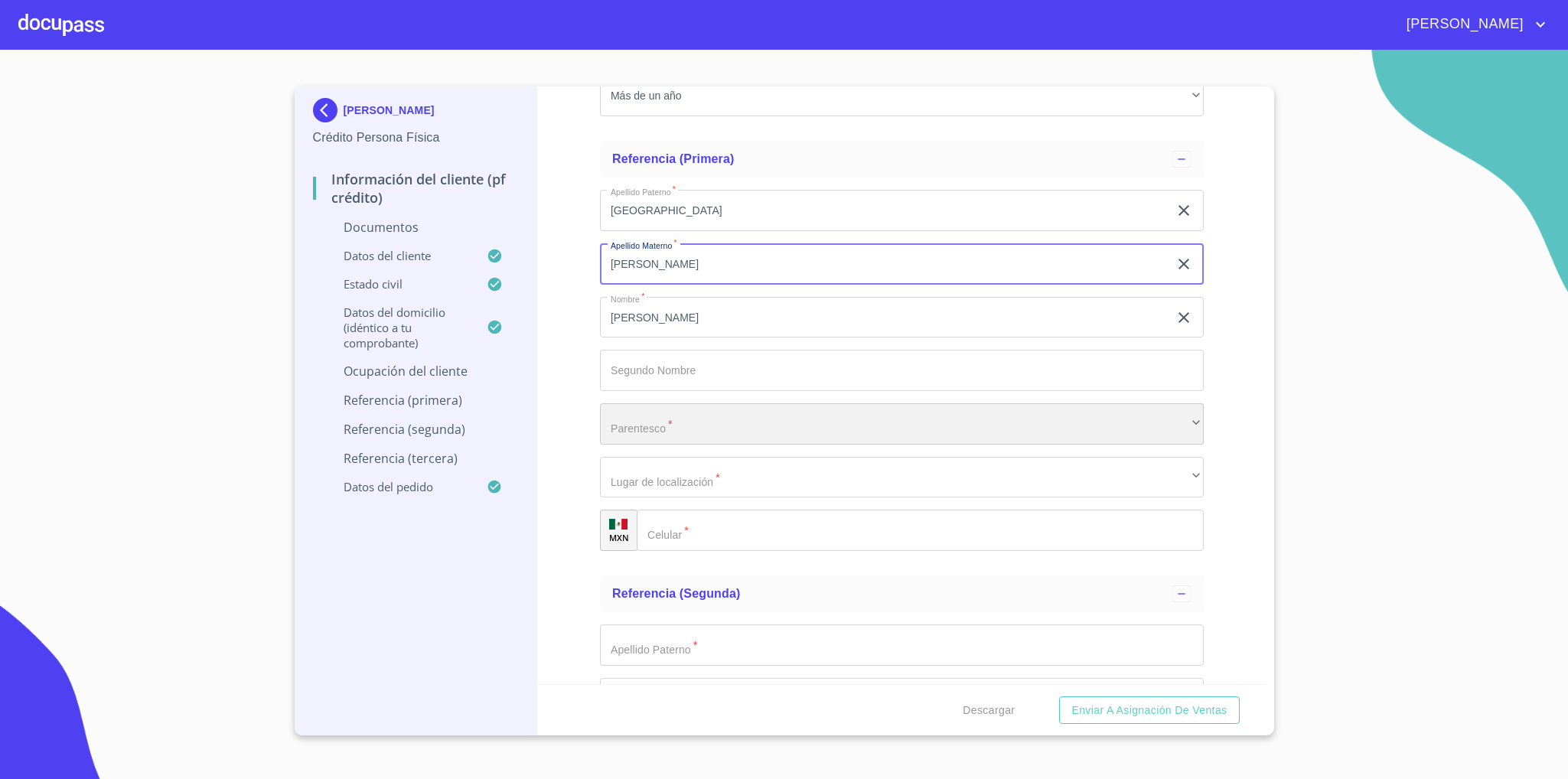
click at [662, 429] on div "​" at bounding box center [901, 424] width 604 height 41
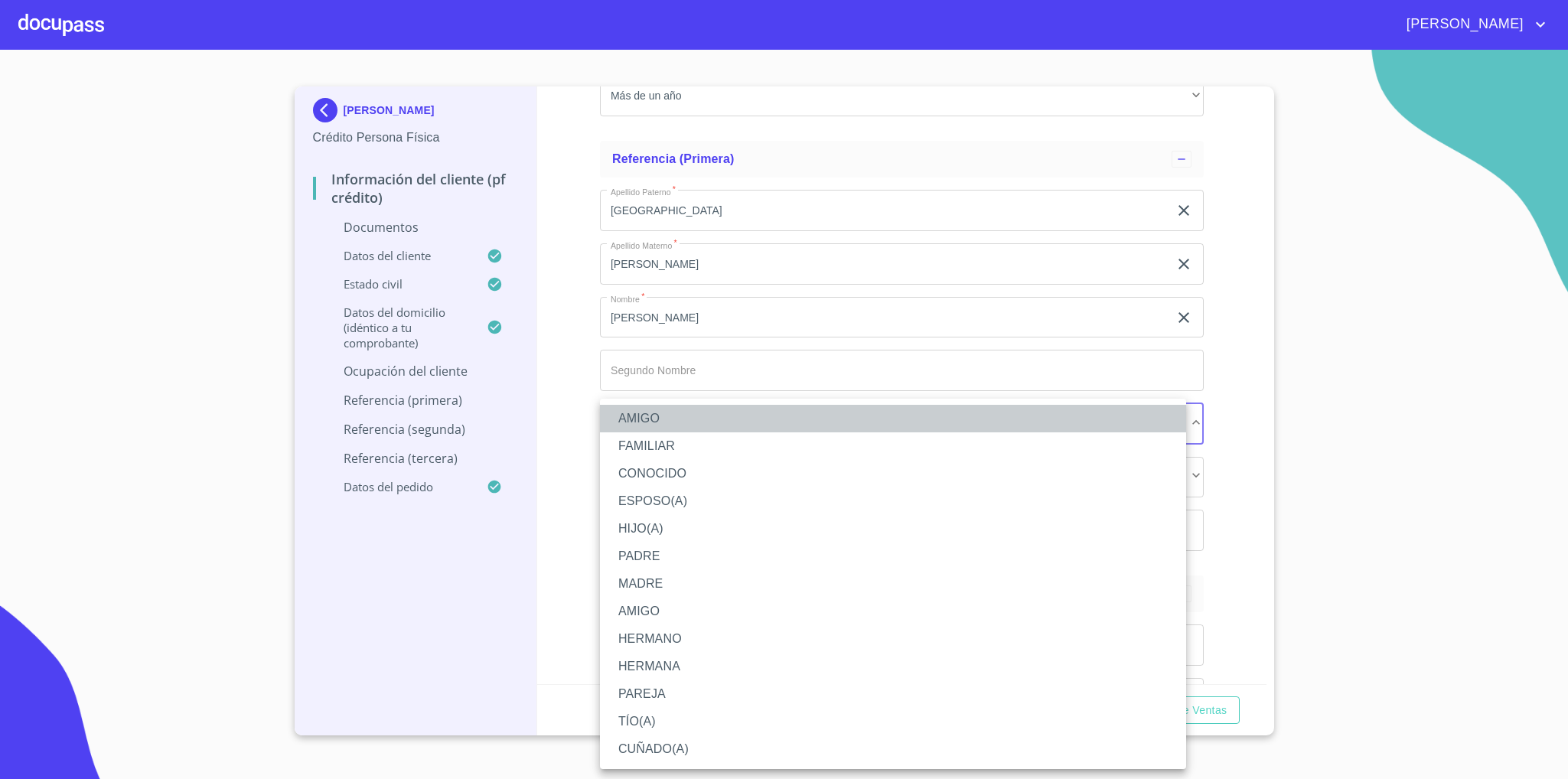
click at [658, 421] on li "AMIGO" at bounding box center [893, 418] width 587 height 28
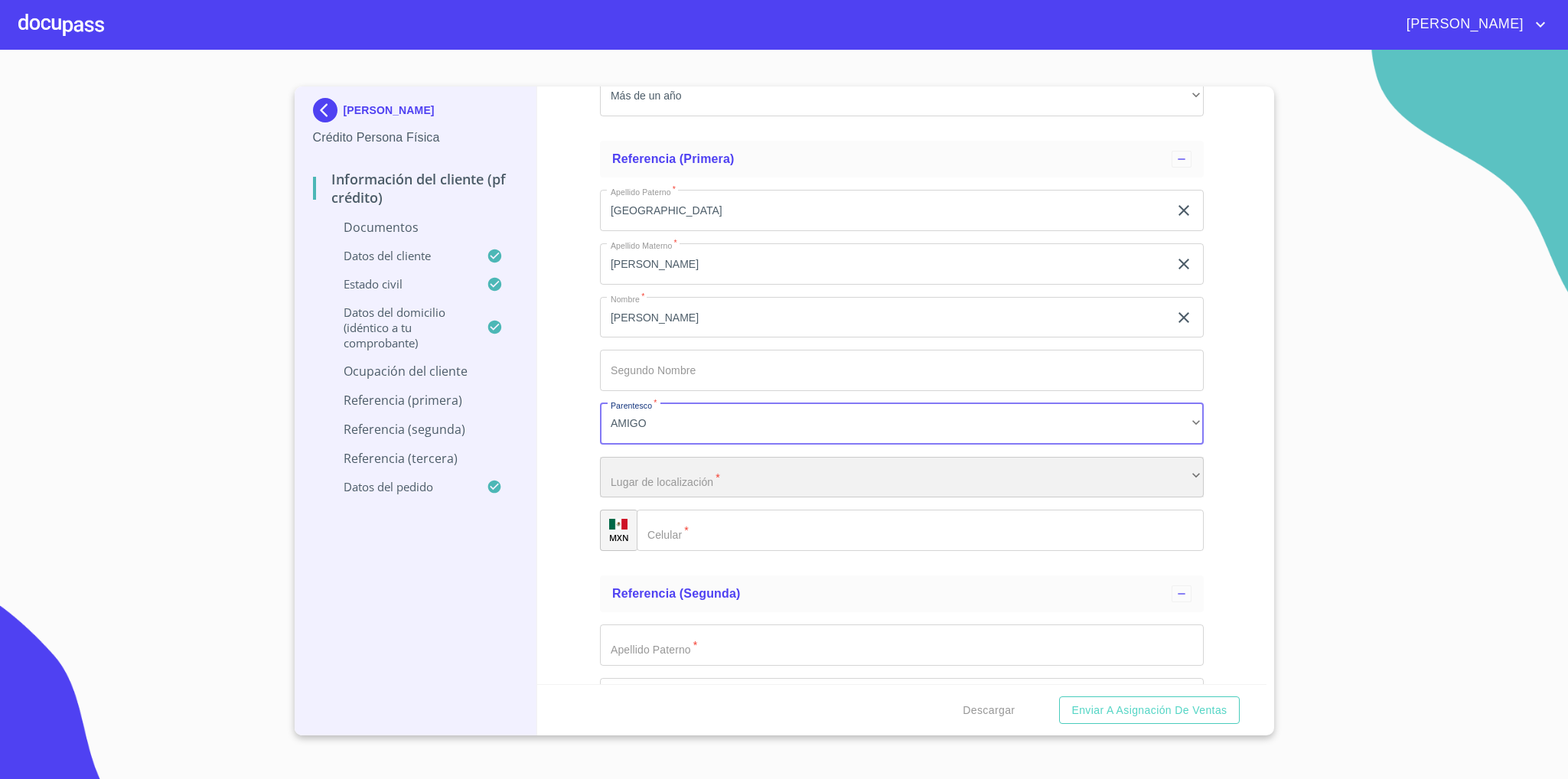
click at [670, 476] on div "​" at bounding box center [901, 478] width 604 height 41
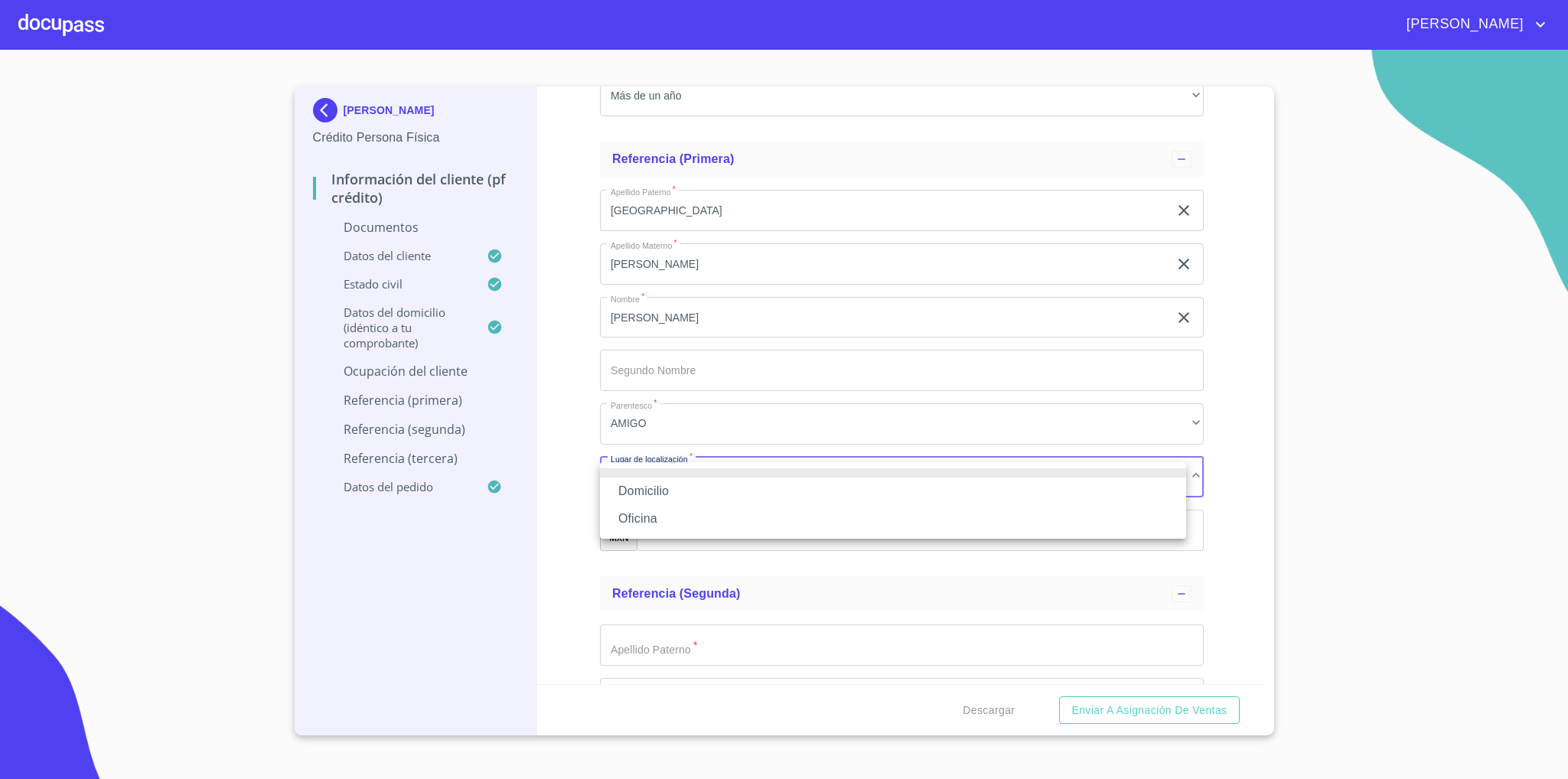
click at [690, 496] on li "Domicilio" at bounding box center [893, 491] width 587 height 28
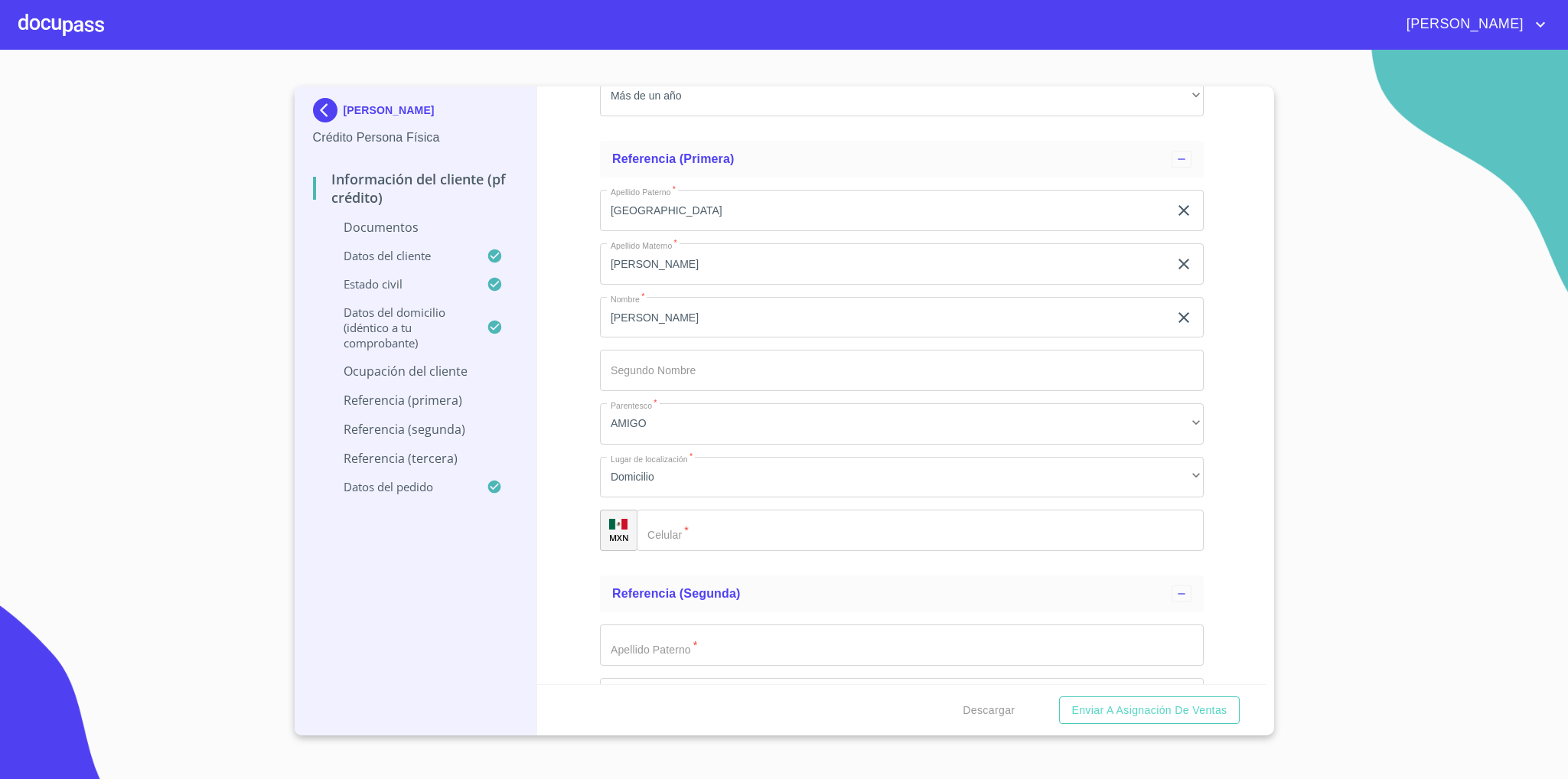
click at [689, 531] on input "Documento de identificación   *" at bounding box center [920, 531] width 567 height 41
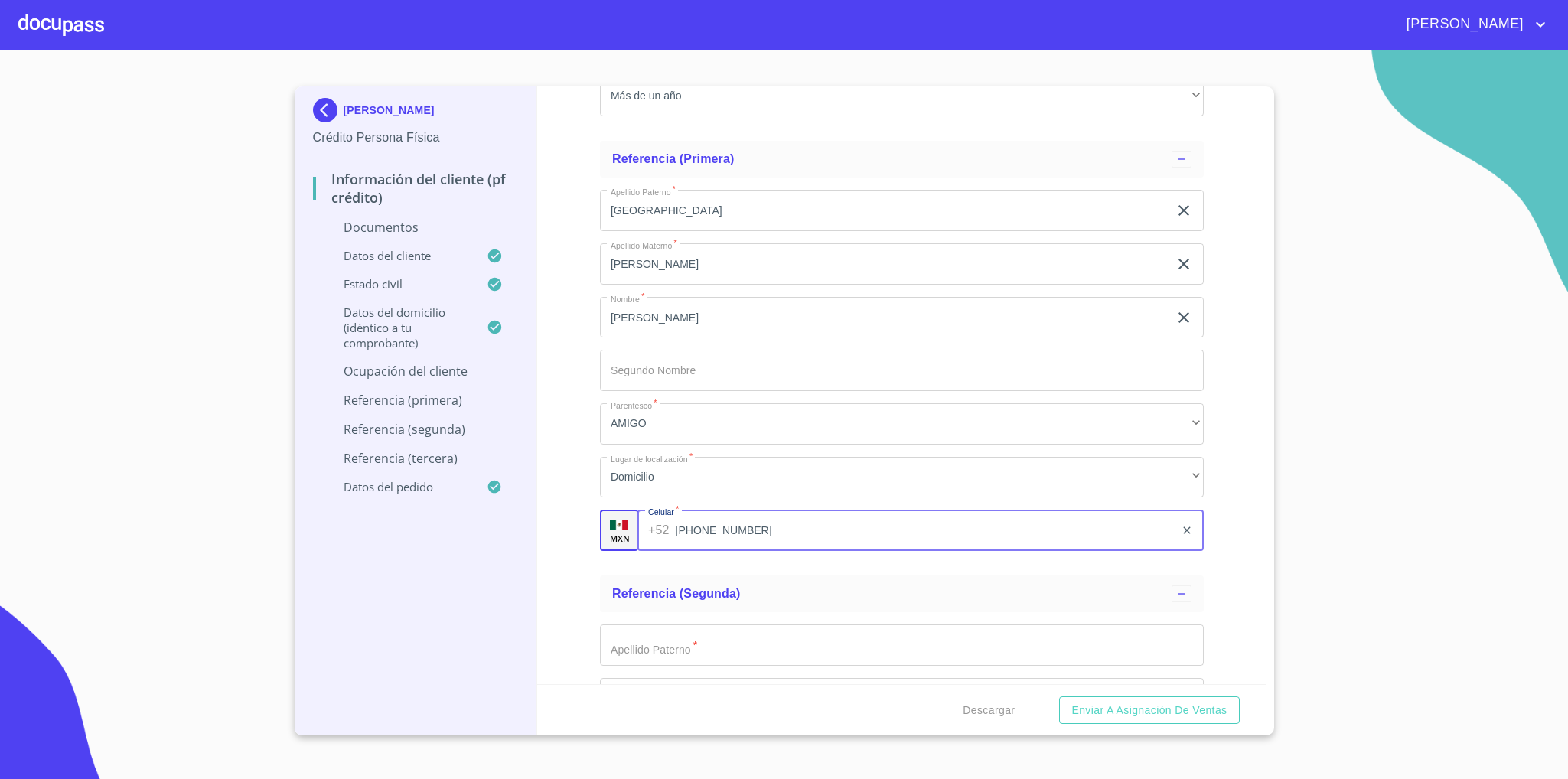
type input "[PHONE_NUMBER]"
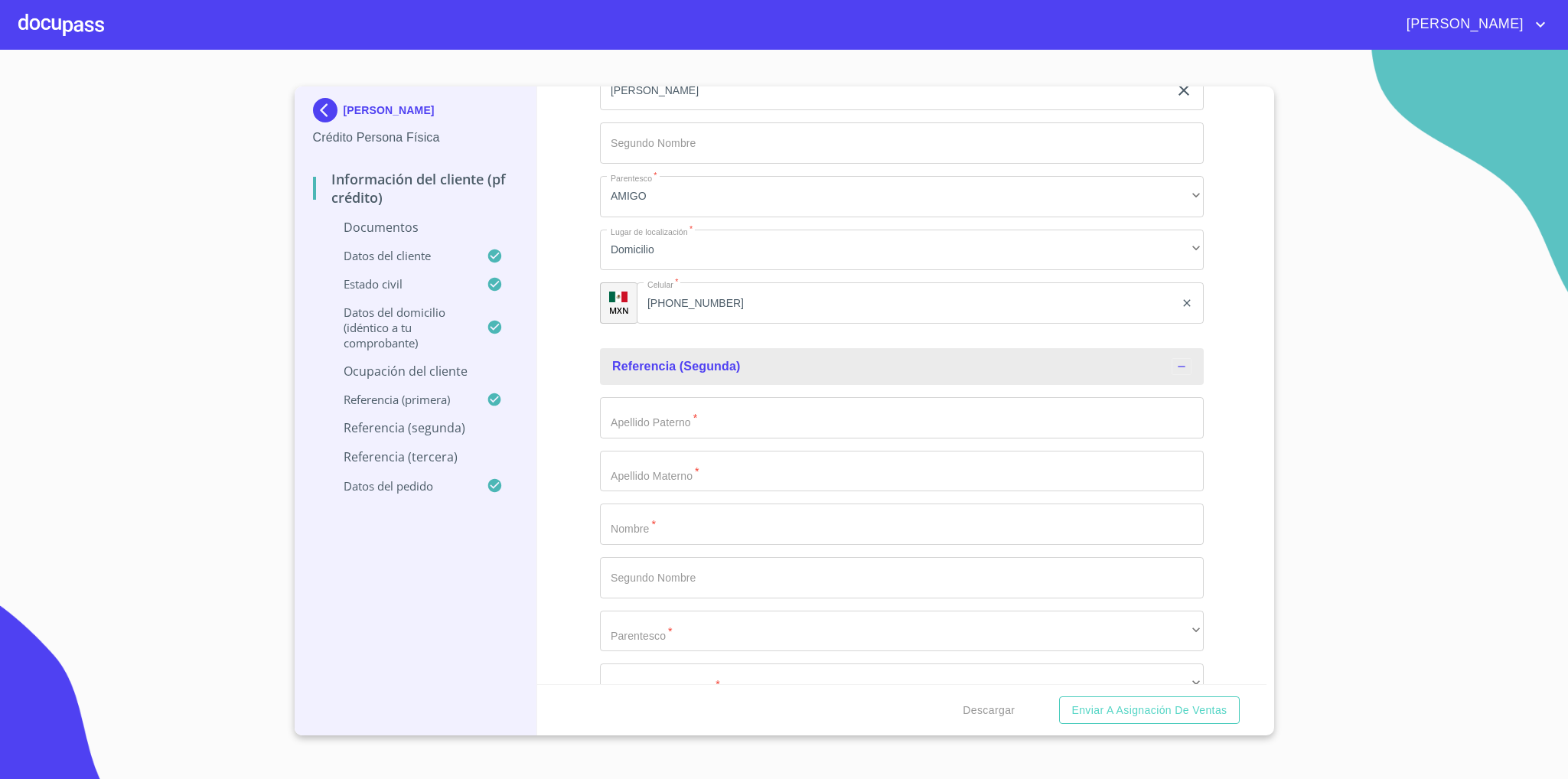
scroll to position [5166, 0]
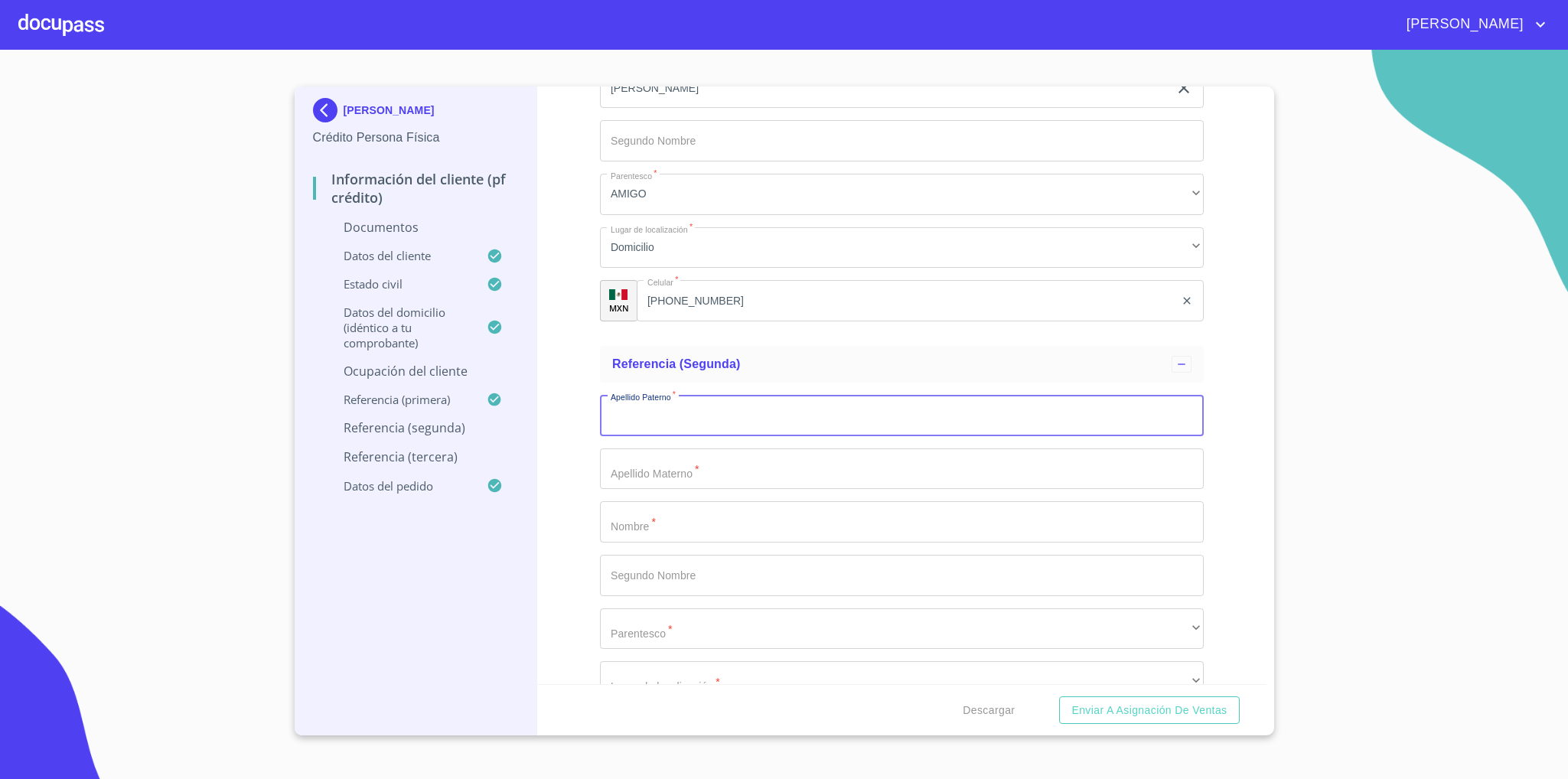
click at [685, 434] on input "Documento de identificación   *" at bounding box center [901, 416] width 604 height 41
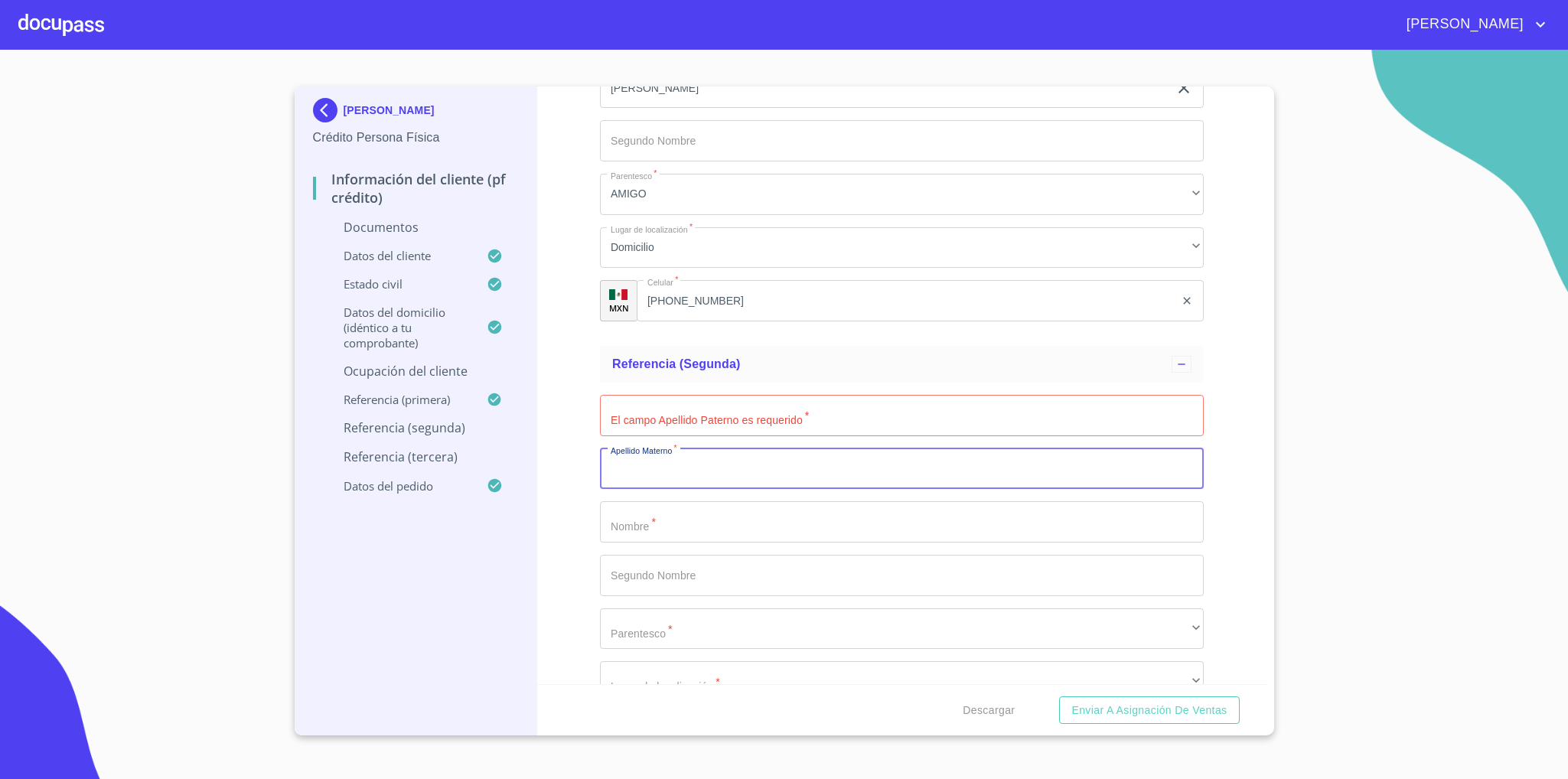
click at [685, 480] on input "Documento de identificación   *" at bounding box center [901, 470] width 604 height 41
click at [687, 525] on input "Documento de identificación   *" at bounding box center [901, 522] width 604 height 41
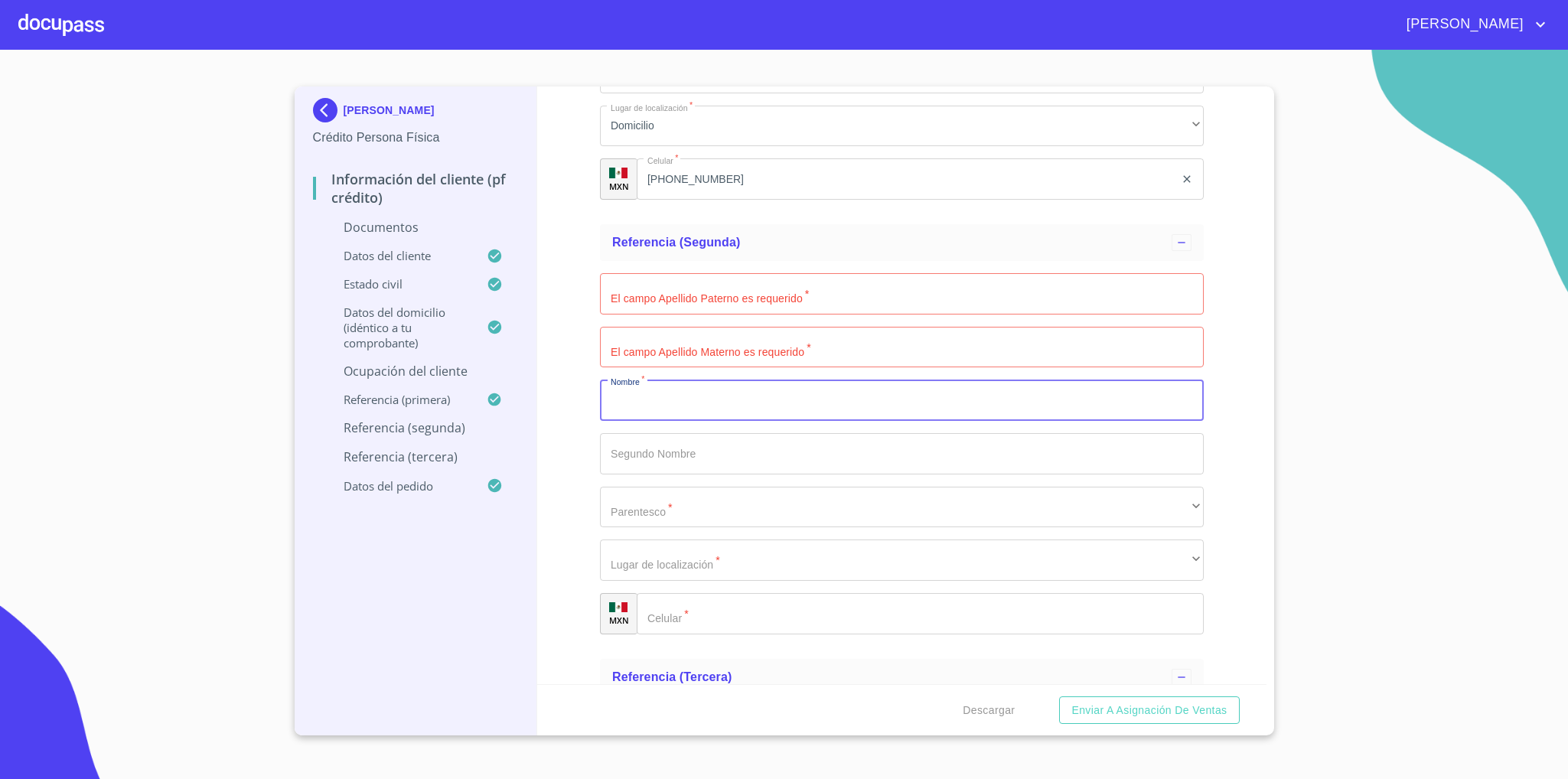
scroll to position [5395, 0]
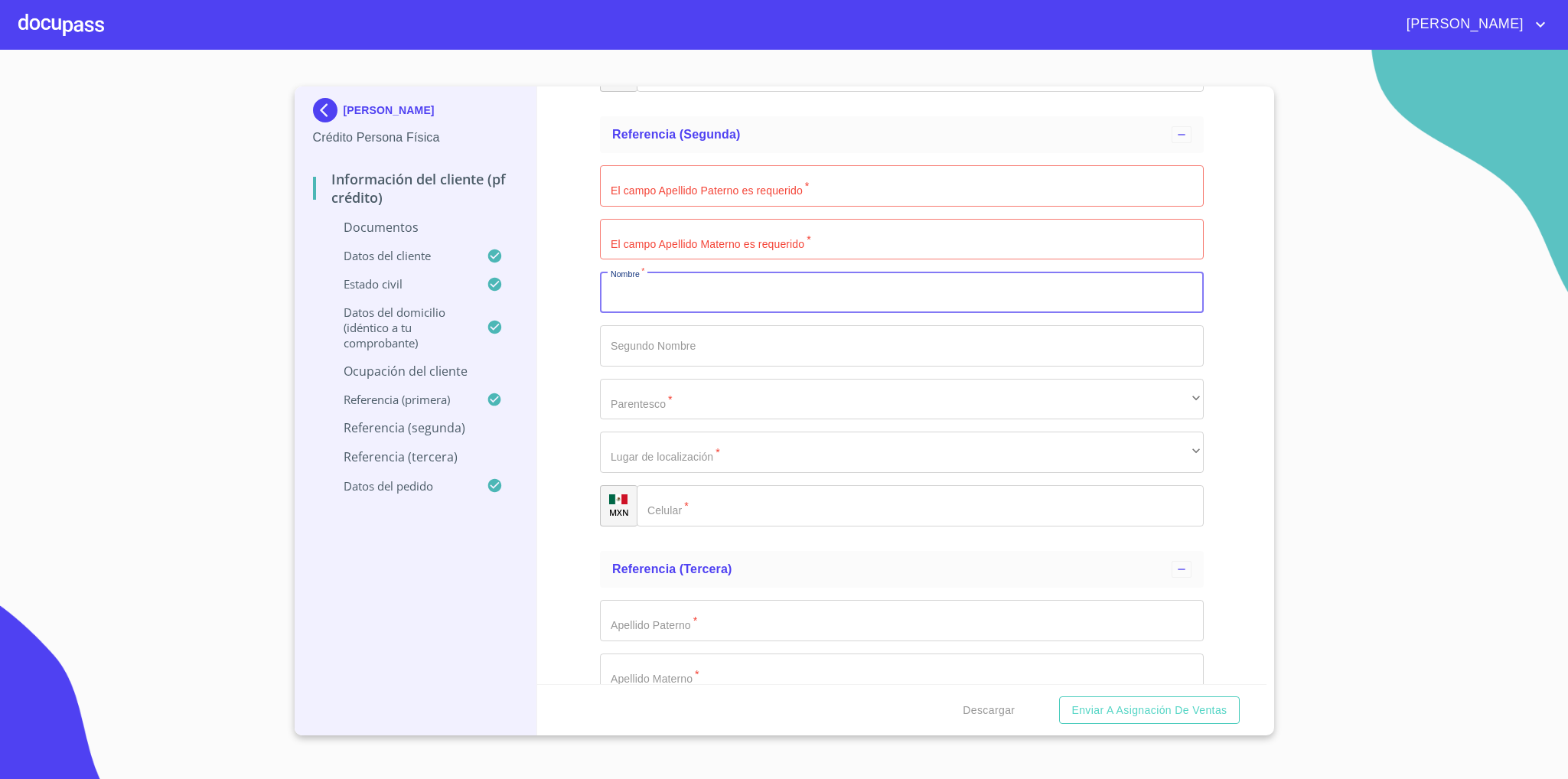
click at [694, 308] on input "Documento de identificación   *" at bounding box center [901, 292] width 604 height 41
type input "[PERSON_NAME]"
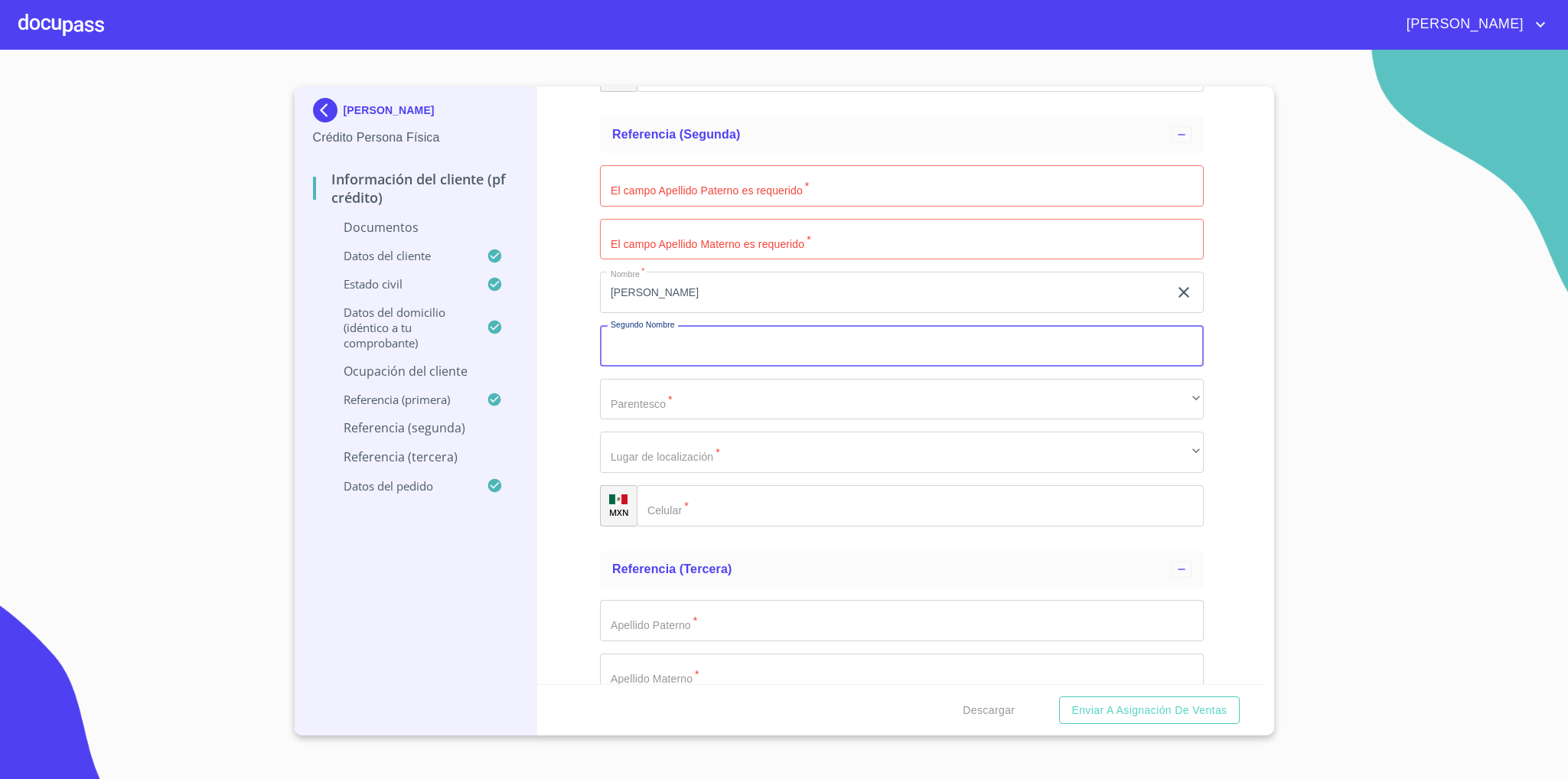
click at [676, 182] on input "Documento de identificación   *" at bounding box center [901, 186] width 604 height 41
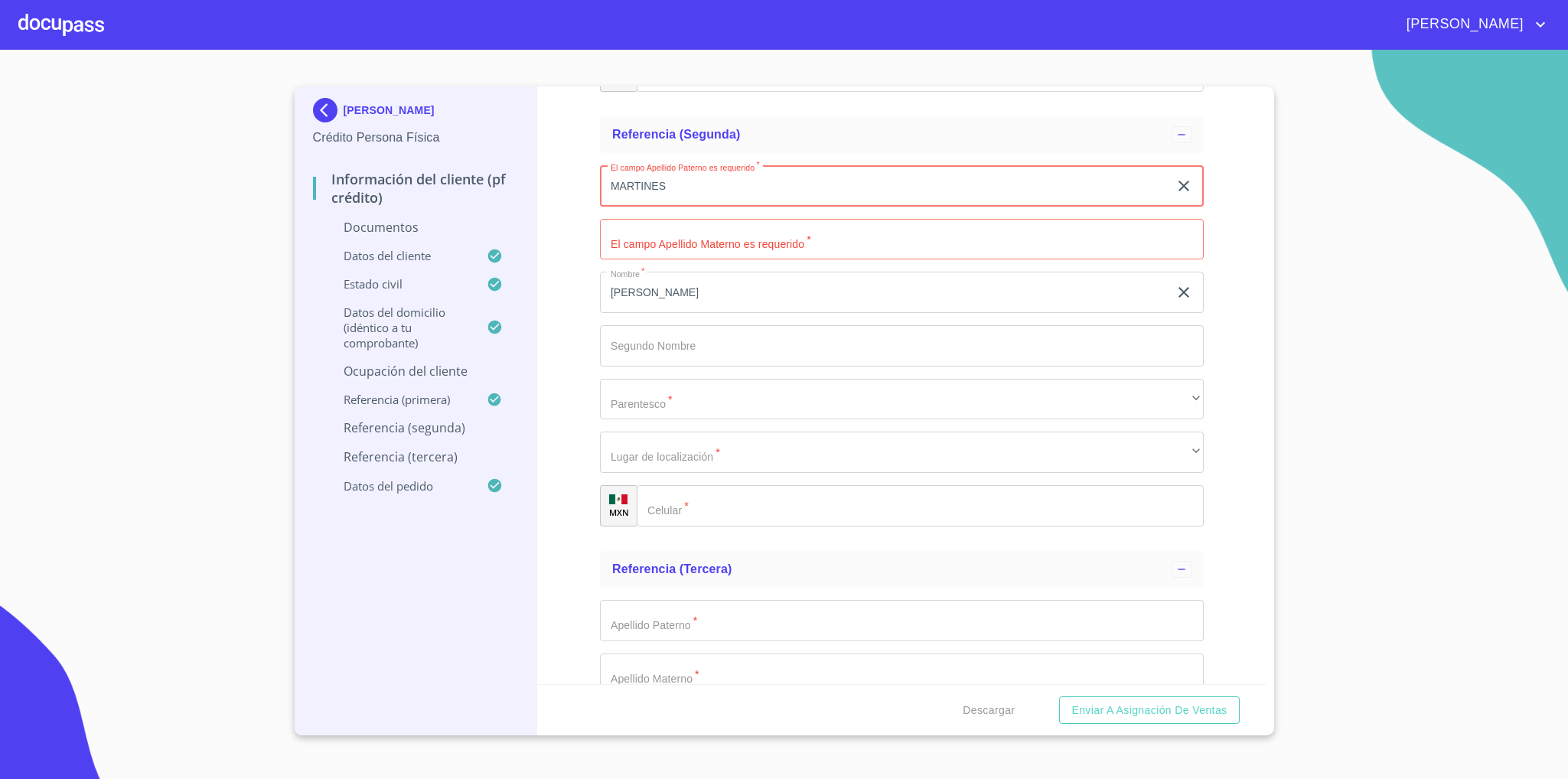
type input "MARTINES"
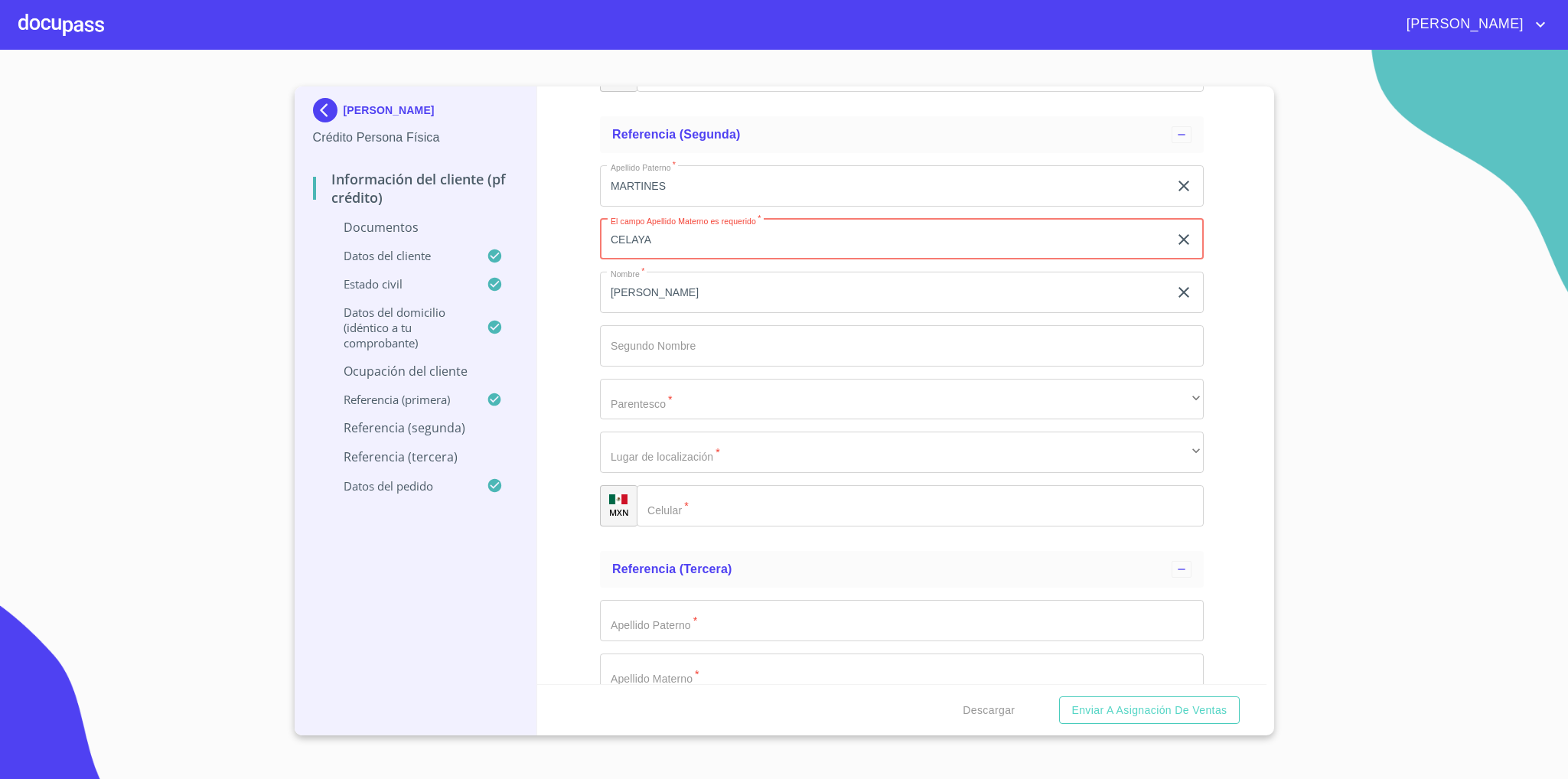
type input "CELAYA"
click at [679, 187] on input "MARTINES" at bounding box center [884, 186] width 569 height 41
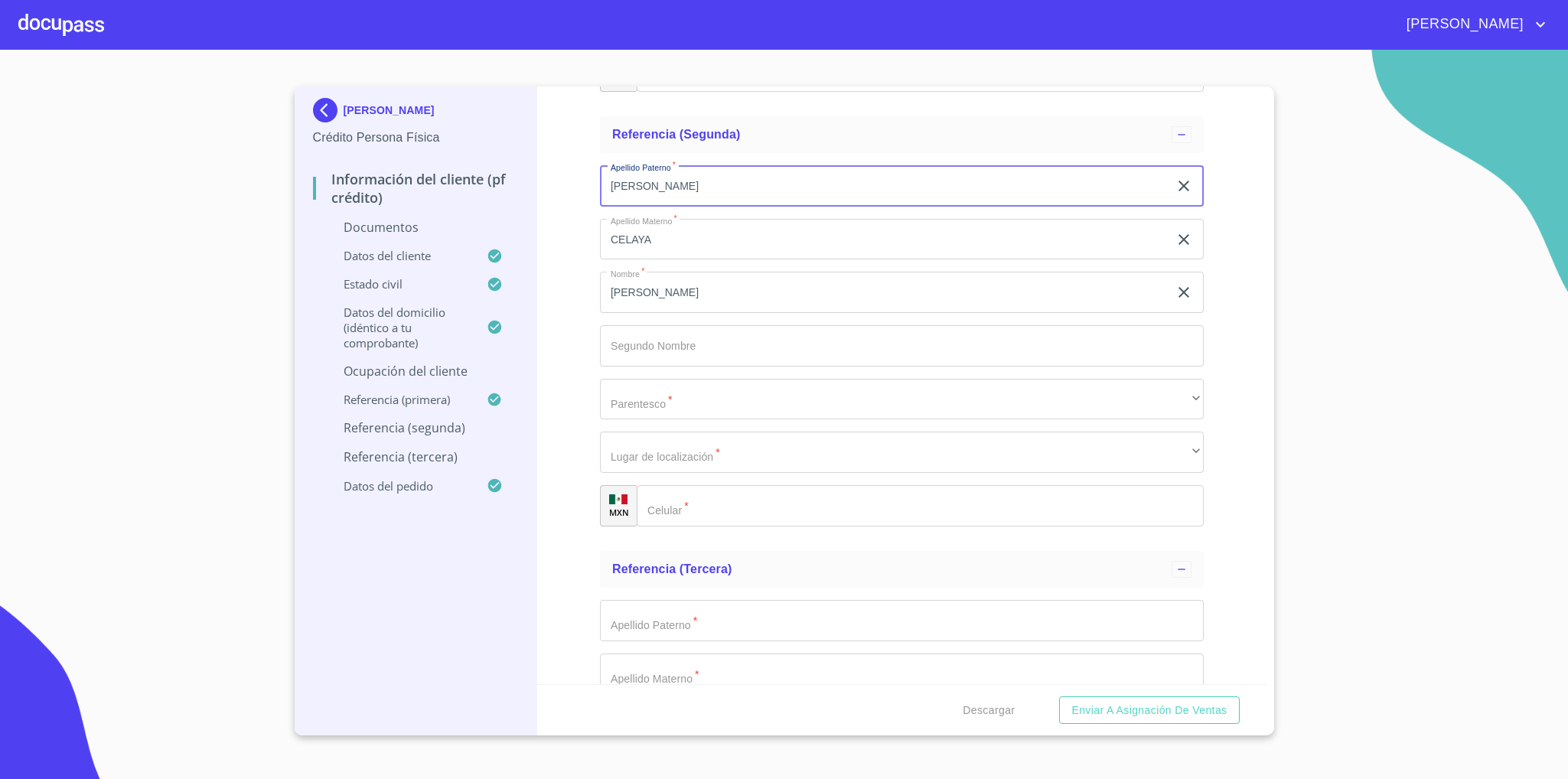
type input "[PERSON_NAME]"
click at [678, 352] on input "Documento de identificación   *" at bounding box center [901, 346] width 604 height 41
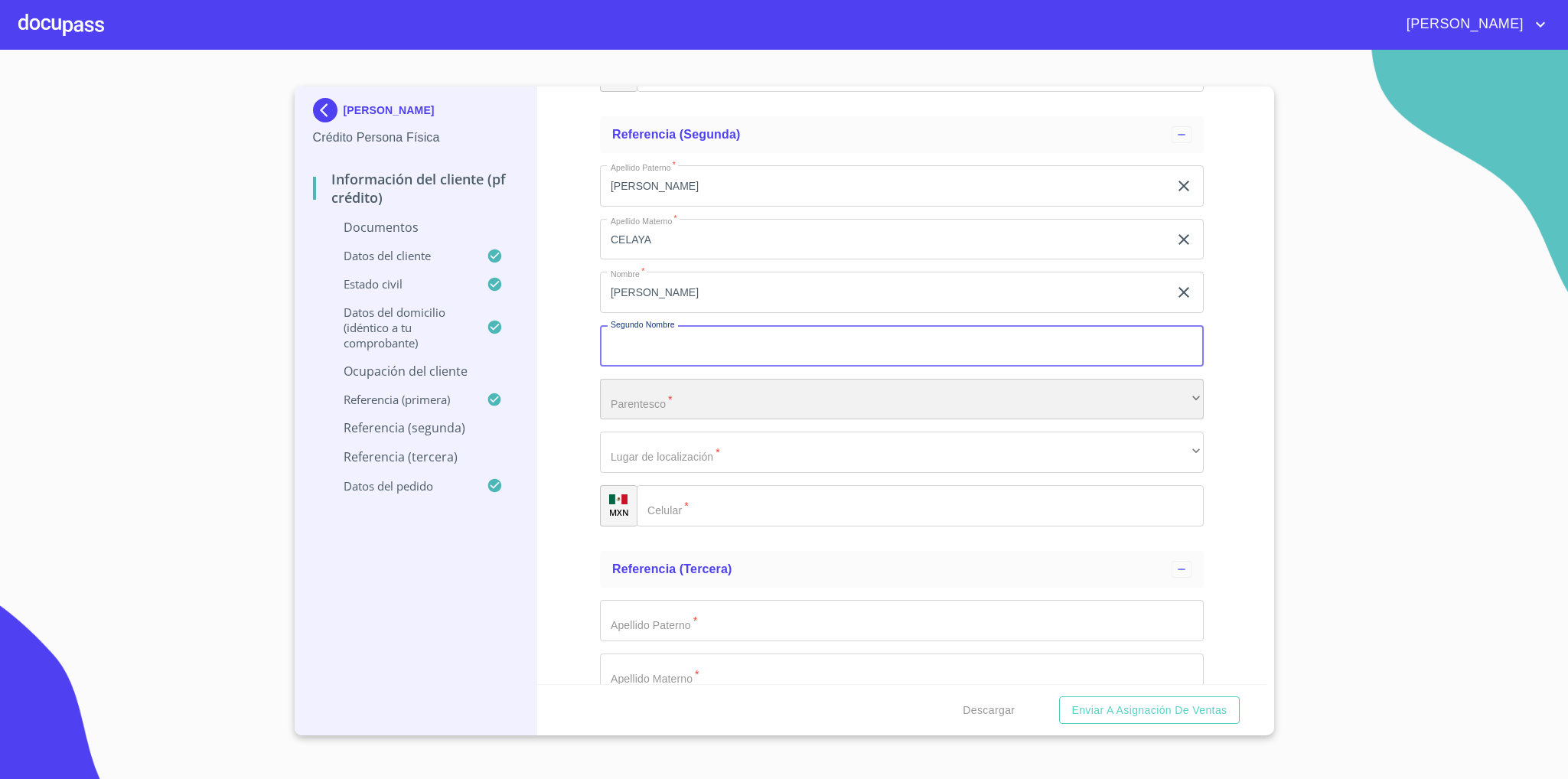
click at [669, 400] on div "​" at bounding box center [901, 399] width 604 height 41
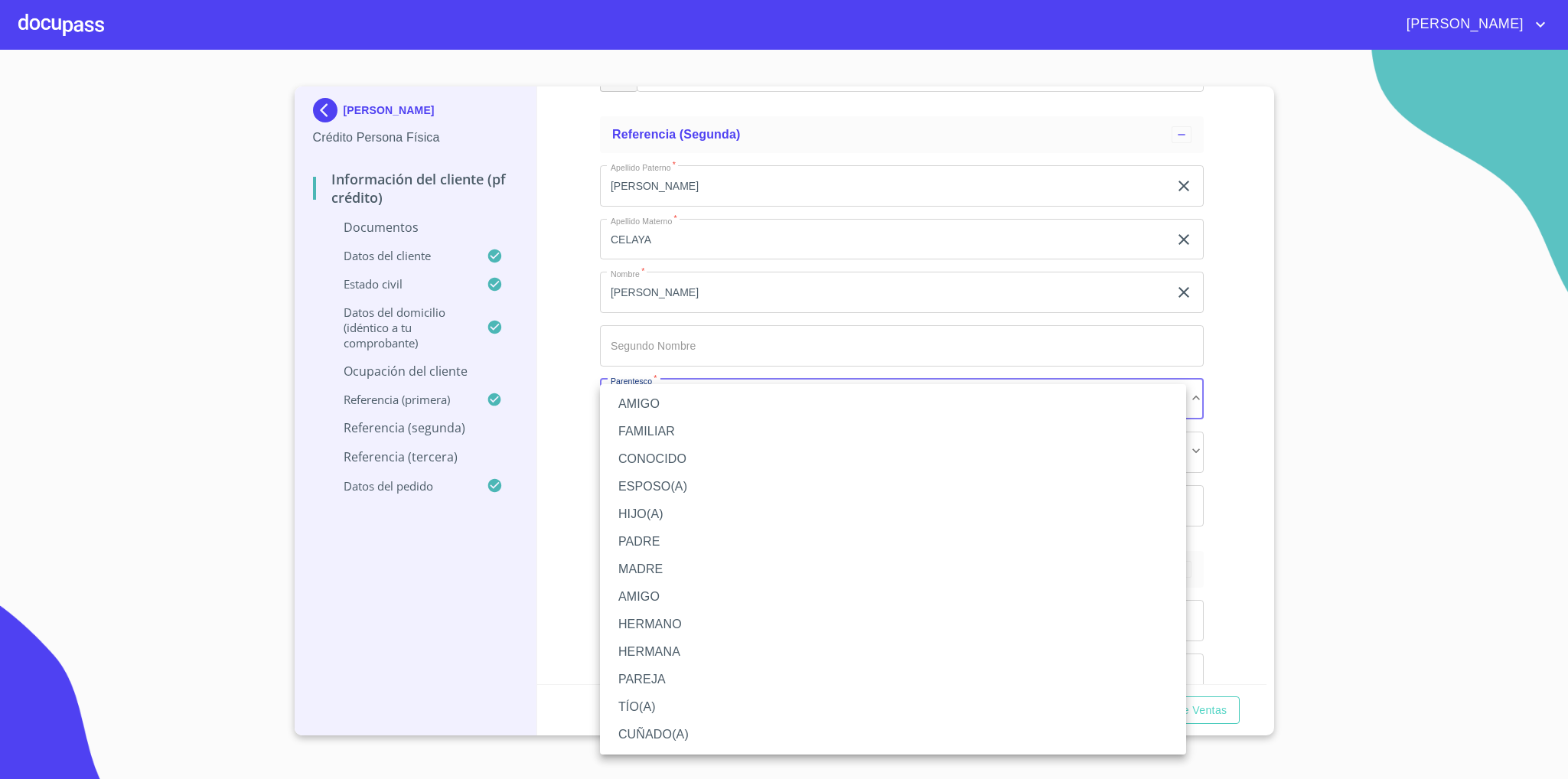
drag, startPoint x: 680, startPoint y: 414, endPoint x: 675, endPoint y: 487, distance: 73.2
click at [680, 412] on li "AMIGO" at bounding box center [893, 404] width 587 height 28
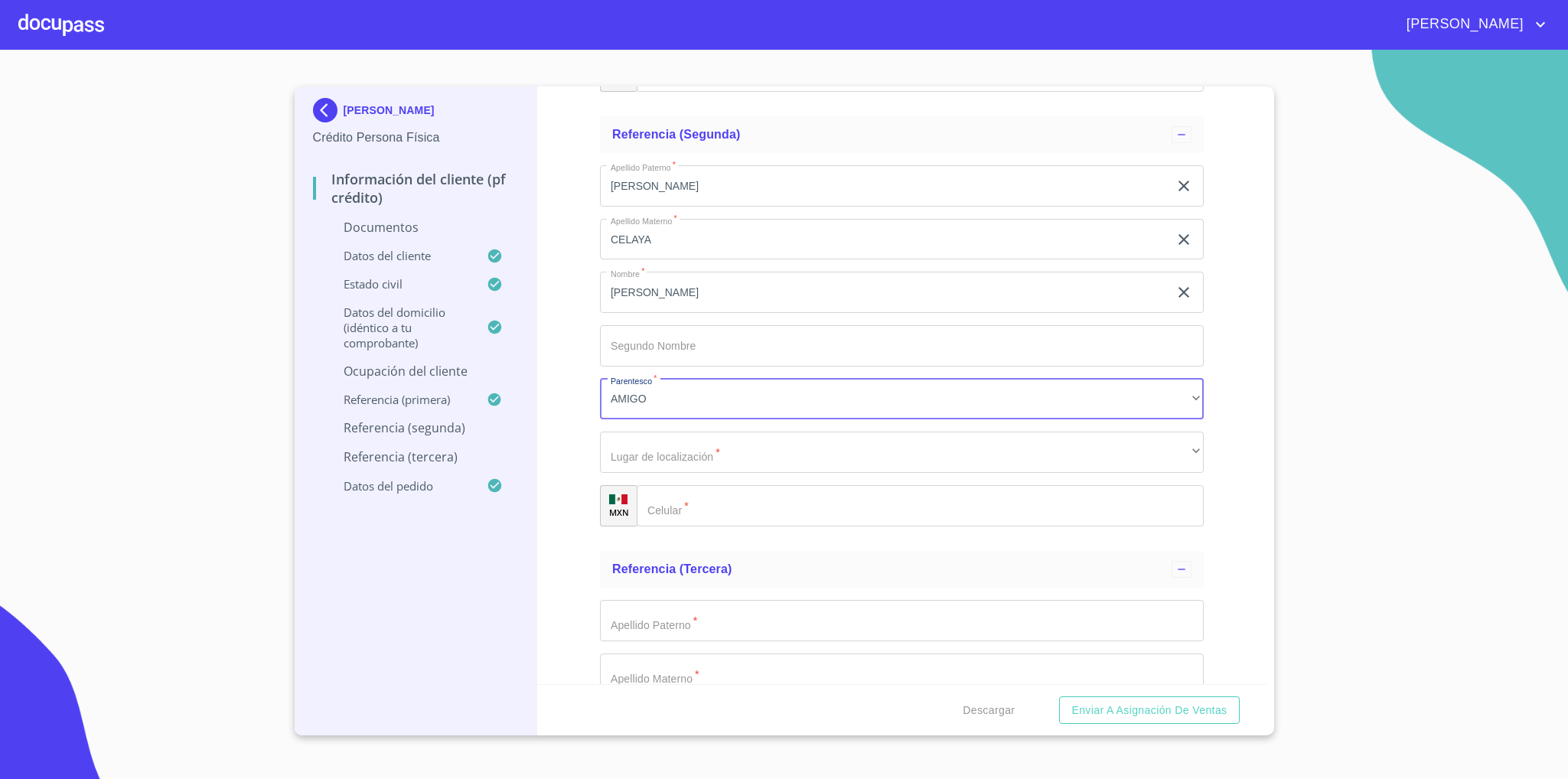
click at [680, 494] on input "Documento de identificación   *" at bounding box center [920, 506] width 567 height 41
type input "3"
type input "[PHONE_NUMBER]"
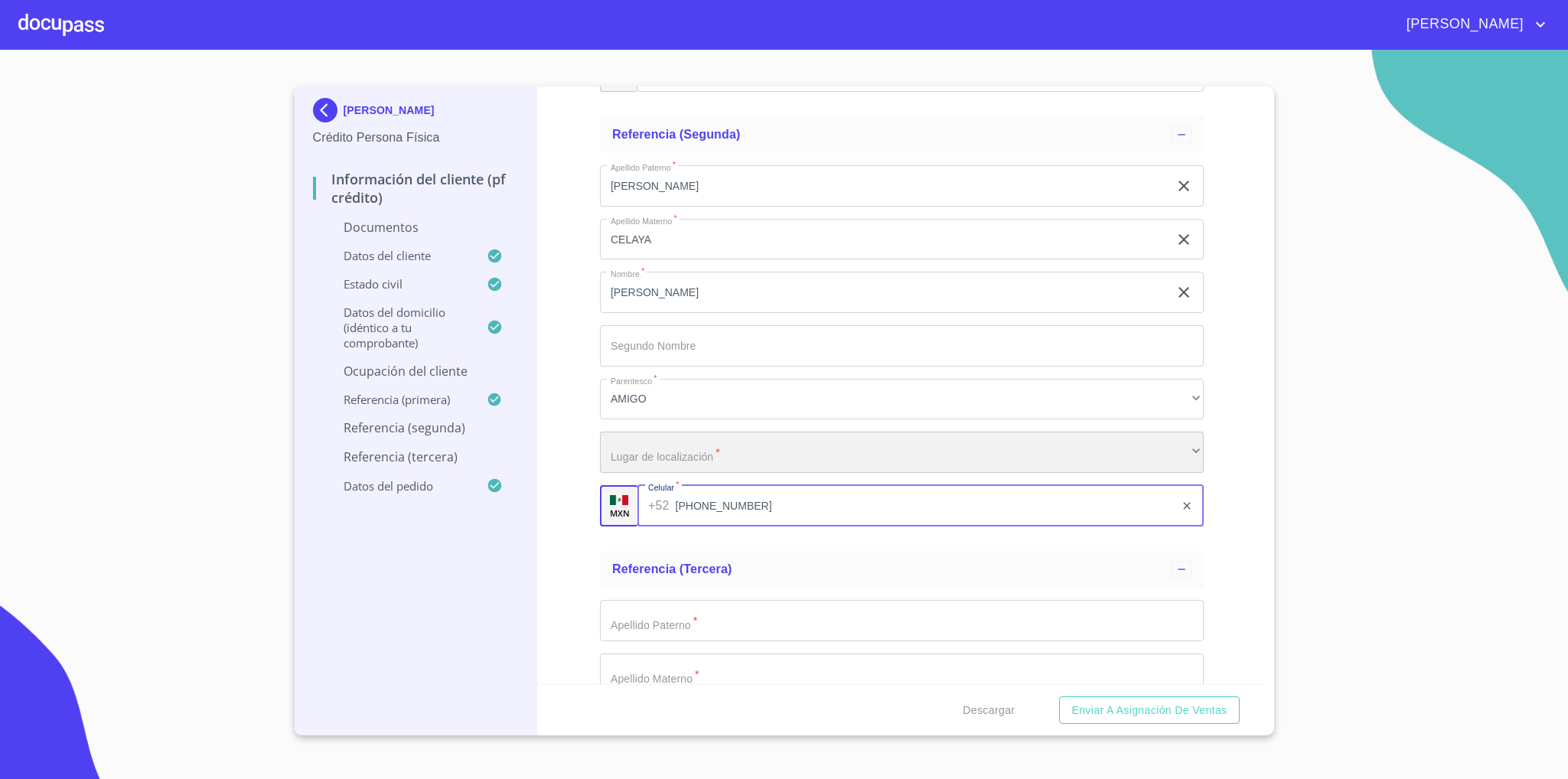
click at [736, 458] on div "​" at bounding box center [901, 452] width 604 height 41
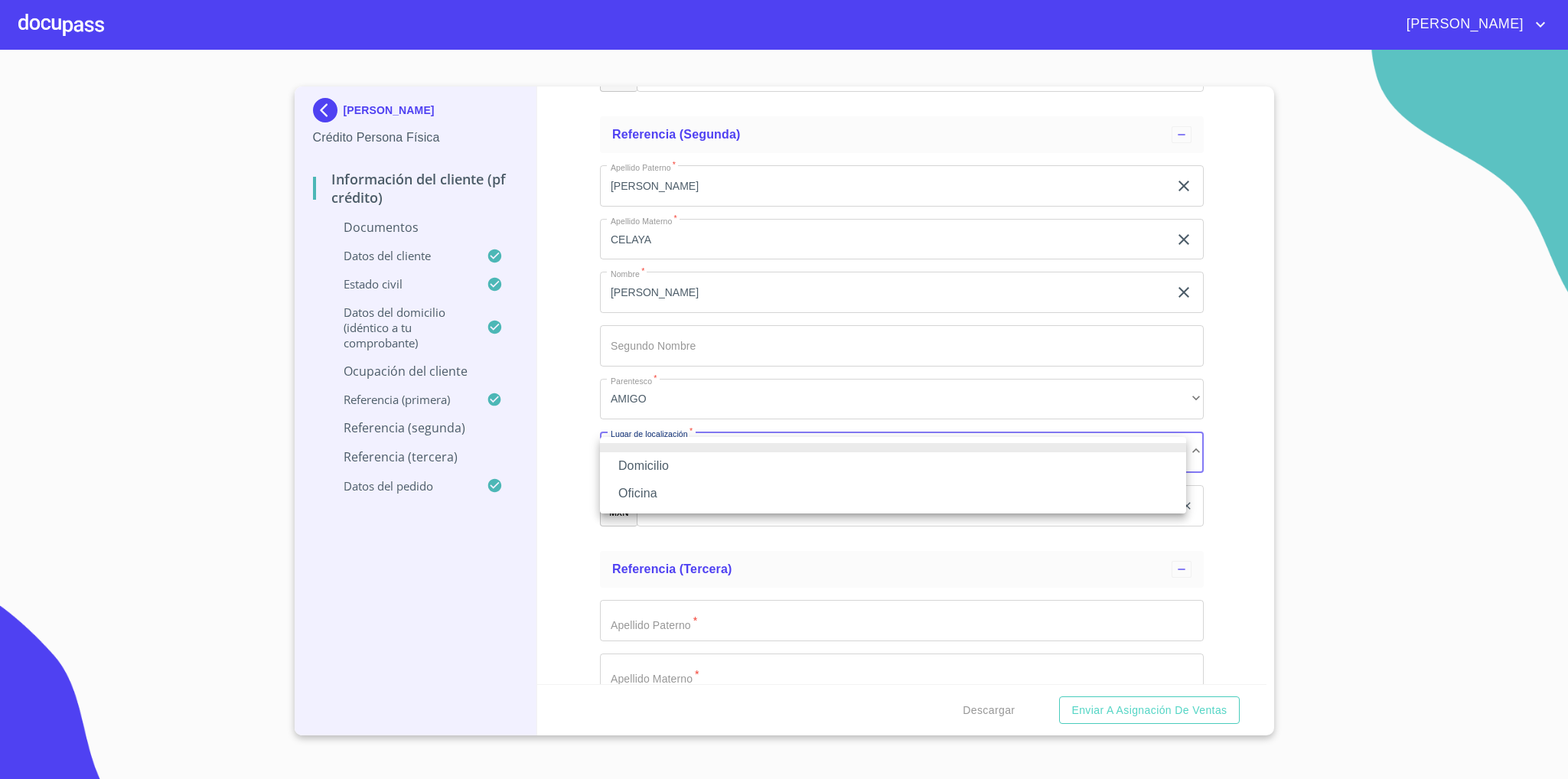
click at [685, 464] on li "Domicilio" at bounding box center [893, 466] width 587 height 28
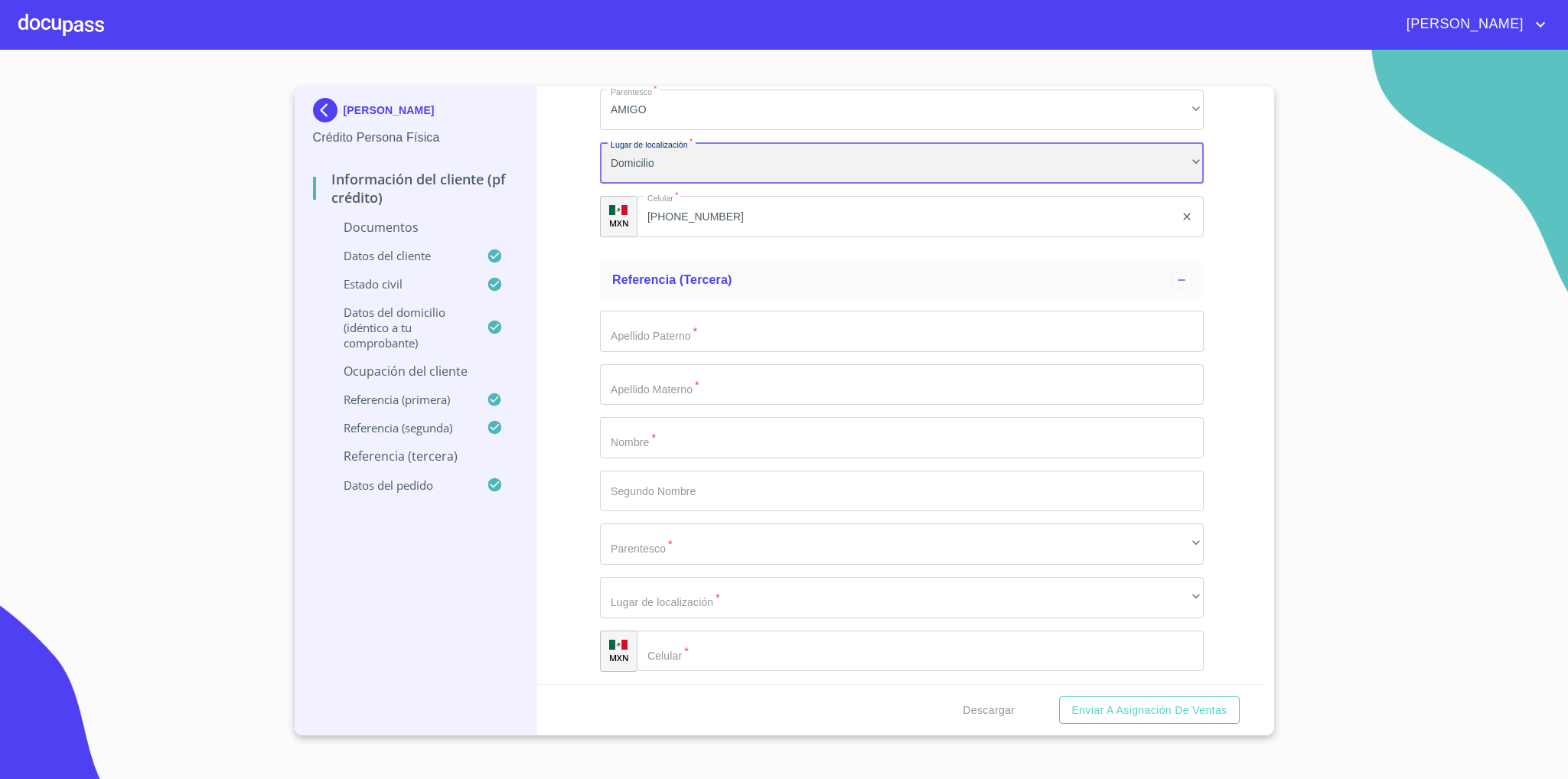
scroll to position [5740, 0]
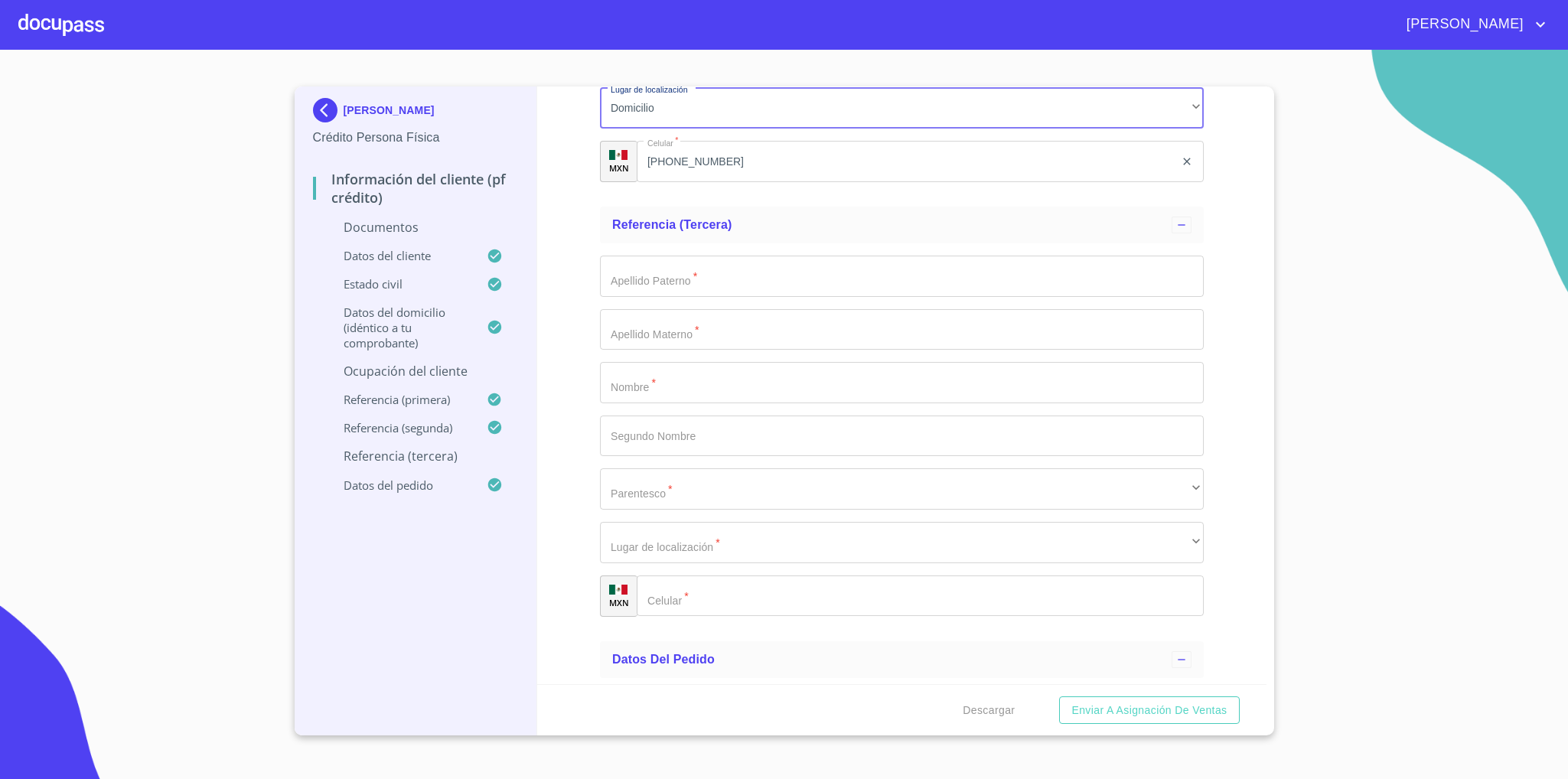
click at [701, 366] on input "Documento de identificación   *" at bounding box center [901, 382] width 604 height 41
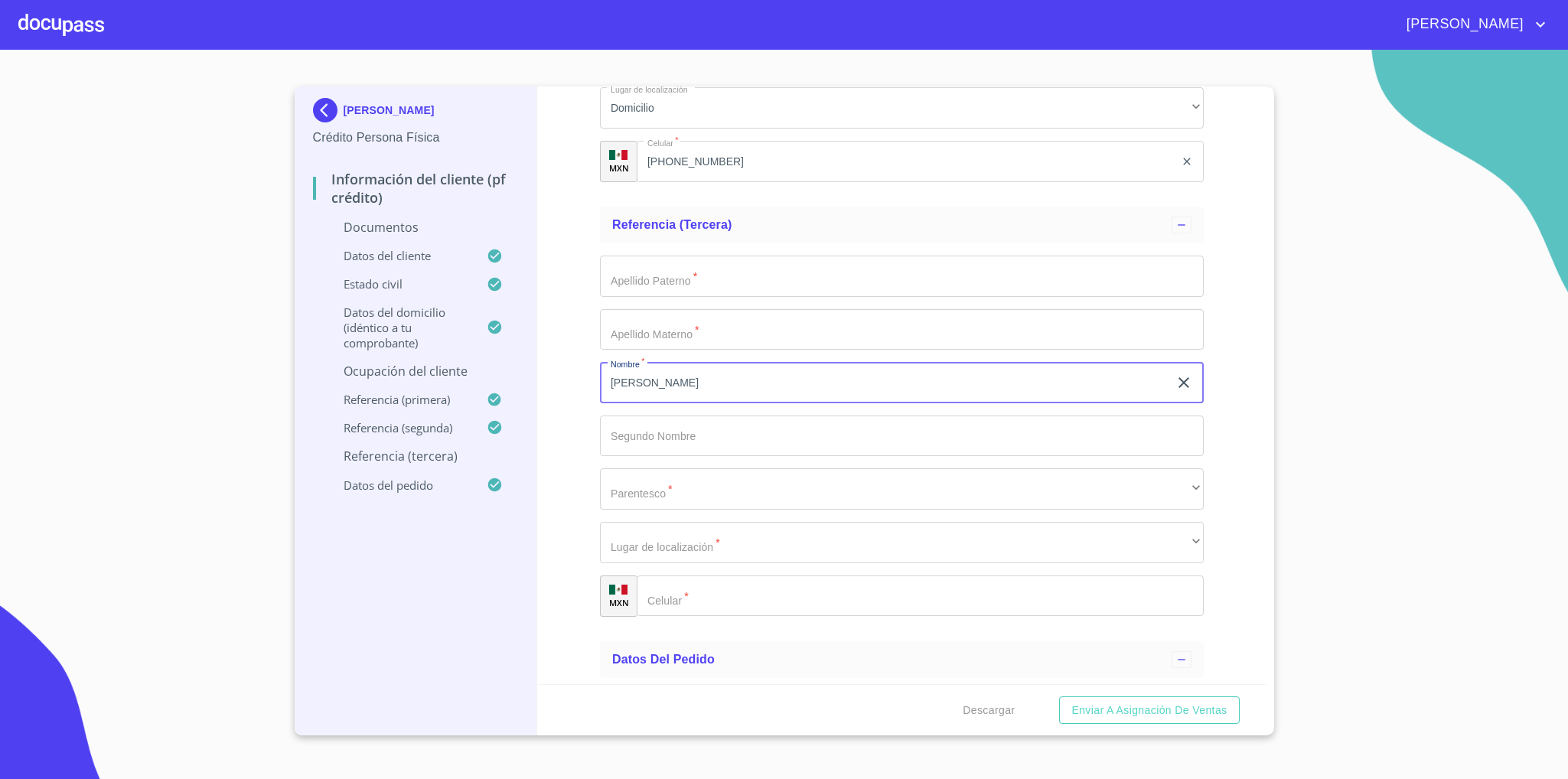
type input "[PERSON_NAME]"
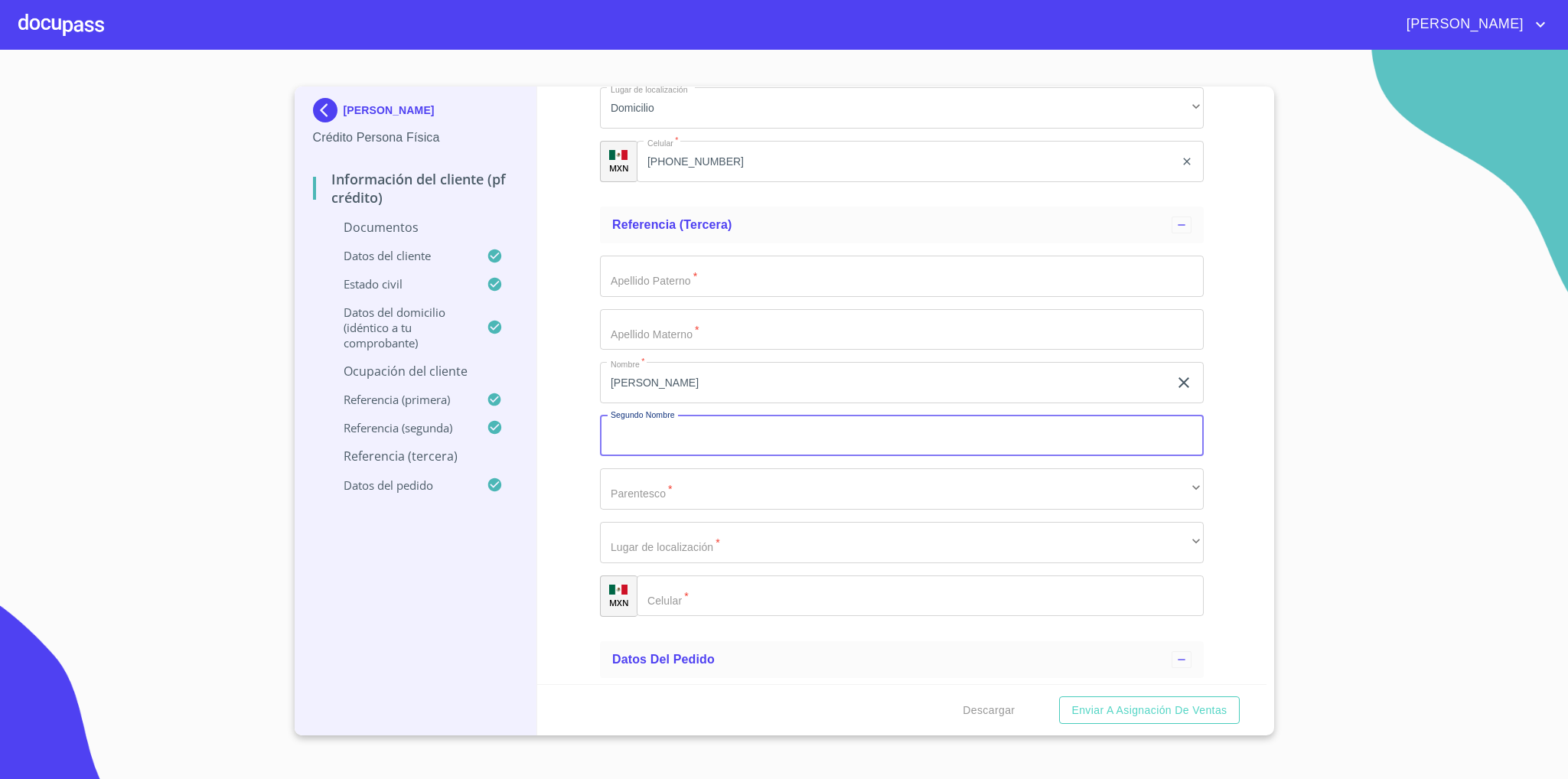
click at [705, 290] on input "Documento de identificación   *" at bounding box center [901, 276] width 604 height 41
type input "MEJIA"
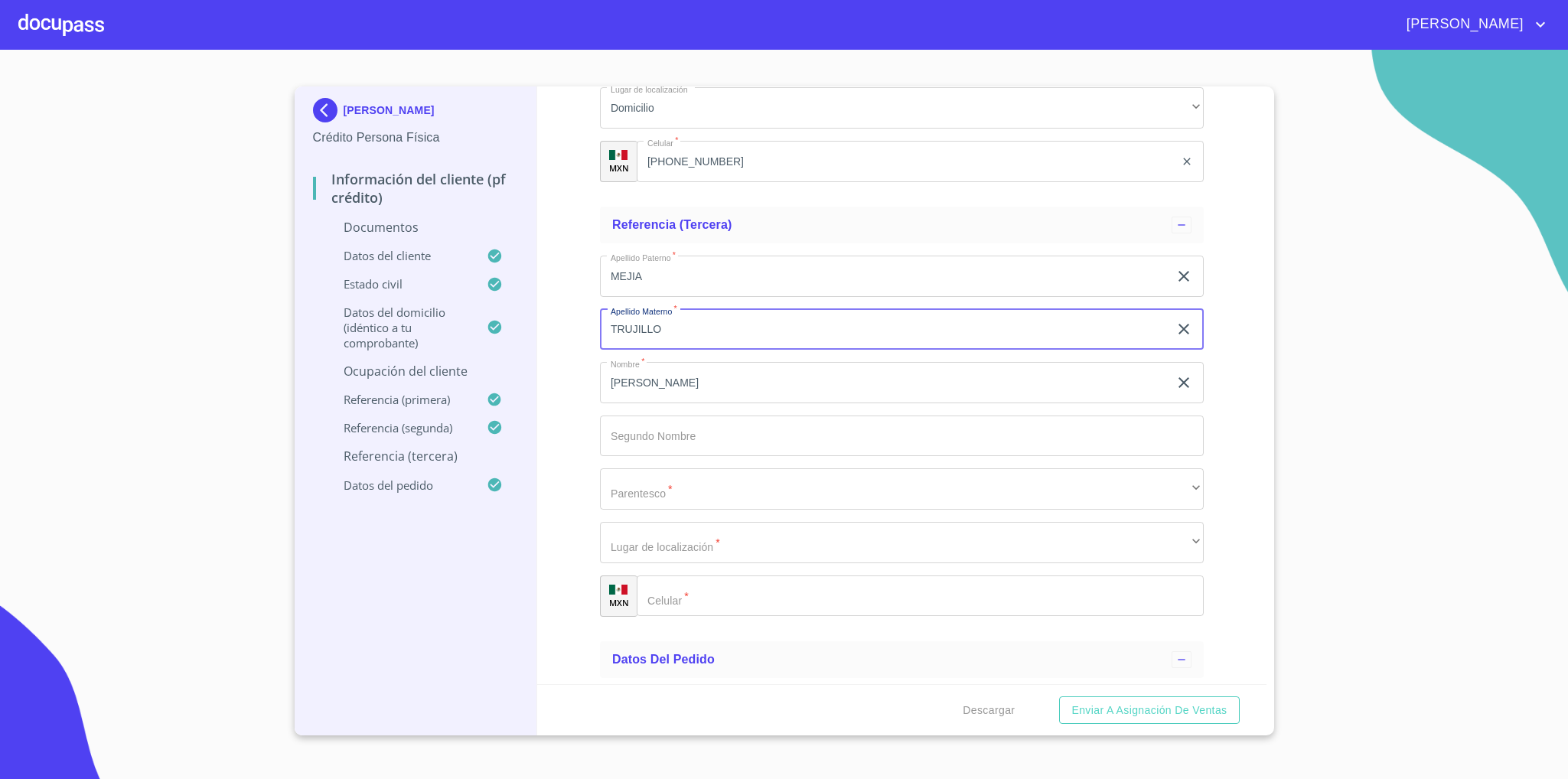
type input "TRUJILLO"
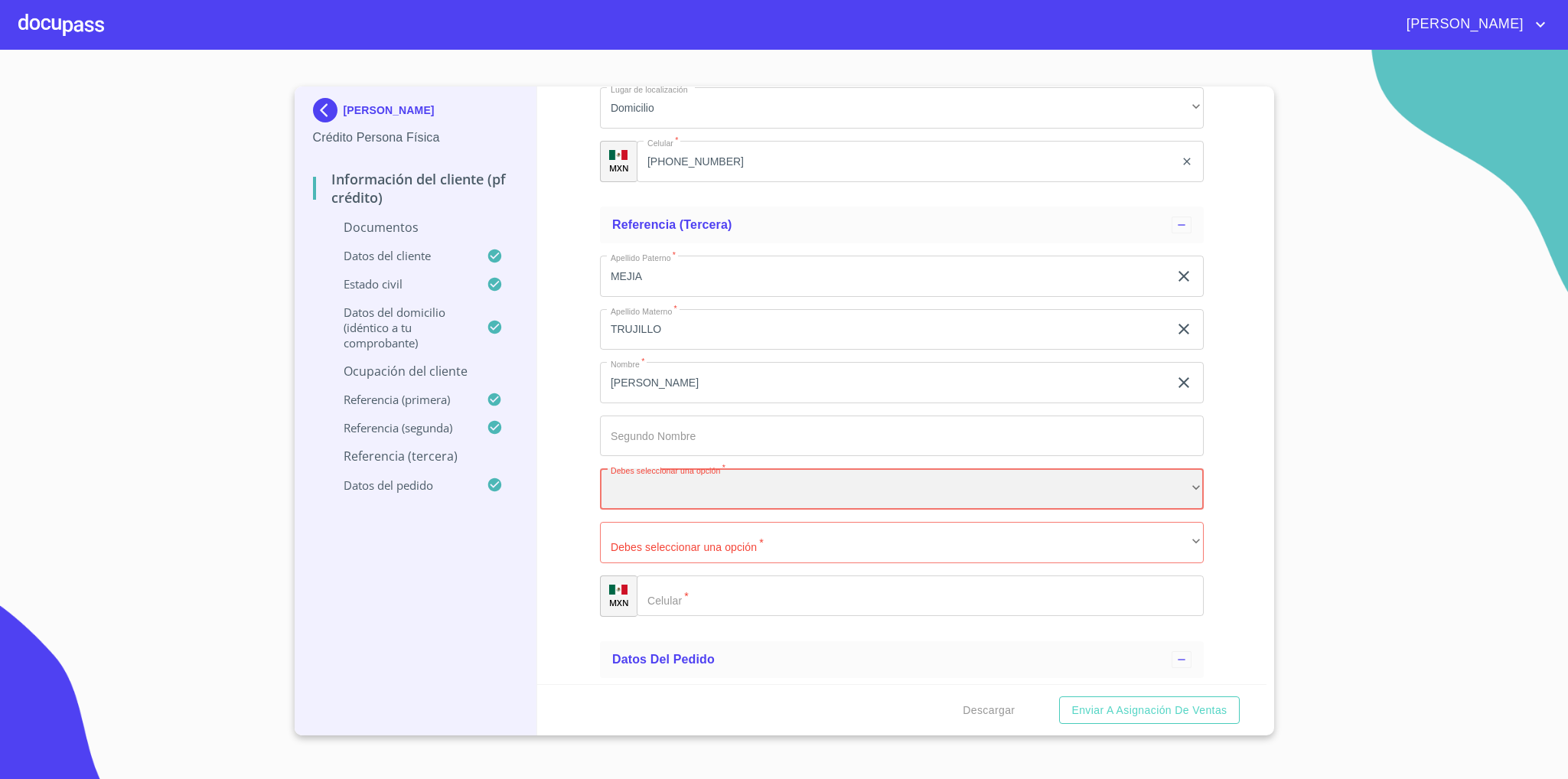
click at [689, 499] on div "​" at bounding box center [901, 489] width 604 height 41
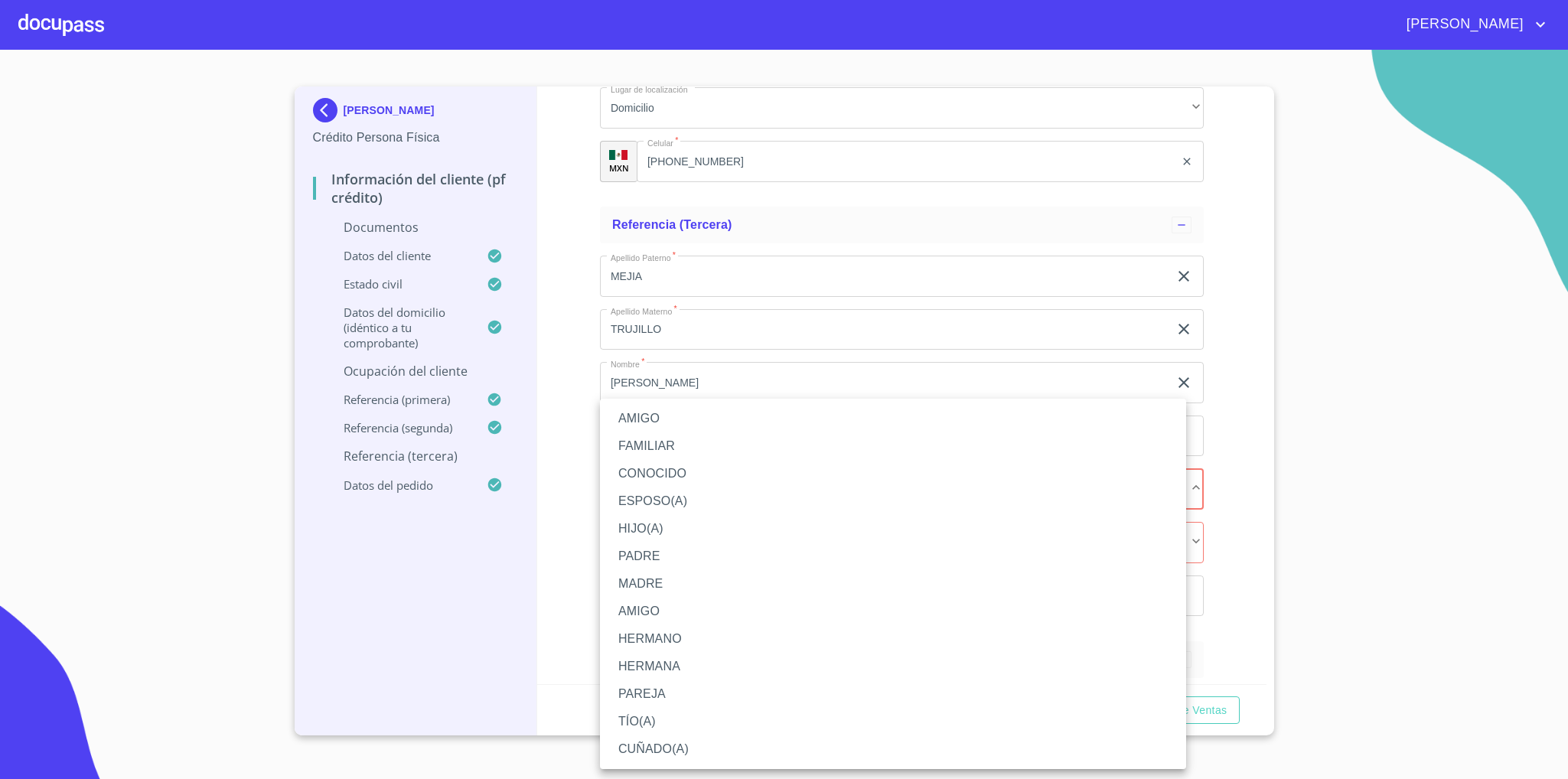
click at [673, 416] on li "AMIGO" at bounding box center [893, 418] width 587 height 28
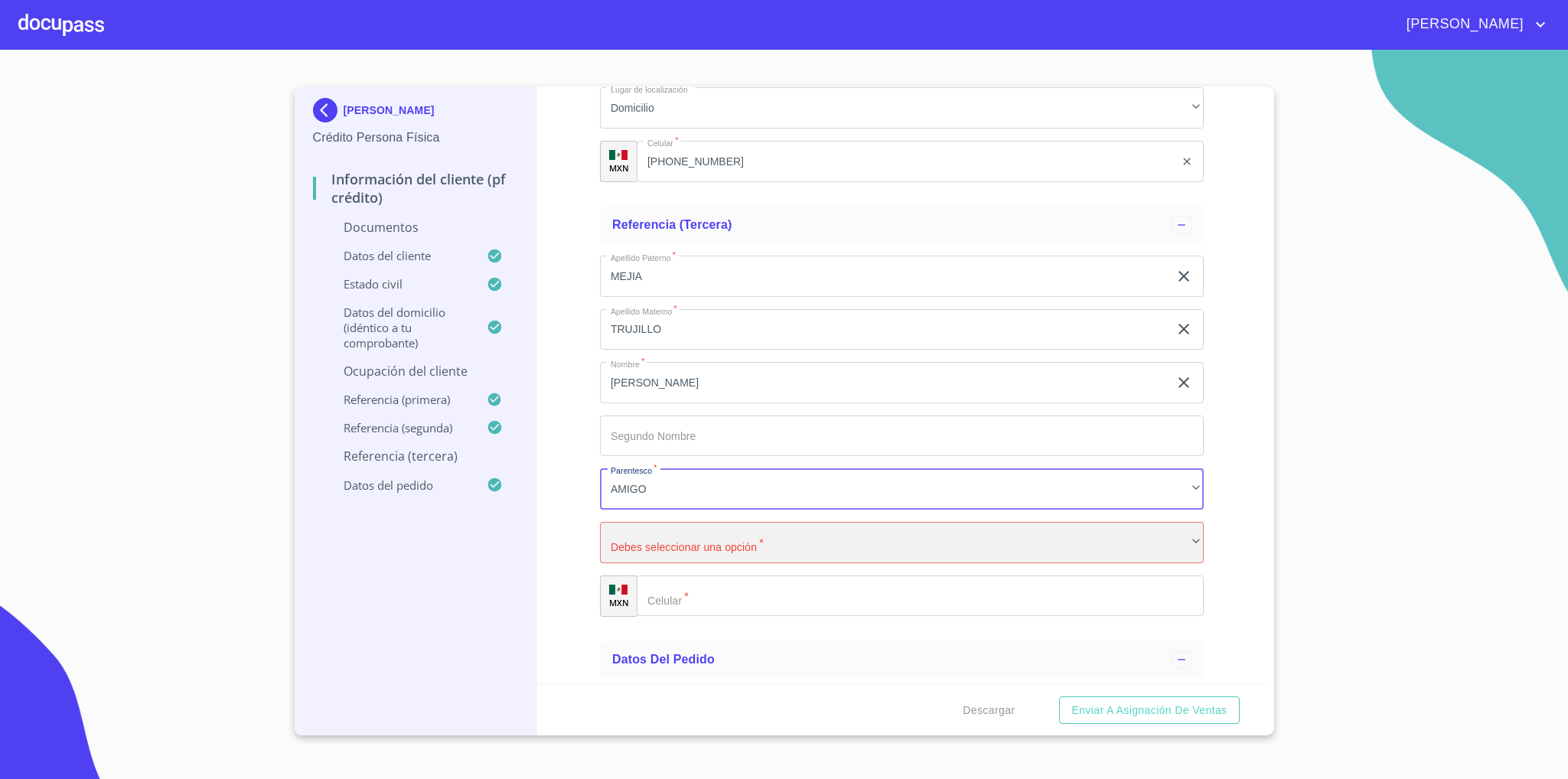
click at [700, 536] on div "​" at bounding box center [901, 542] width 604 height 41
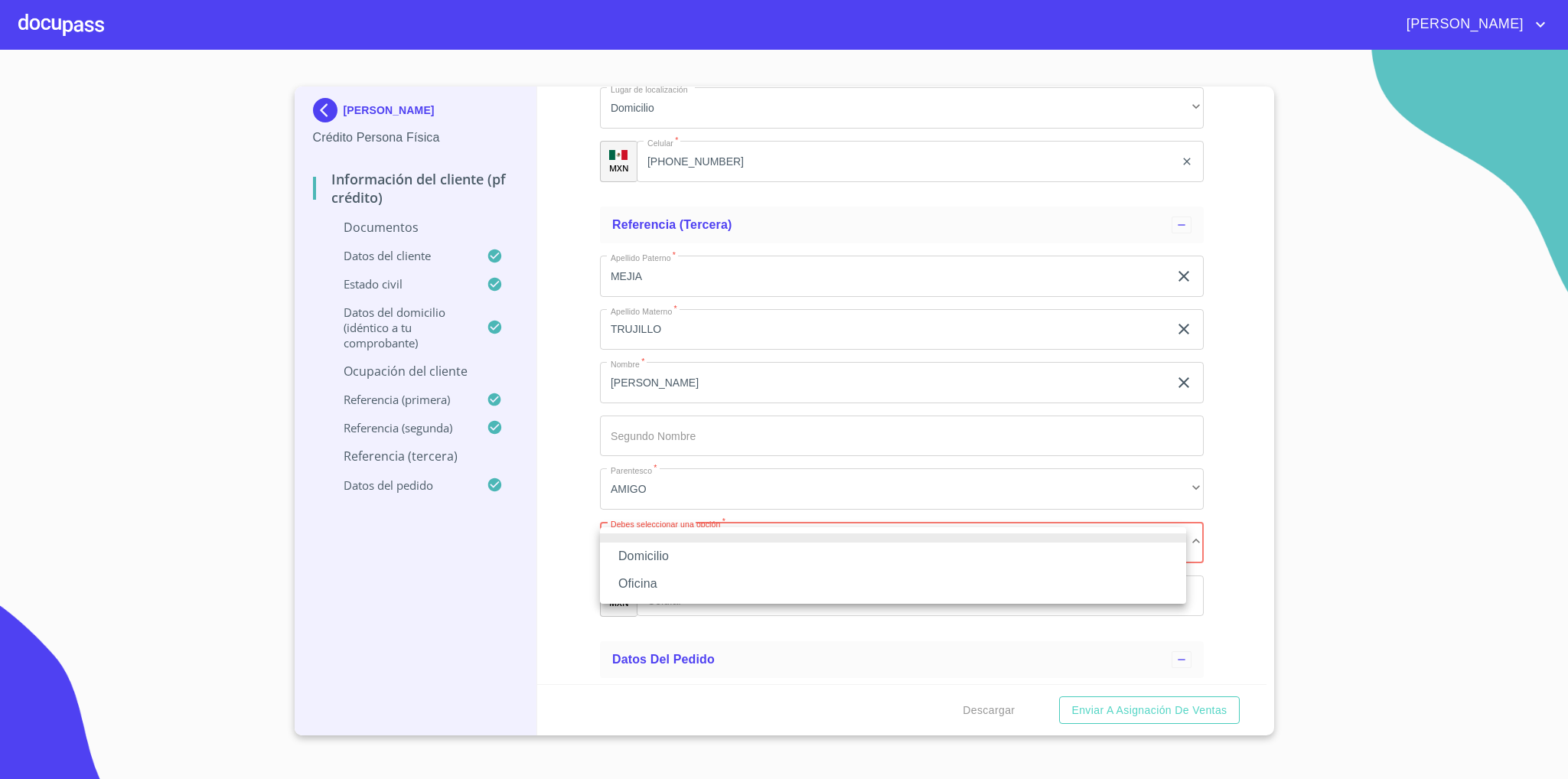
click at [689, 554] on li "Domicilio" at bounding box center [893, 556] width 587 height 28
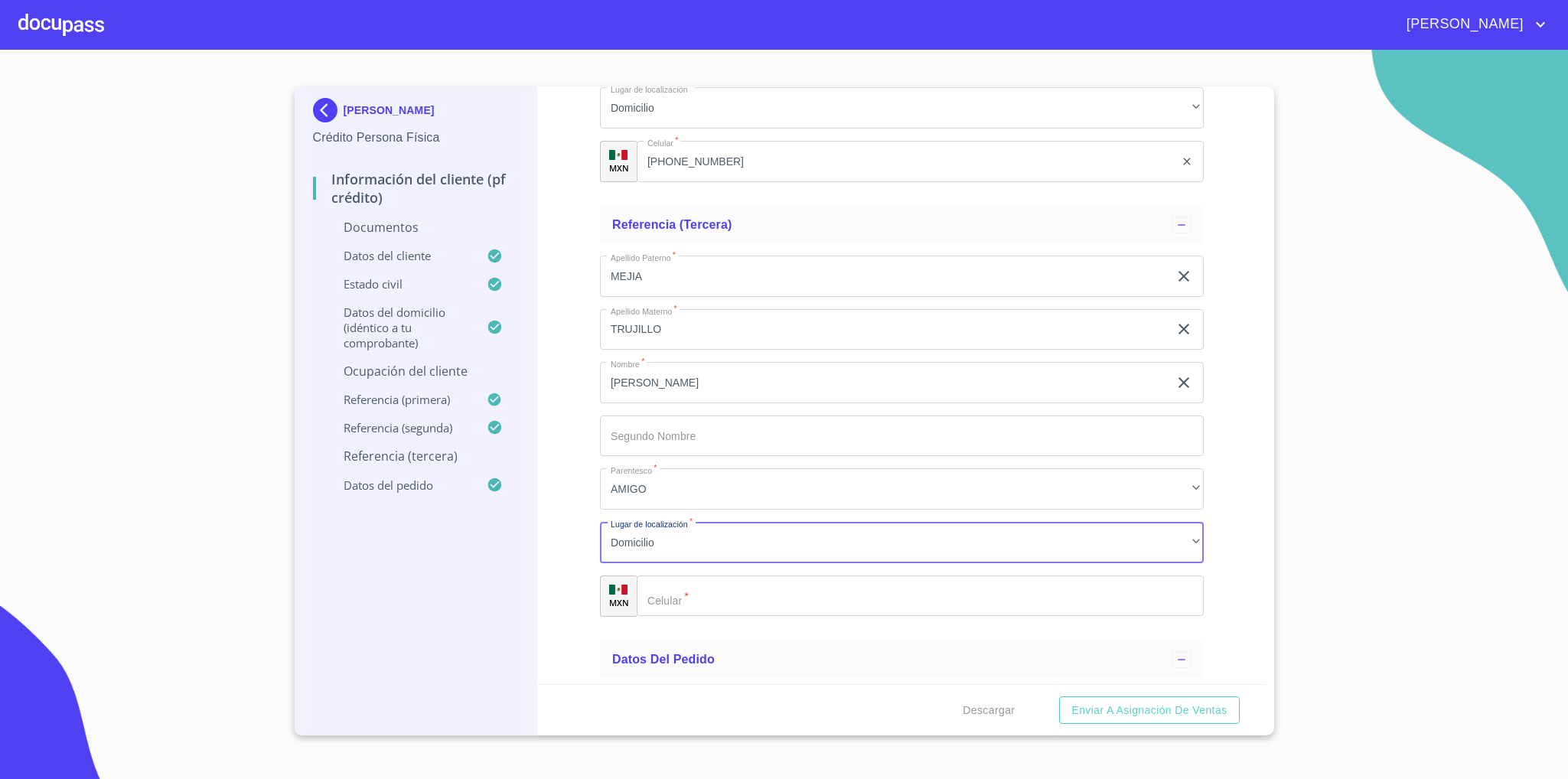
click at [675, 599] on div "Domicilio Oficina" at bounding box center [784, 390] width 1568 height 779
click at [689, 597] on input "Documento de identificación   *" at bounding box center [939, 596] width 528 height 41
type input "[PHONE_NUMBER]"
click at [1214, 563] on div "Información del cliente (PF crédito) Documentos Documento de identificación   *…" at bounding box center [901, 385] width 730 height 597
click at [1224, 488] on div "Información del cliente (PF crédito) Documentos Documento de identificación   *…" at bounding box center [901, 385] width 730 height 597
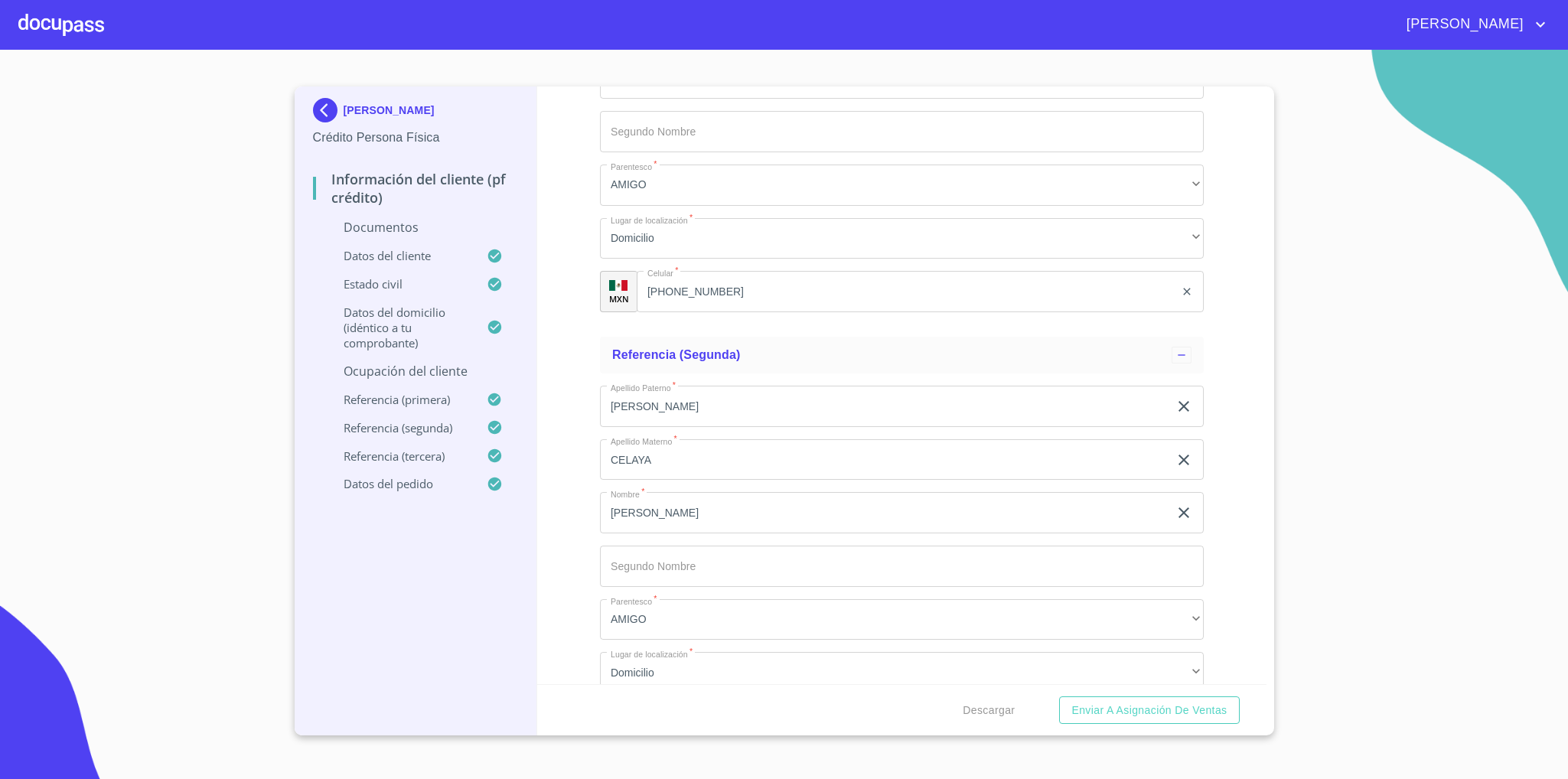
scroll to position [5051, 0]
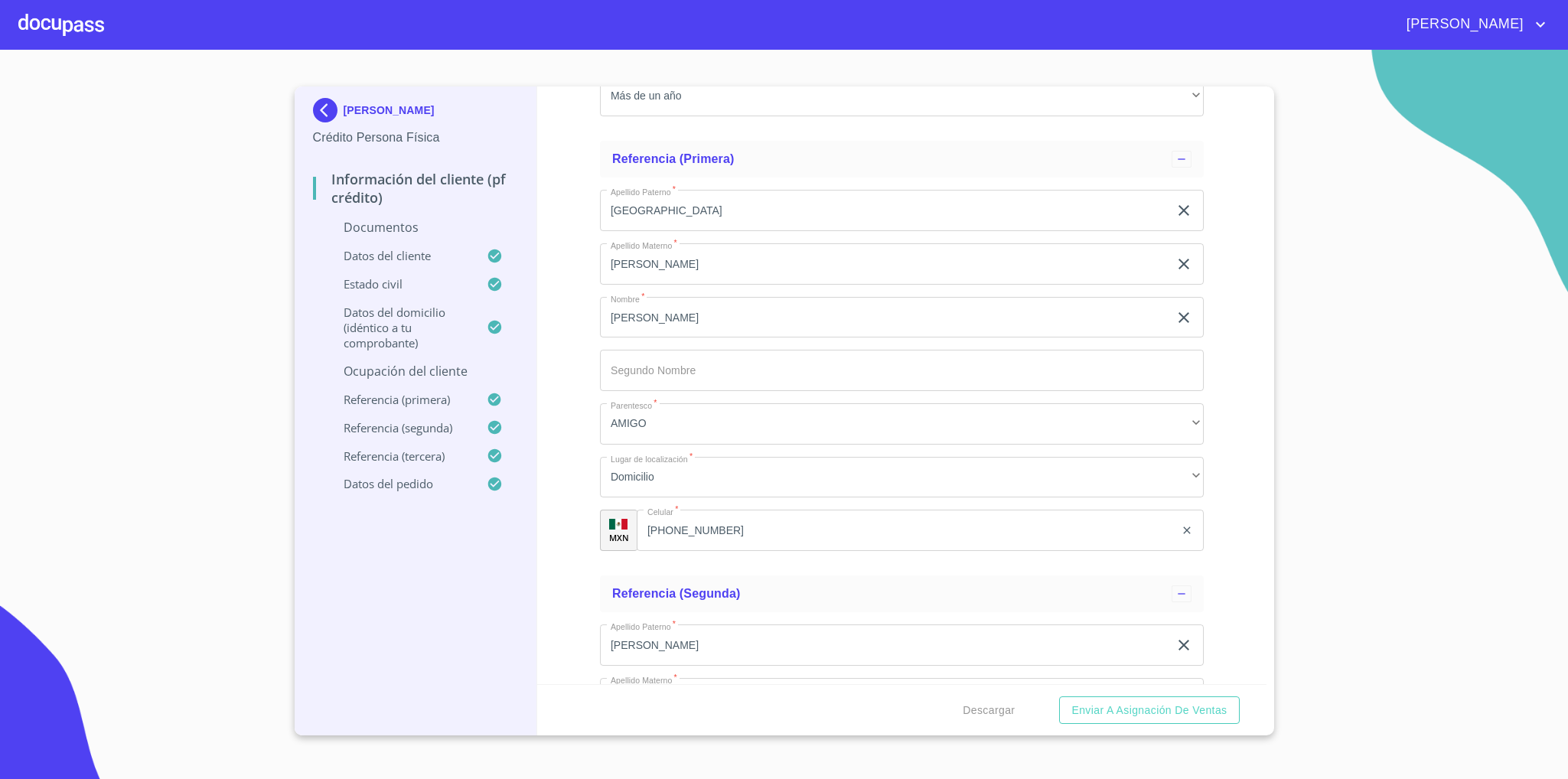
click at [400, 375] on p "Ocupación del Cliente" at bounding box center [416, 371] width 206 height 17
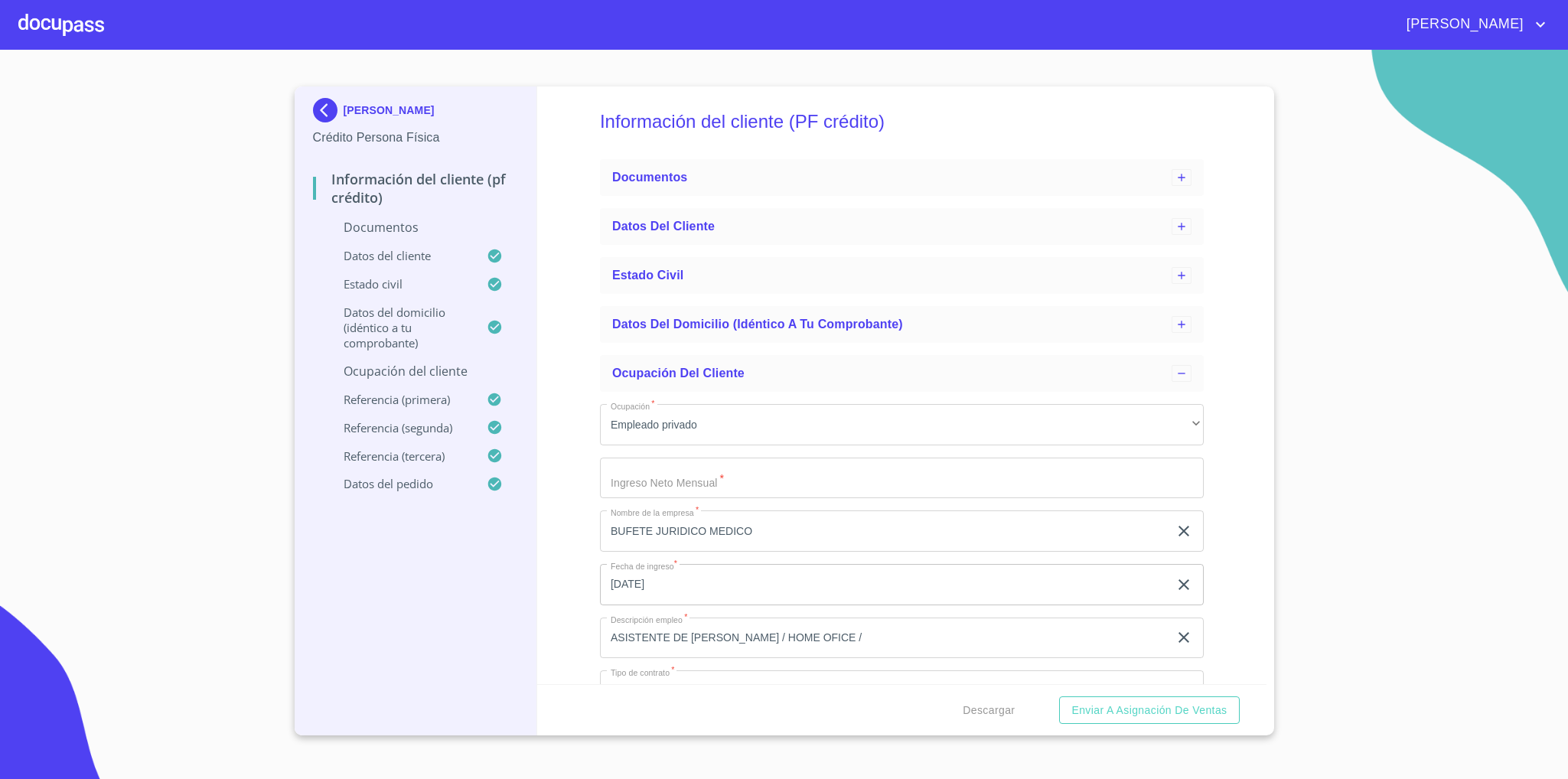
scroll to position [0, 0]
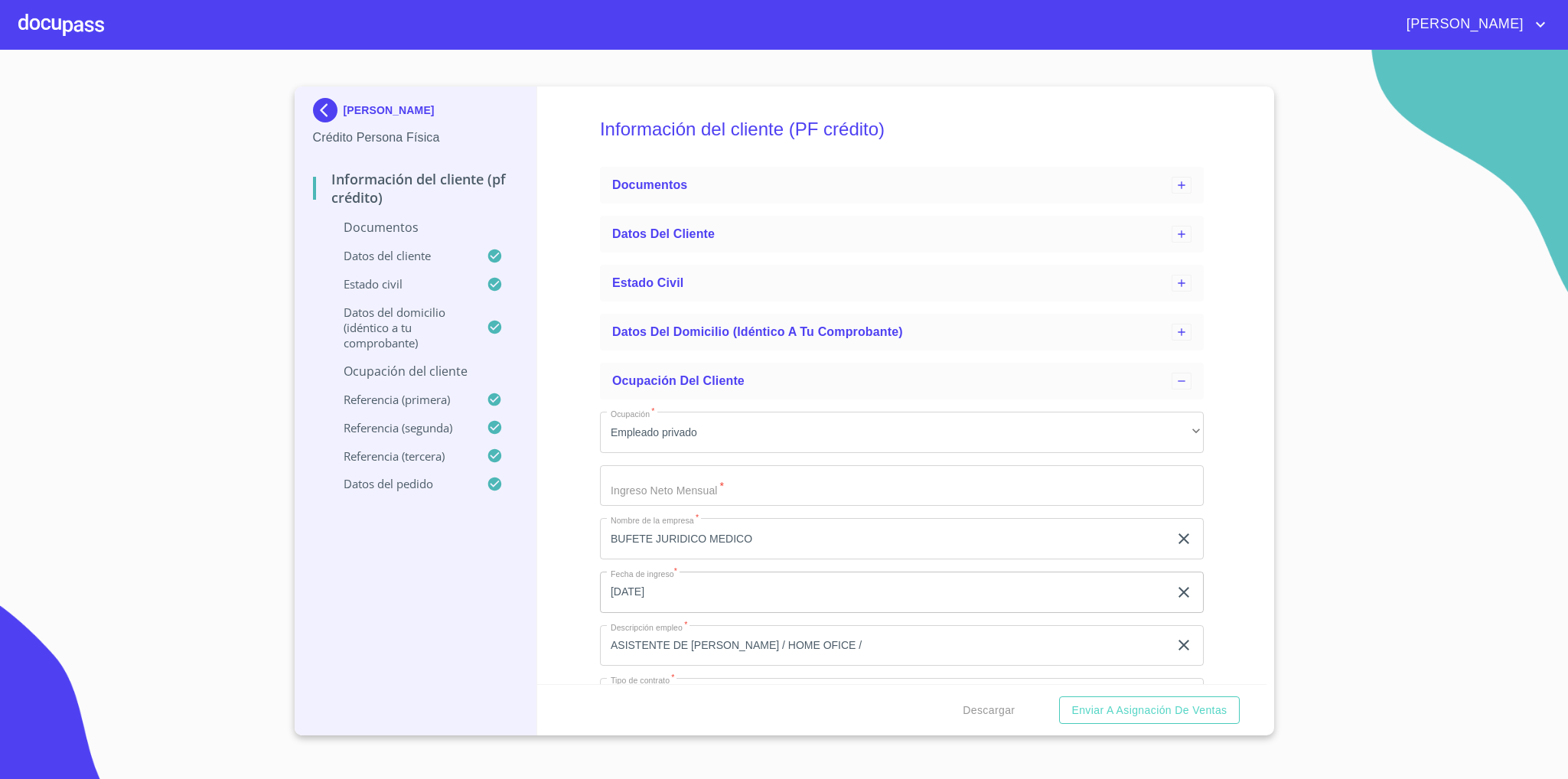
click at [774, 479] on input "Ocupación   *" at bounding box center [901, 486] width 604 height 41
type input "30000"
click at [1238, 416] on div "Información del cliente (PF crédito) Documentos Datos del cliente Estado Civil …" at bounding box center [901, 385] width 730 height 597
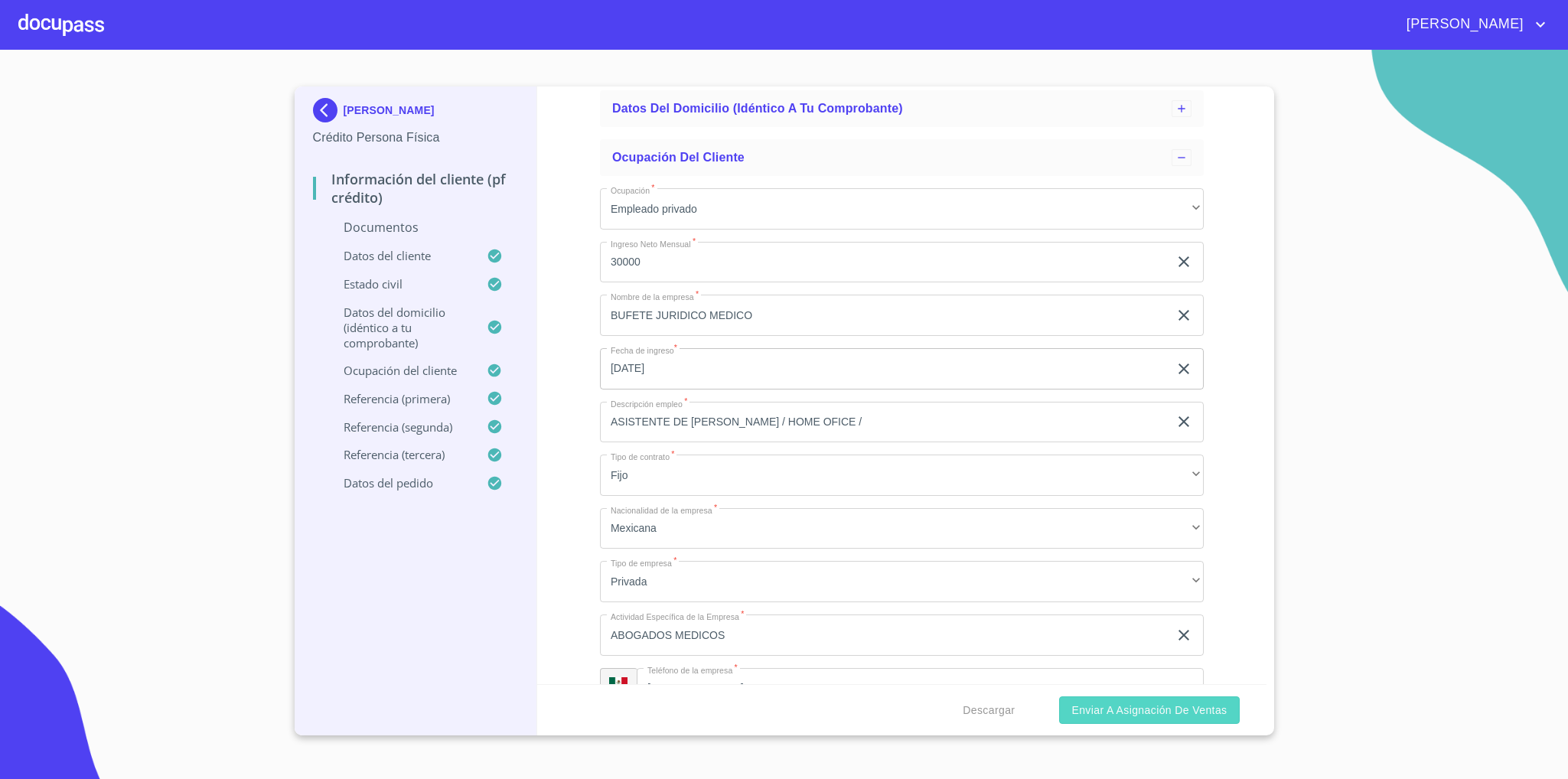
scroll to position [229, 0]
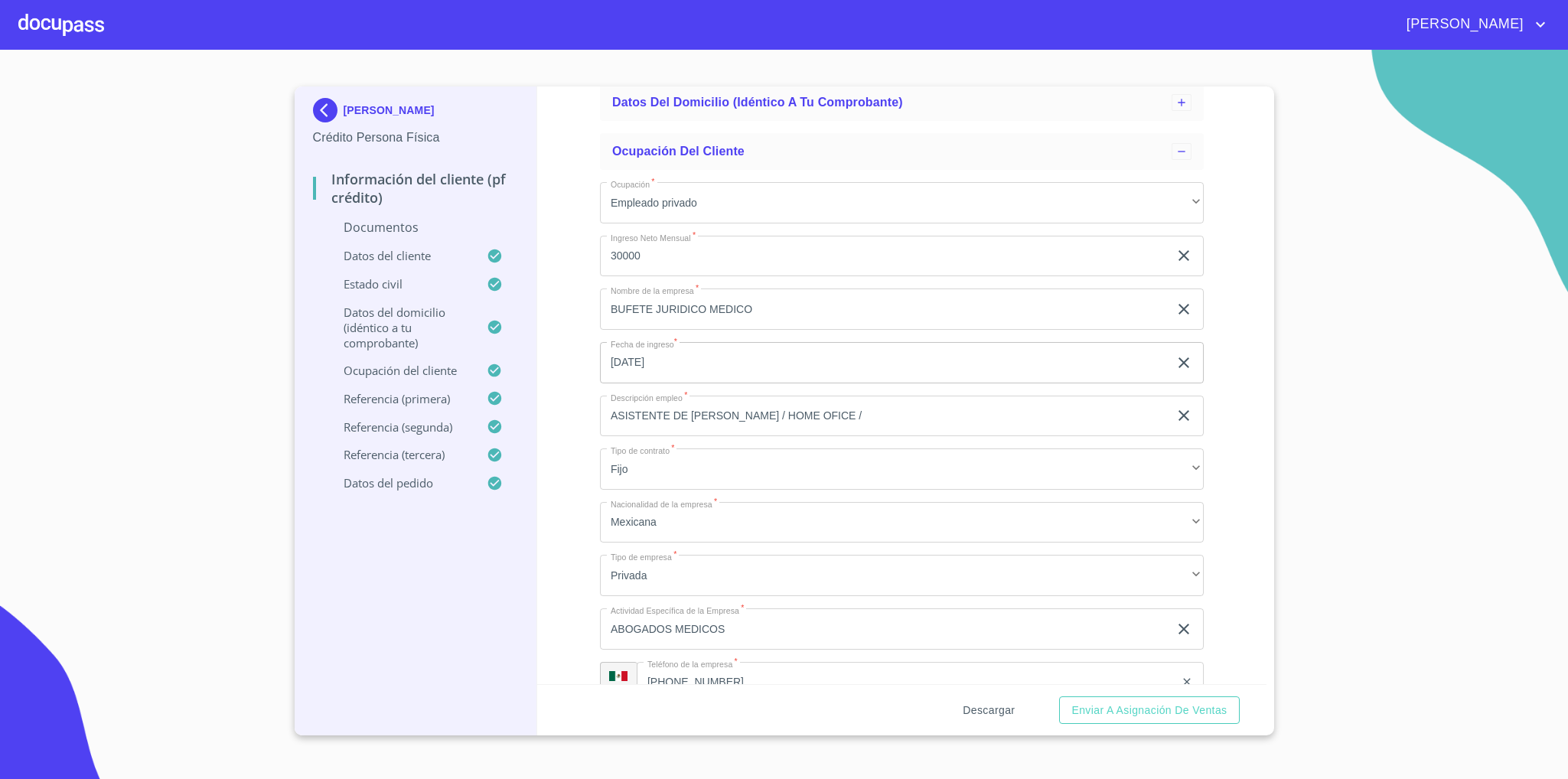
click at [979, 711] on span "Descargar" at bounding box center [989, 710] width 52 height 19
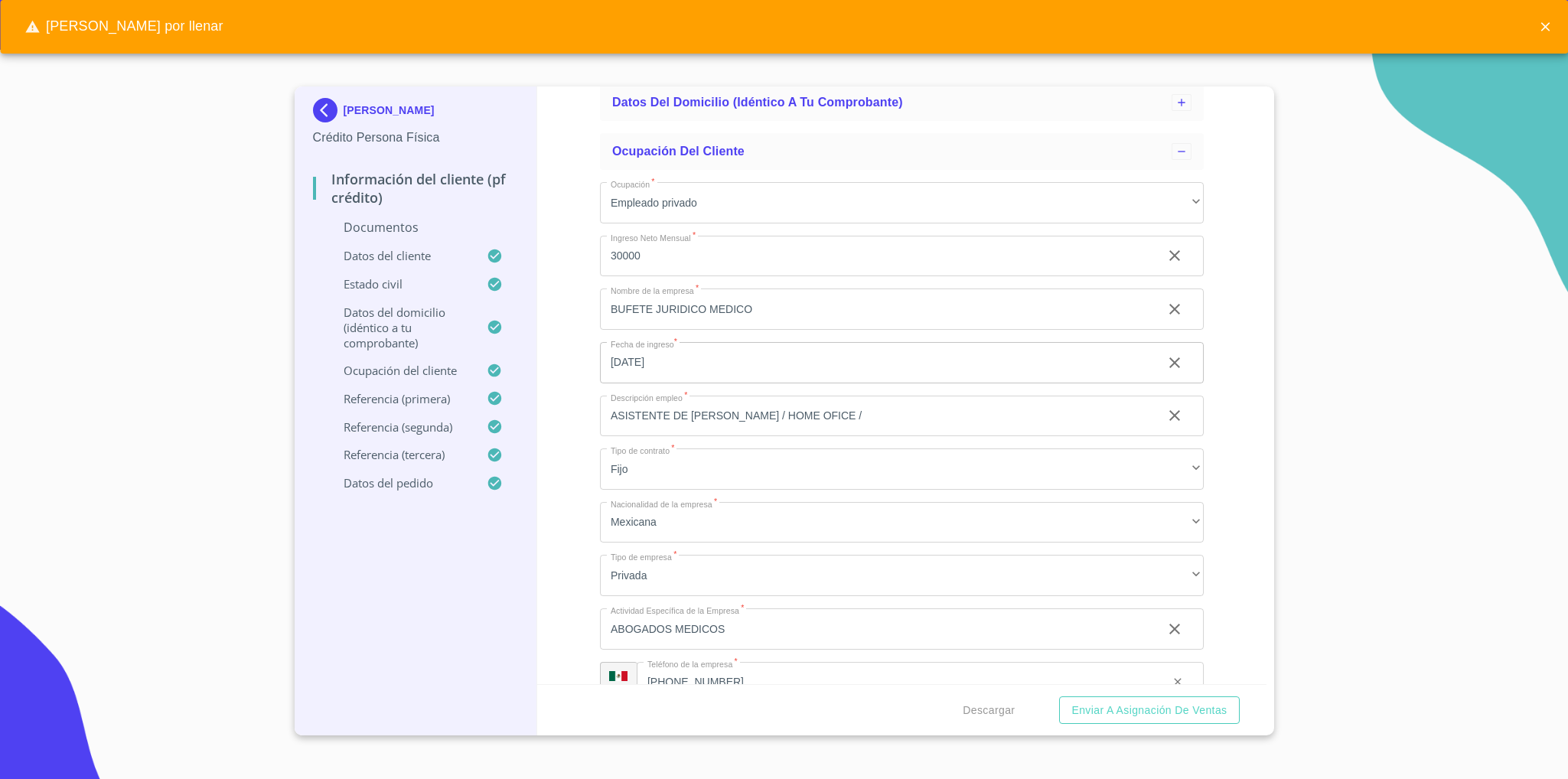
scroll to position [0, 0]
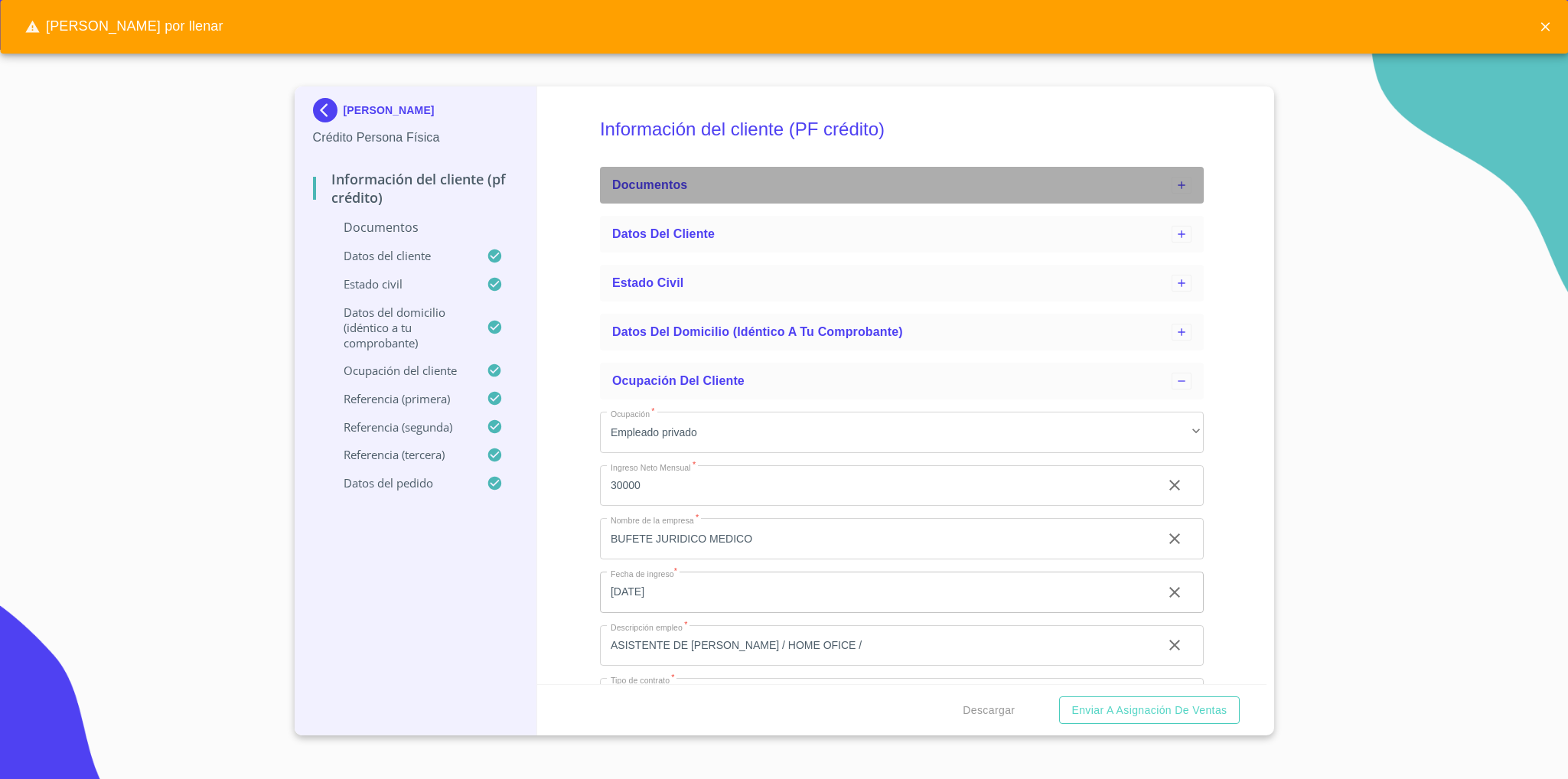
click at [1063, 195] on div "Documentos" at bounding box center [901, 184] width 604 height 37
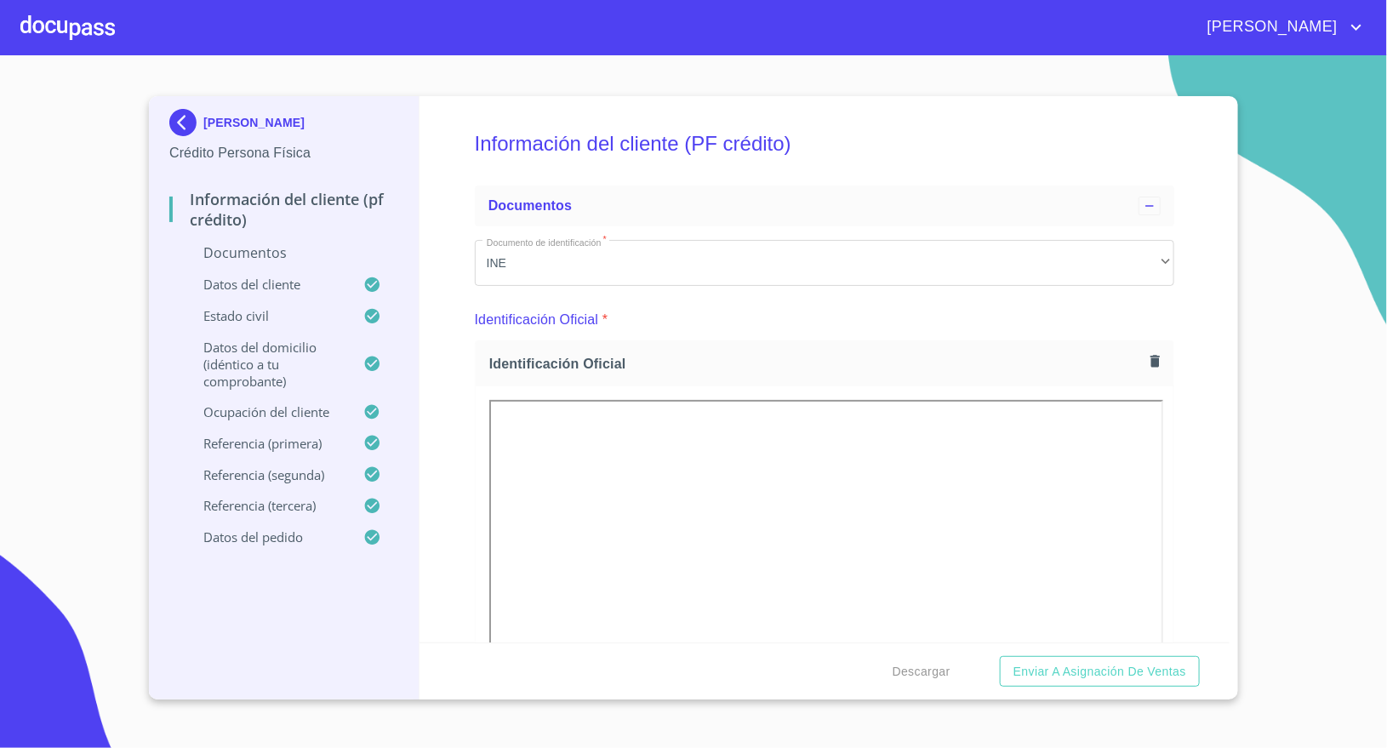
scroll to position [383, 0]
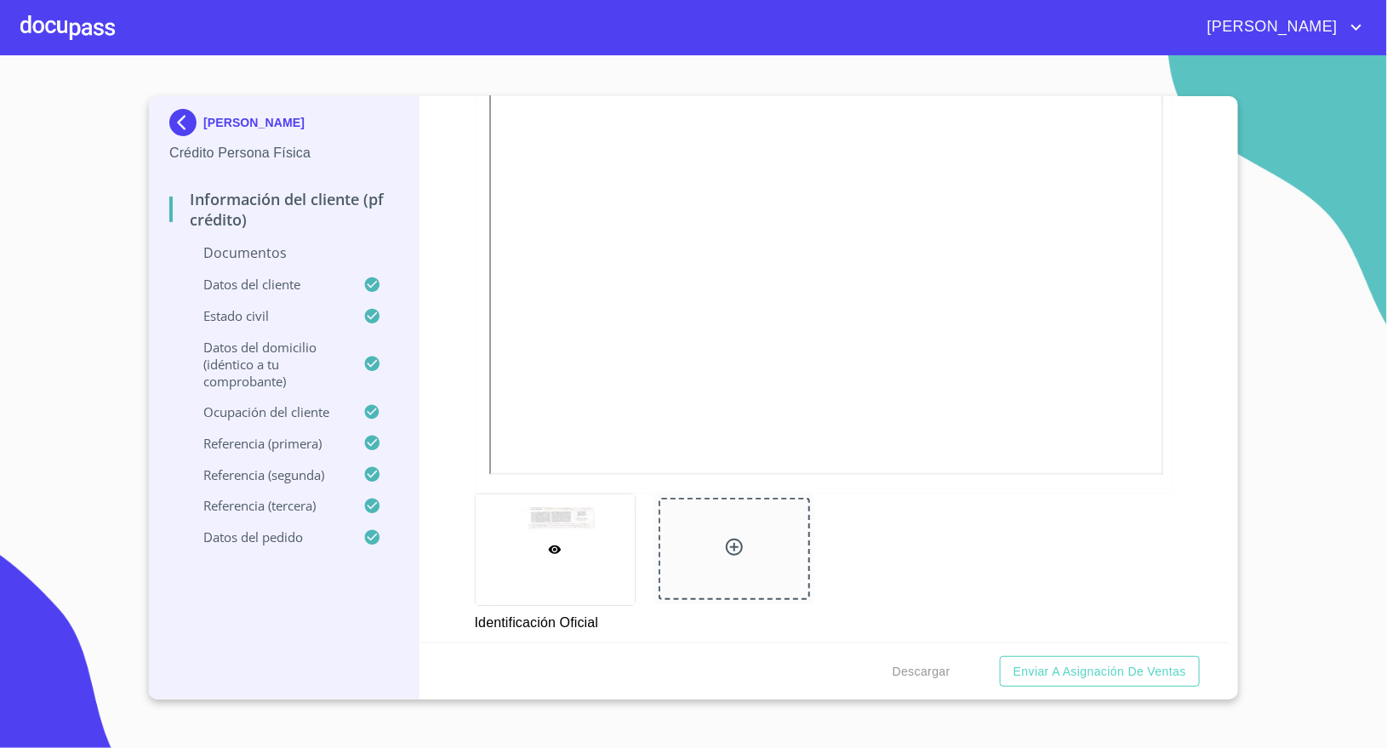
click at [1205, 445] on div "Información del cliente (PF crédito) Documentos Documento de identificación   *…" at bounding box center [824, 369] width 811 height 546
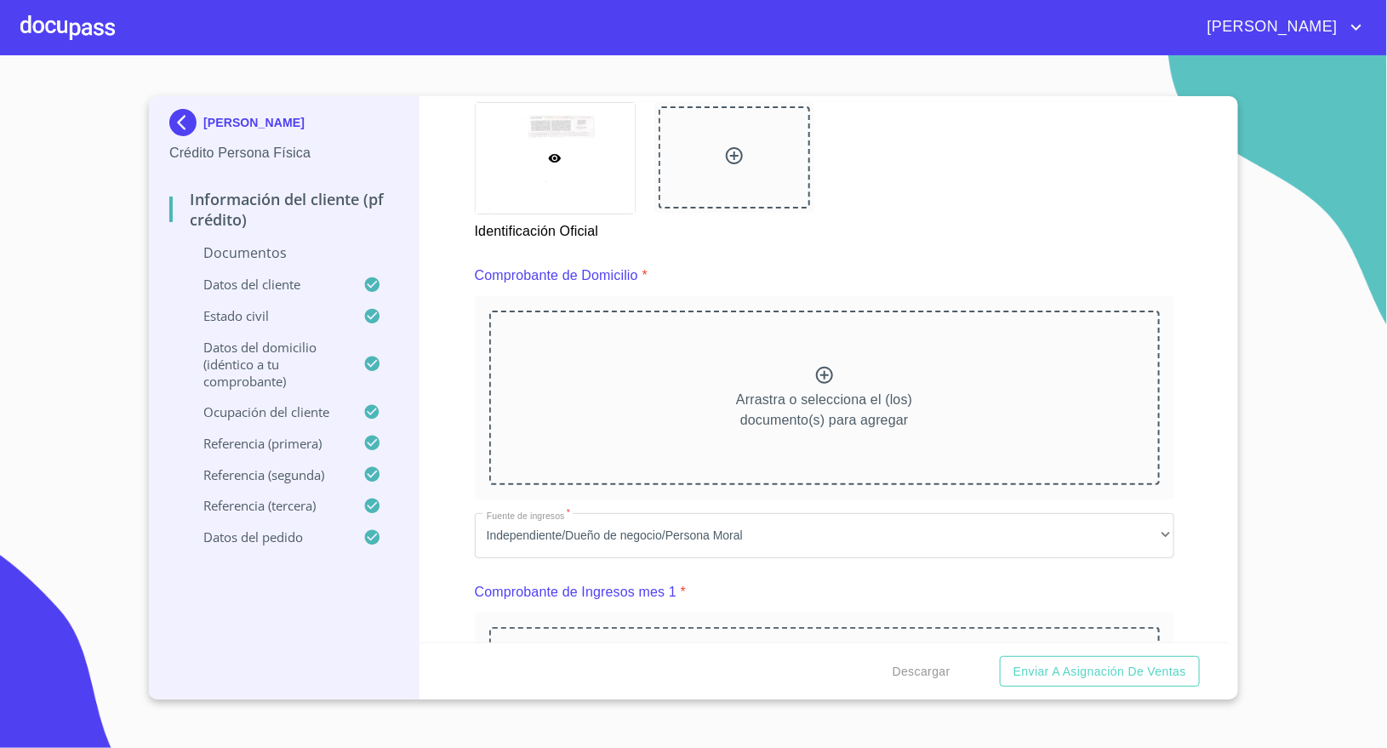
scroll to position [766, 0]
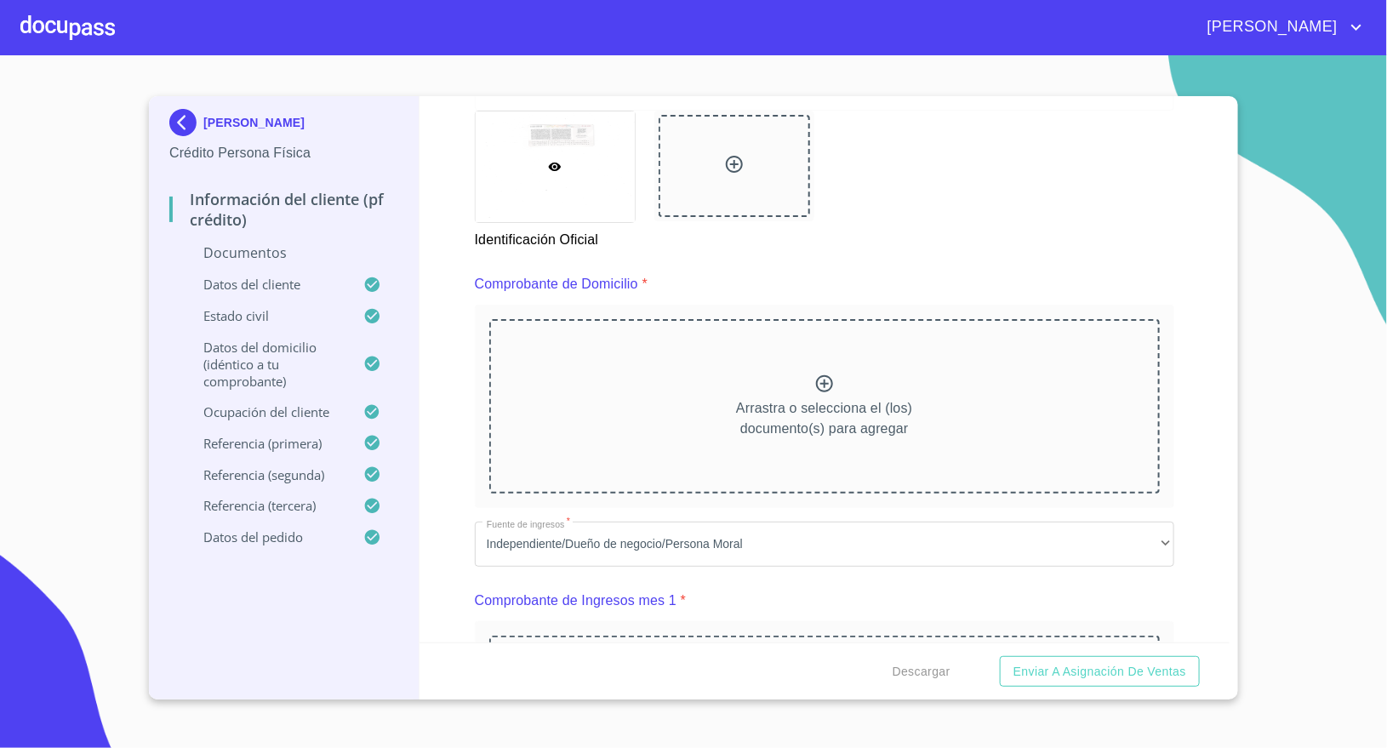
click at [680, 251] on div at bounding box center [734, 180] width 180 height 160
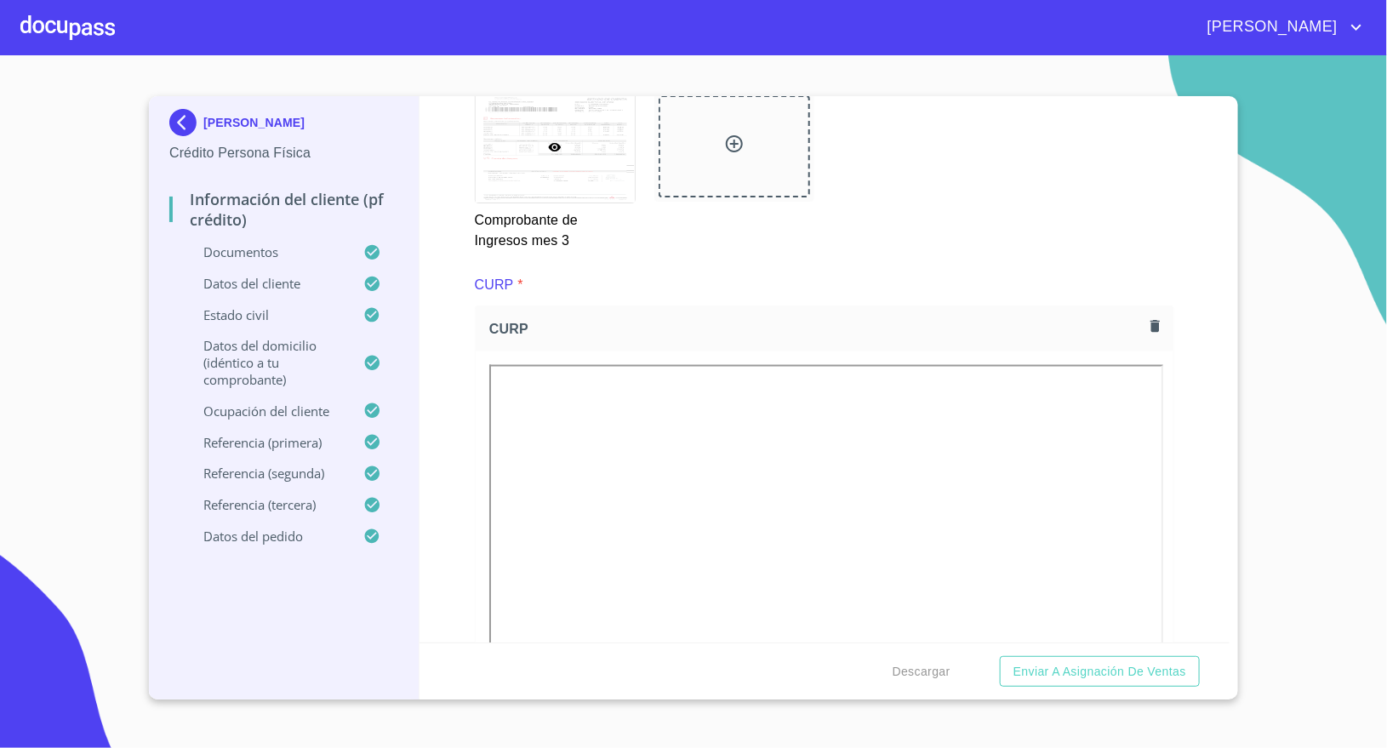
scroll to position [4211, 0]
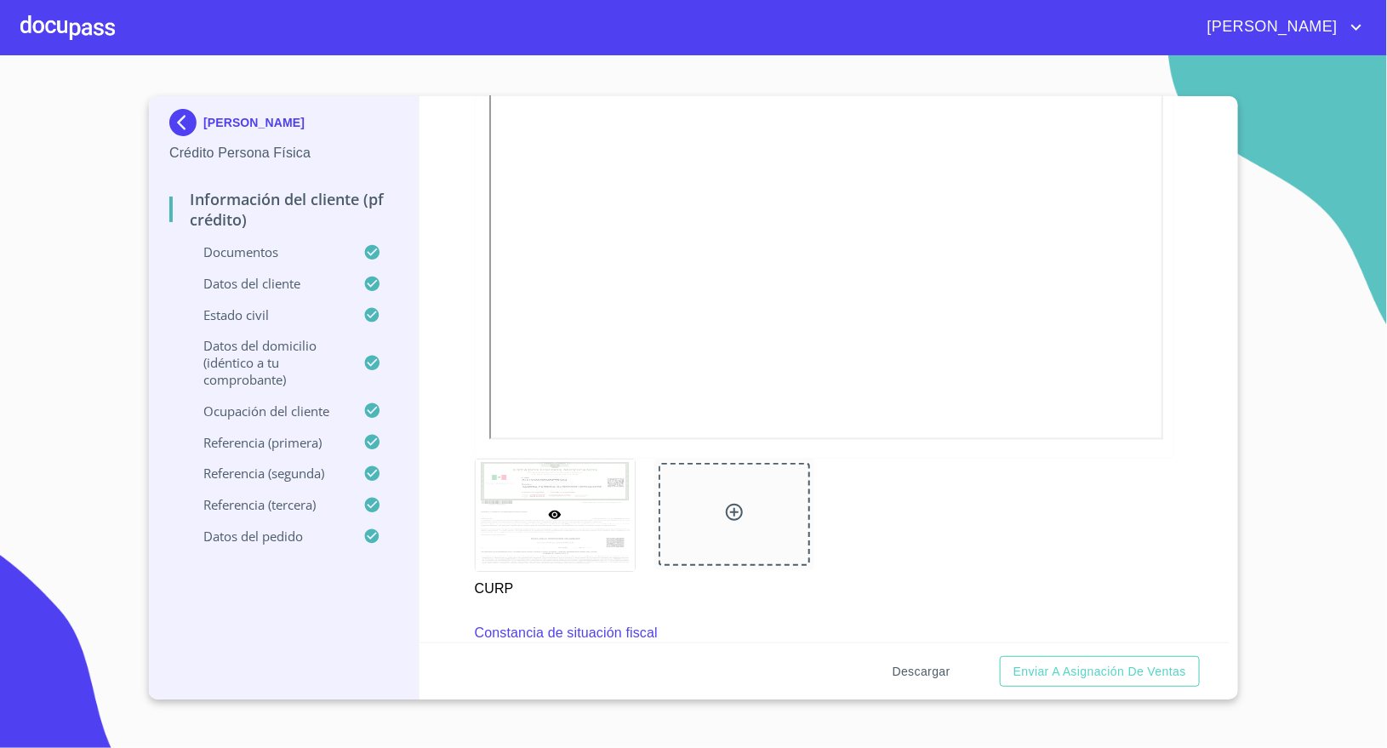
click at [938, 669] on span "Descargar" at bounding box center [921, 671] width 58 height 21
click at [925, 667] on span "Descargar" at bounding box center [921, 671] width 58 height 21
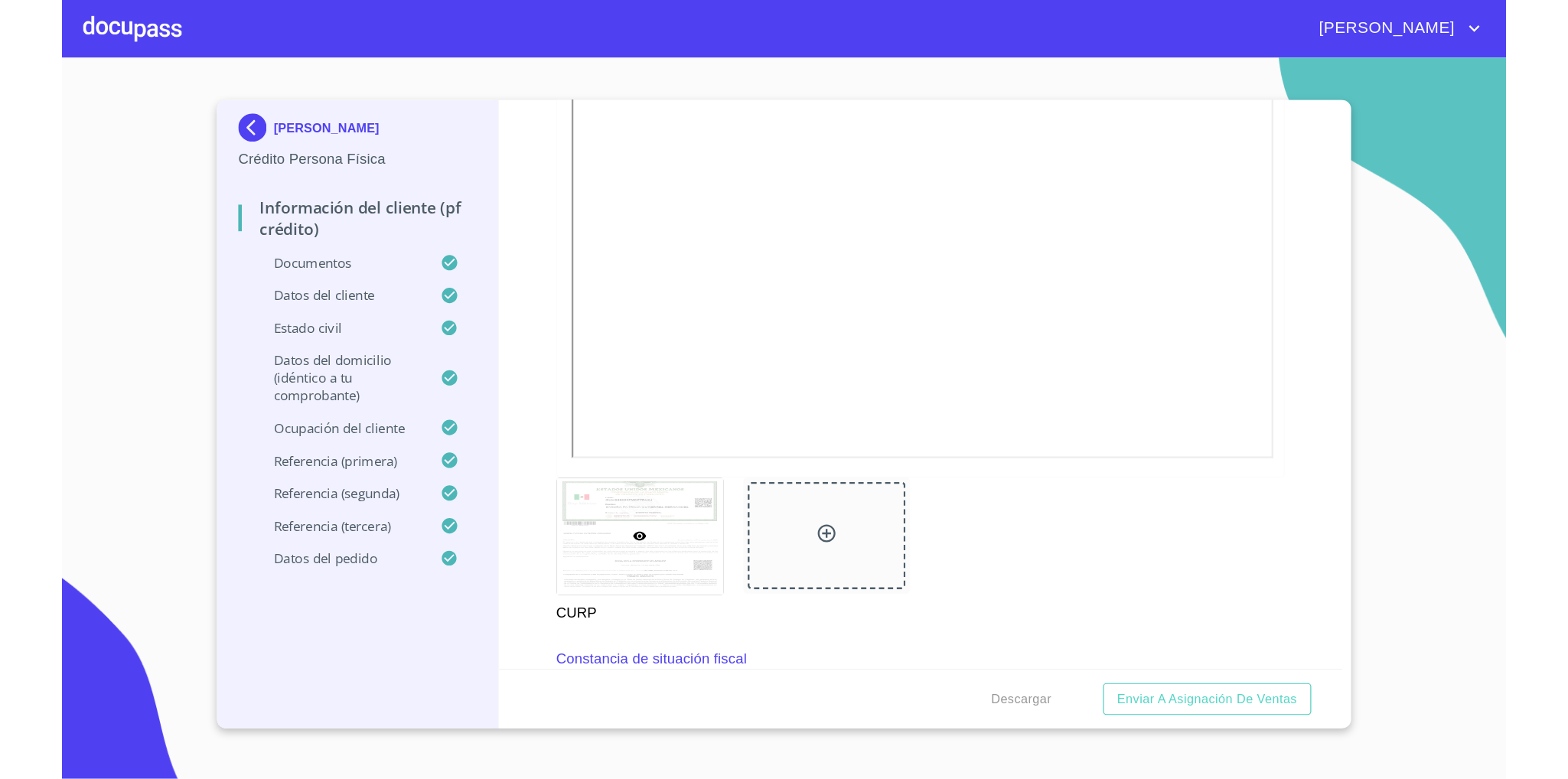
scroll to position [4018, 0]
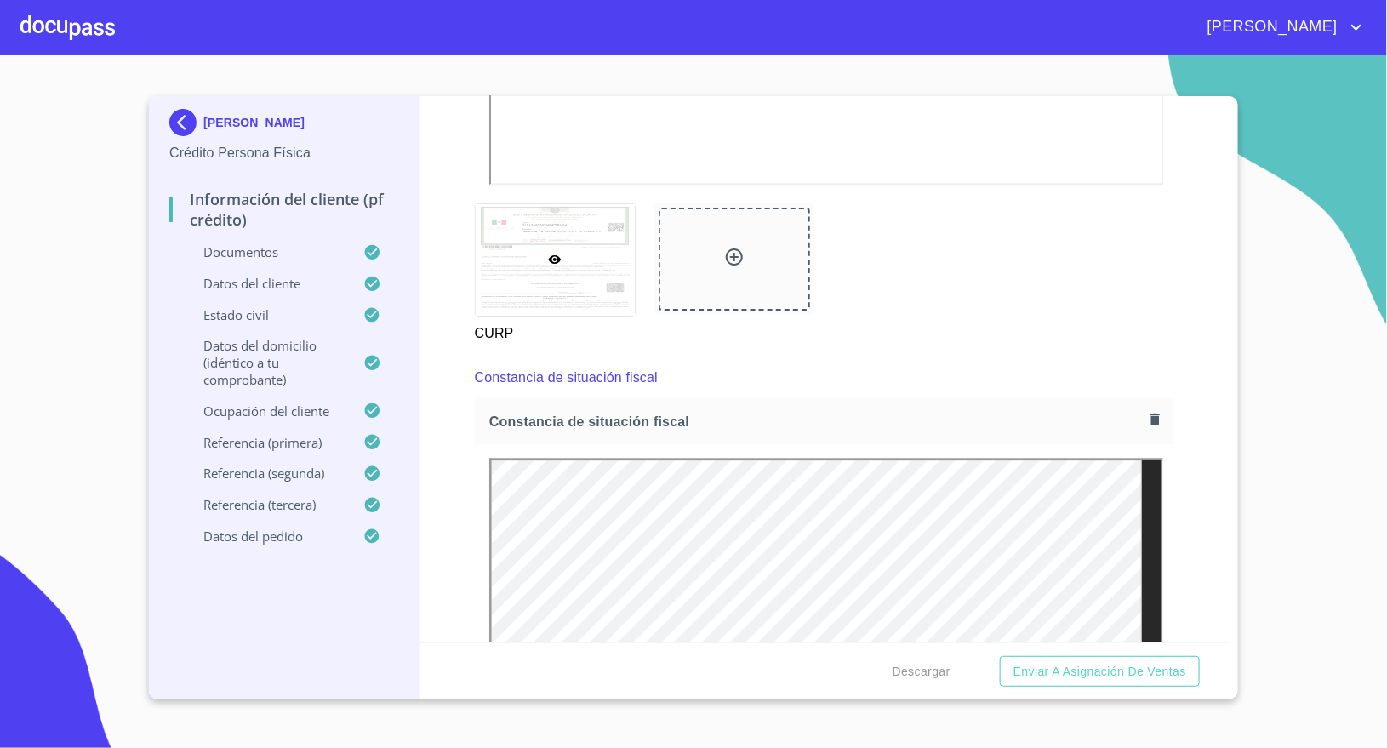
click at [912, 653] on div "Descargar Enviar a Asignación de Ventas" at bounding box center [824, 671] width 811 height 58
